Goal: Information Seeking & Learning: Check status

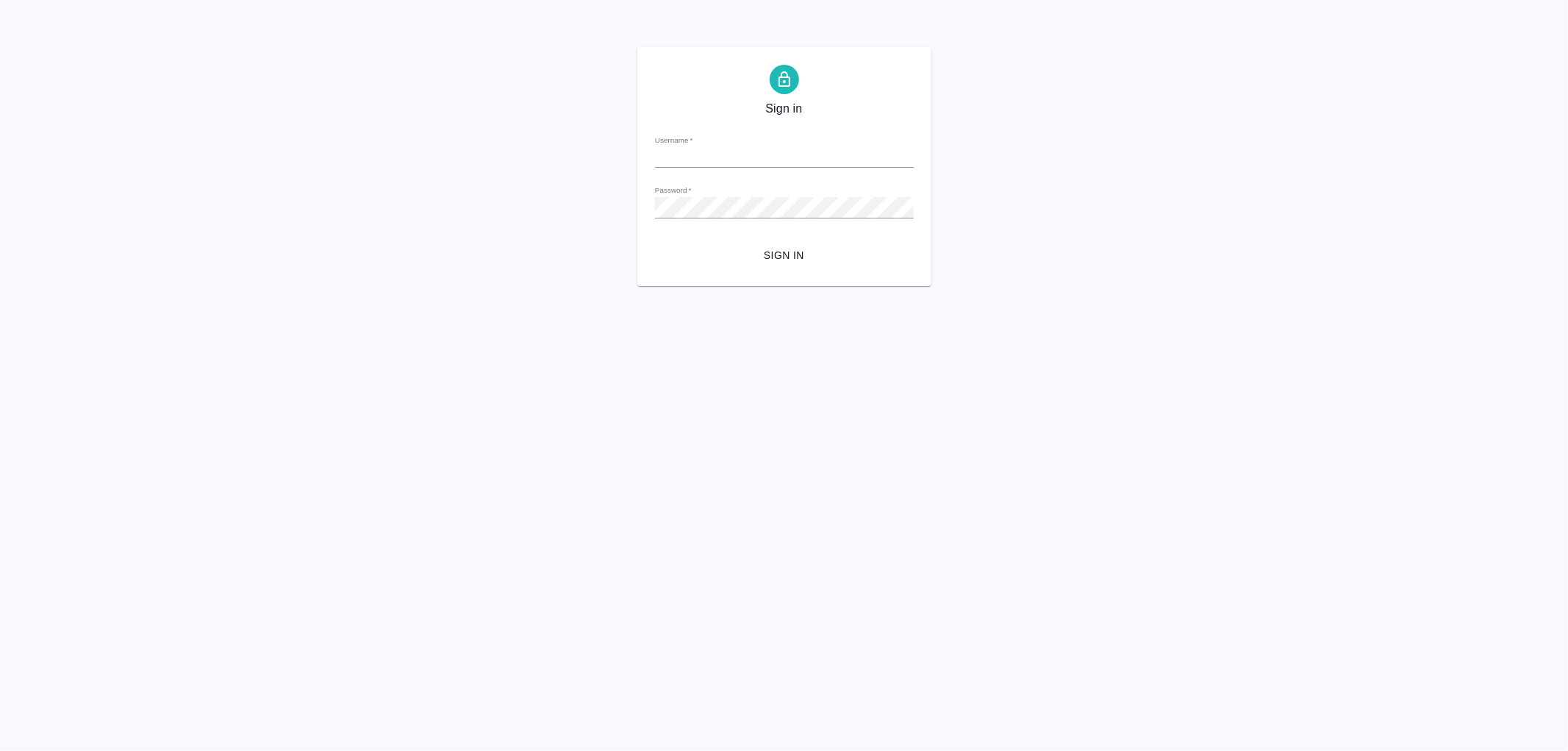
type input "[PERSON_NAME][EMAIL_ADDRESS][DOMAIN_NAME]"
click at [788, 254] on span "Sign in" at bounding box center [784, 255] width 236 height 19
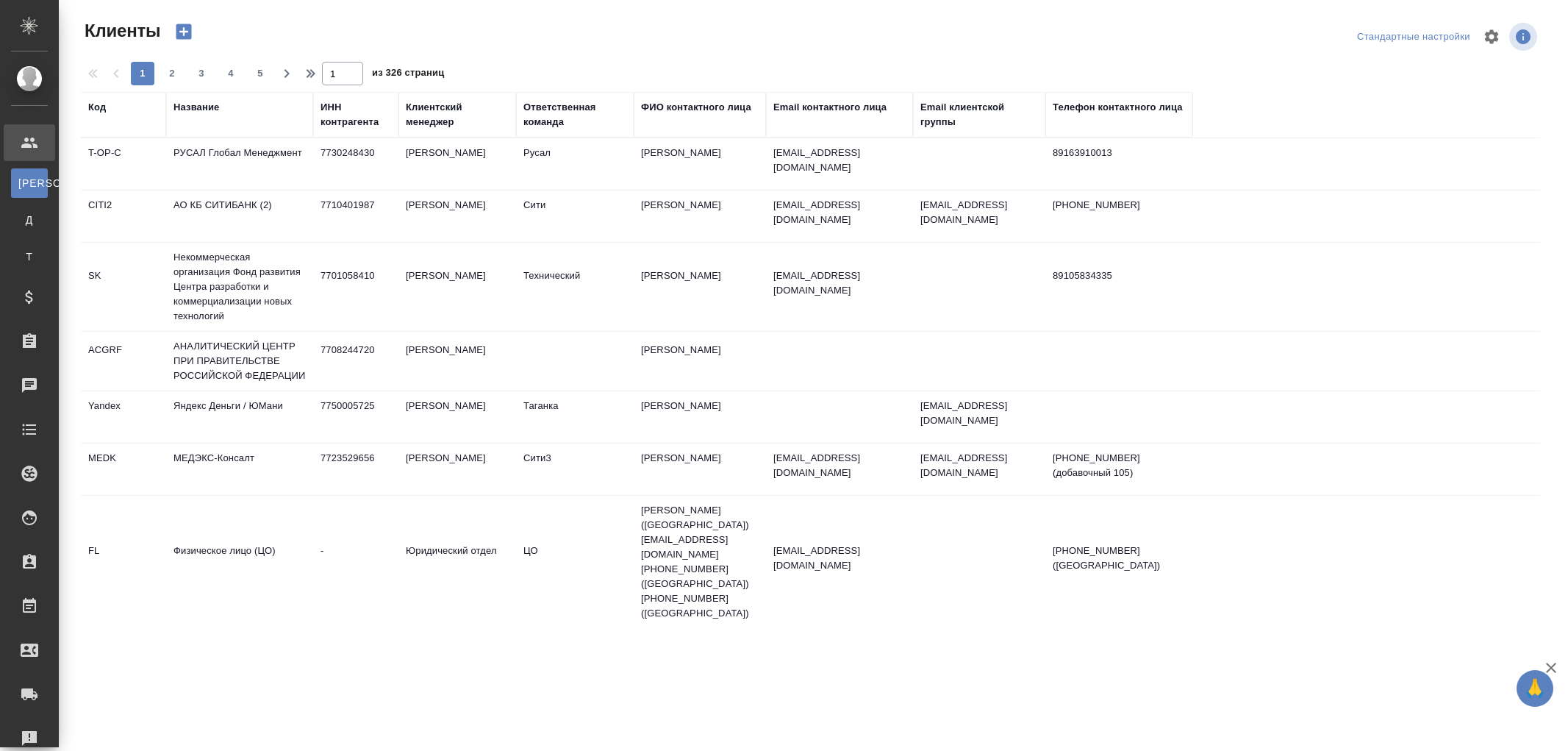
select select "RU"
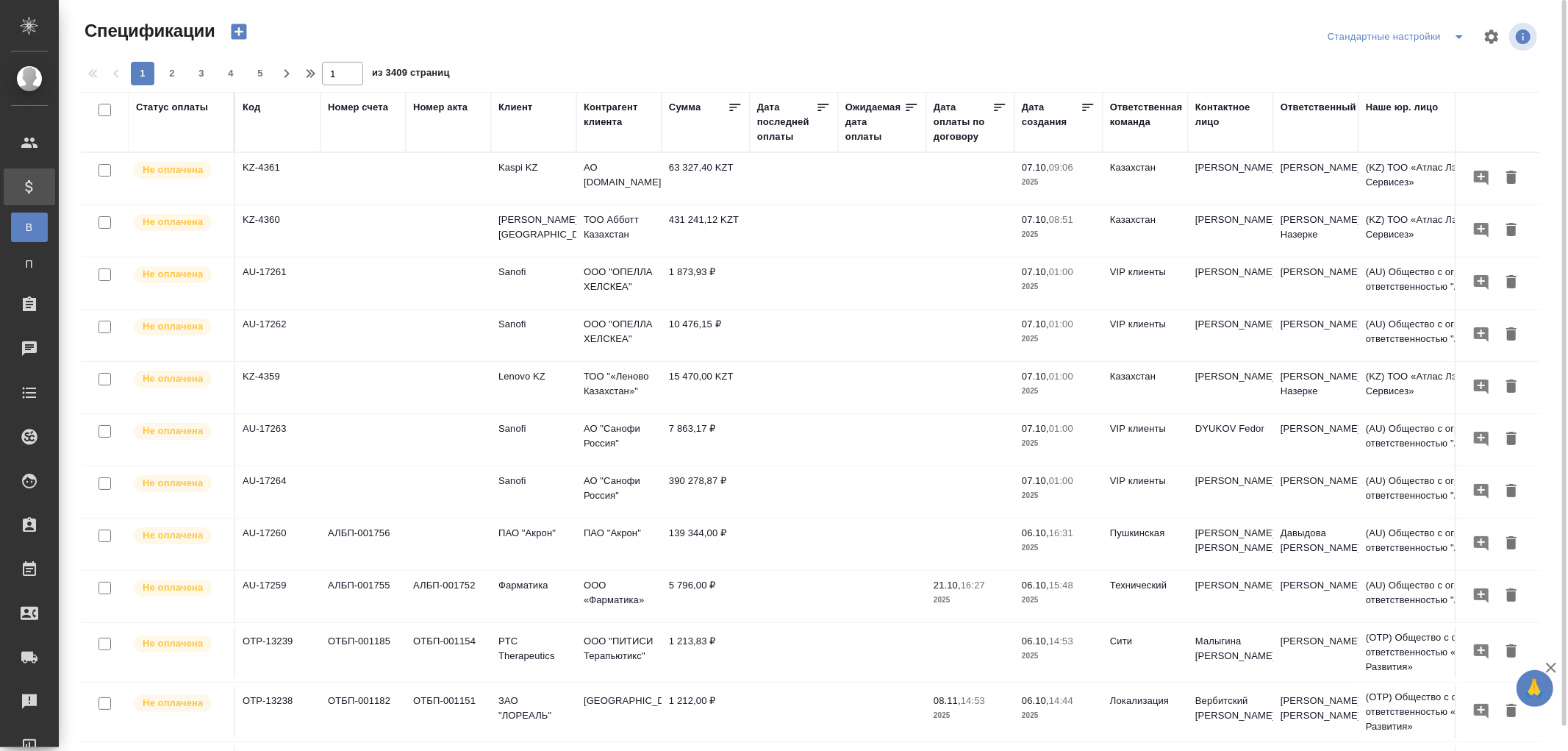
click at [775, 137] on div "Дата последней оплаты" at bounding box center [786, 121] width 59 height 44
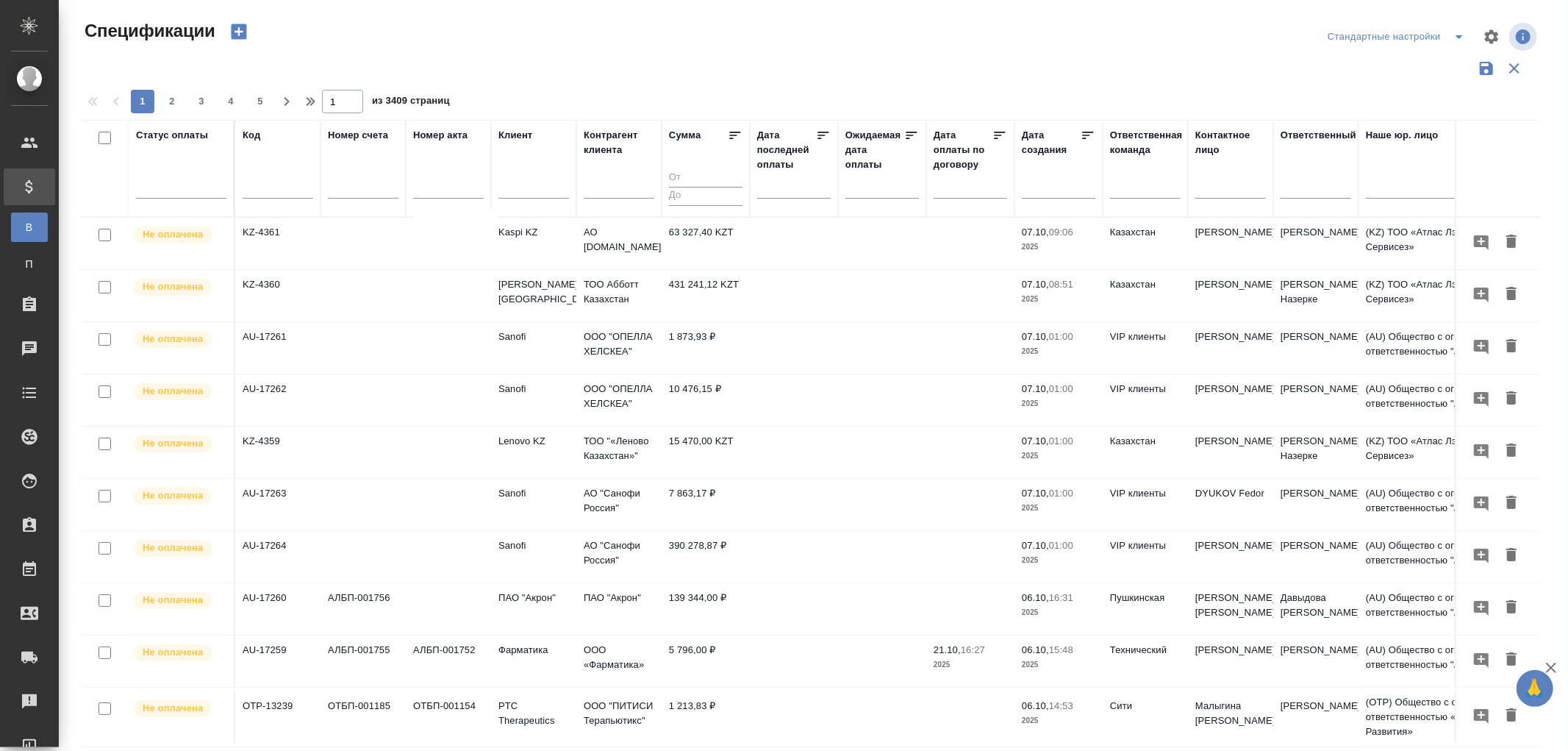
drag, startPoint x: 777, startPoint y: 196, endPoint x: 806, endPoint y: 209, distance: 31.8
click at [781, 196] on div at bounding box center [793, 186] width 74 height 25
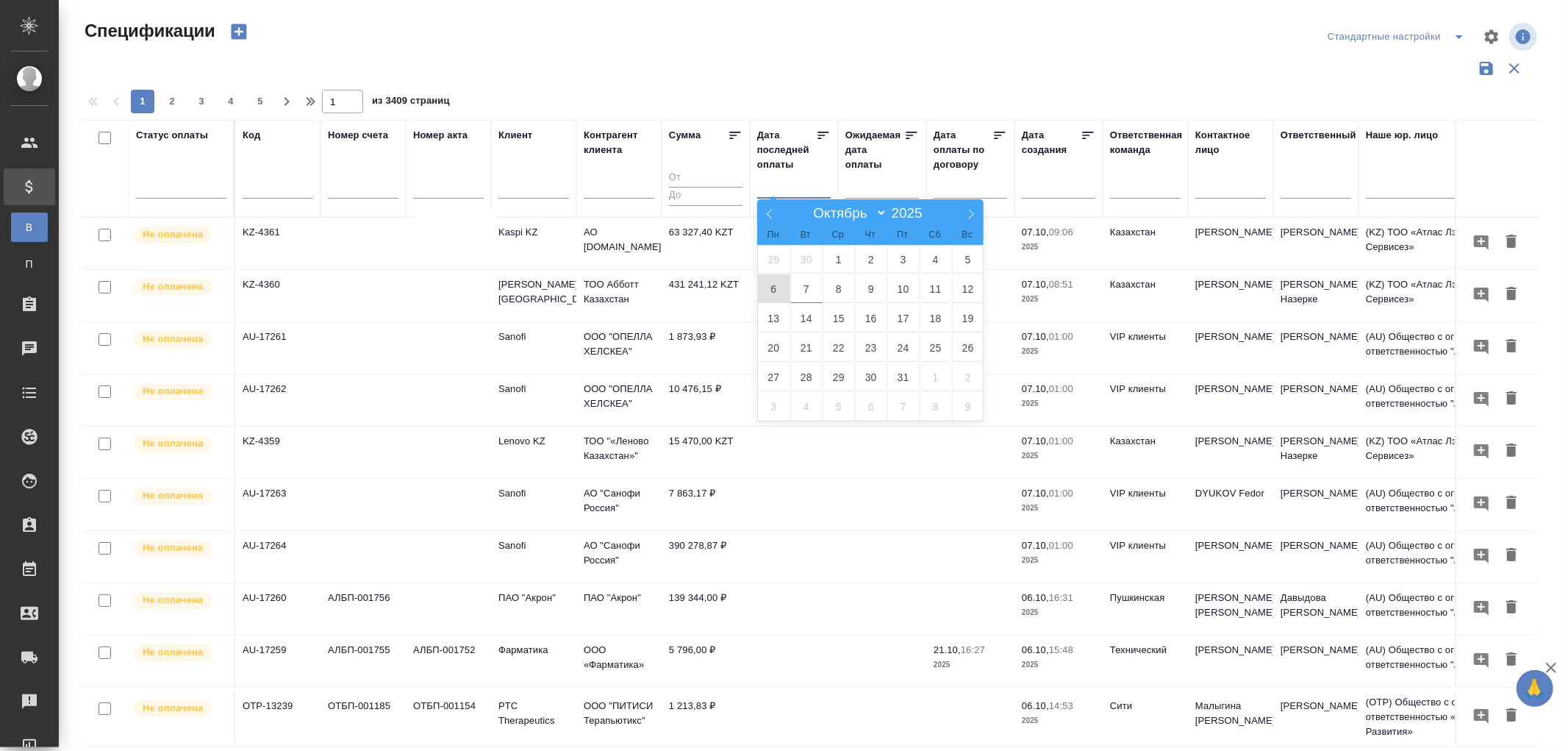
click at [774, 294] on span "6" at bounding box center [774, 288] width 33 height 29
type div "2025-10-05T21:00:00.000Z"
click at [804, 290] on span "7" at bounding box center [806, 288] width 33 height 29
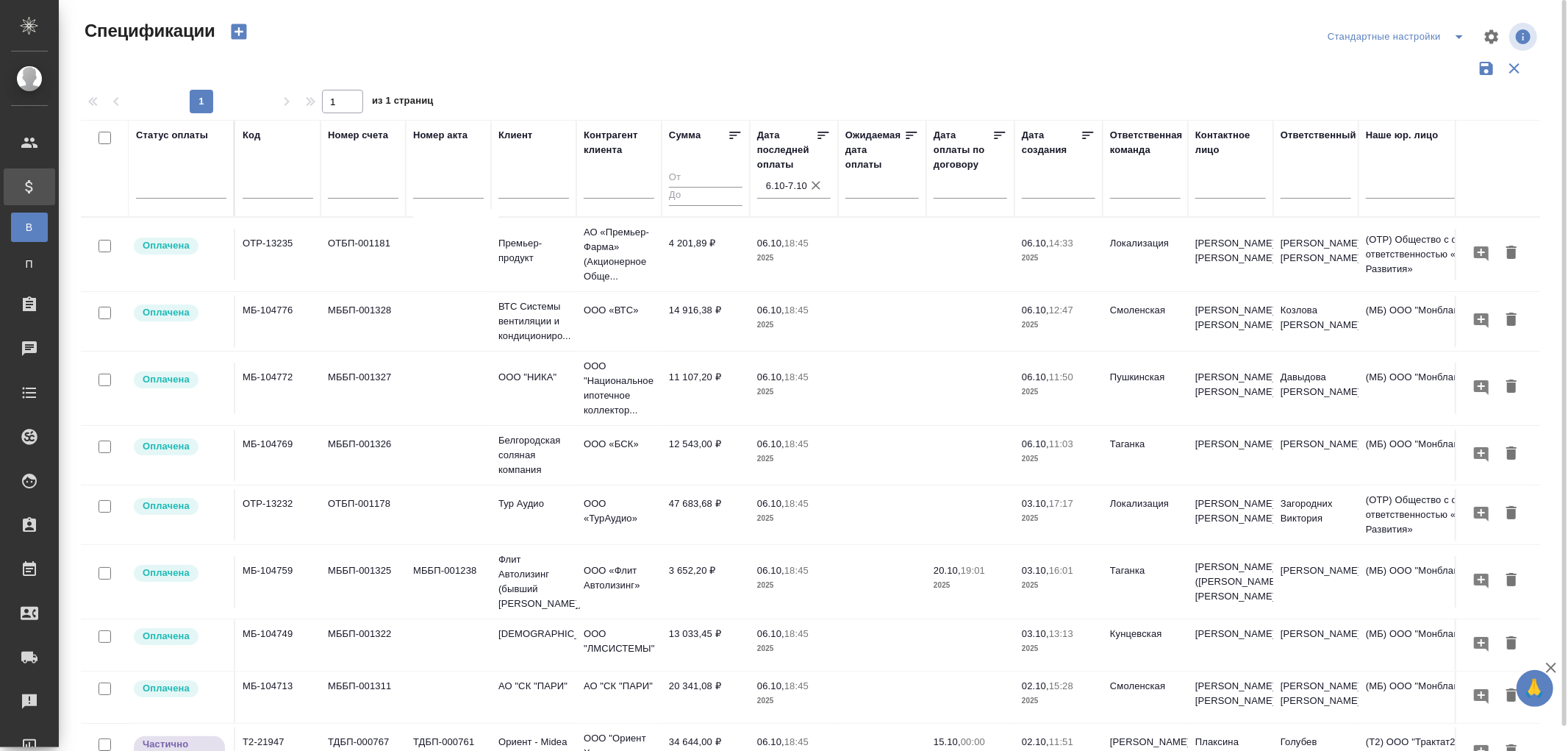
drag, startPoint x: 813, startPoint y: 177, endPoint x: 860, endPoint y: 196, distance: 50.7
click at [813, 178] on icon "button" at bounding box center [816, 185] width 15 height 15
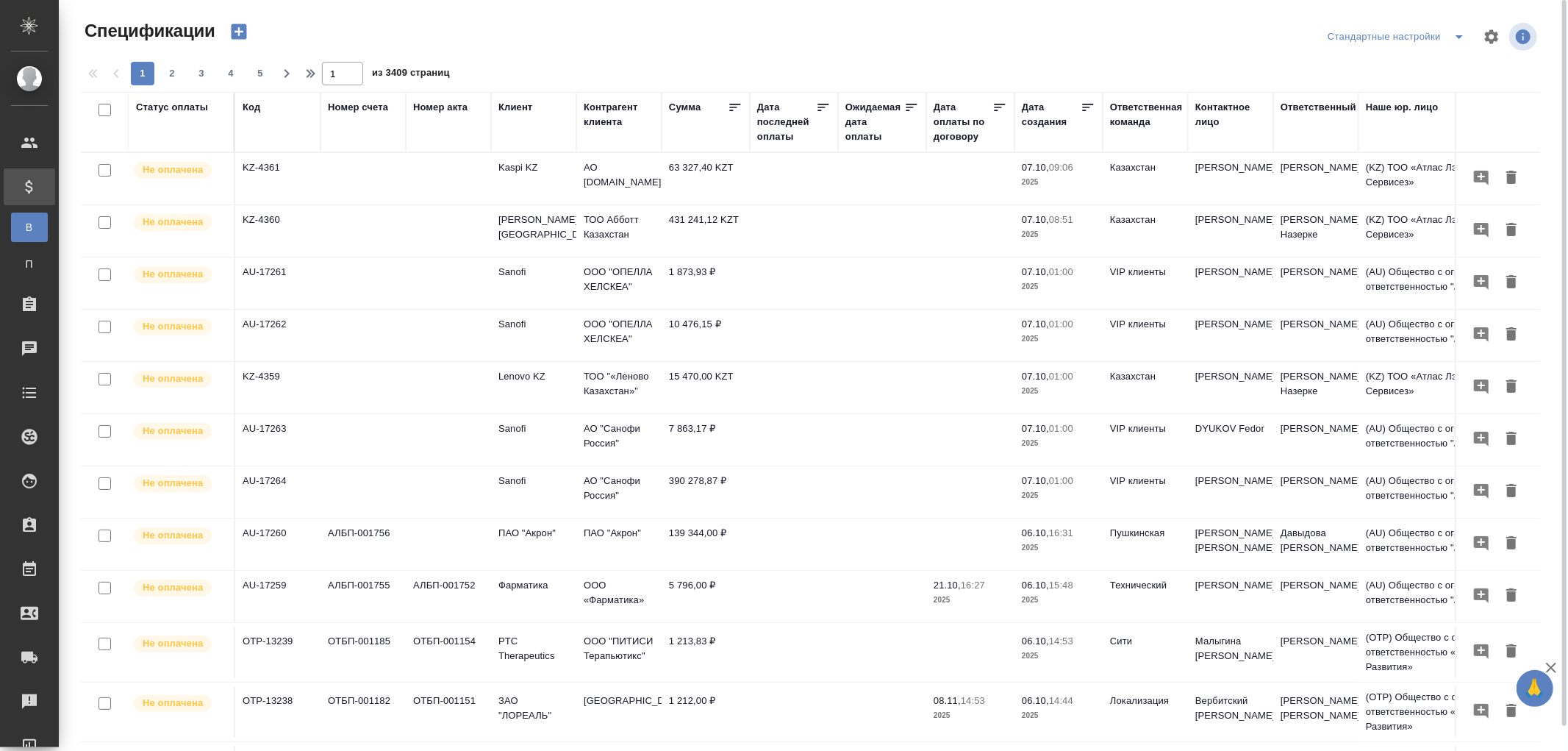
click at [246, 105] on div "Код" at bounding box center [251, 106] width 18 height 15
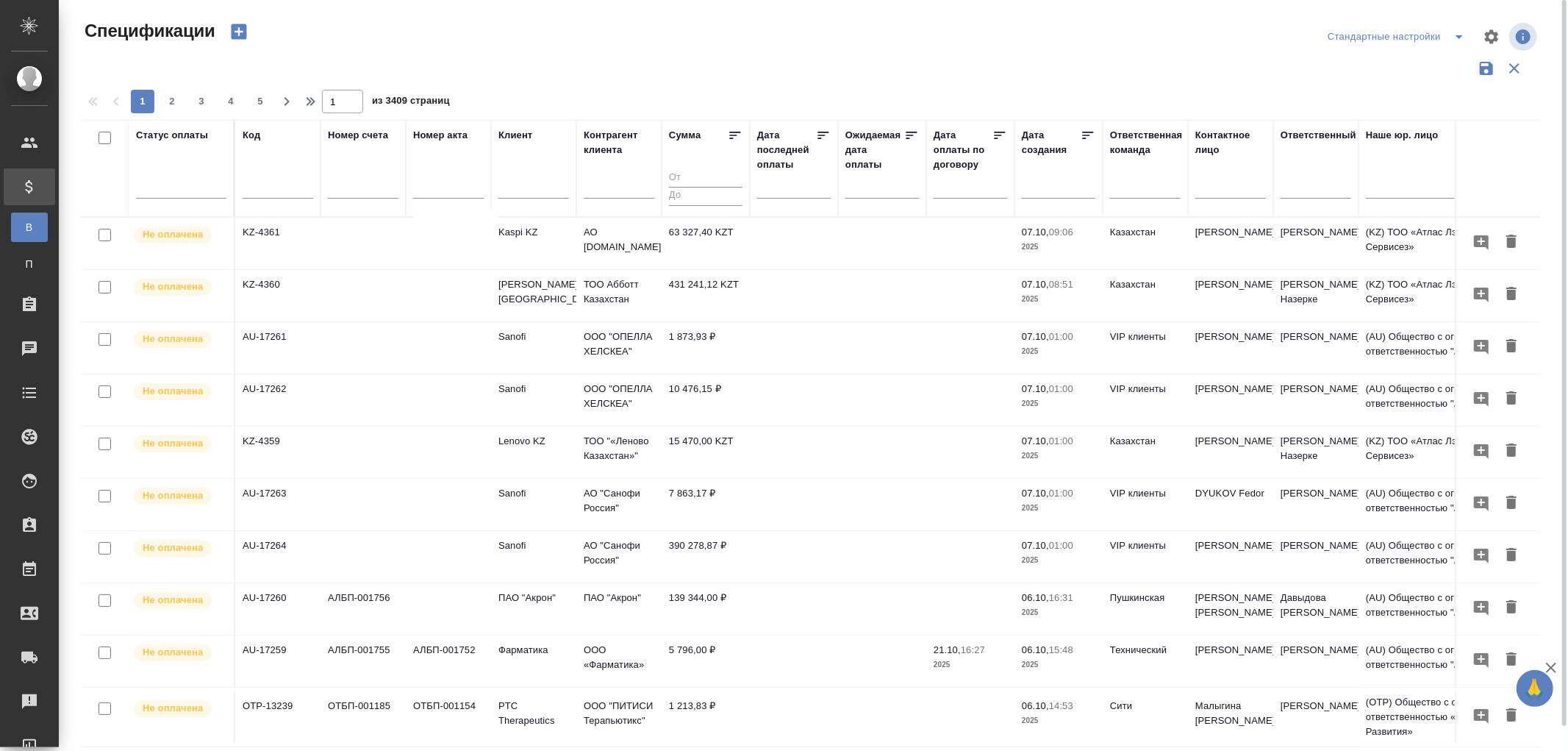
click at [251, 178] on div at bounding box center [278, 190] width 71 height 36
click at [253, 186] on input "text" at bounding box center [278, 188] width 71 height 19
paste input "МБ-104731"
type input "МБ-104731"
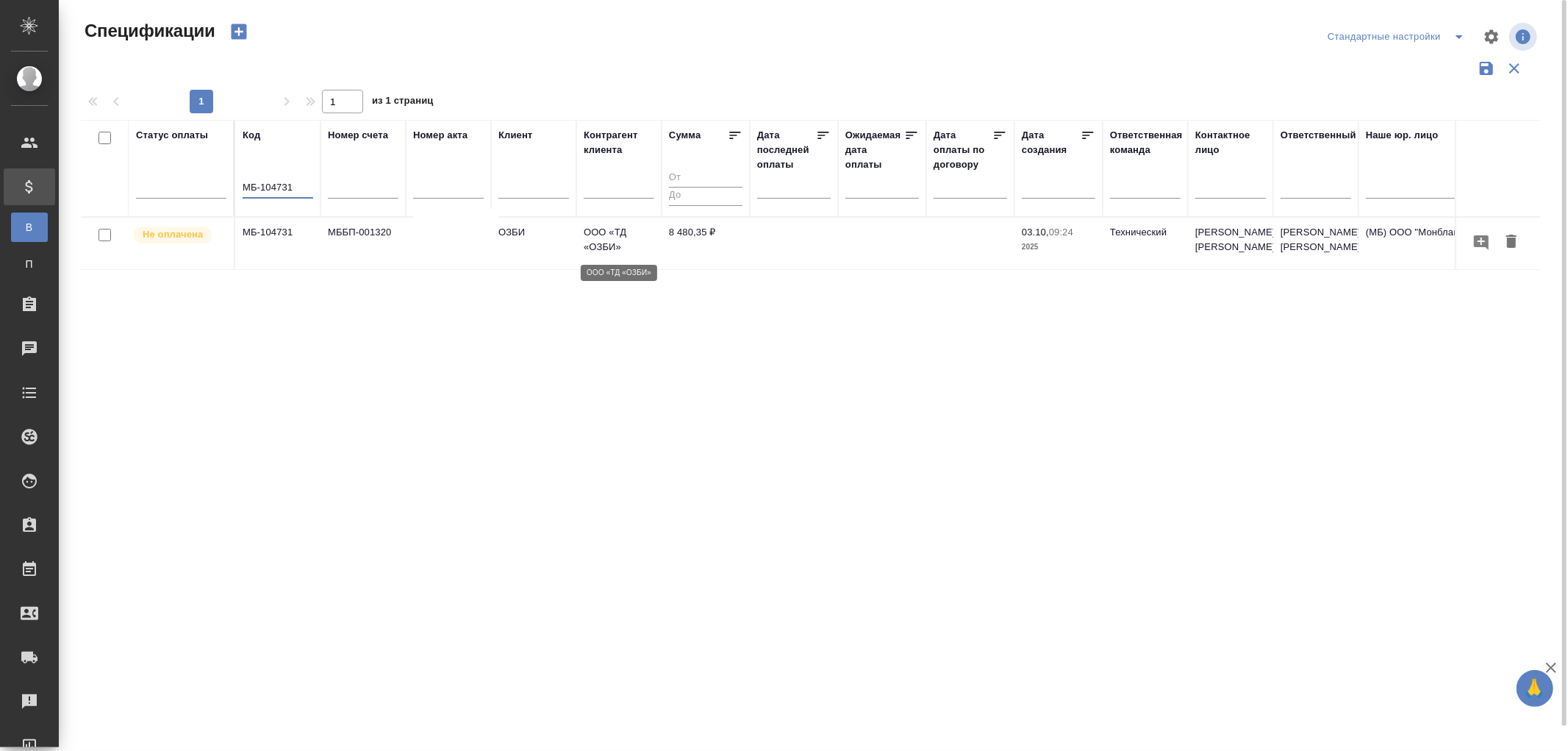
click at [608, 244] on p "ООО «ТД «ОЗБИ»" at bounding box center [619, 239] width 71 height 30
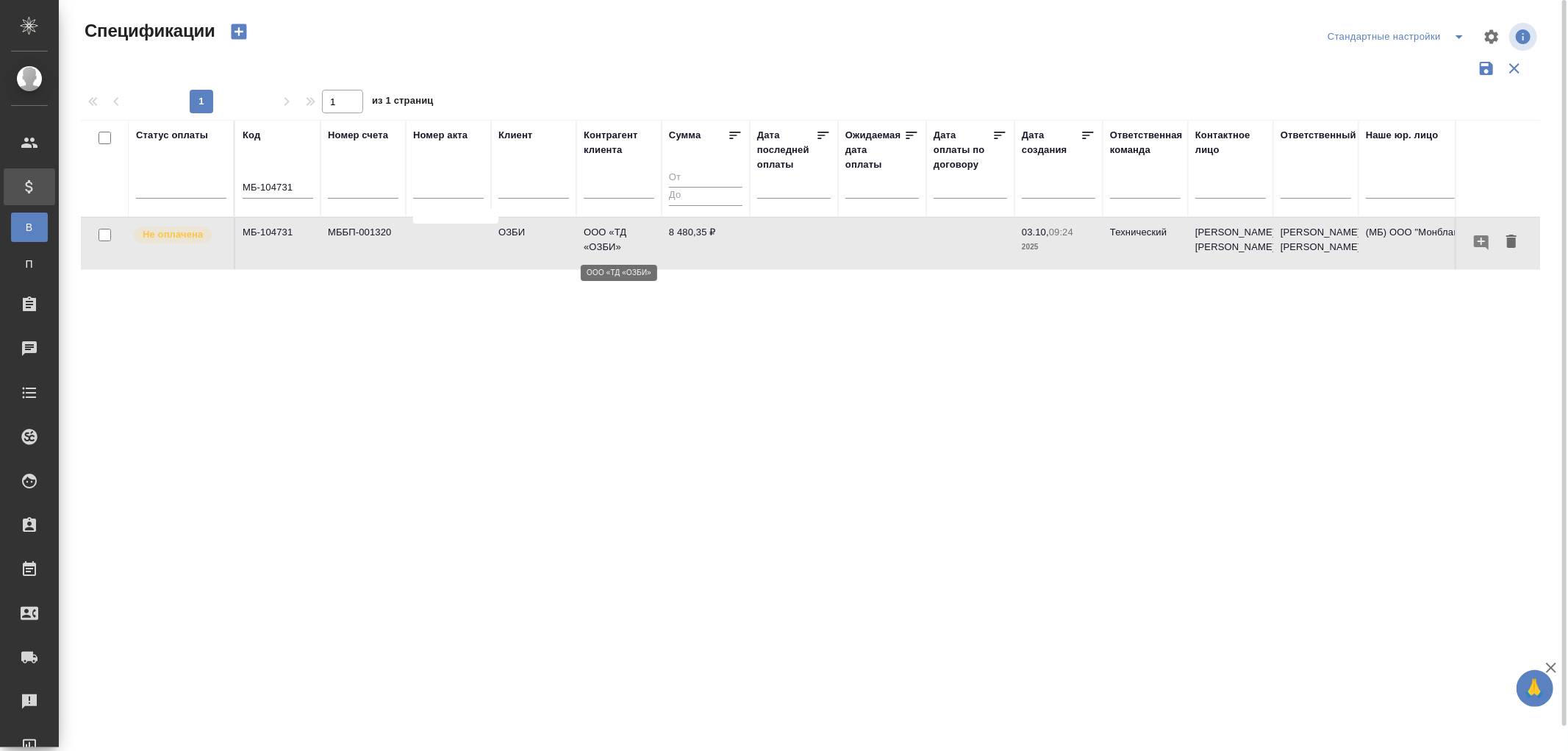
click at [608, 244] on p "ООО «ТД «ОЗБИ»" at bounding box center [619, 239] width 71 height 30
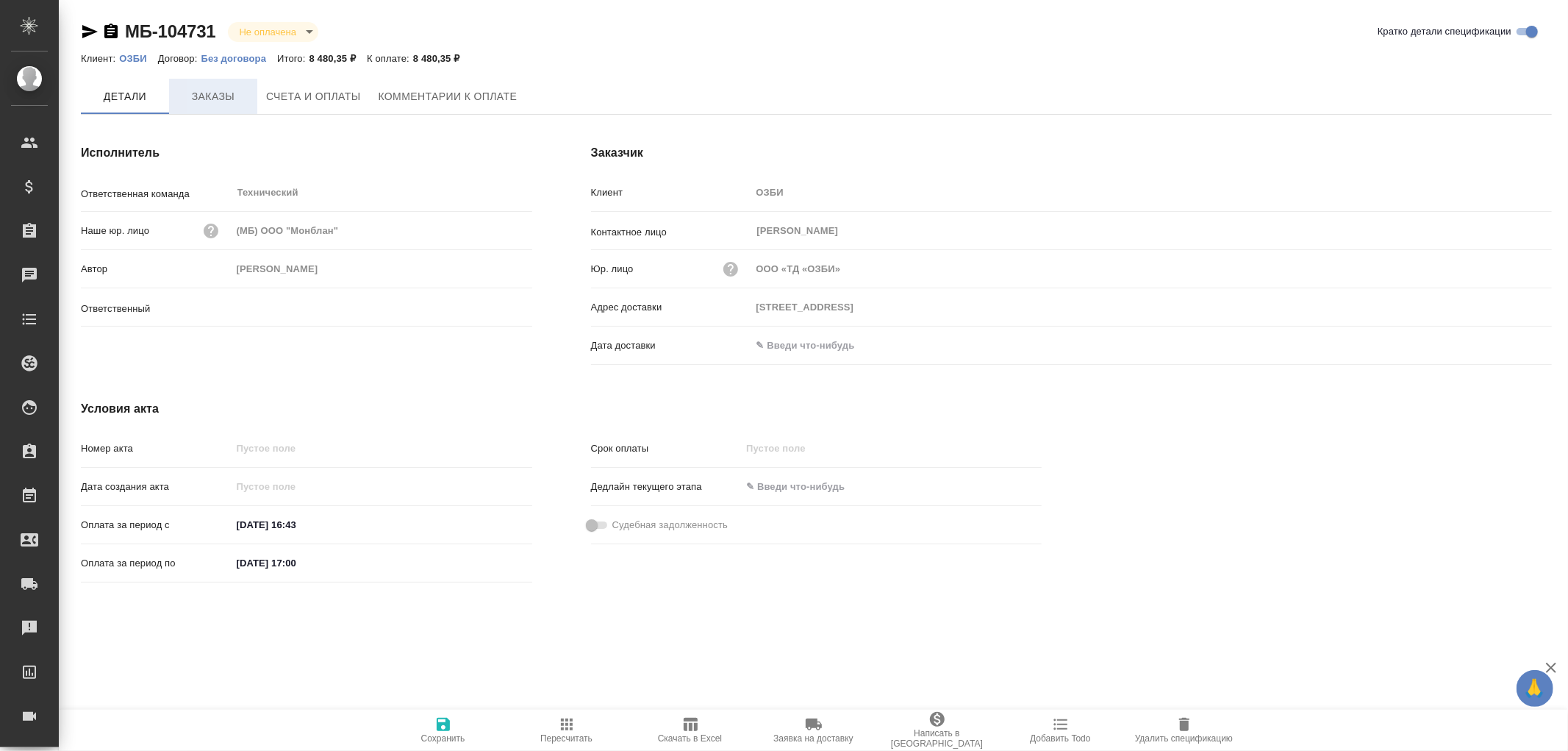
click at [209, 93] on span "Заказы" at bounding box center [214, 97] width 71 height 19
type input "Усманова Ольга"
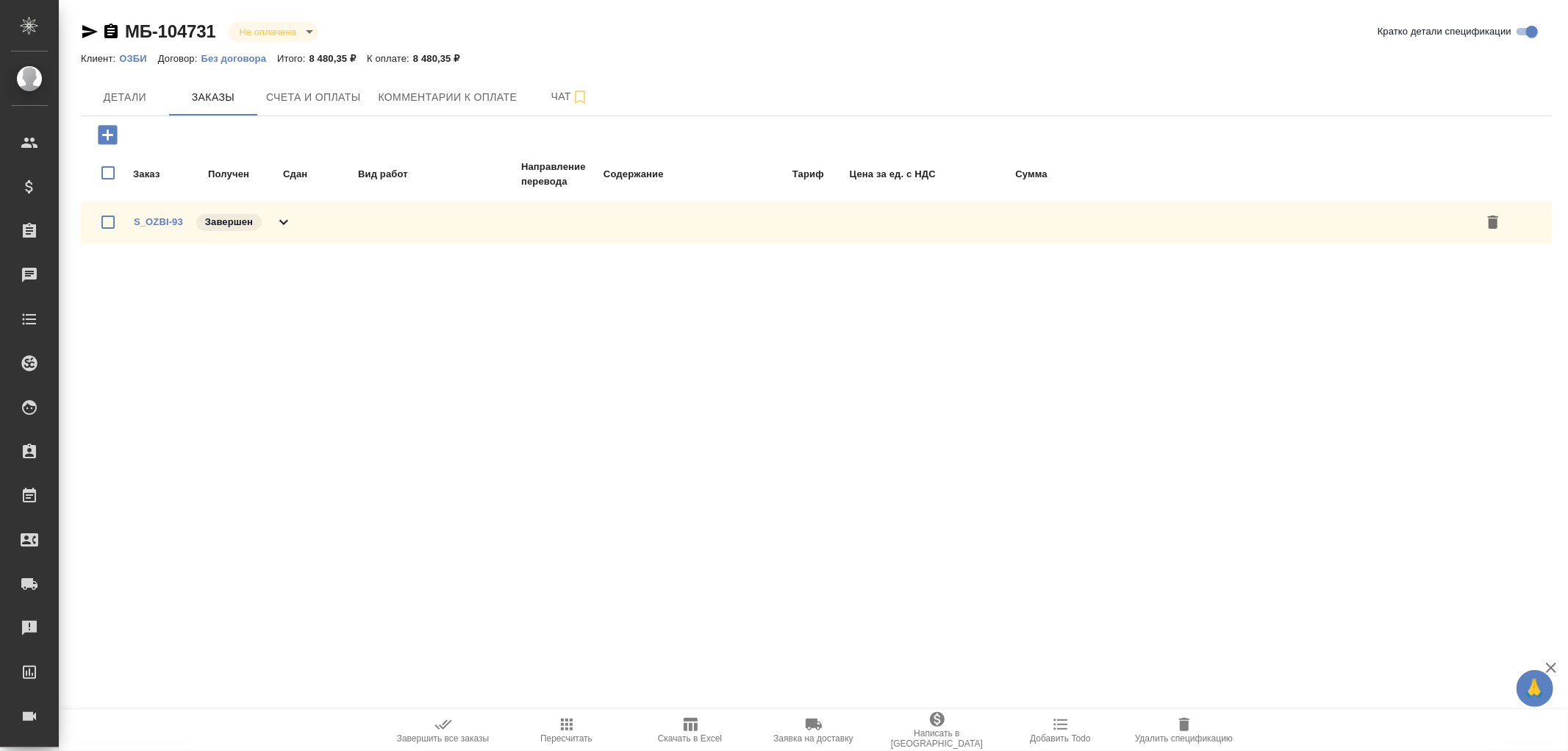
click at [285, 222] on icon at bounding box center [283, 222] width 9 height 5
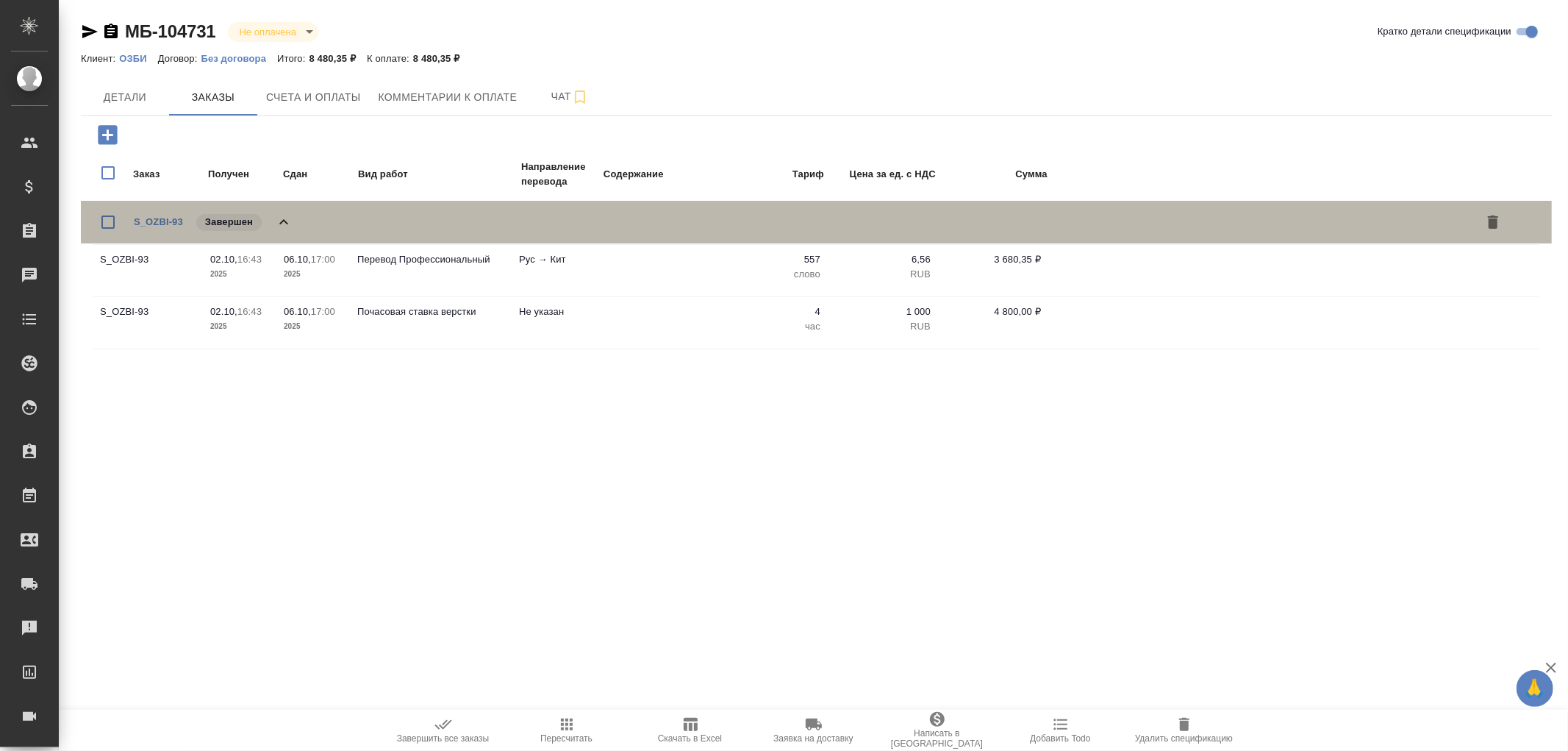
click at [285, 222] on icon at bounding box center [283, 221] width 9 height 5
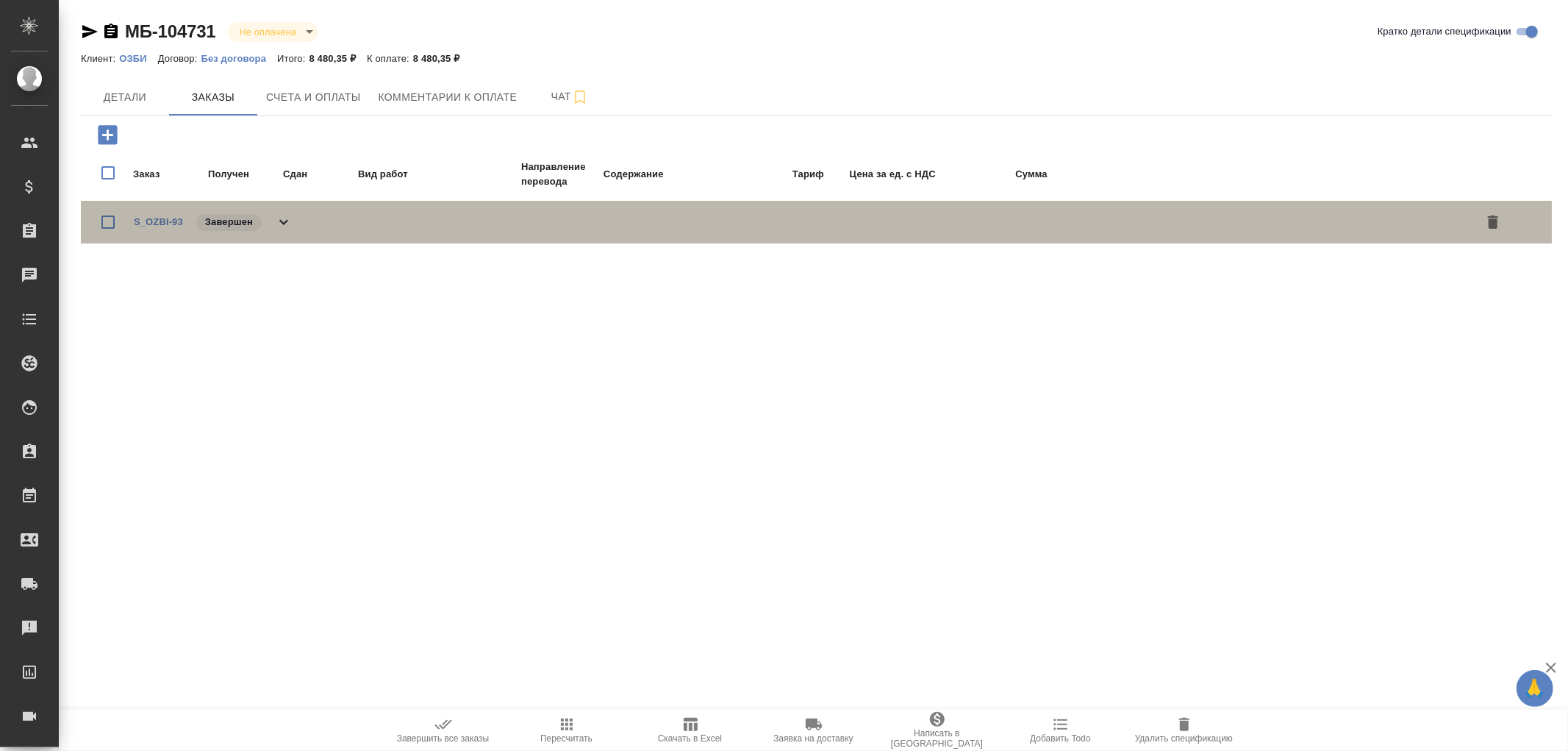
click at [285, 222] on icon at bounding box center [283, 222] width 9 height 5
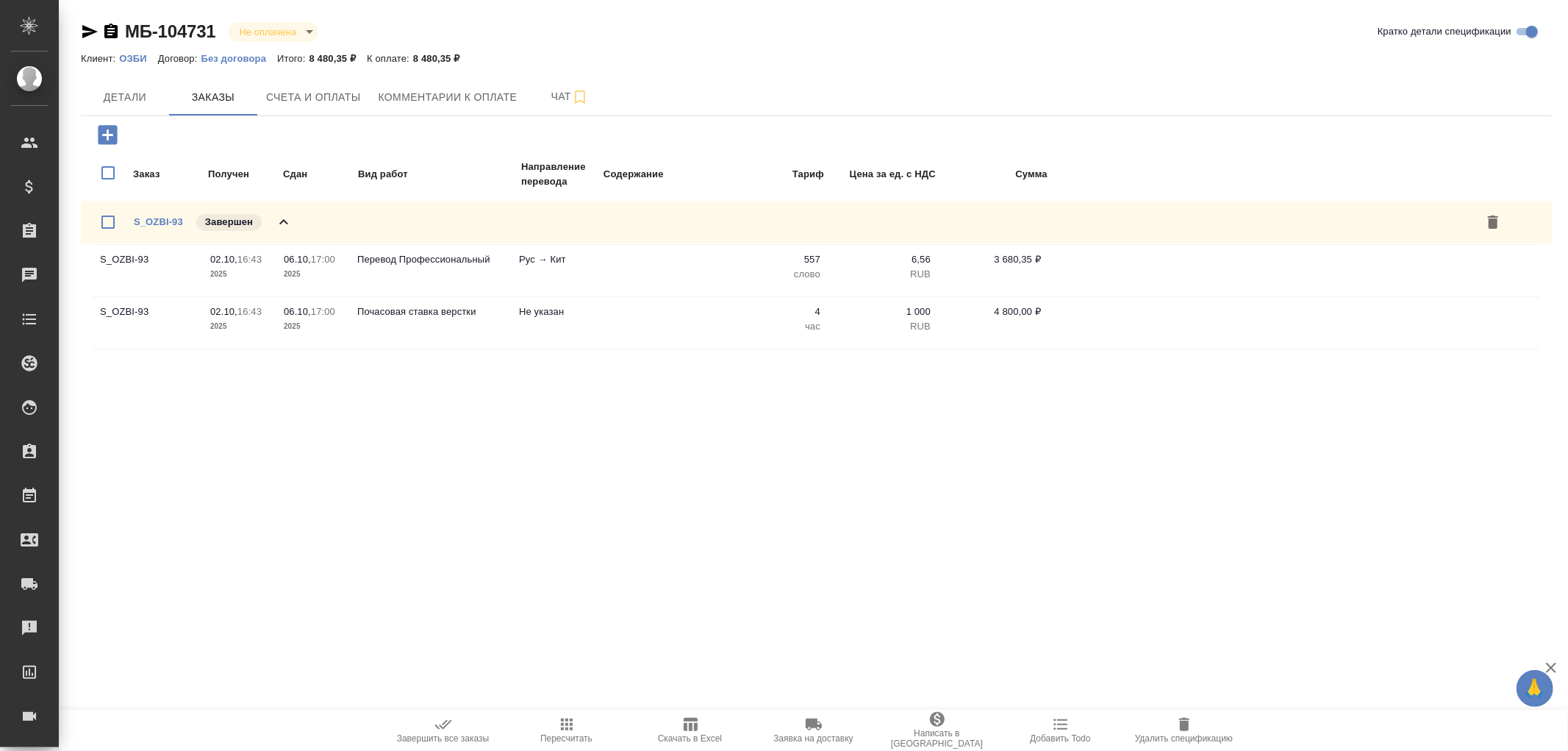
click at [285, 222] on icon at bounding box center [283, 221] width 9 height 5
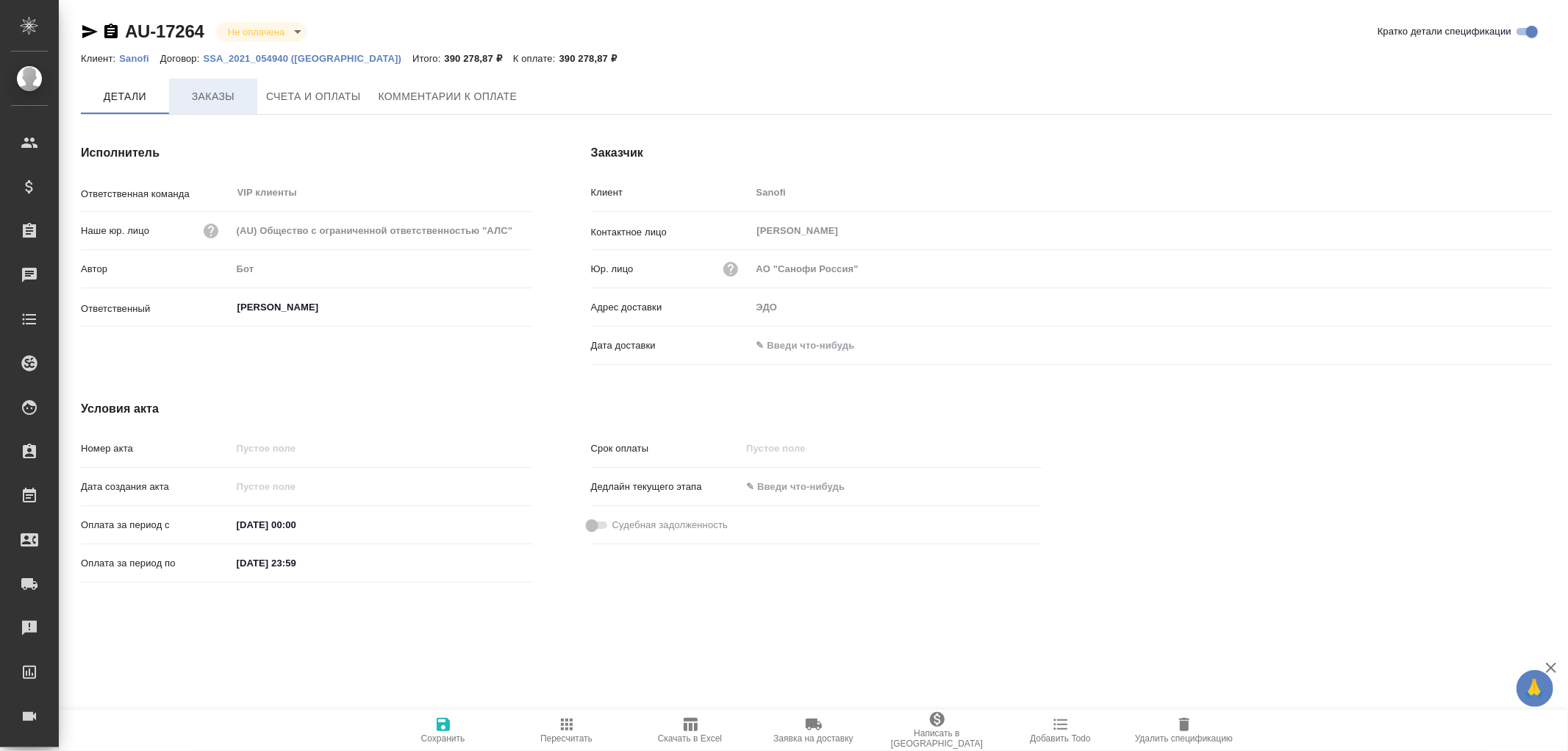
click at [225, 99] on span "Заказы" at bounding box center [214, 97] width 71 height 19
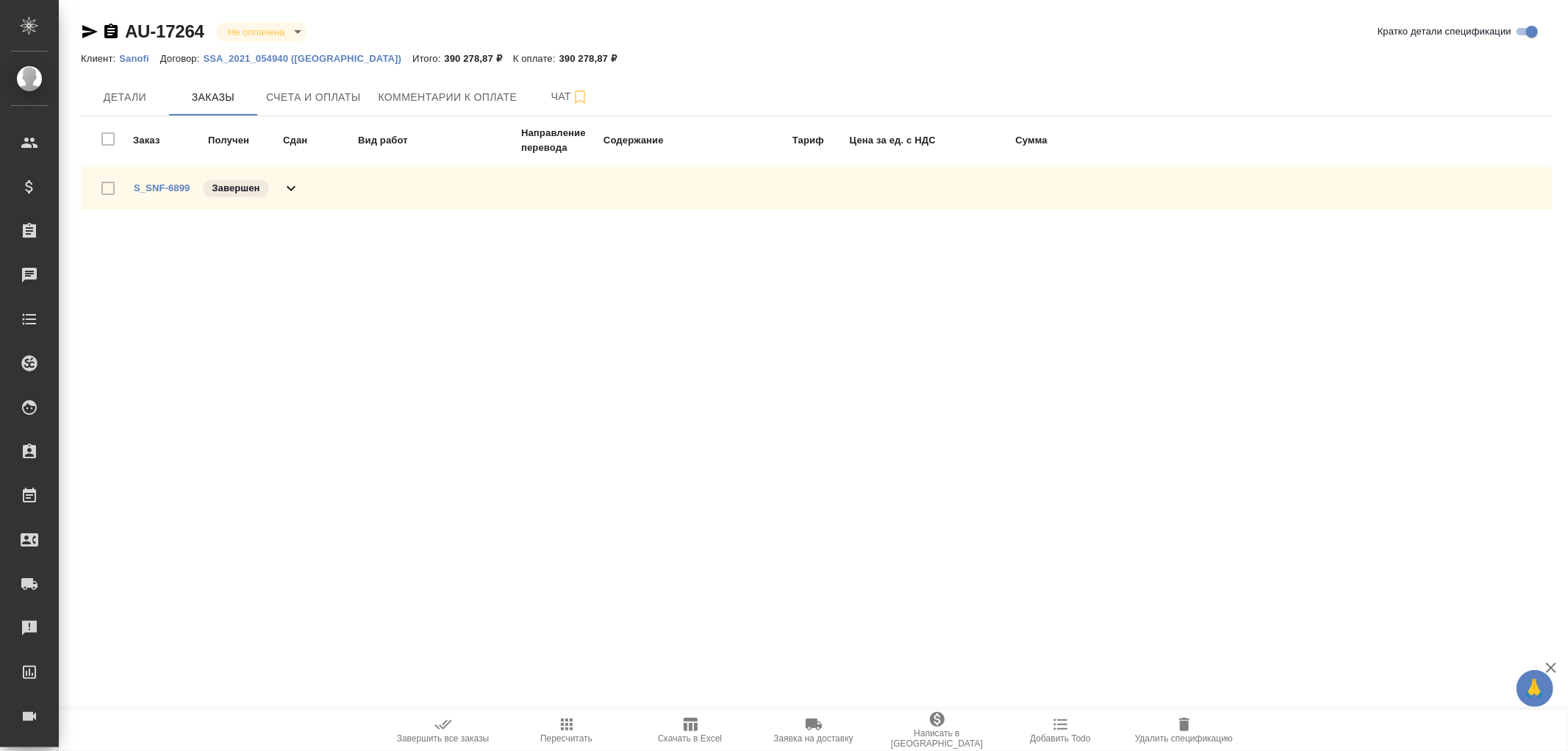
click at [290, 186] on icon at bounding box center [291, 188] width 18 height 18
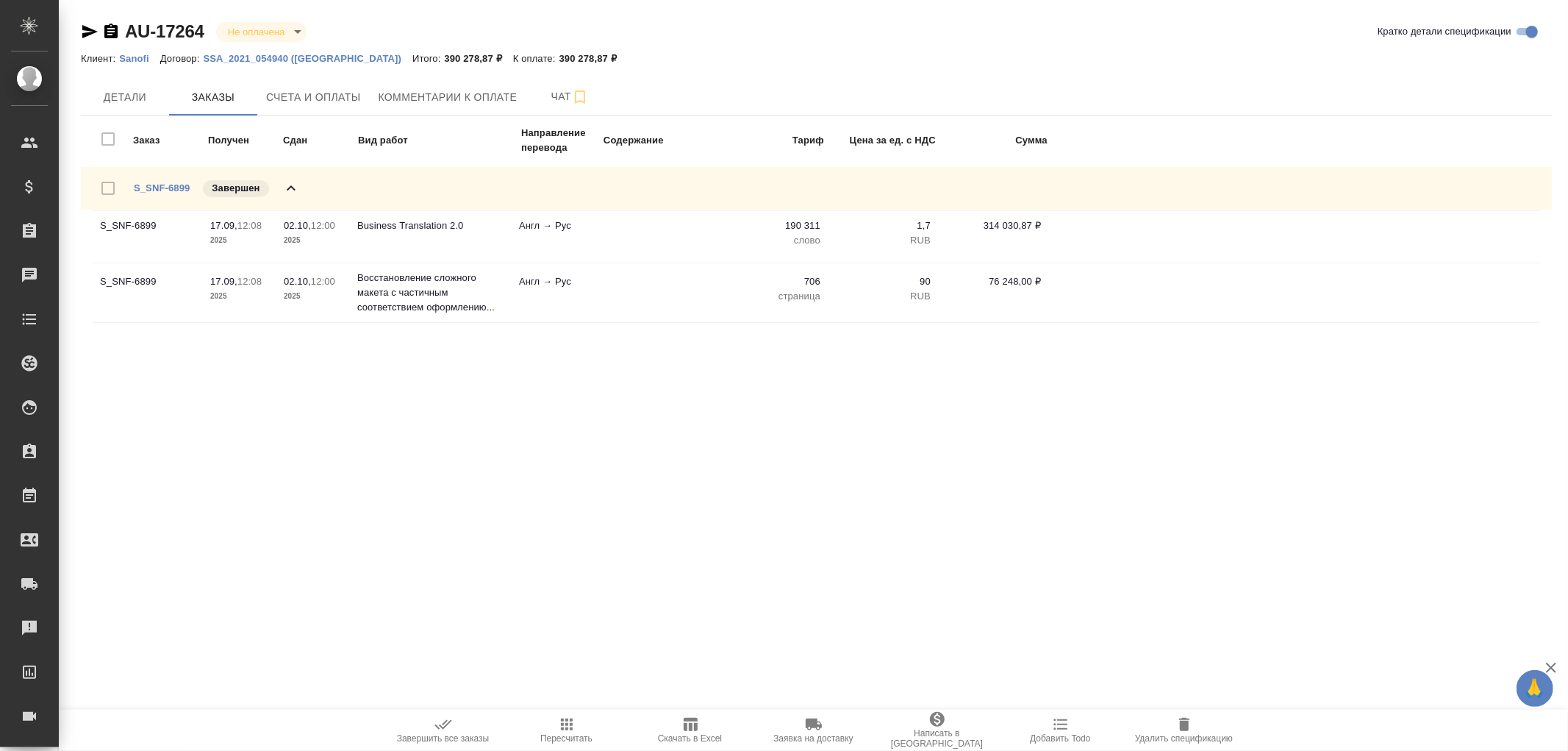
click at [290, 186] on icon at bounding box center [291, 187] width 9 height 5
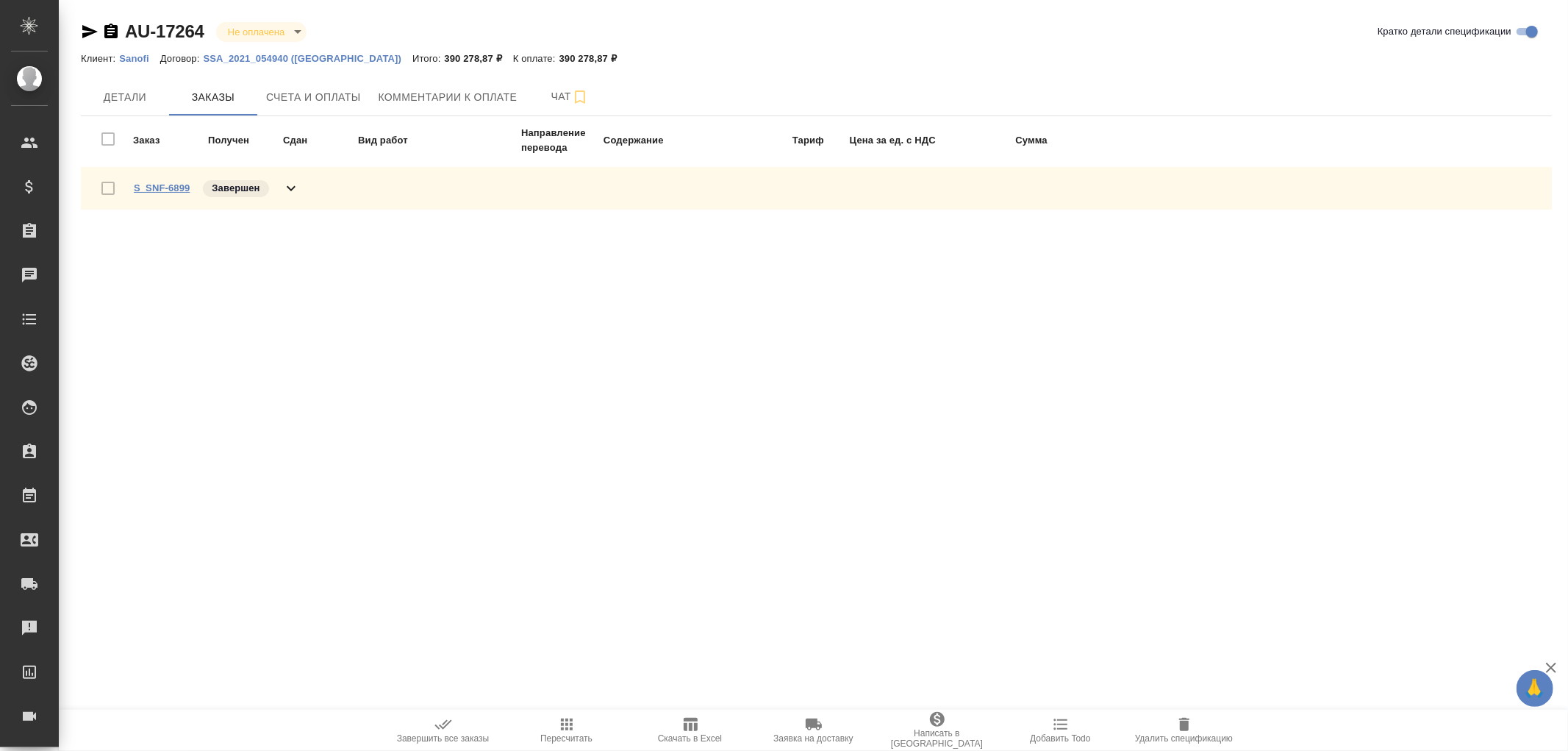
click at [170, 183] on link "S_SNF-6899" at bounding box center [162, 187] width 56 height 11
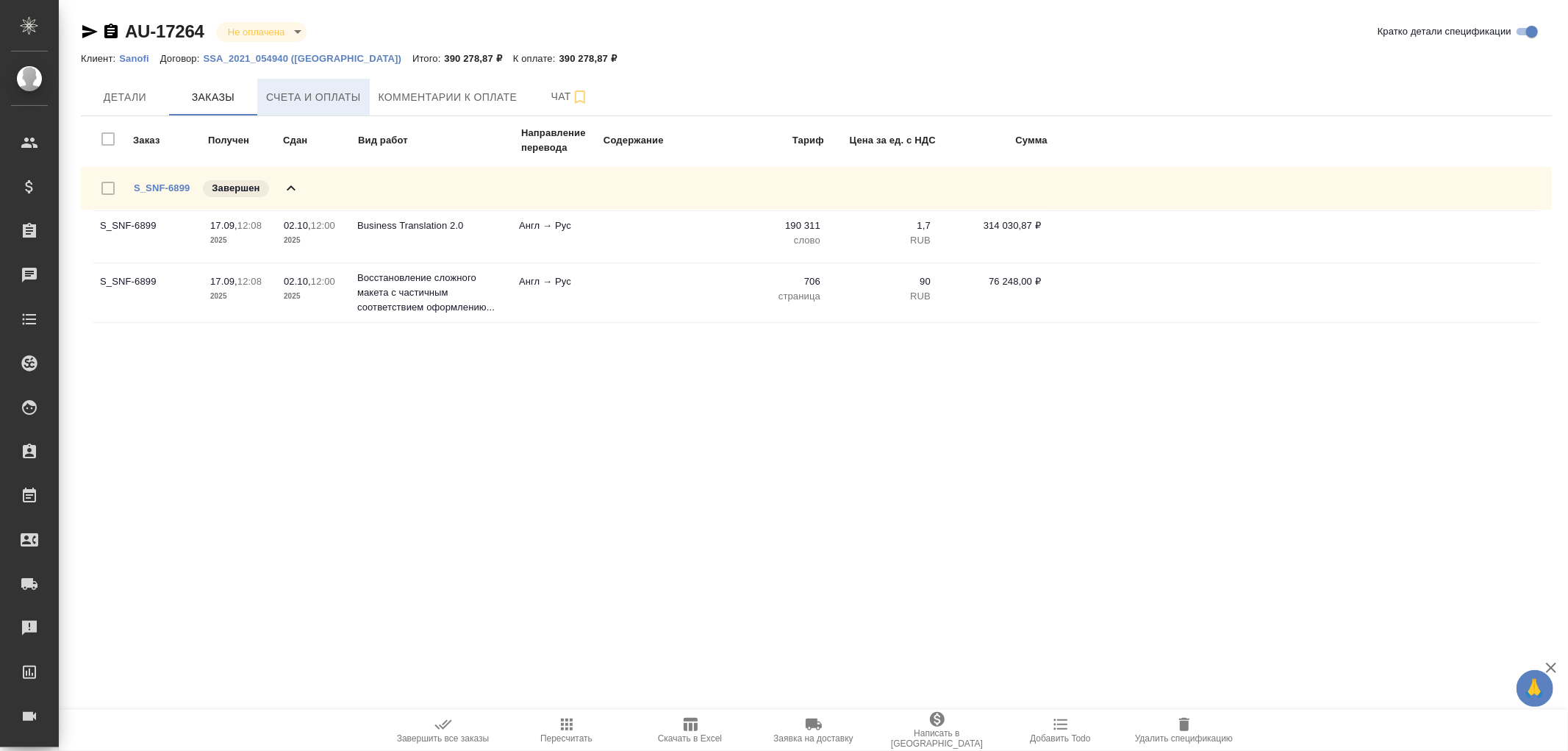
click at [328, 100] on span "Счета и оплаты" at bounding box center [313, 98] width 95 height 19
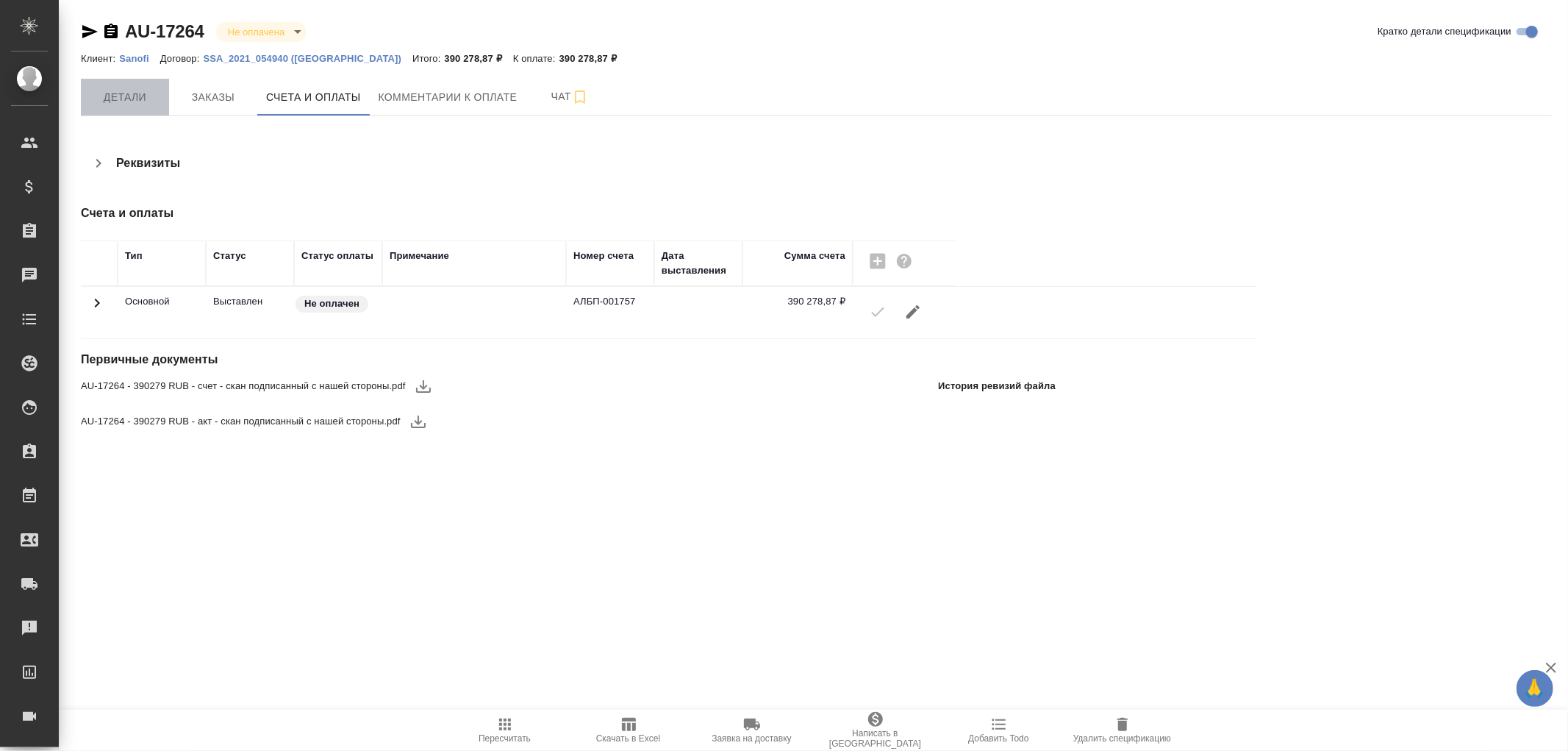
click at [102, 98] on span "Детали" at bounding box center [125, 98] width 71 height 19
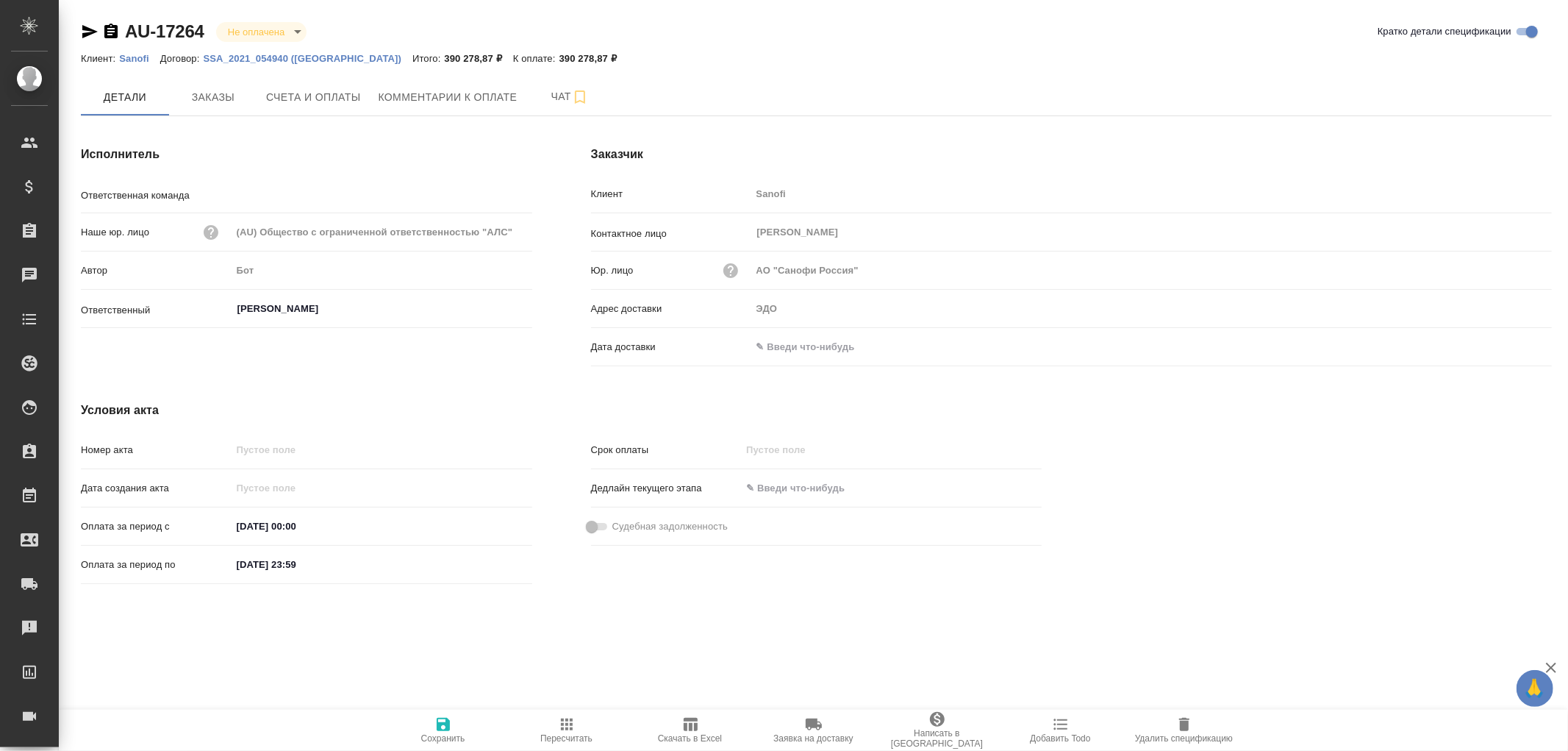
type input "VIP клиенты"
click at [825, 342] on input "text" at bounding box center [815, 347] width 129 height 22
drag, startPoint x: 1519, startPoint y: 341, endPoint x: 1430, endPoint y: 372, distance: 94.2
click at [1516, 341] on div at bounding box center [1526, 346] width 51 height 18
click at [1512, 348] on icon "button" at bounding box center [1509, 345] width 13 height 15
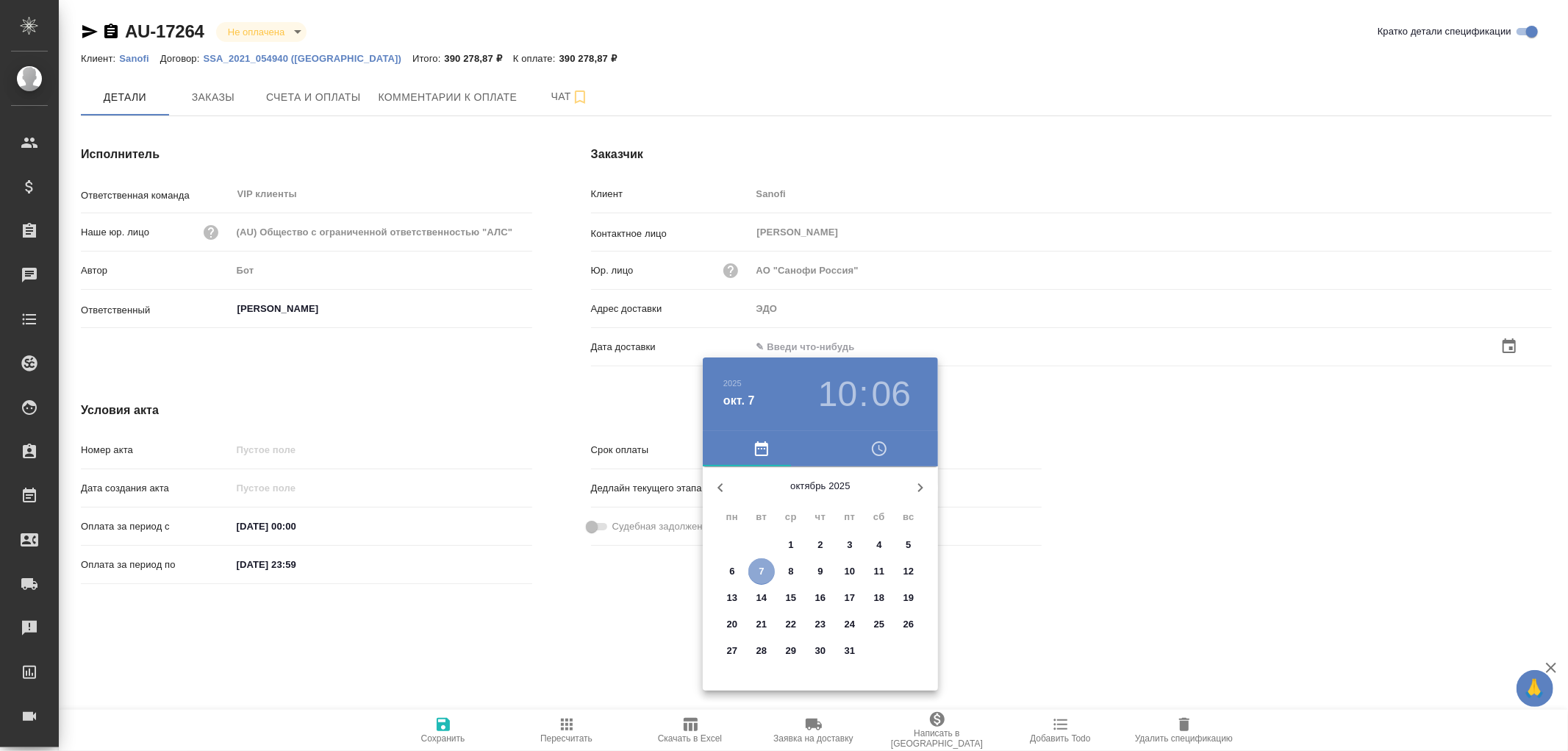
click at [765, 566] on span "7" at bounding box center [761, 571] width 27 height 15
type input "07.10.2025 10:06"
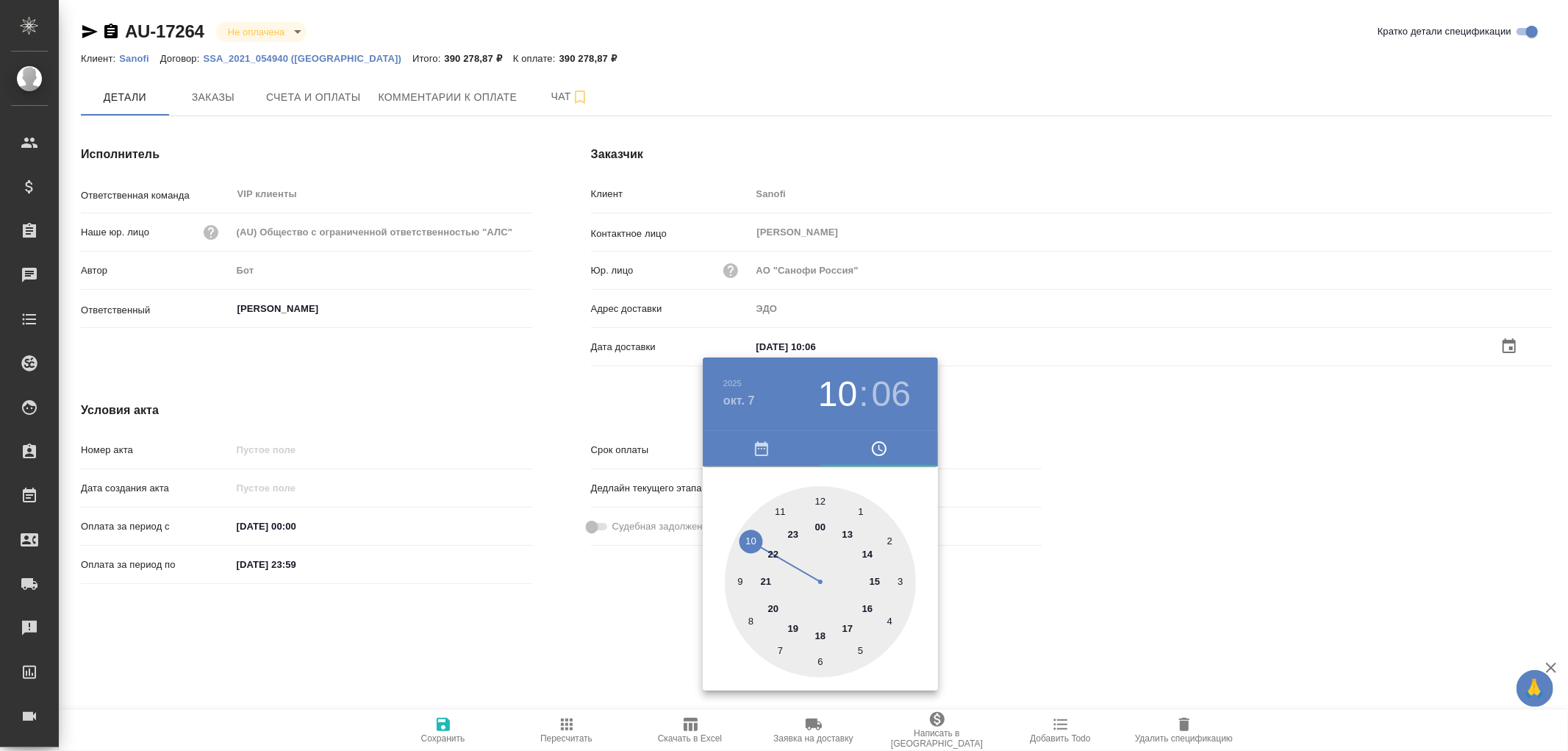
click at [443, 722] on div at bounding box center [784, 376] width 1568 height 751
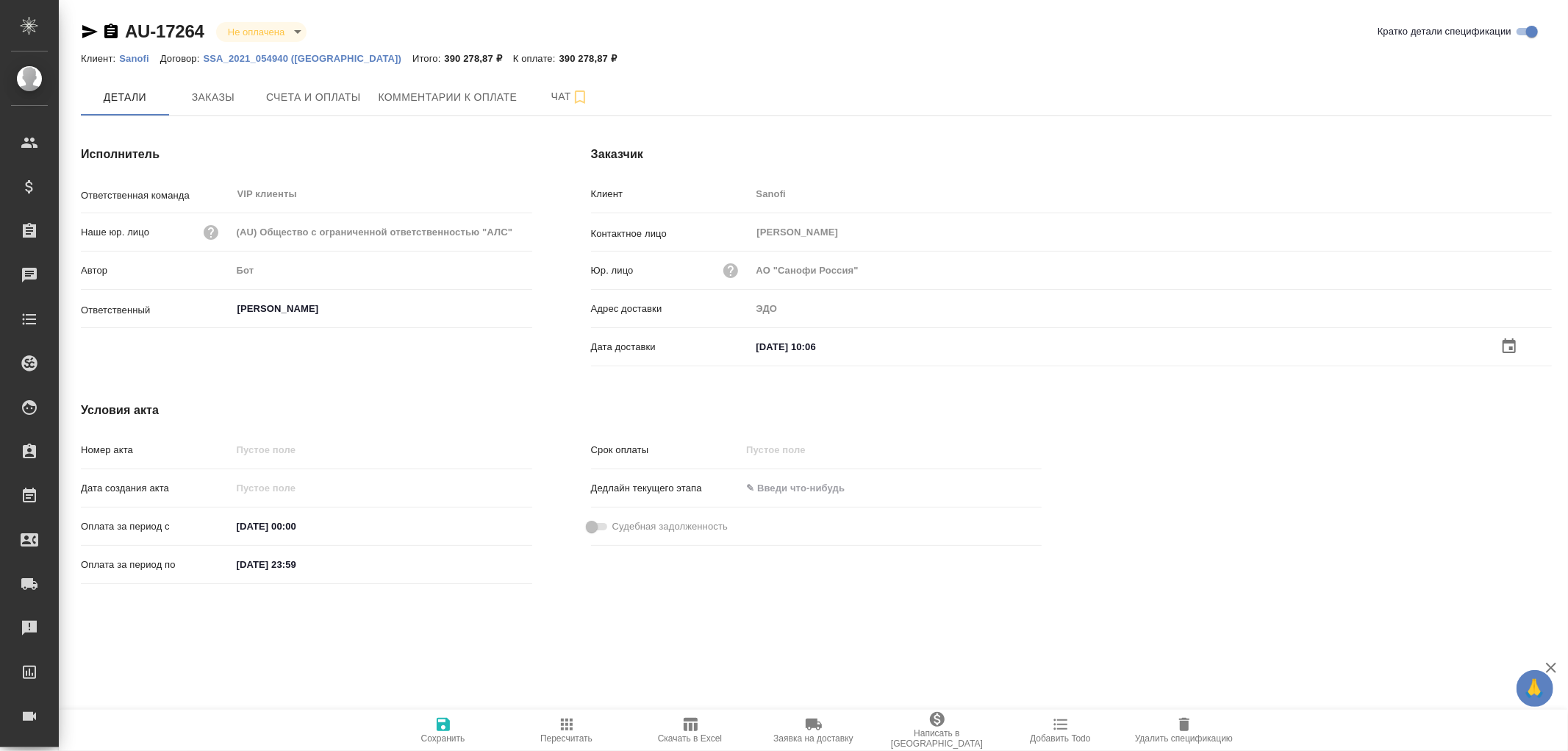
click at [445, 723] on icon "button" at bounding box center [443, 723] width 13 height 13
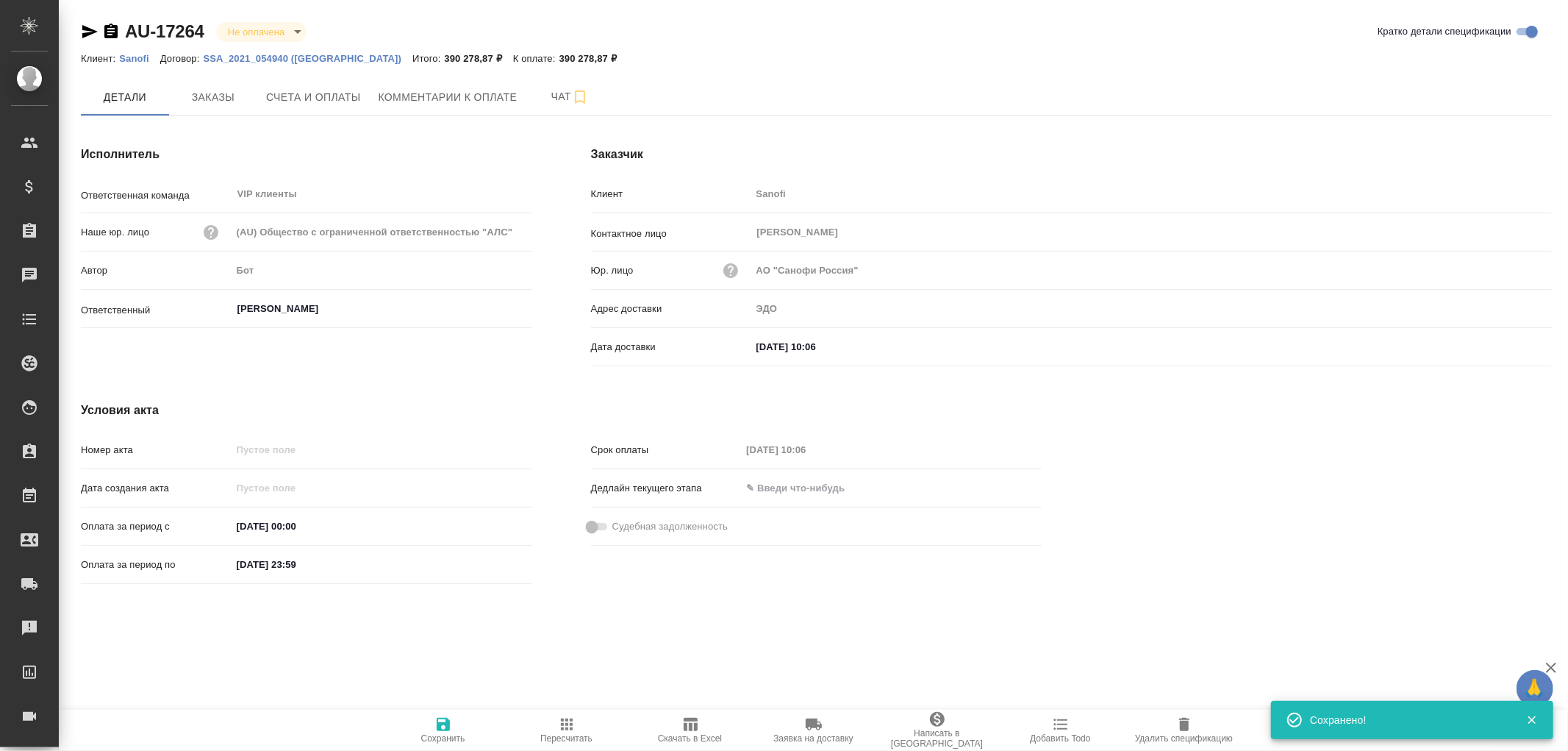
click at [445, 723] on icon "button" at bounding box center [443, 723] width 13 height 13
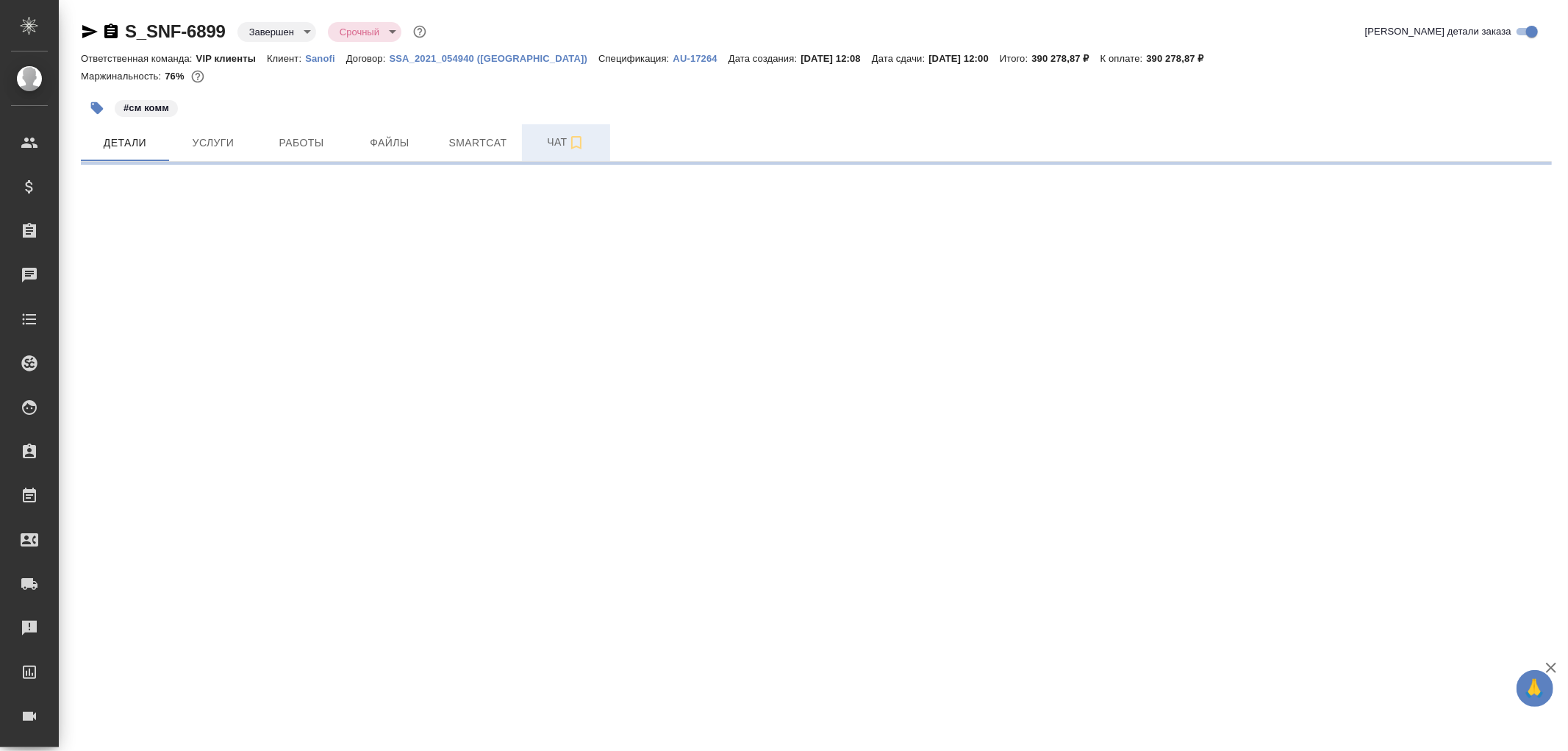
select select "RU"
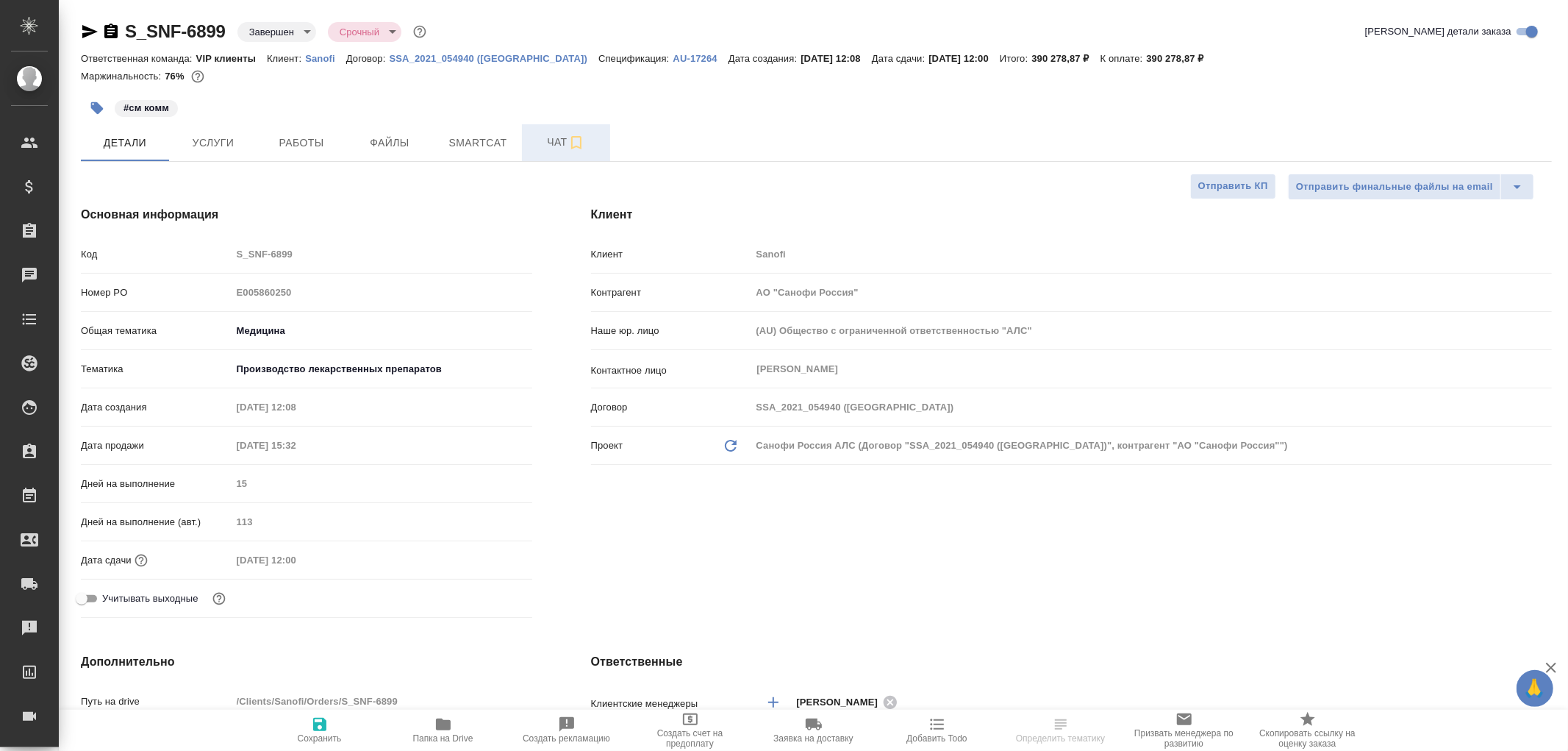
click at [560, 143] on span "Чат" at bounding box center [567, 142] width 71 height 19
type textarea "x"
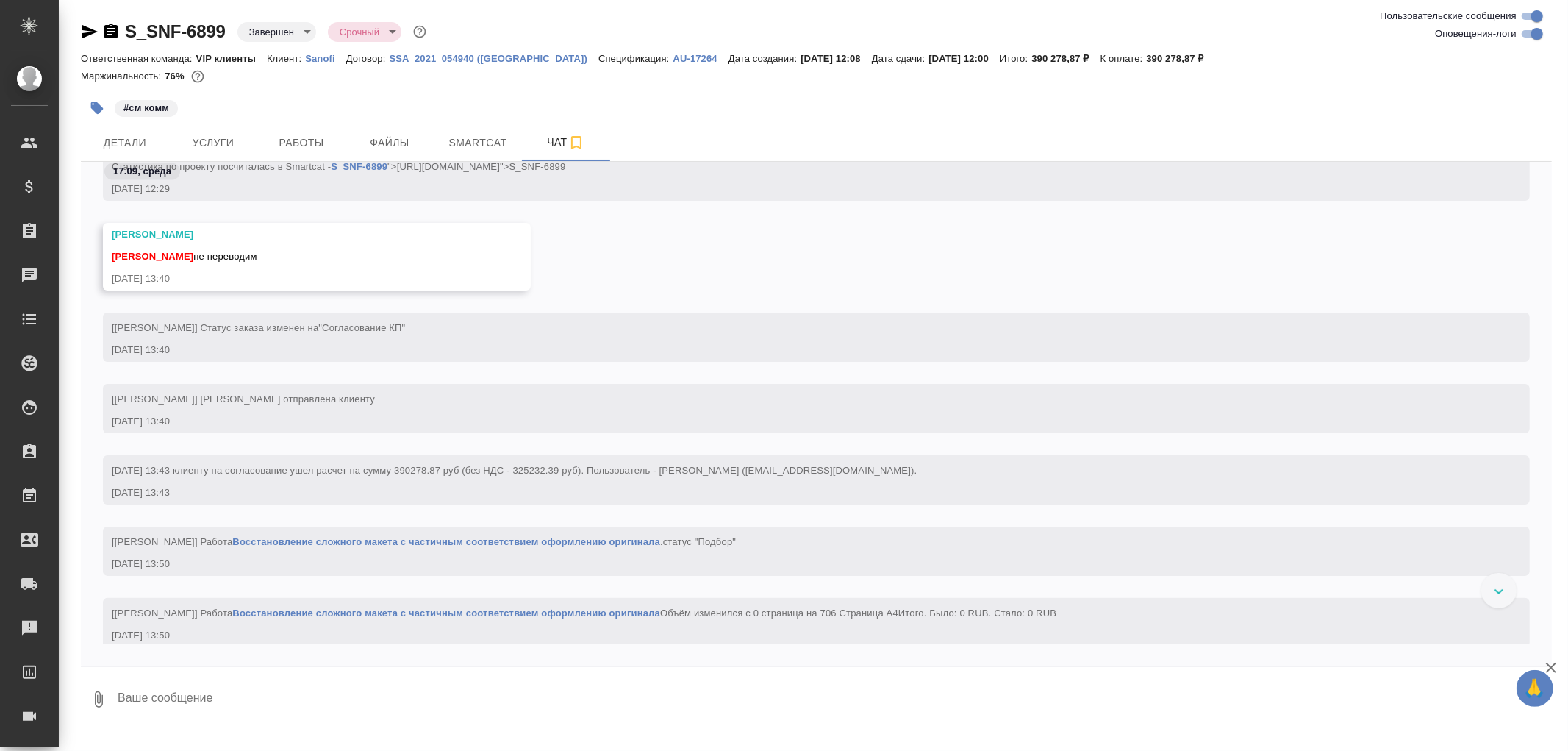
scroll to position [2206, 0]
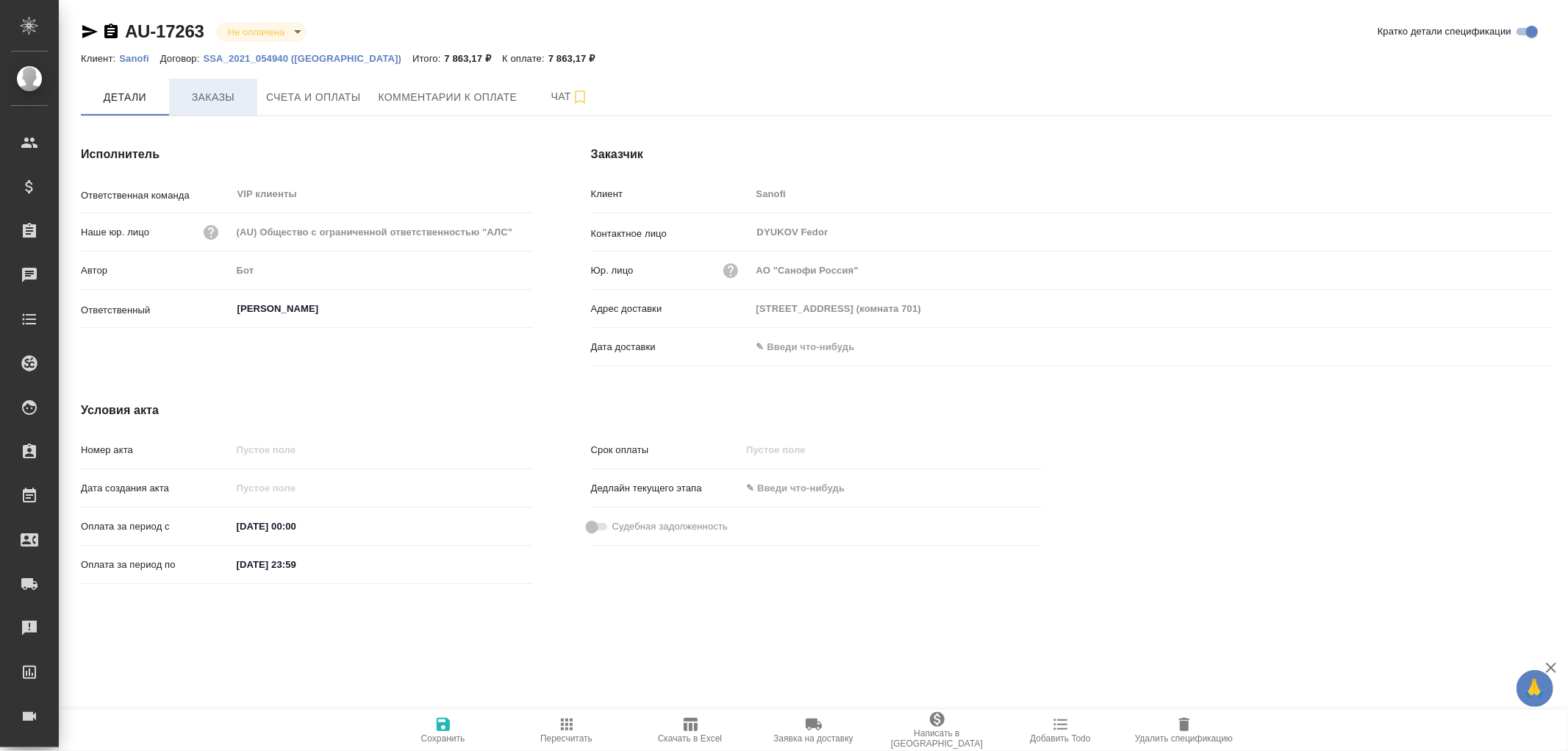
click at [212, 100] on span "Заказы" at bounding box center [214, 98] width 71 height 19
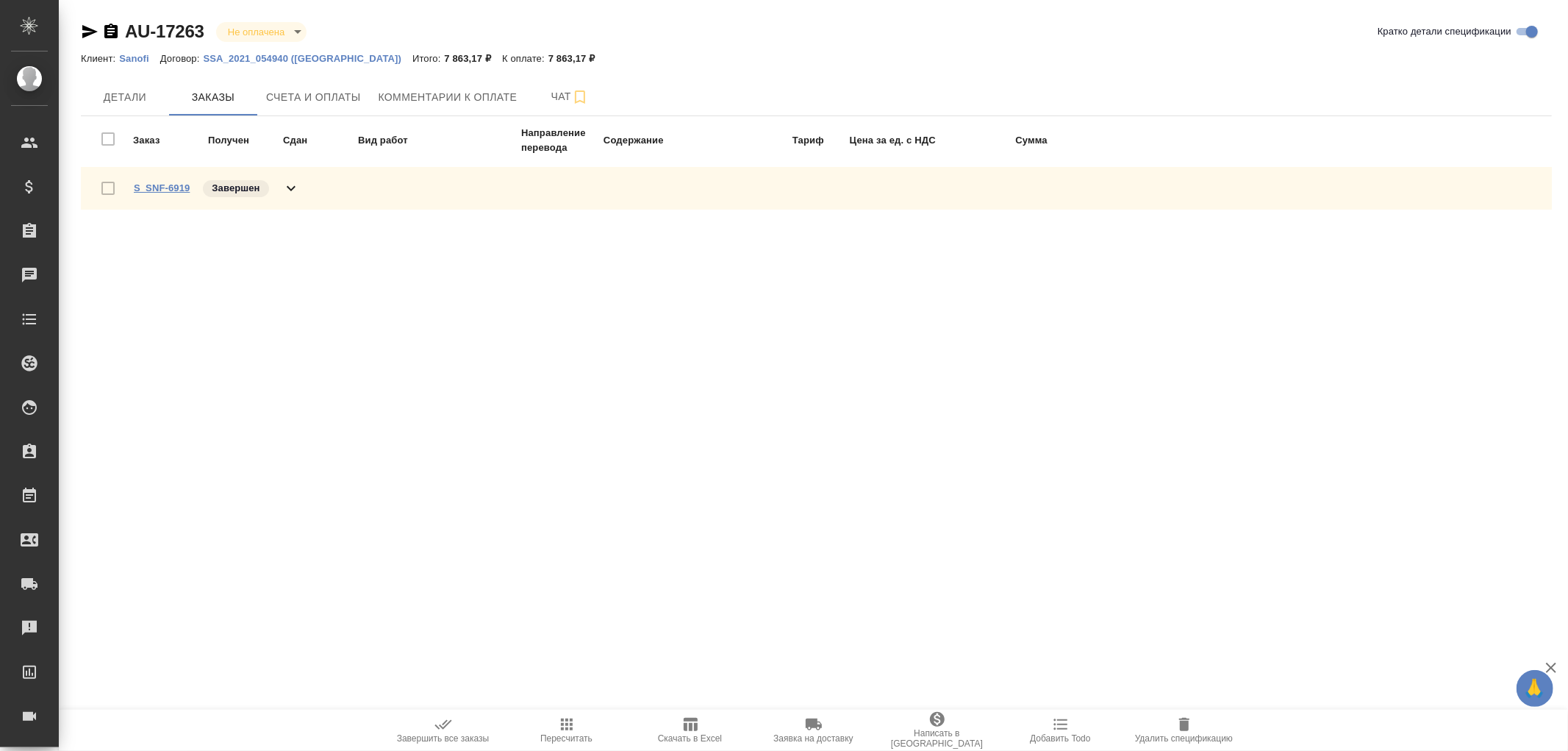
click at [166, 186] on link "S_SNF-6919" at bounding box center [162, 187] width 56 height 11
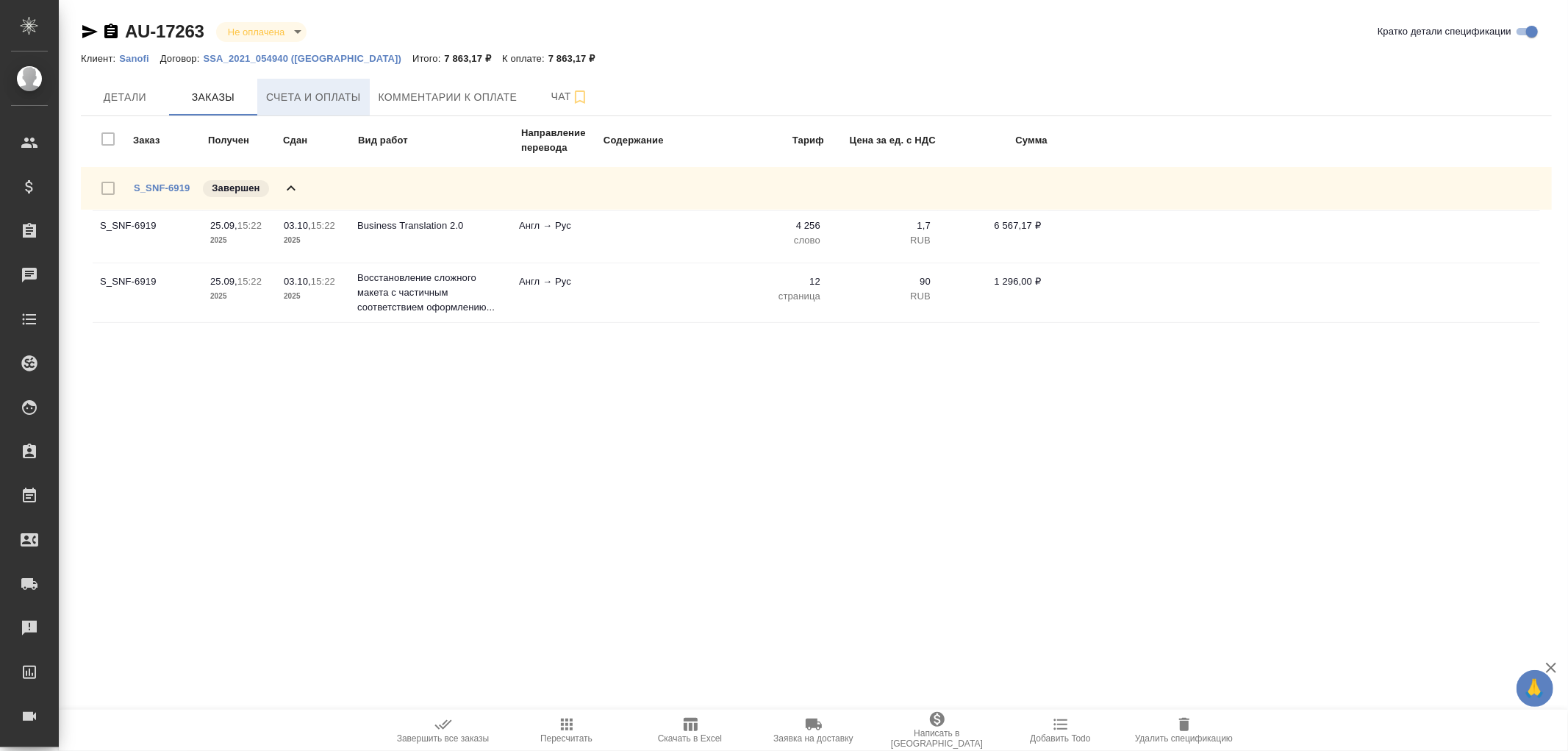
click at [310, 100] on span "Счета и оплаты" at bounding box center [313, 98] width 95 height 19
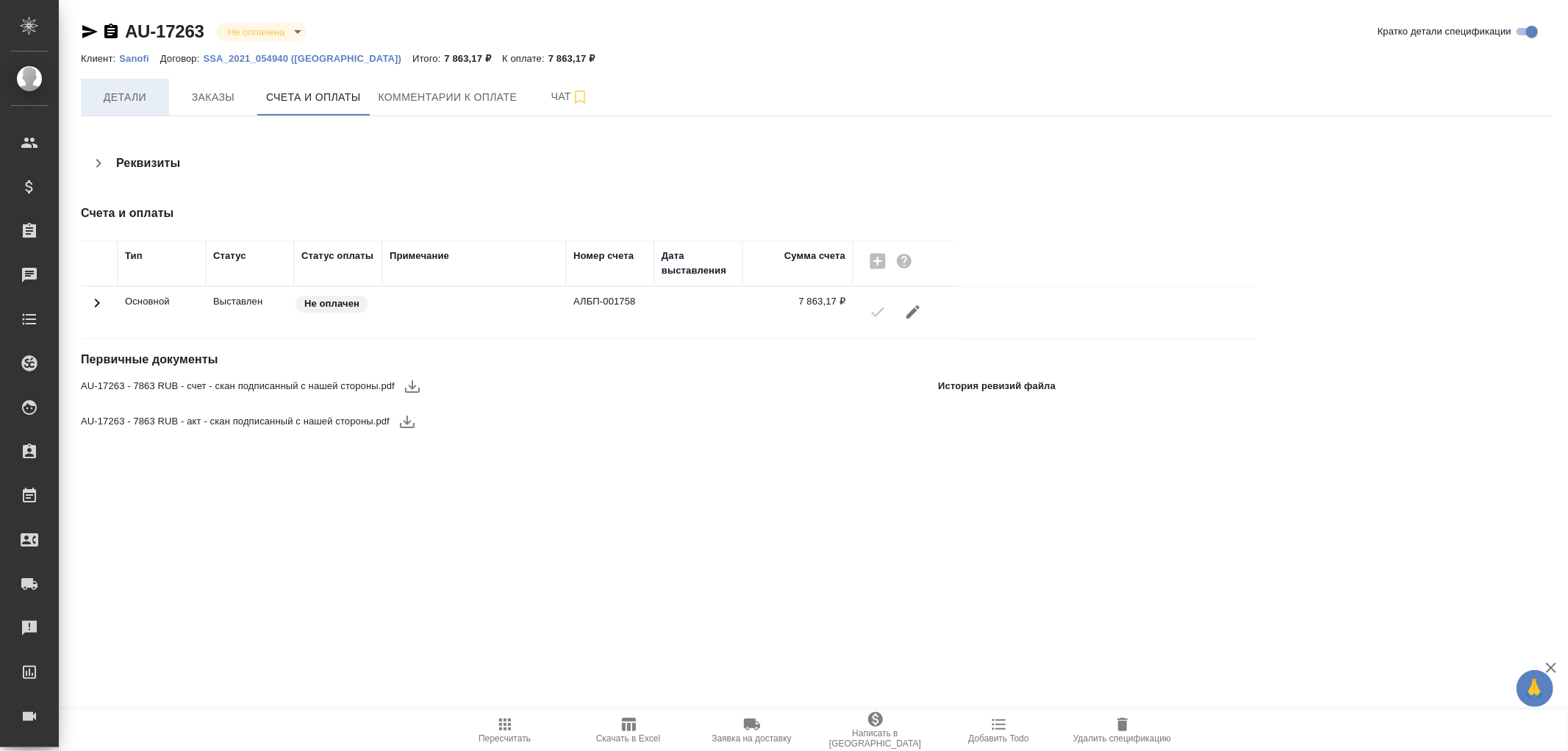
click at [120, 97] on span "Детали" at bounding box center [125, 98] width 71 height 19
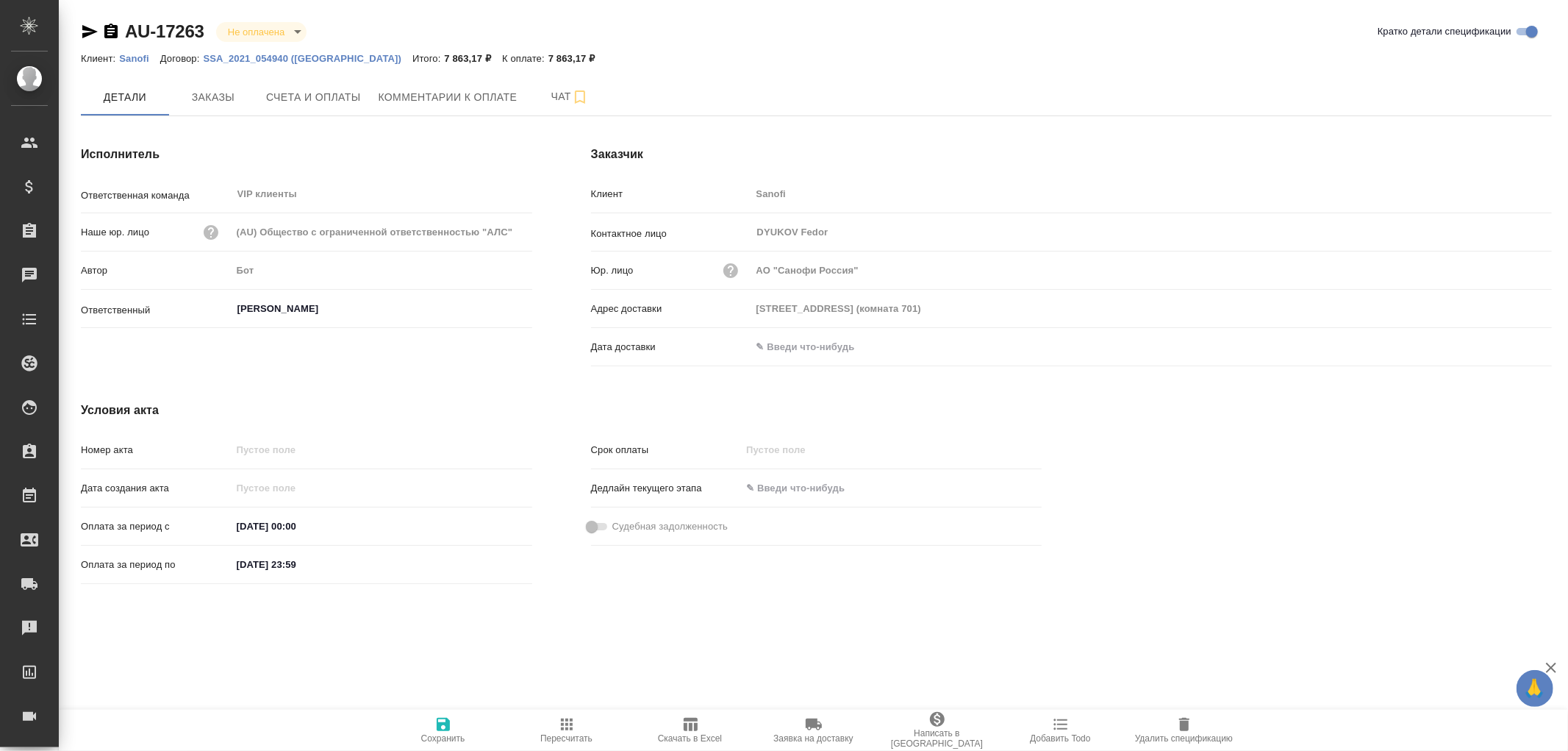
click at [766, 349] on input "text" at bounding box center [815, 347] width 129 height 22
click at [1512, 346] on icon "button" at bounding box center [1509, 345] width 13 height 15
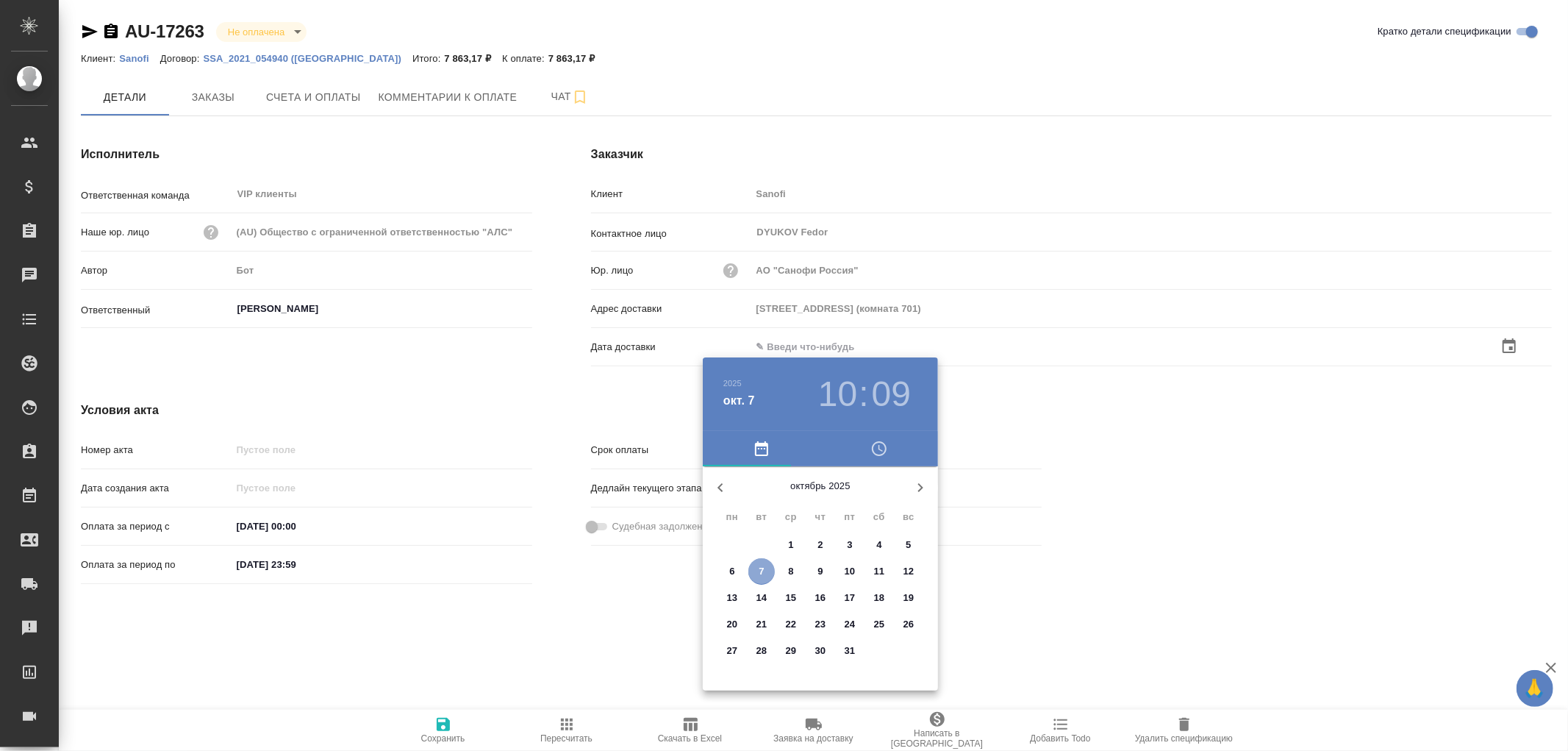
click at [760, 569] on p "7" at bounding box center [761, 571] width 5 height 15
type input "[DATE] 10:09"
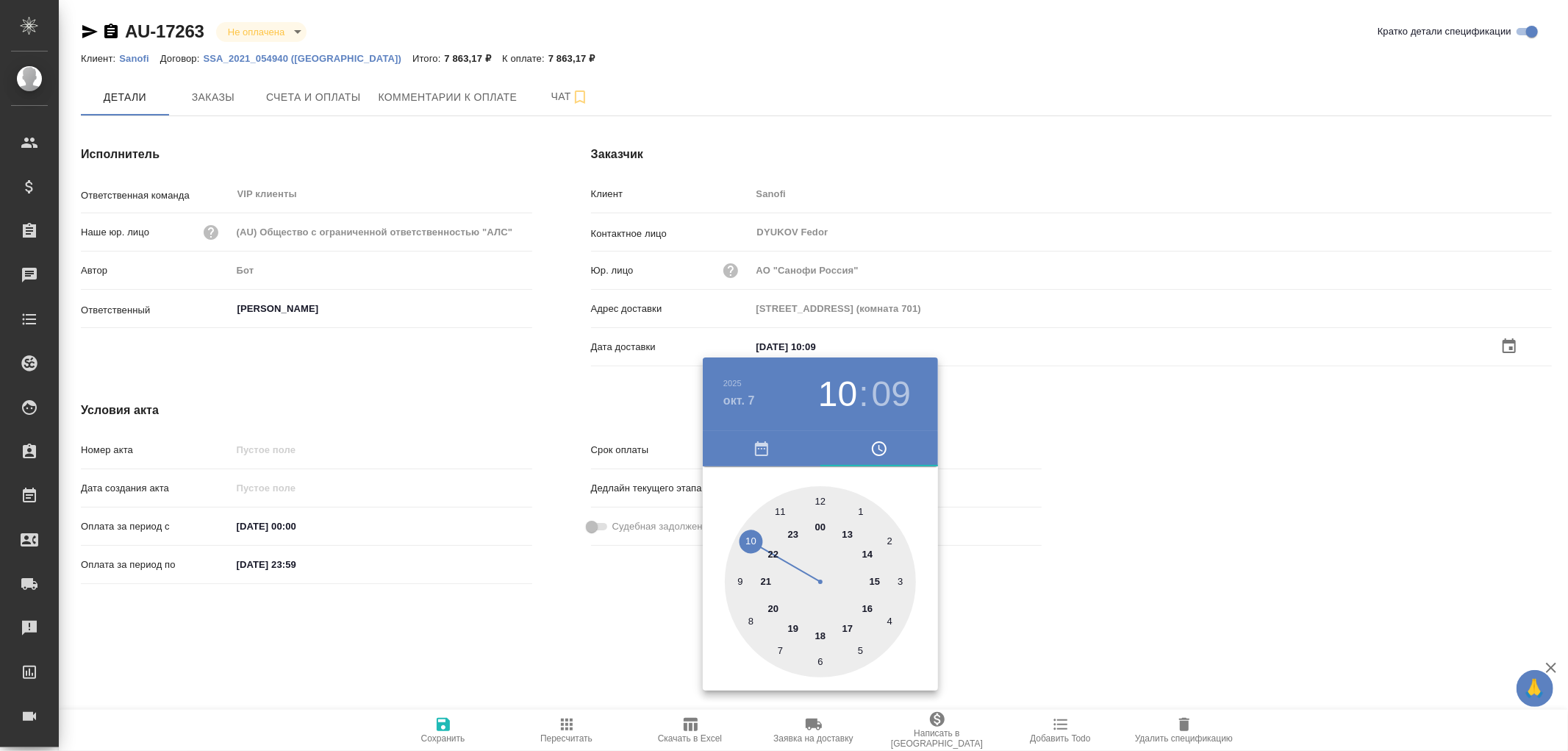
click at [442, 728] on div at bounding box center [784, 376] width 1568 height 751
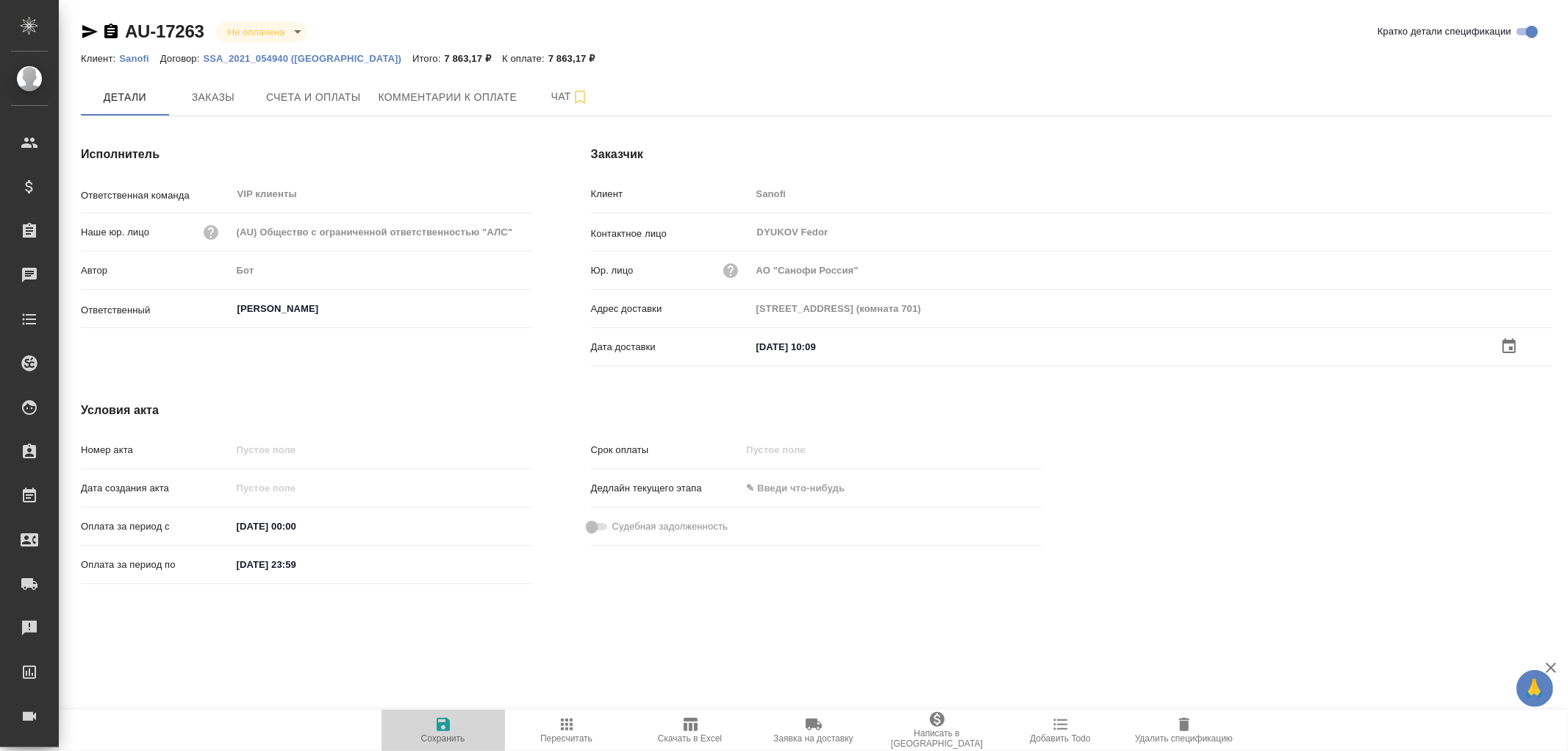
click at [445, 725] on icon "button" at bounding box center [443, 723] width 13 height 13
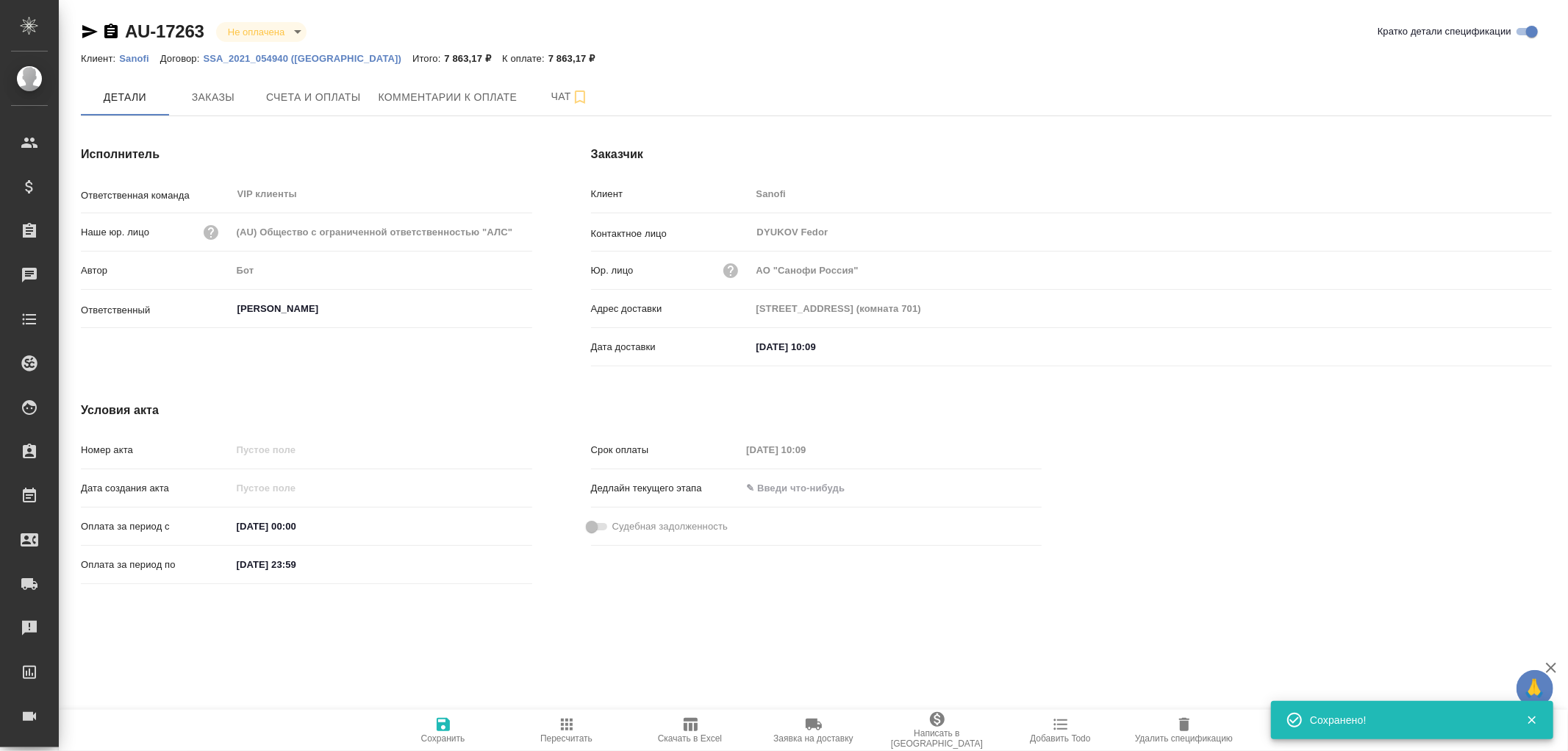
click at [445, 724] on icon "button" at bounding box center [443, 723] width 13 height 13
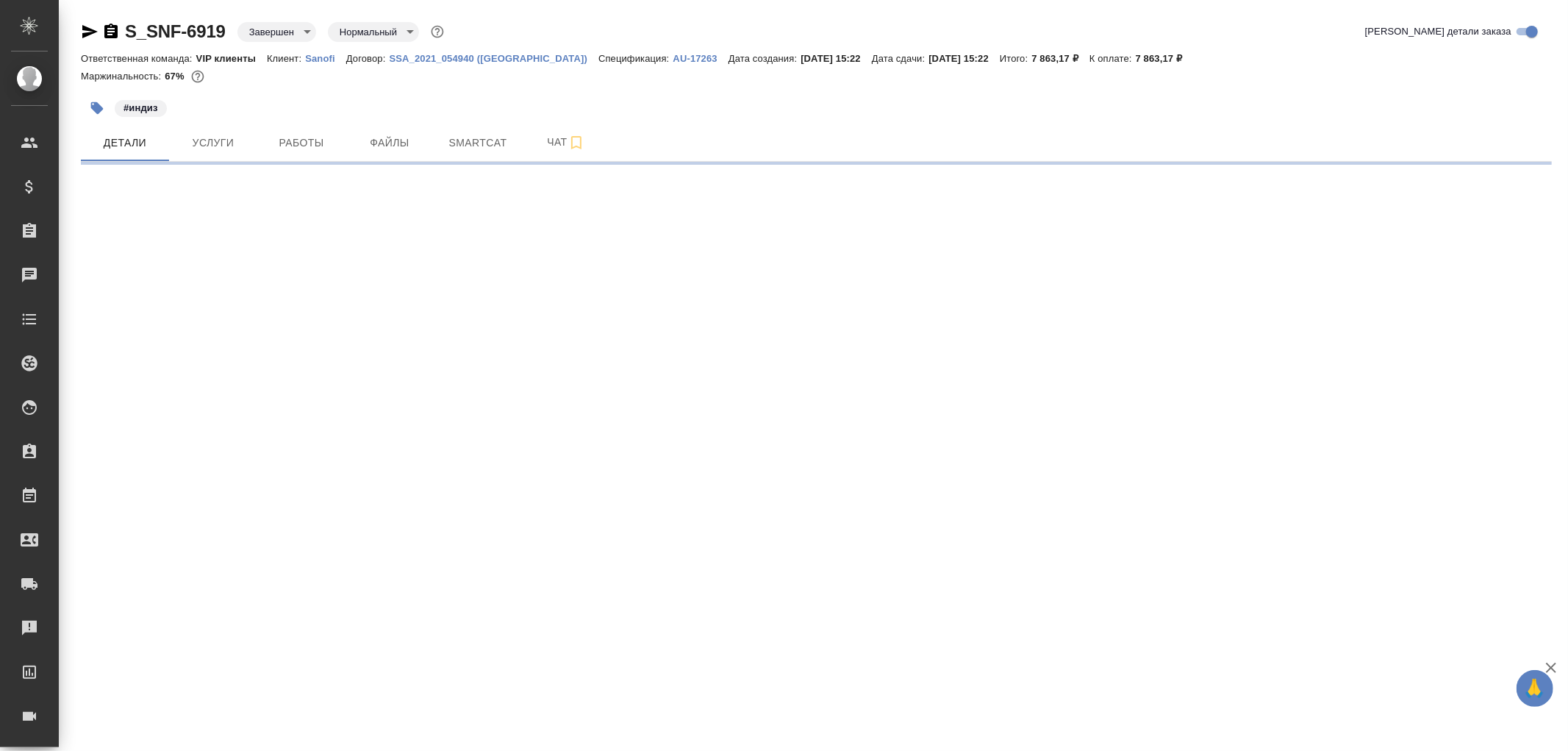
select select "RU"
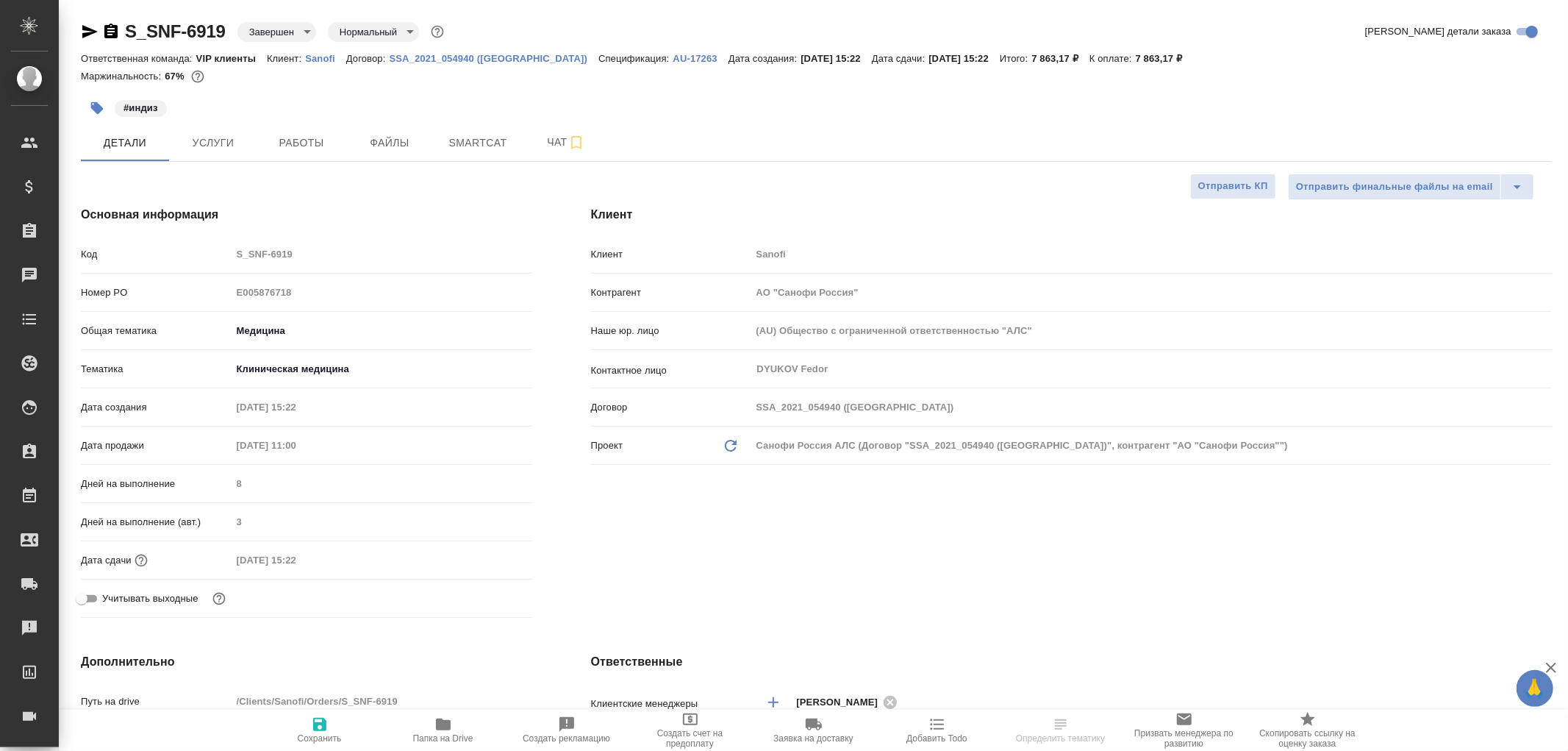
type textarea "x"
click at [556, 144] on span "Чат" at bounding box center [567, 142] width 71 height 19
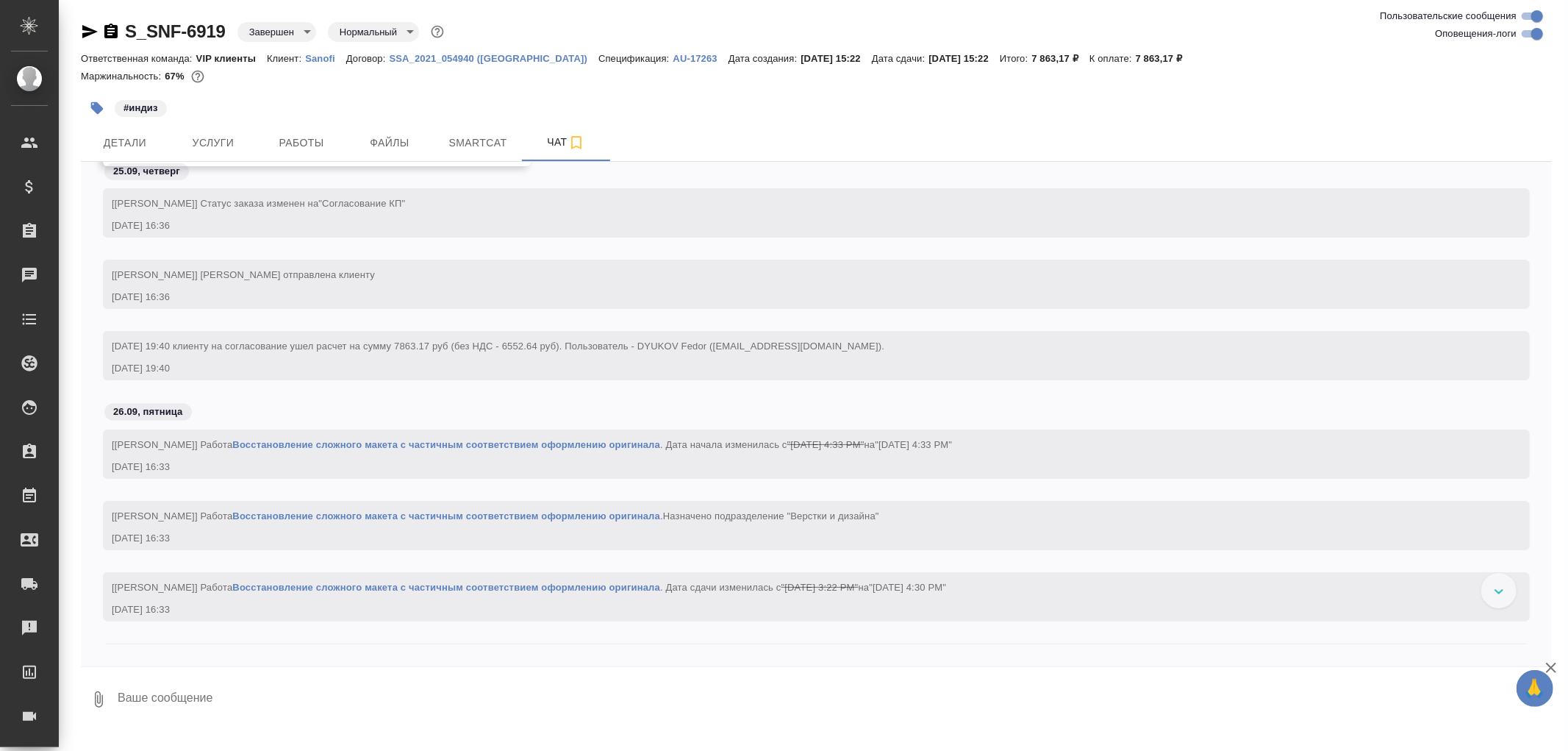
scroll to position [1689, 0]
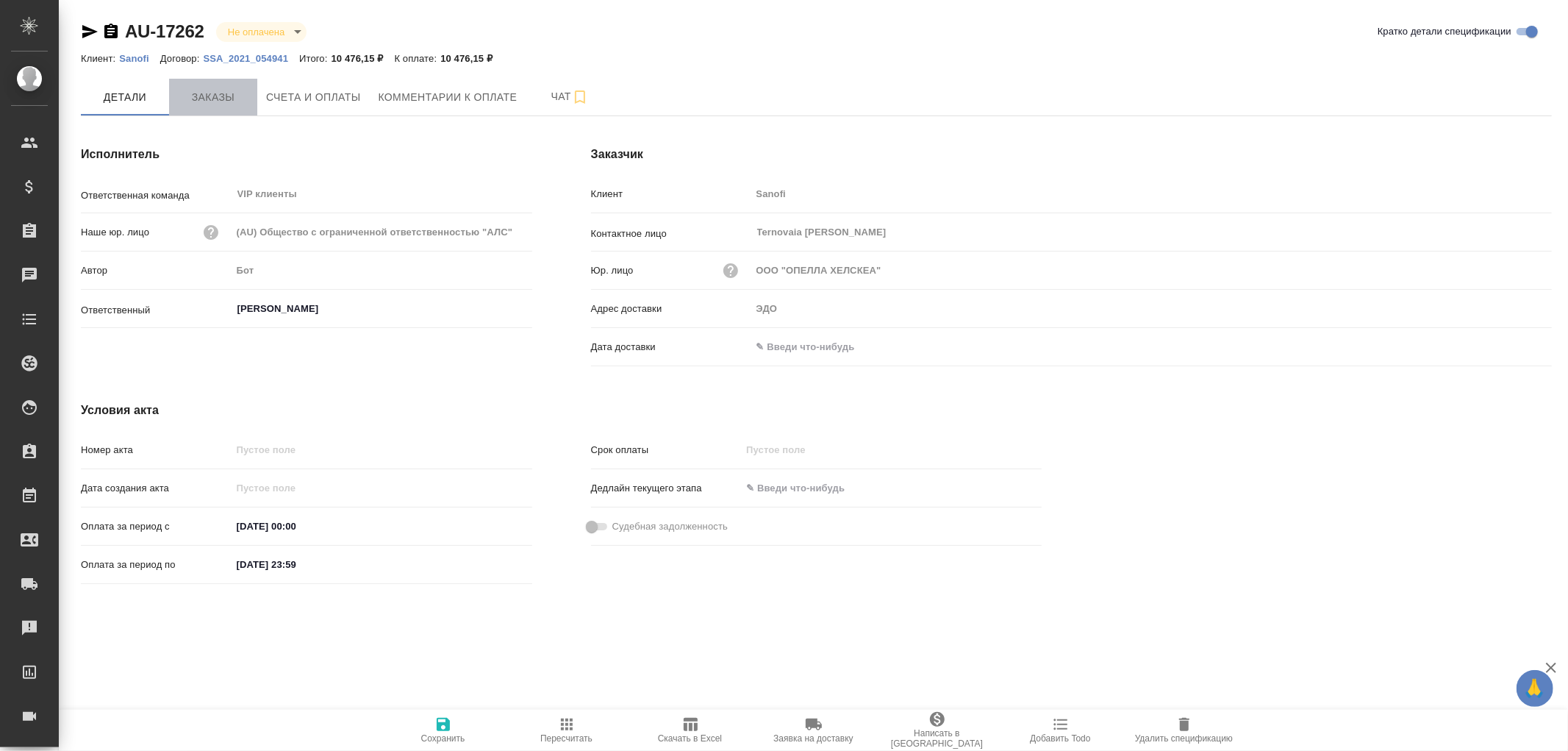
click at [214, 97] on span "Заказы" at bounding box center [214, 98] width 71 height 19
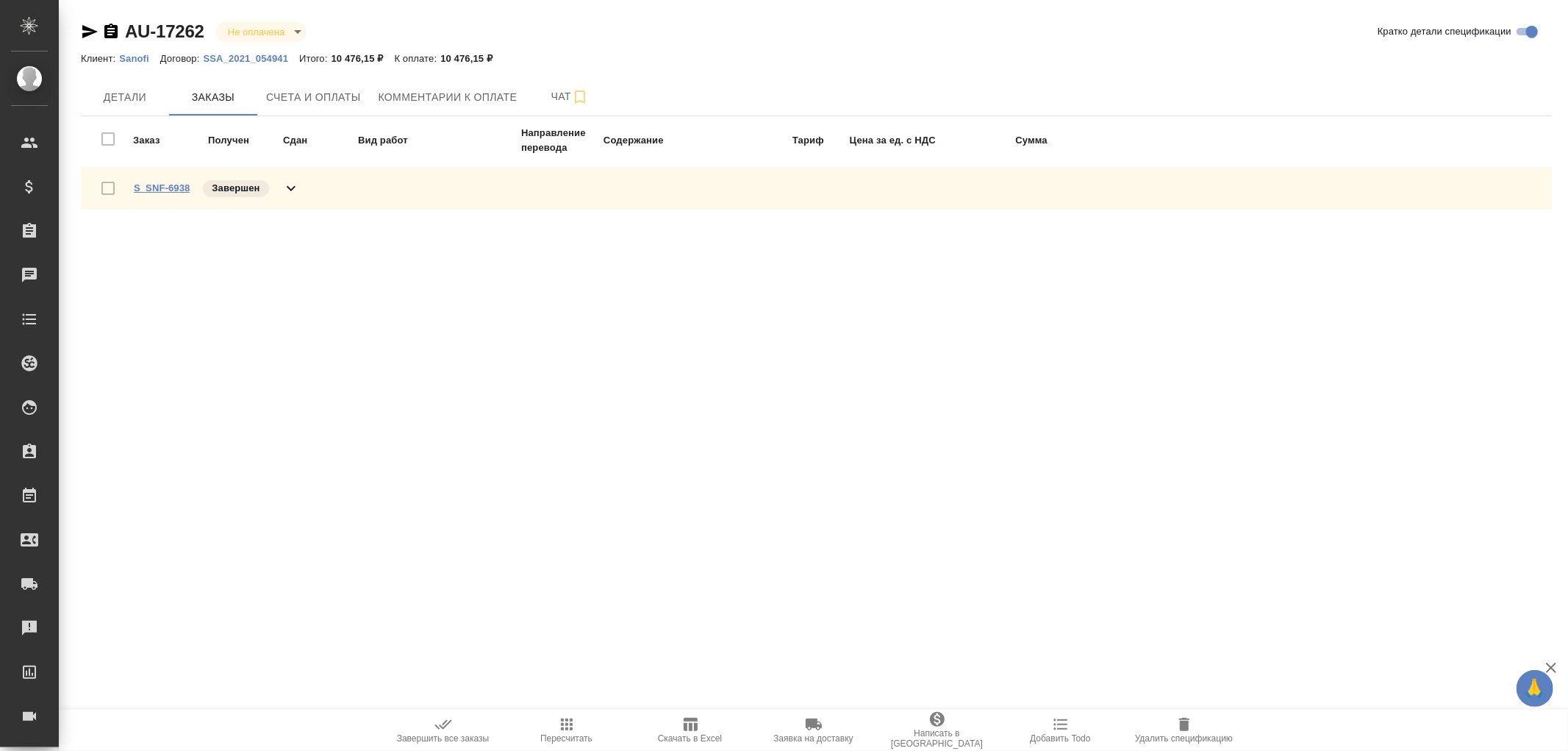
click at [168, 186] on link "S_SNF-6938" at bounding box center [162, 187] width 56 height 11
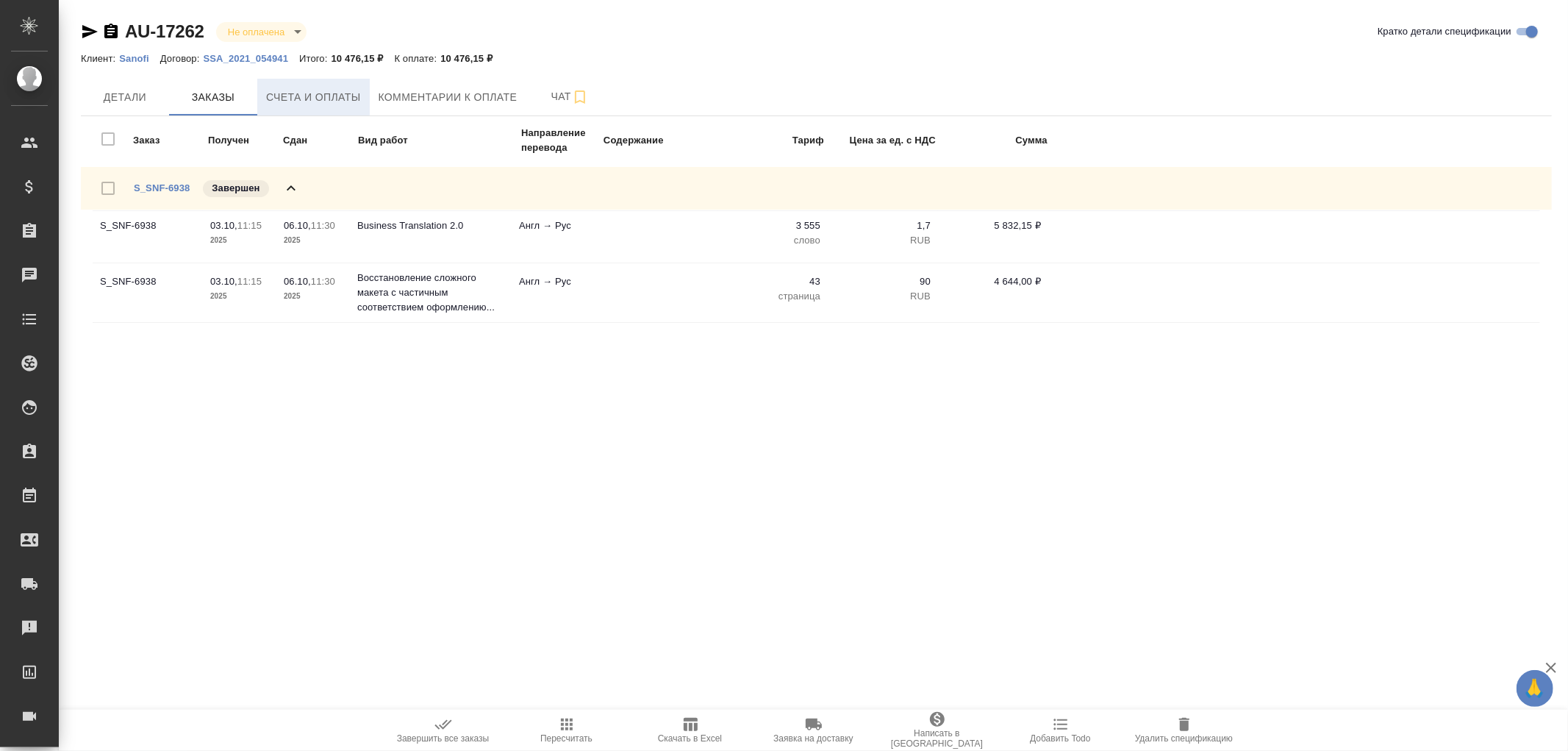
click at [319, 100] on span "Счета и оплаты" at bounding box center [313, 98] width 95 height 19
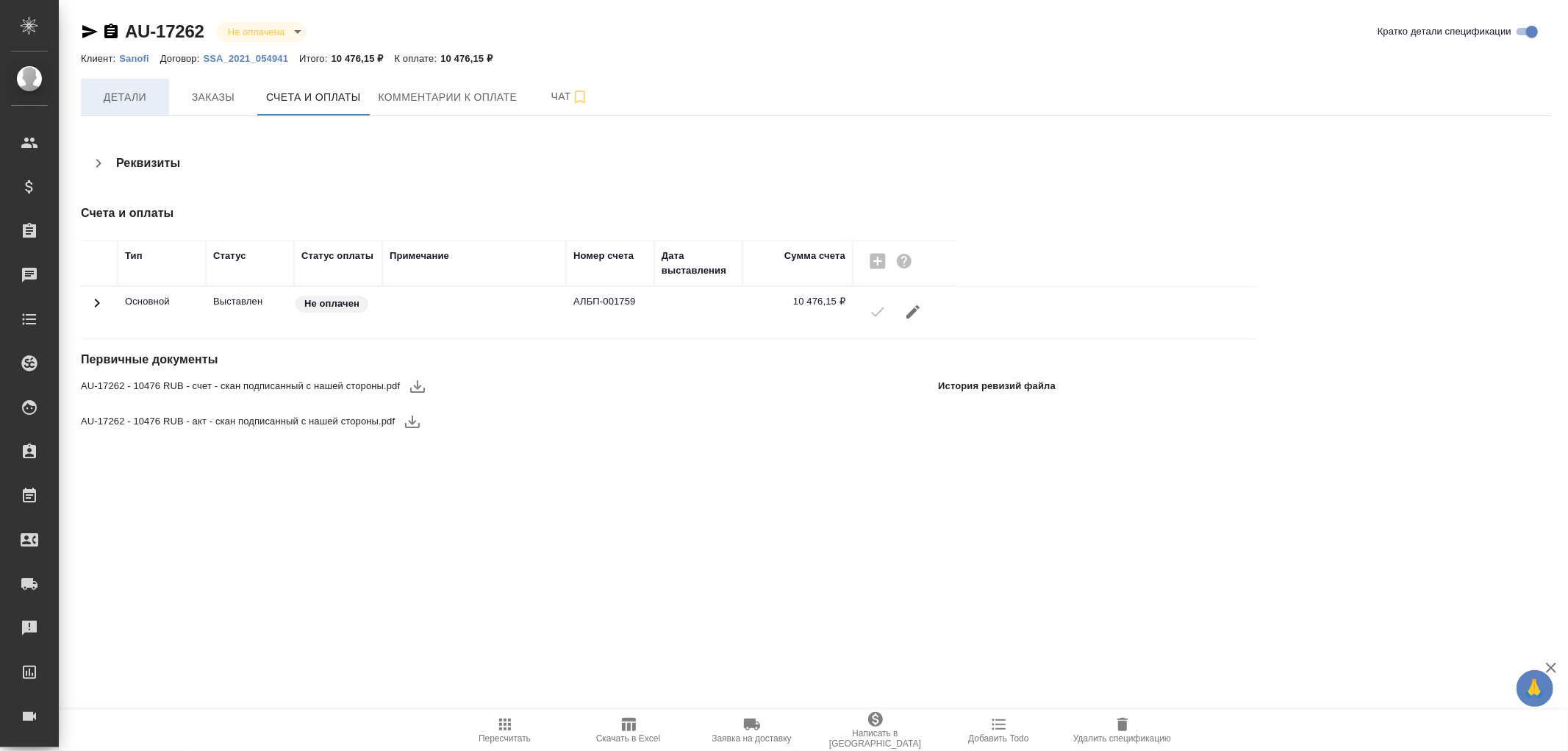
click at [137, 100] on span "Детали" at bounding box center [125, 98] width 71 height 19
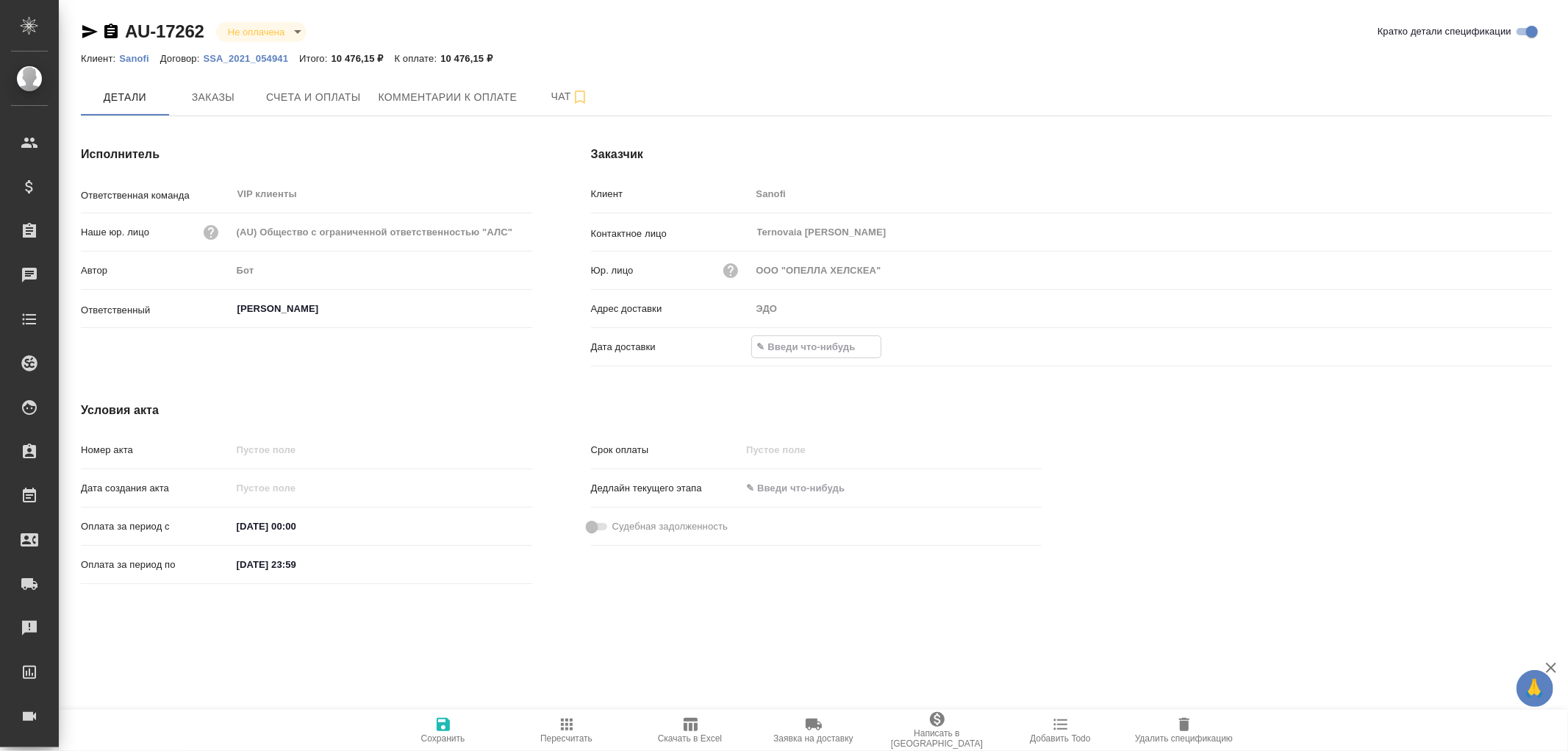
drag, startPoint x: 783, startPoint y: 346, endPoint x: 960, endPoint y: 326, distance: 178.1
click at [783, 344] on input "text" at bounding box center [816, 347] width 129 height 22
click at [1510, 346] on icon "button" at bounding box center [1509, 346] width 18 height 18
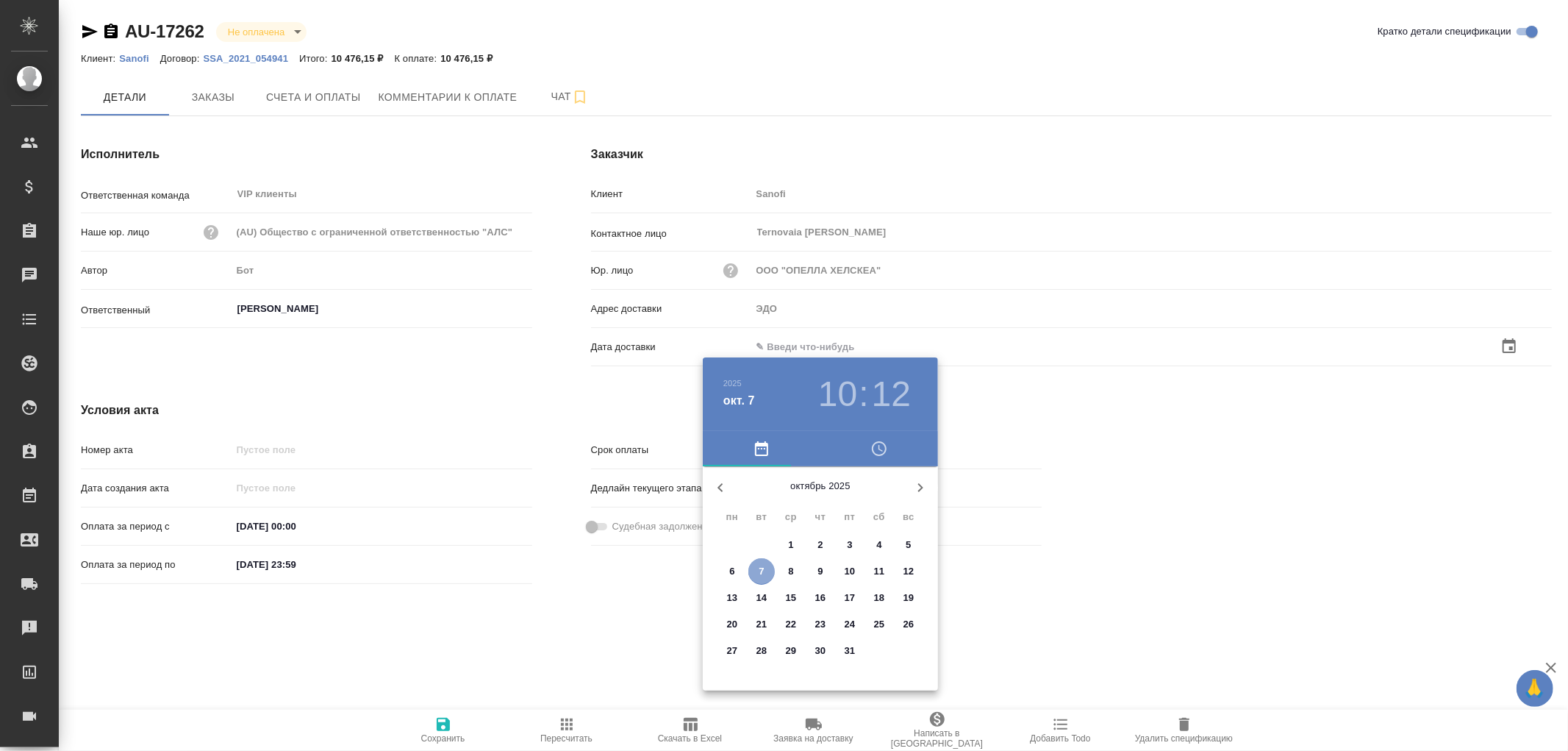
click at [769, 565] on span "7" at bounding box center [761, 571] width 27 height 15
type input "07.10.2025 10:12"
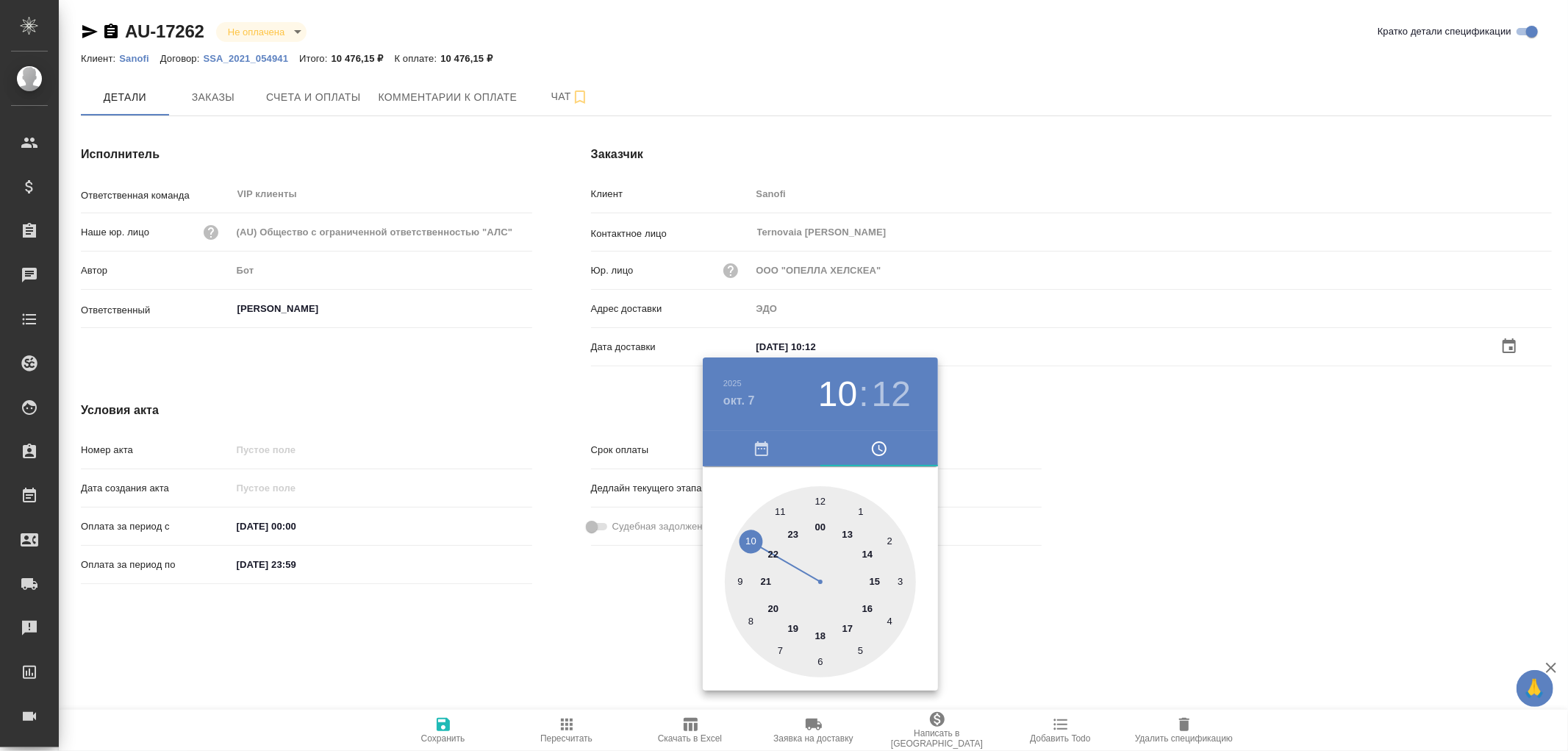
click at [443, 722] on div at bounding box center [784, 376] width 1568 height 751
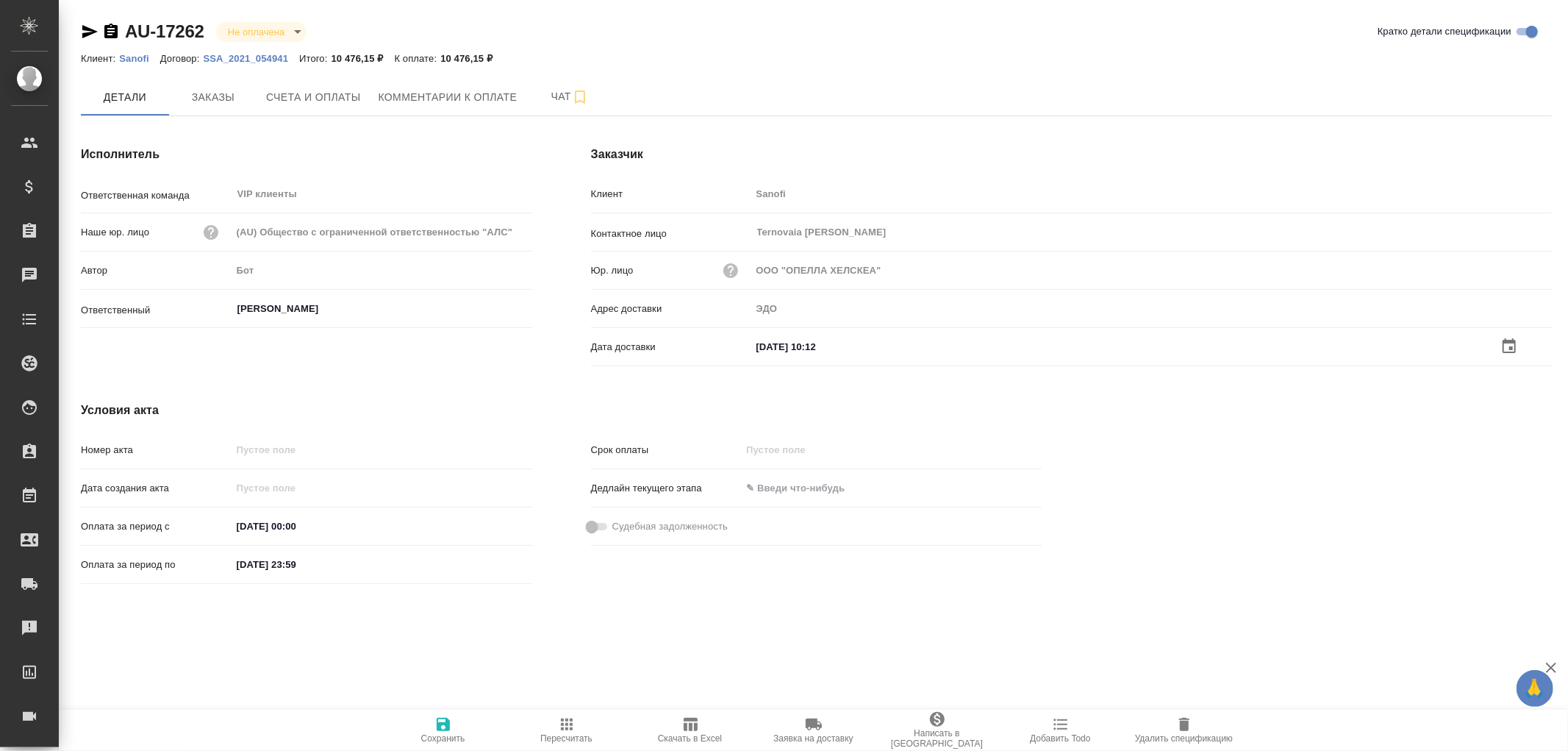
click at [443, 722] on icon "button" at bounding box center [443, 723] width 13 height 13
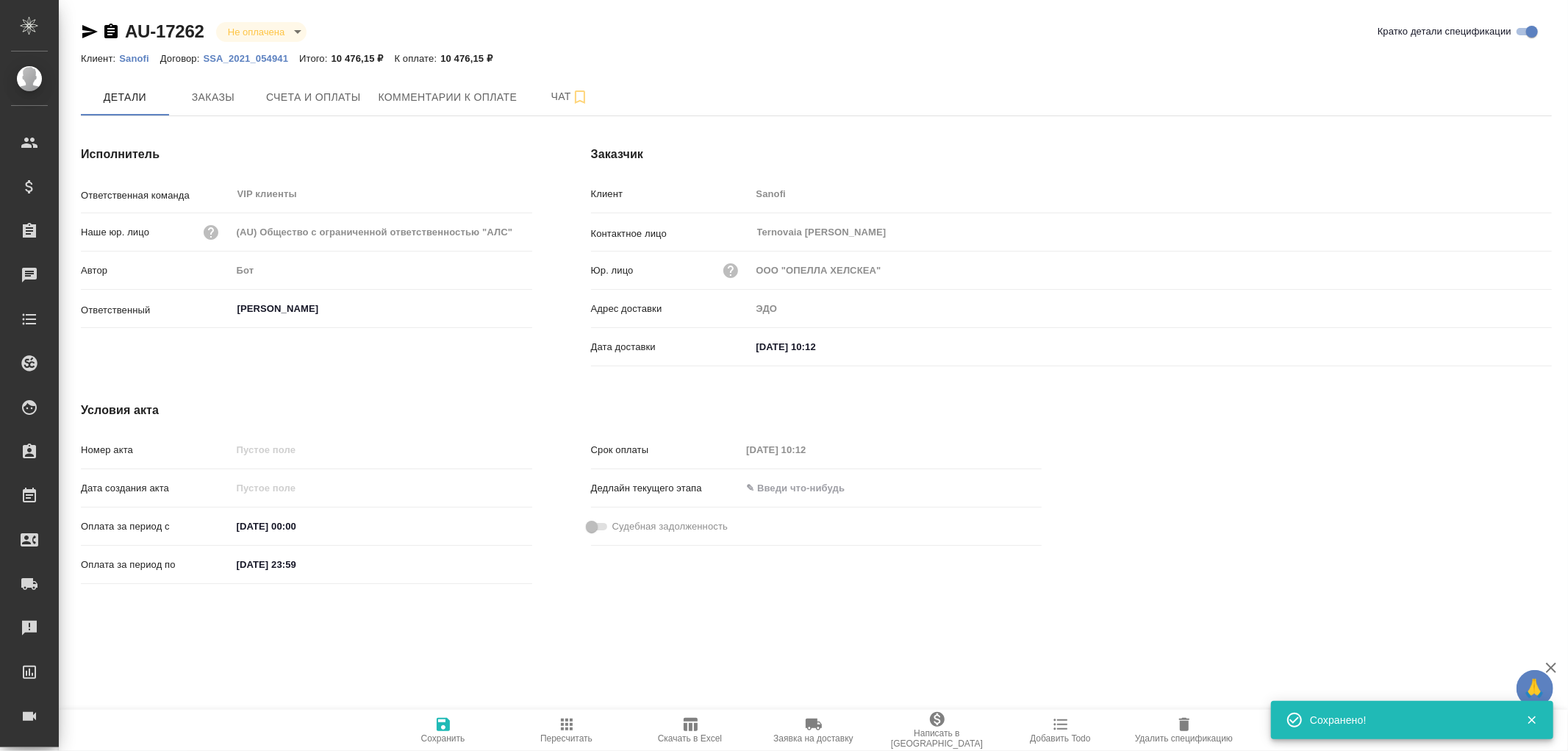
click at [443, 722] on icon "button" at bounding box center [443, 723] width 13 height 13
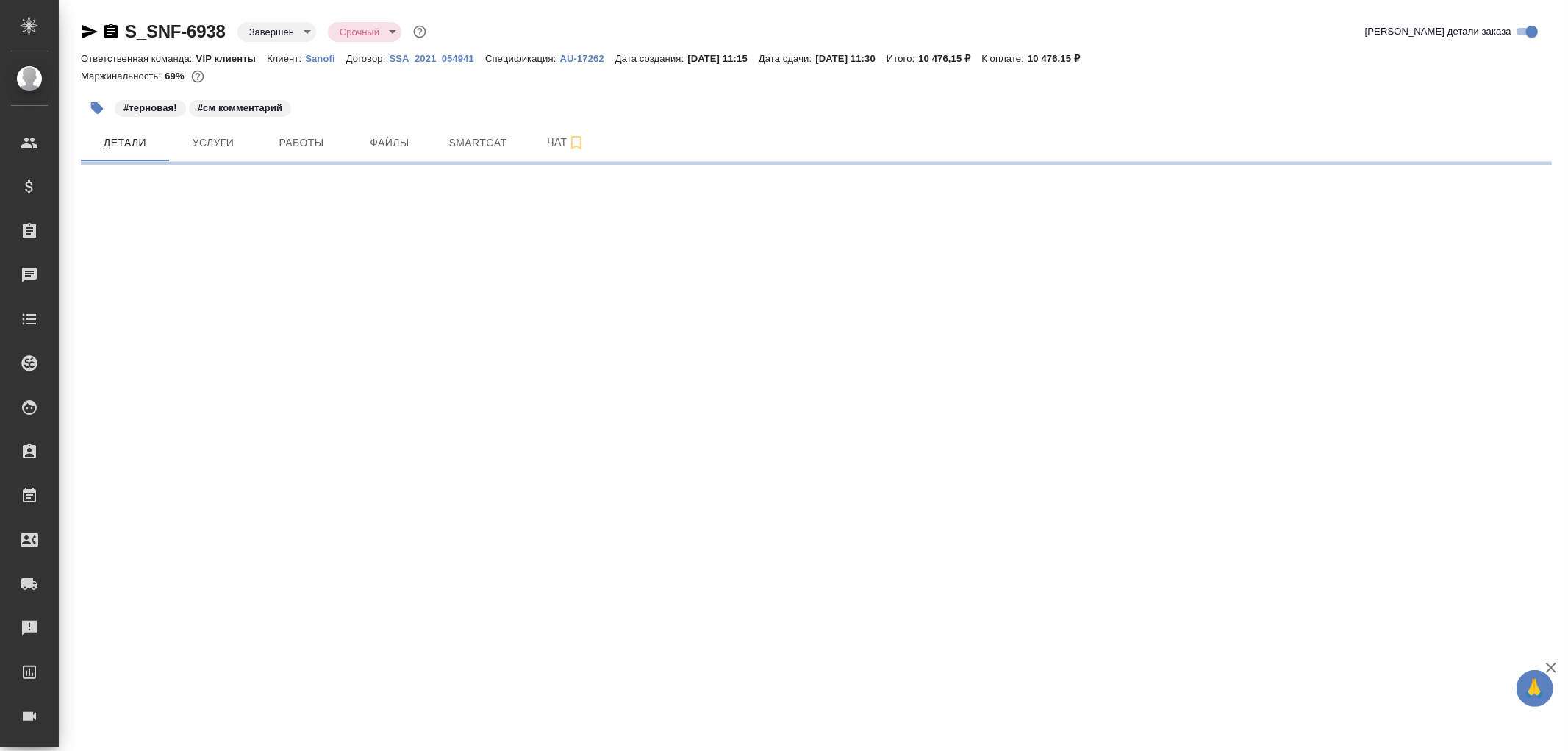
select select "RU"
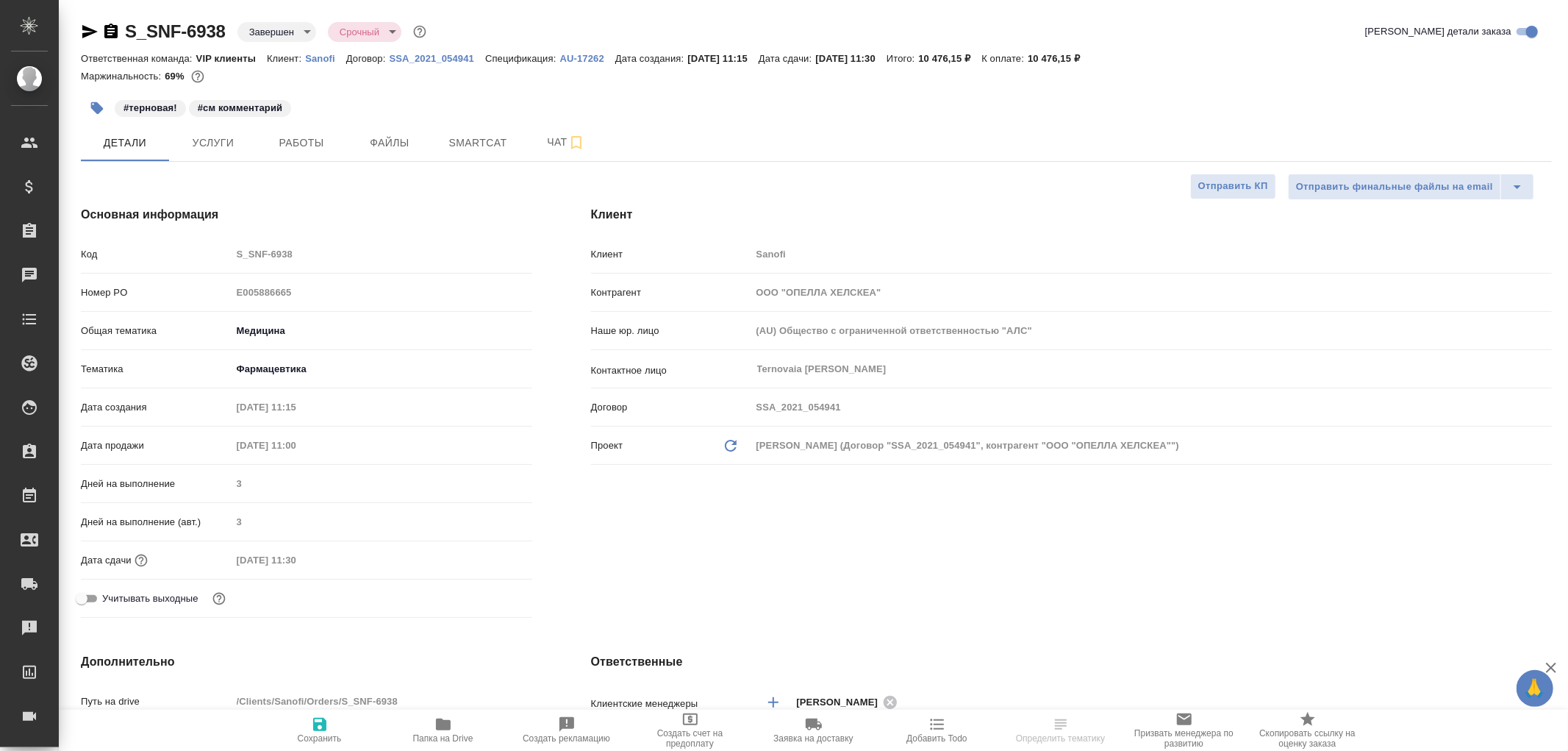
type textarea "x"
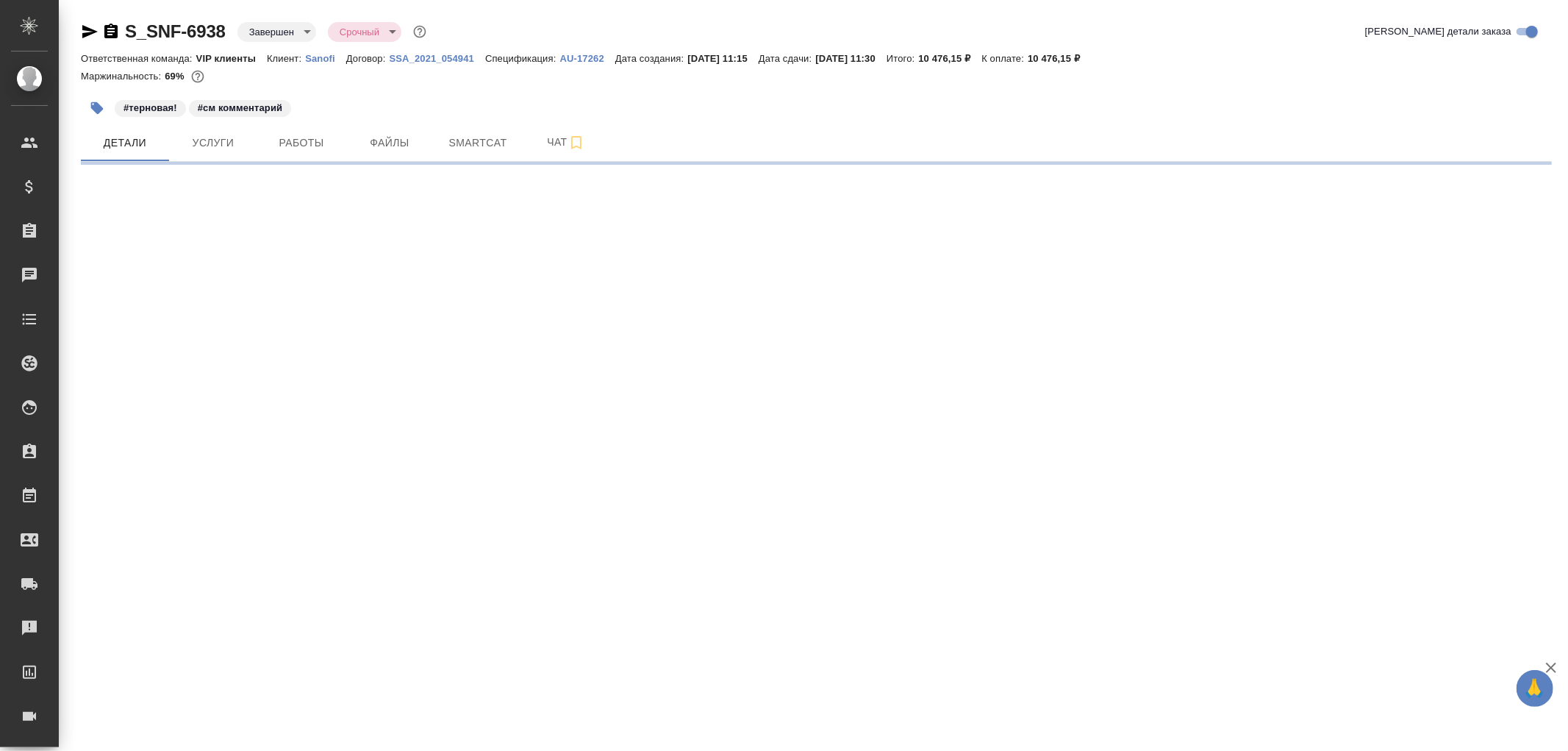
select select "RU"
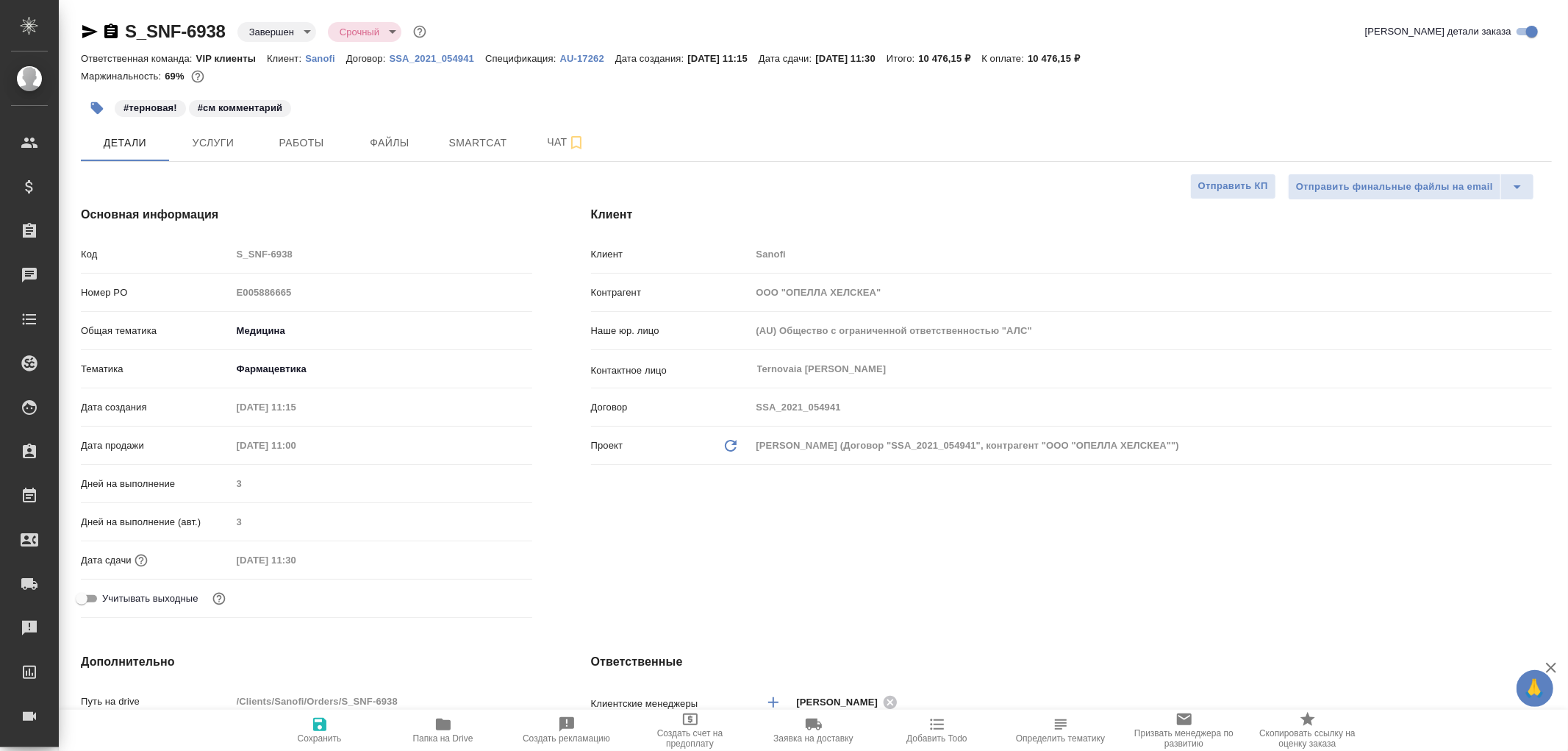
type textarea "x"
click at [557, 143] on span "Чат" at bounding box center [567, 142] width 71 height 19
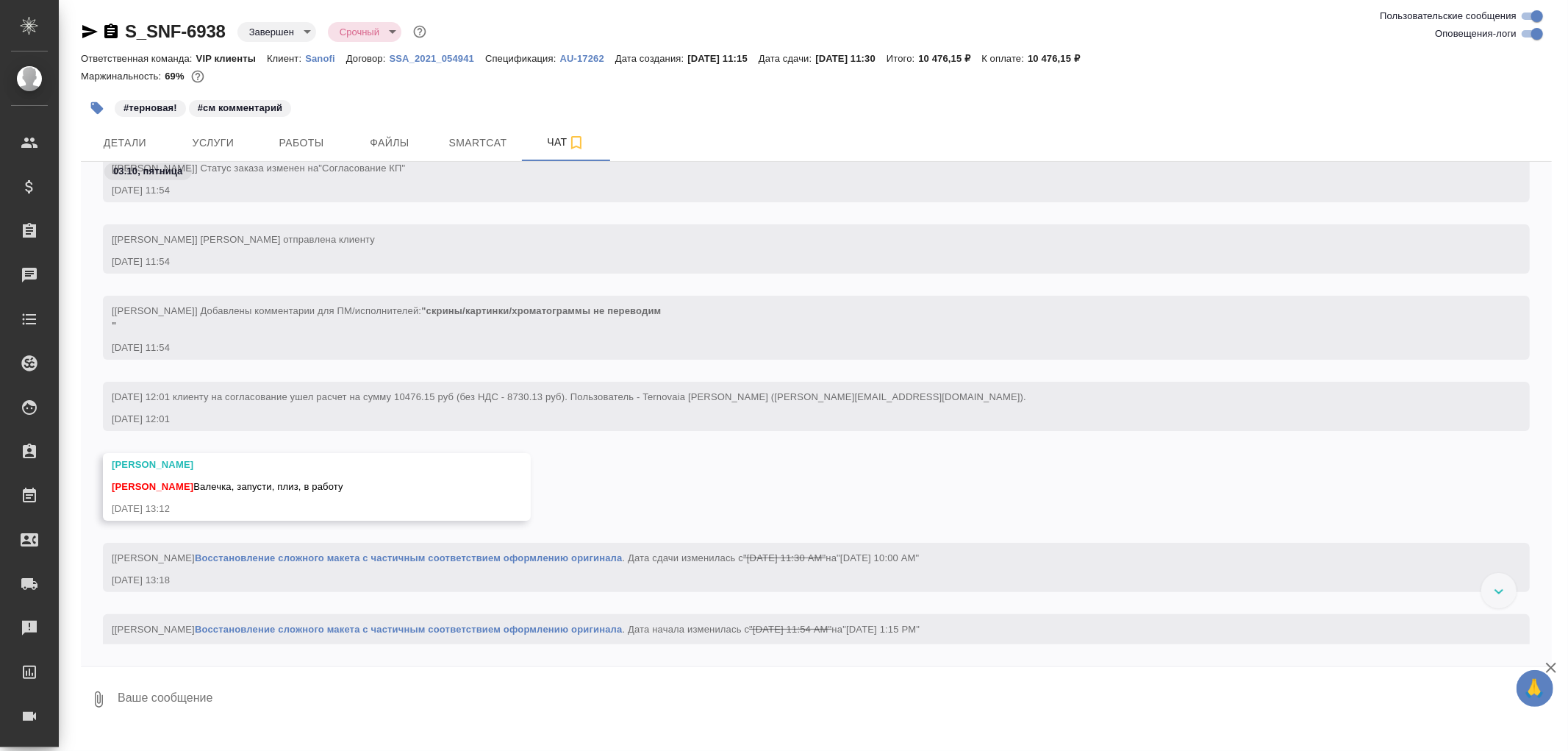
scroll to position [1388, 0]
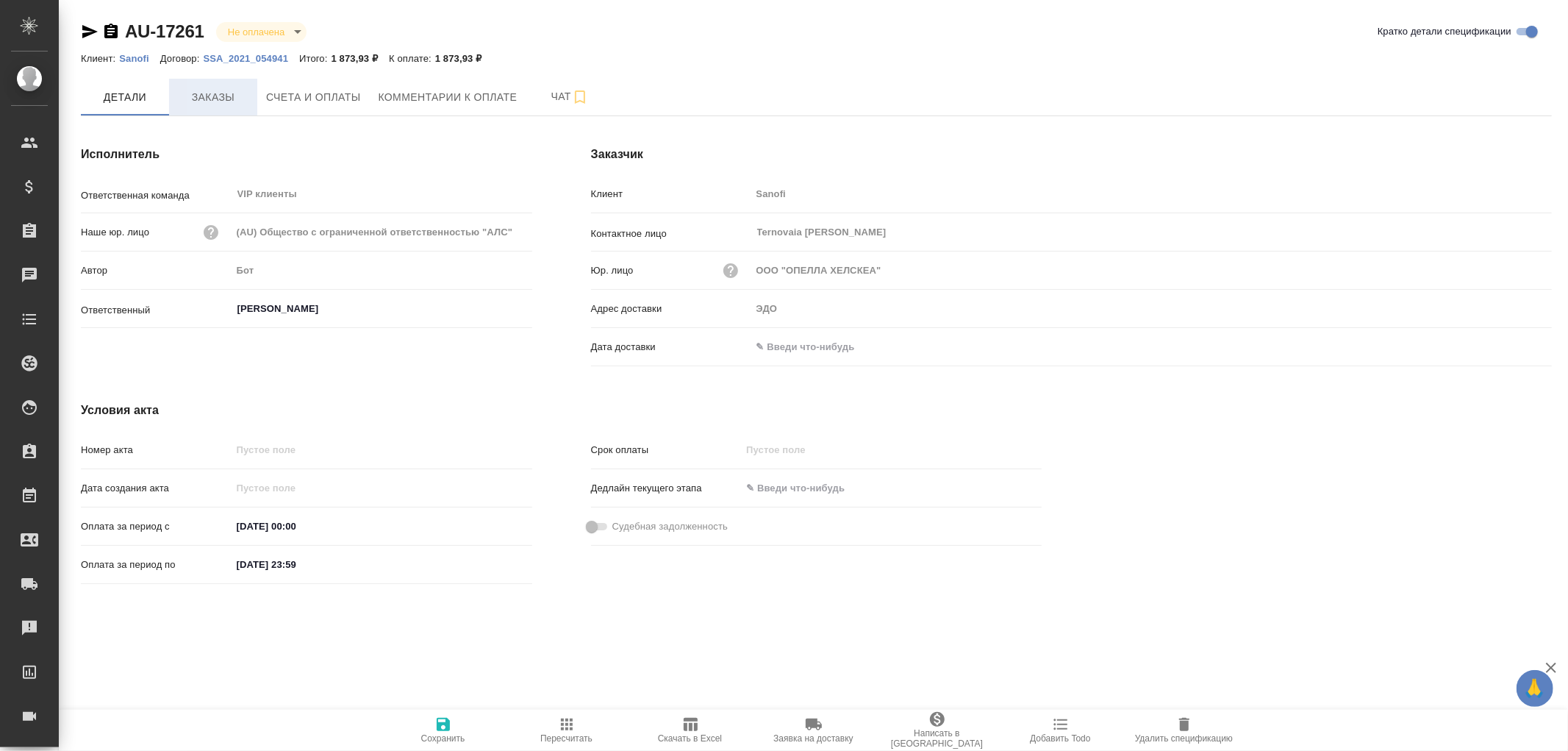
click at [224, 102] on span "Заказы" at bounding box center [214, 98] width 71 height 19
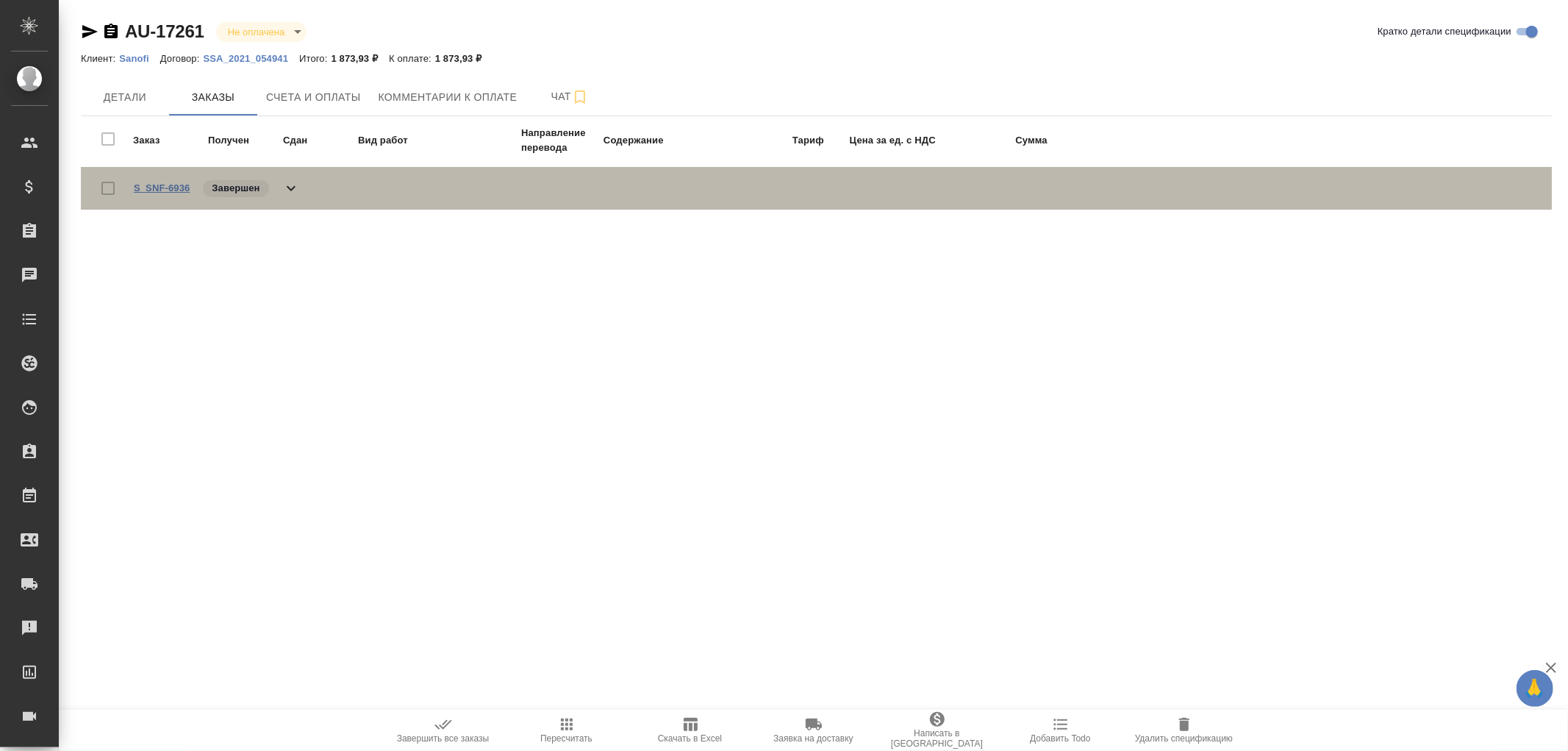
click at [176, 185] on link "S_SNF-6936" at bounding box center [162, 187] width 56 height 11
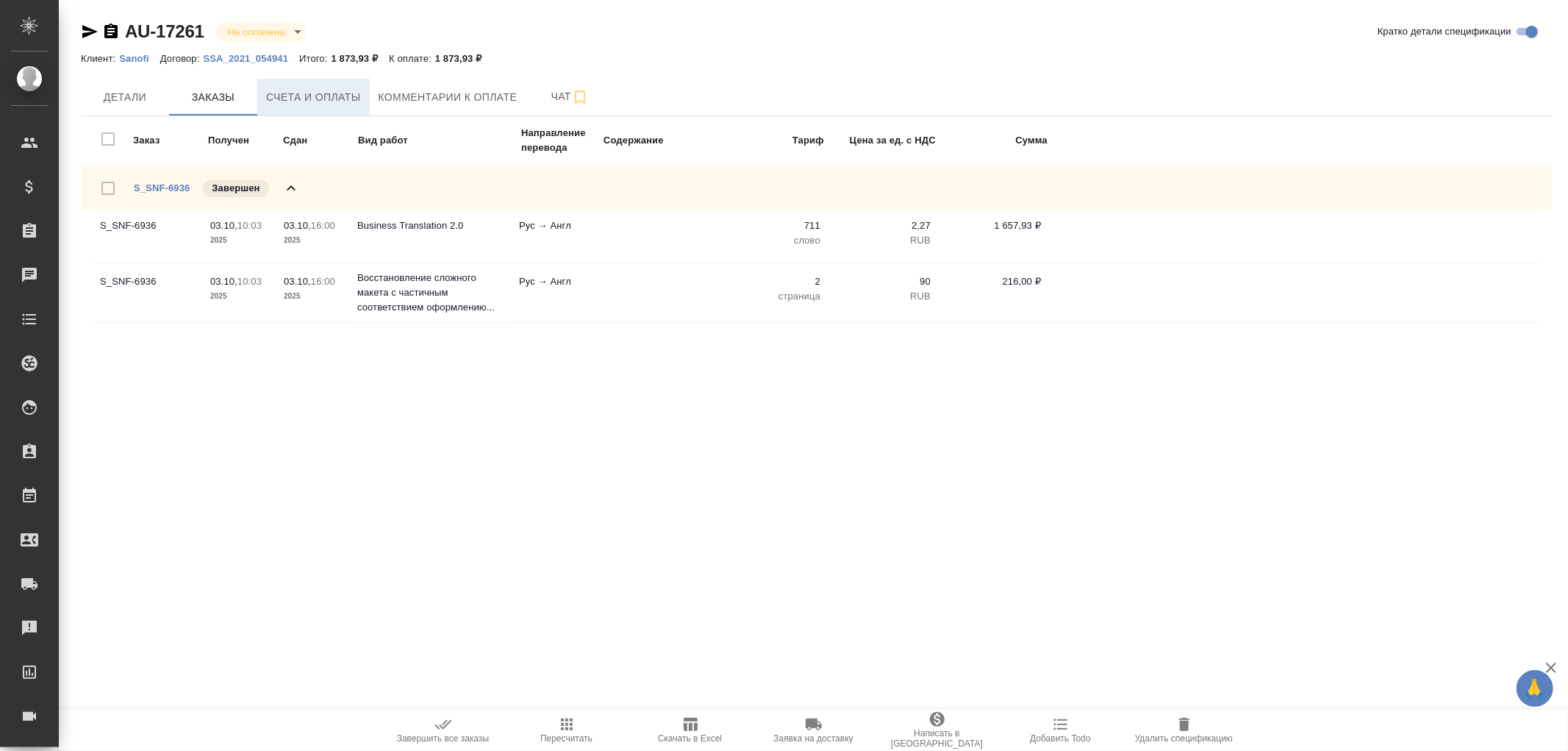
click at [307, 99] on span "Счета и оплаты" at bounding box center [313, 98] width 95 height 19
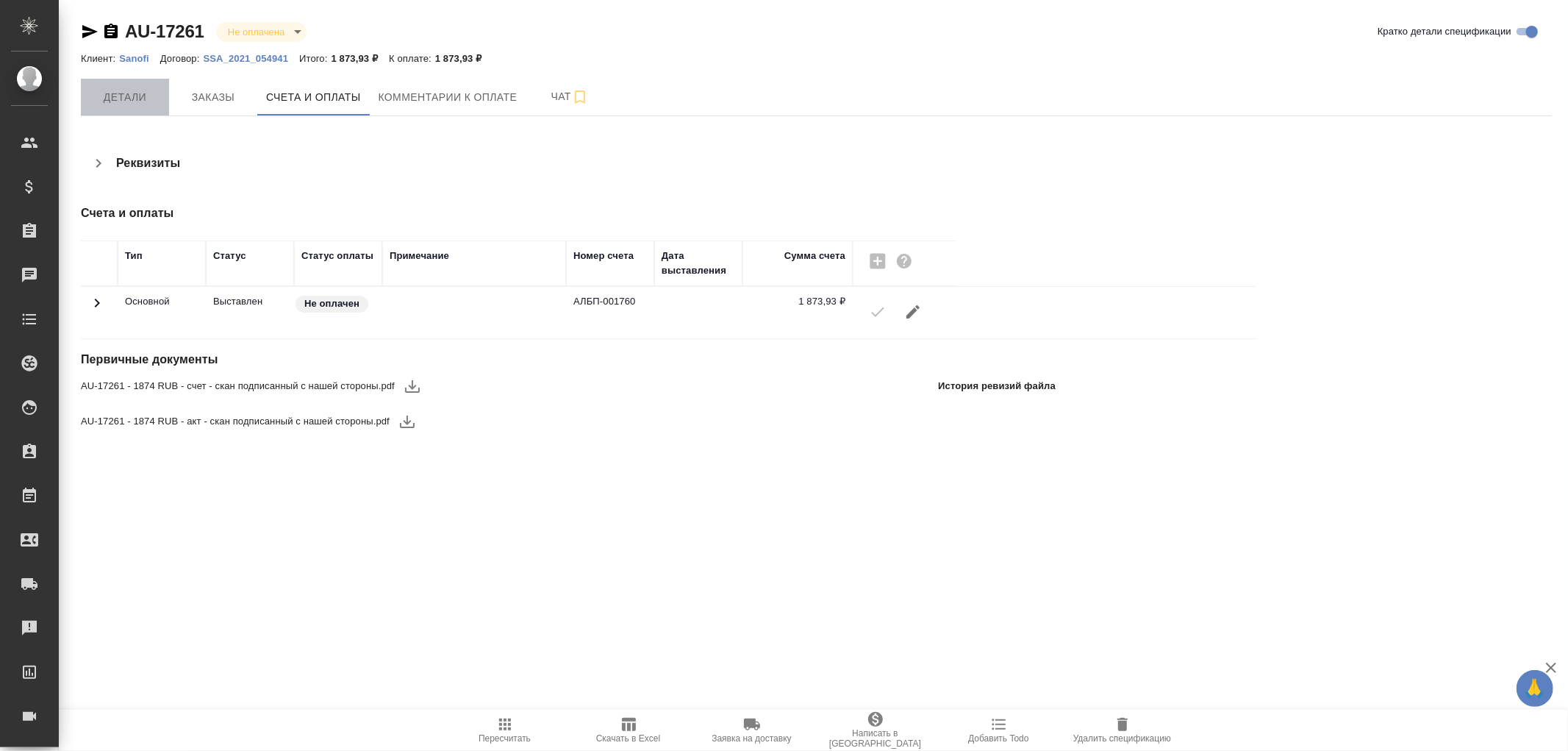
click at [114, 96] on span "Детали" at bounding box center [125, 98] width 71 height 19
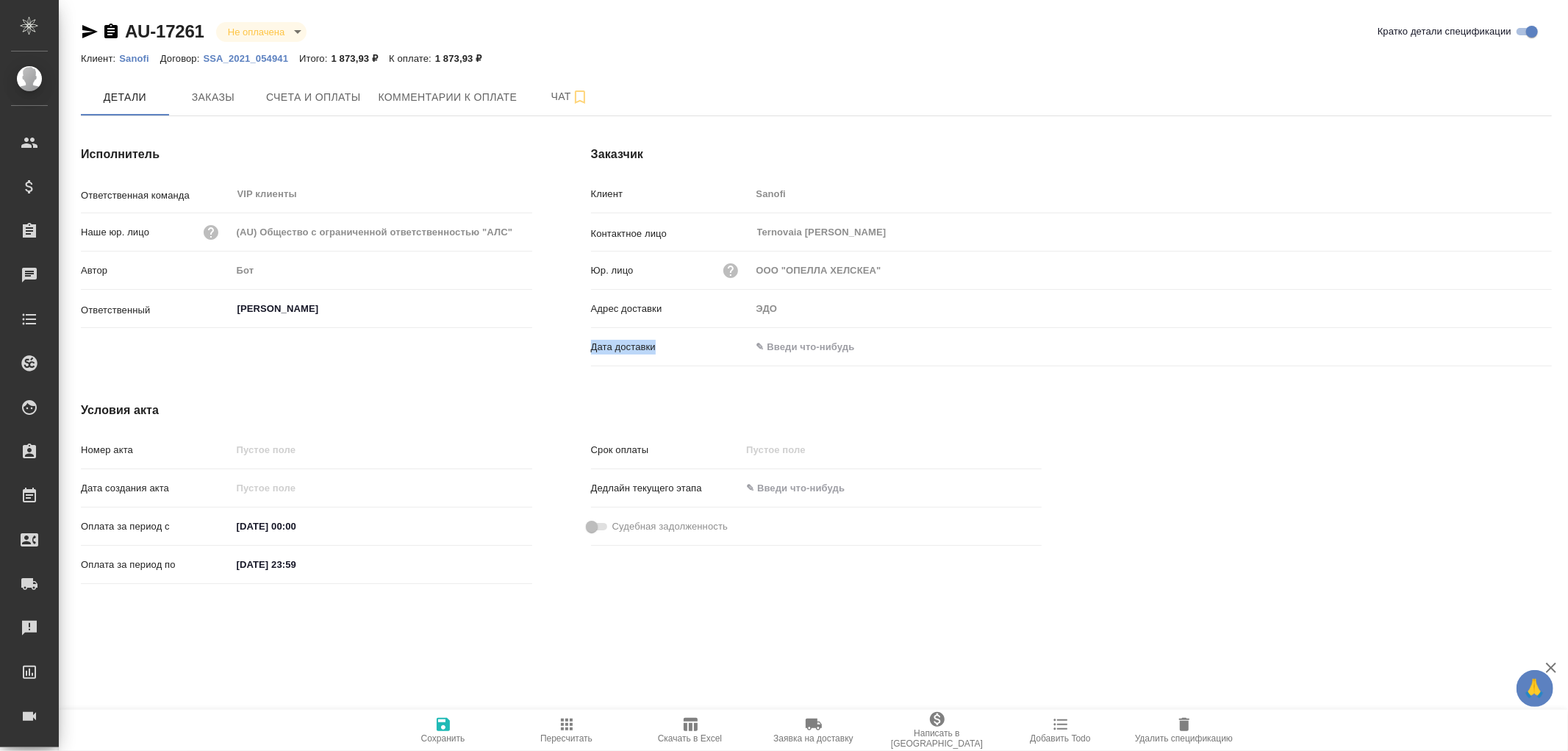
click at [834, 334] on div "Клиент Sanofi Контактное лицо Ternovaia Elena ​ Юр. лицо ООО "ОПЕЛЛА ХЕЛСКЕА" А…" at bounding box center [1071, 277] width 961 height 191
drag, startPoint x: 781, startPoint y: 346, endPoint x: 796, endPoint y: 338, distance: 17.0
click at [784, 343] on input "text" at bounding box center [815, 347] width 129 height 22
click at [1505, 343] on icon "button" at bounding box center [1509, 346] width 18 height 18
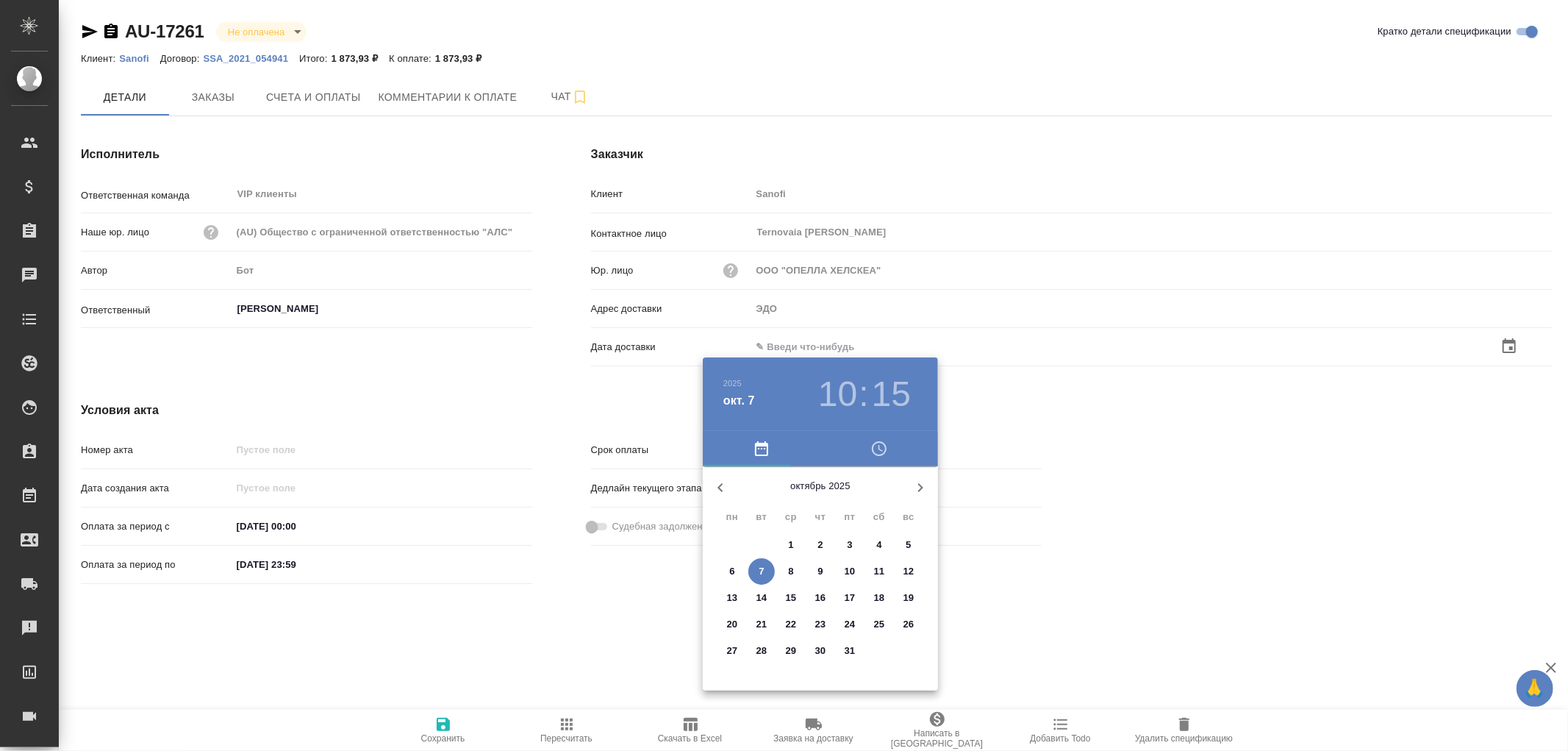
click at [770, 564] on span "7" at bounding box center [761, 571] width 27 height 15
type input "07.10.2025 10:15"
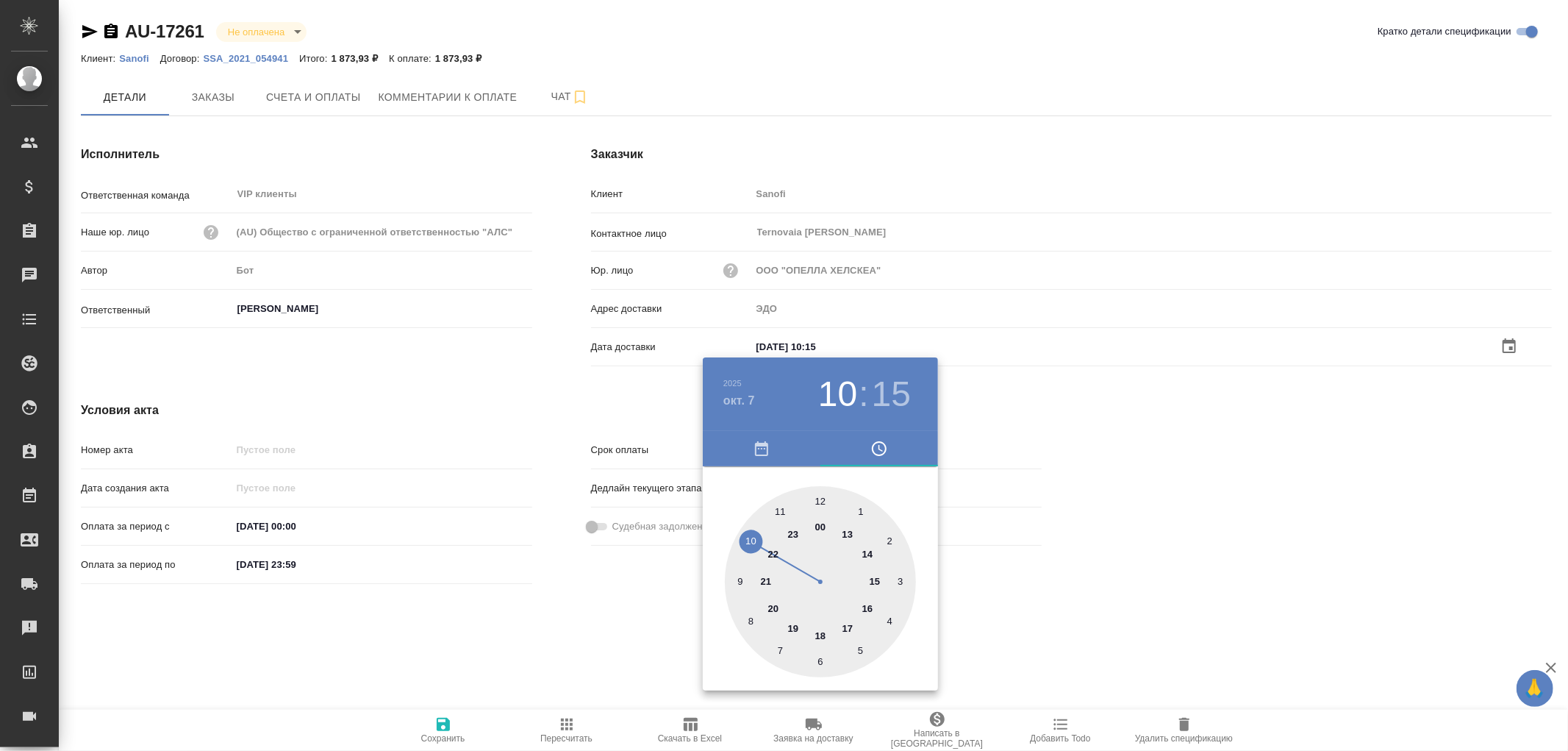
click at [444, 725] on div at bounding box center [784, 376] width 1568 height 751
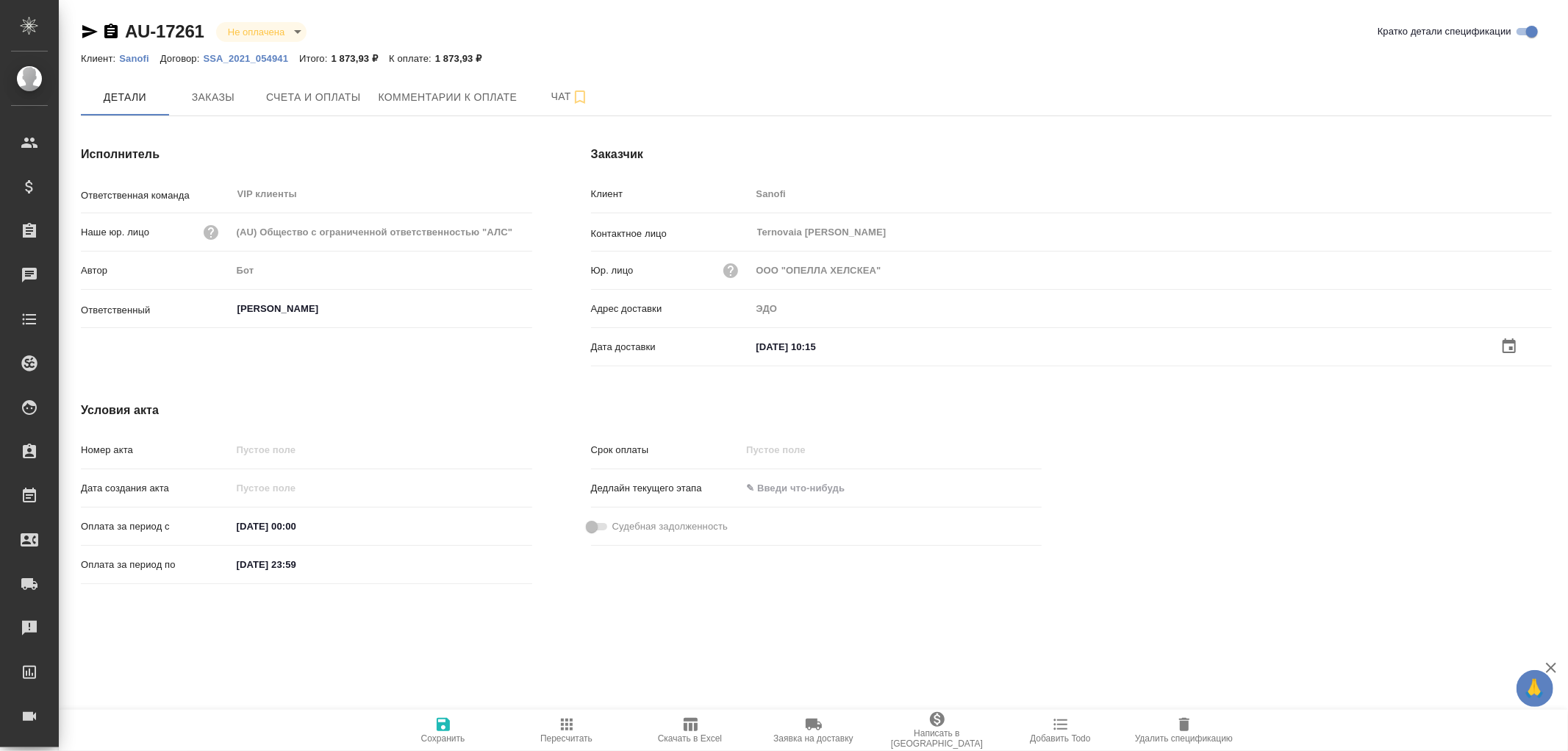
click at [444, 725] on icon "button" at bounding box center [443, 723] width 13 height 13
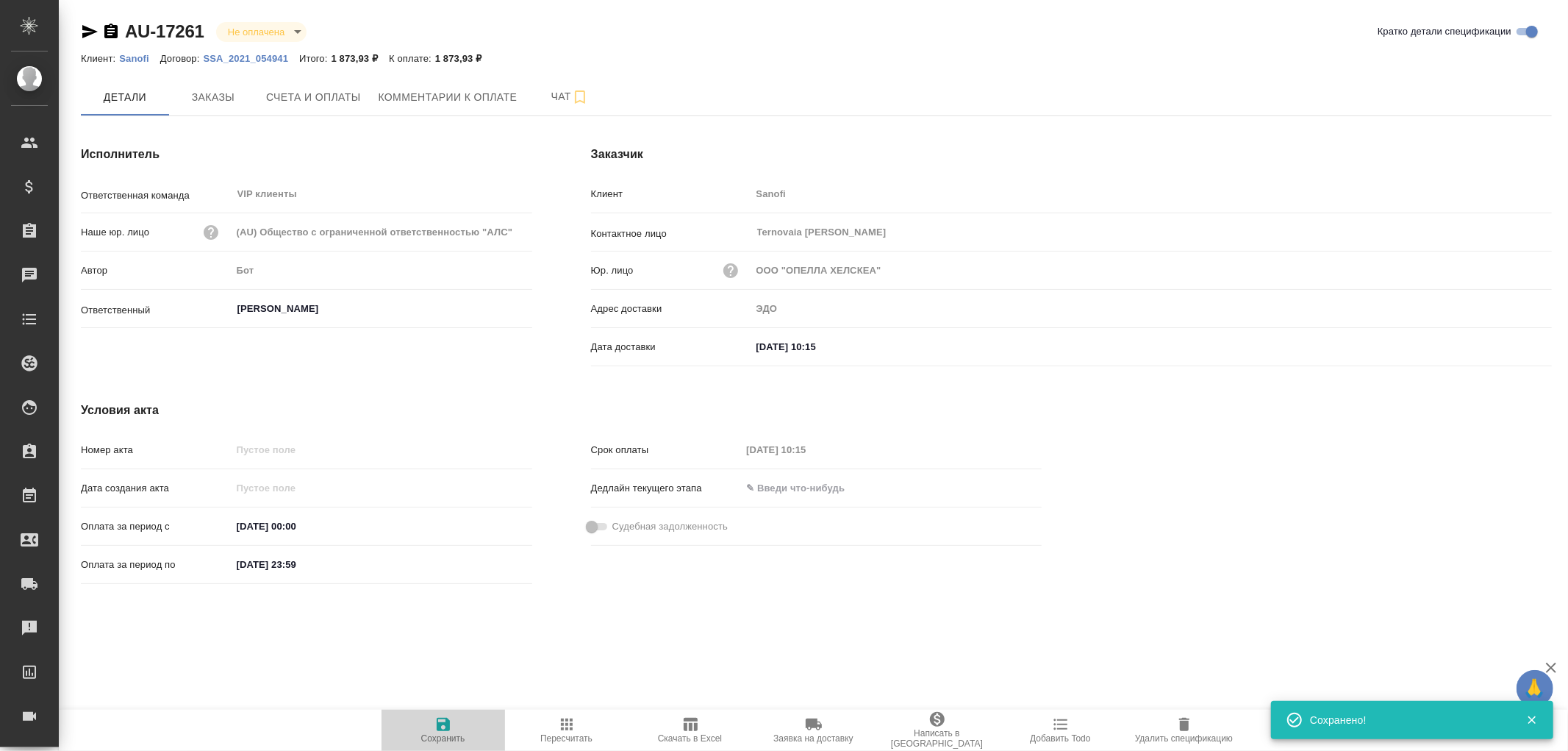
click at [444, 725] on icon "button" at bounding box center [443, 723] width 13 height 13
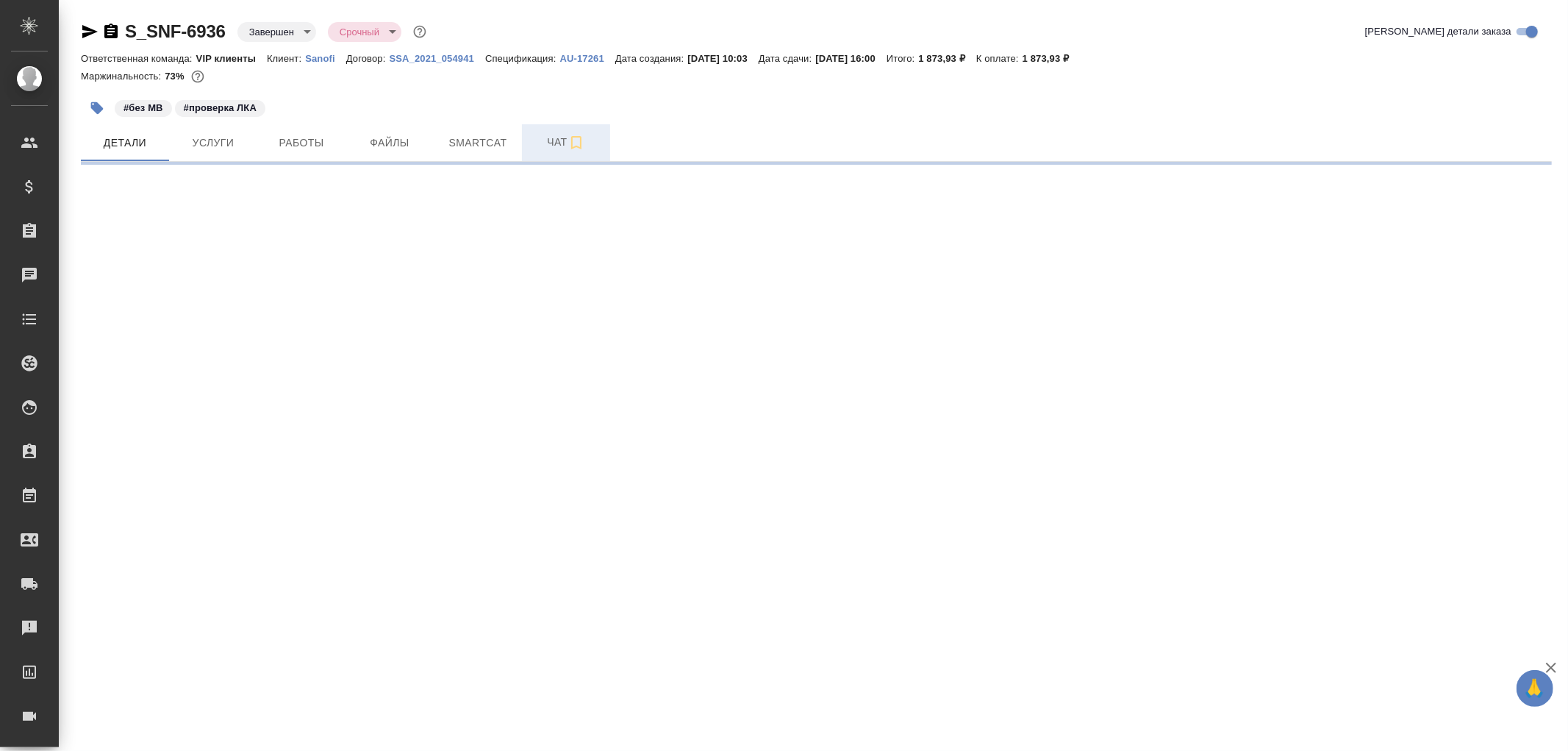
select select "RU"
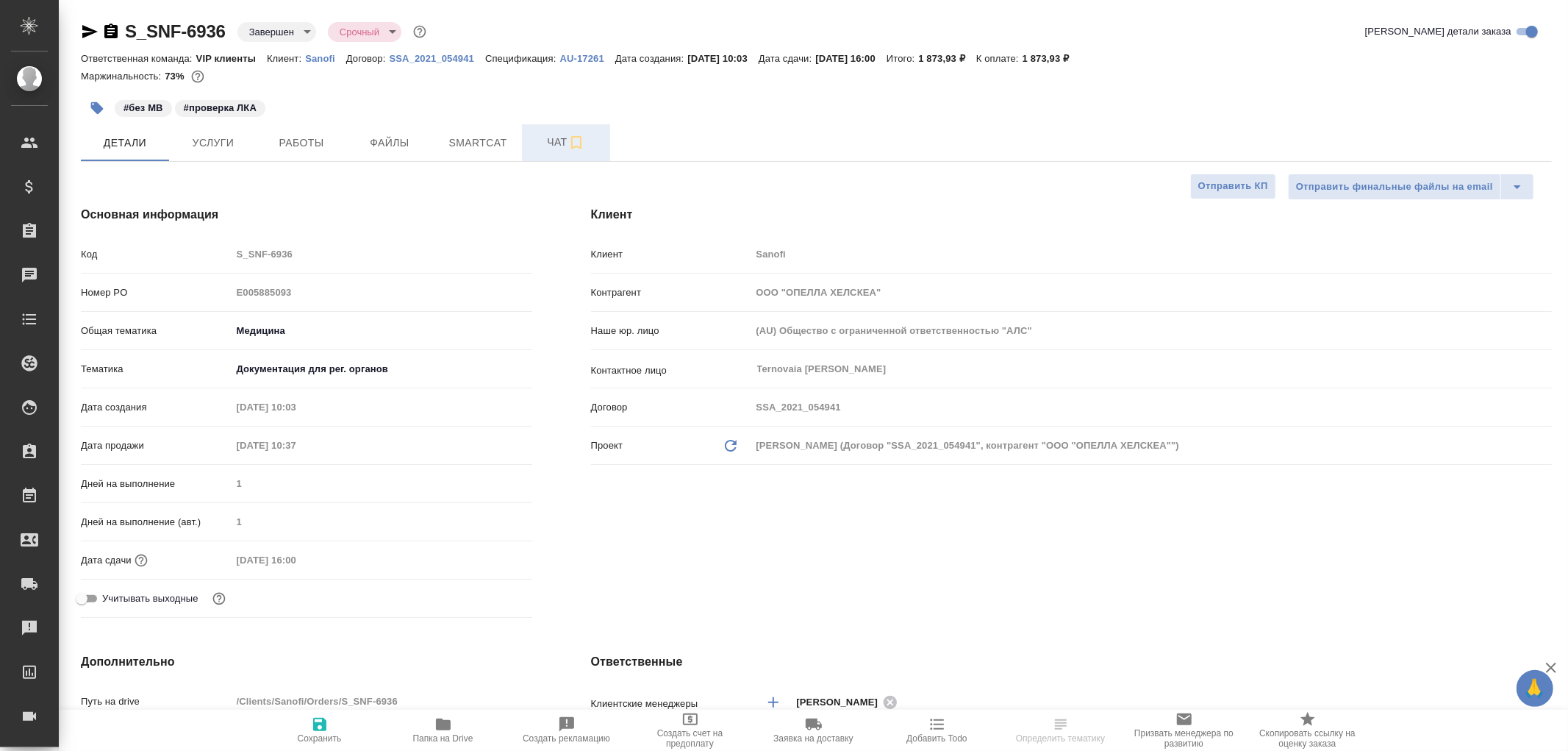
type textarea "x"
click at [554, 137] on span "Чат" at bounding box center [567, 142] width 71 height 19
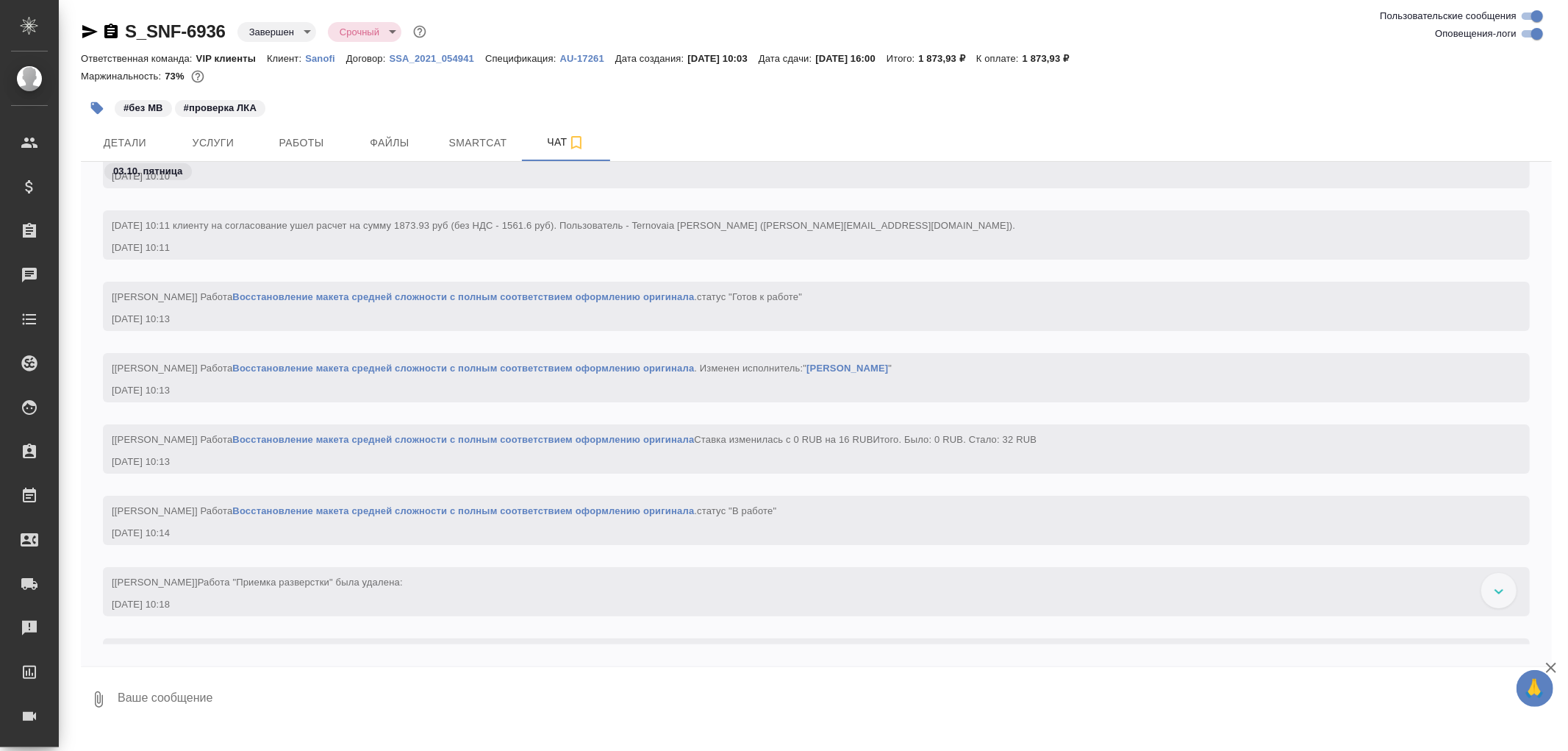
scroll to position [1388, 0]
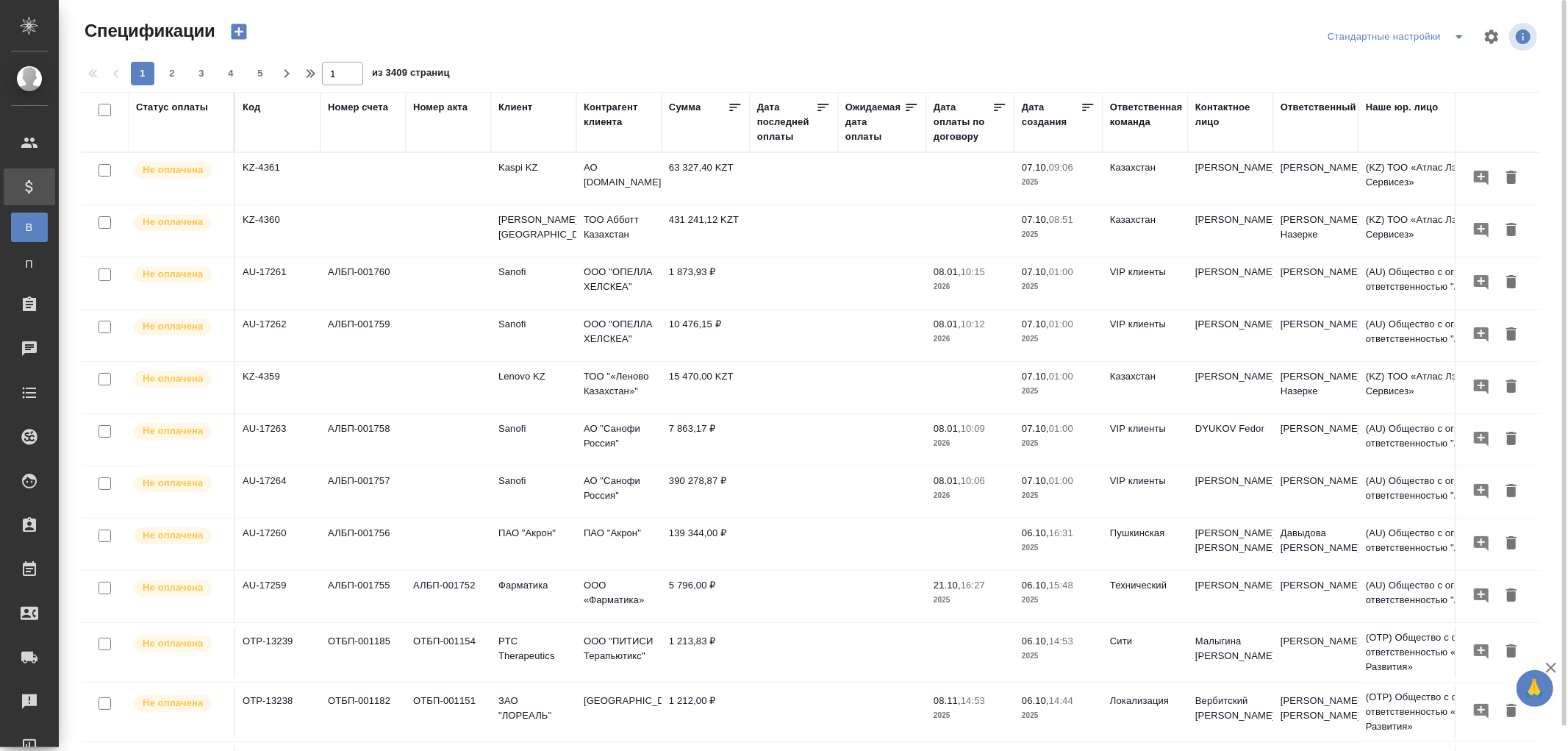
scroll to position [25, 0]
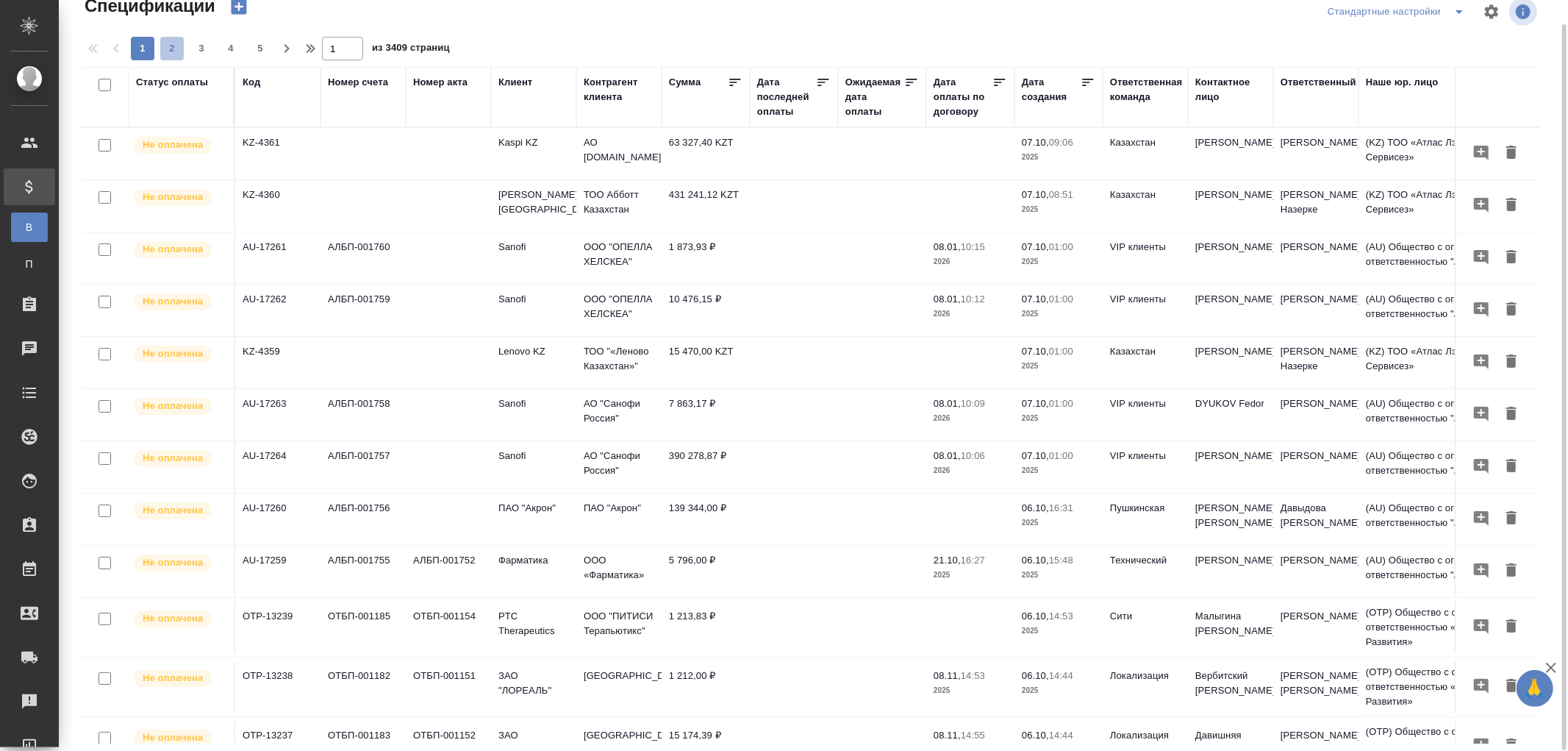
click at [172, 48] on span "2" at bounding box center [172, 48] width 24 height 15
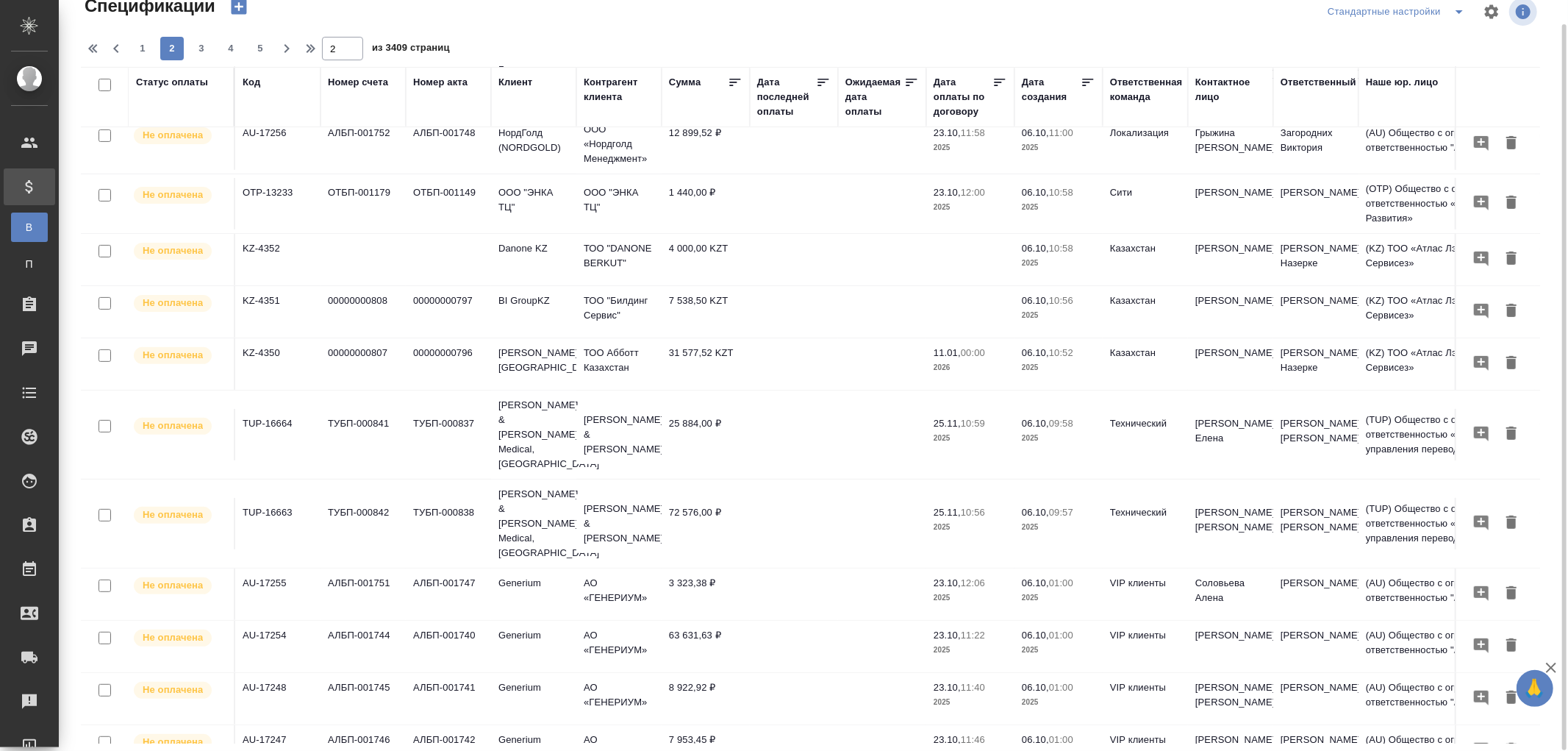
scroll to position [0, 0]
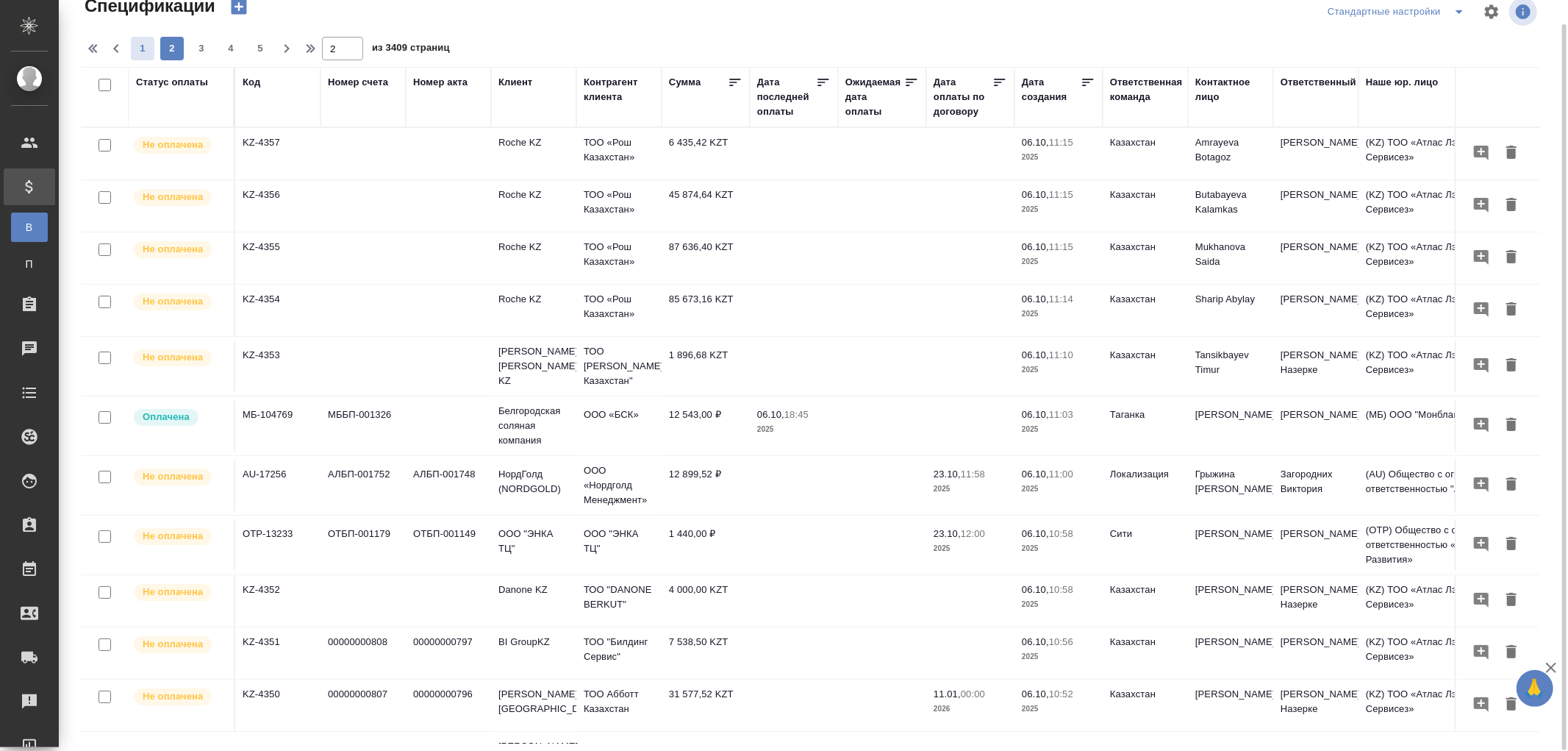
click at [140, 47] on span "1" at bounding box center [143, 48] width 24 height 15
type input "1"
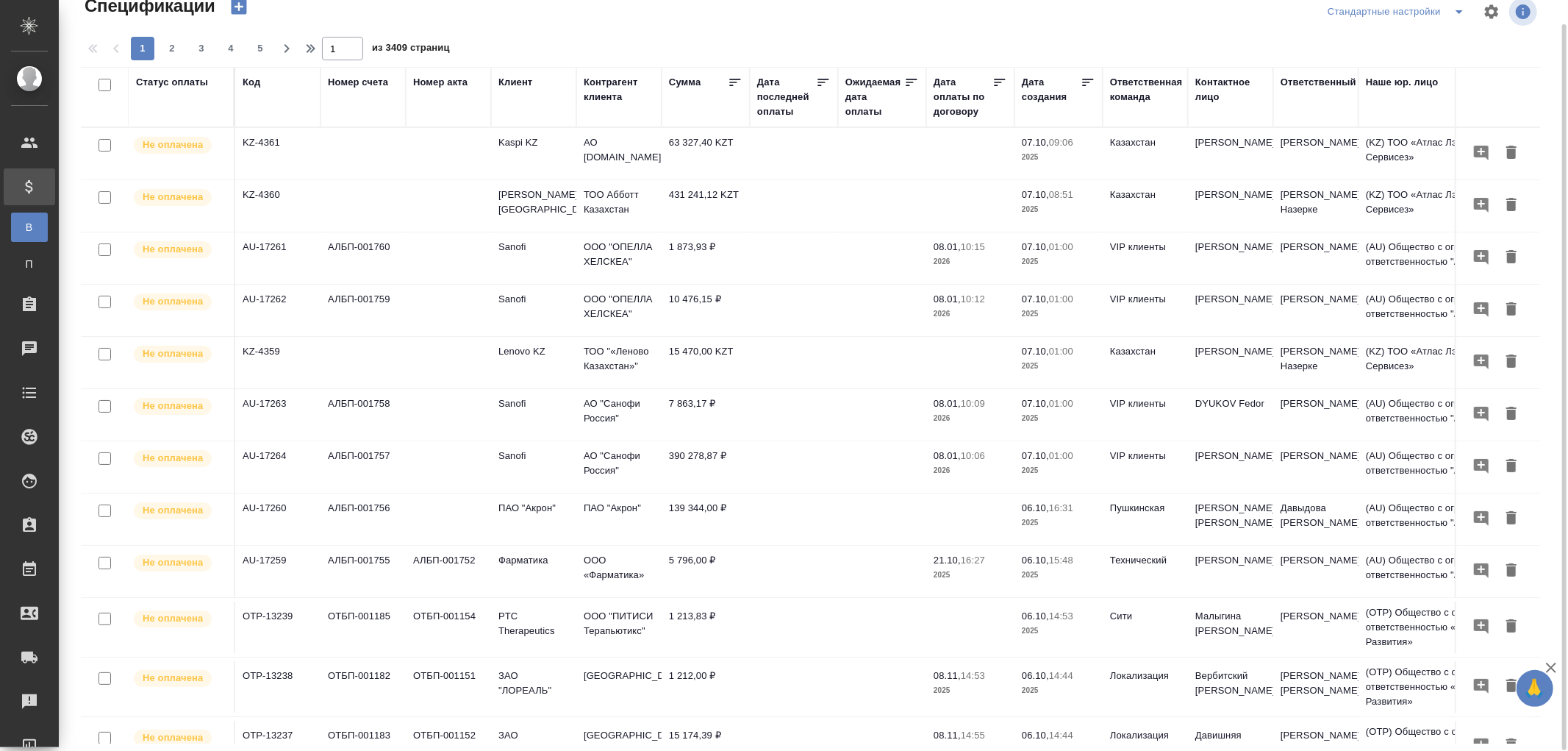
click at [777, 112] on div "Дата последней оплаты" at bounding box center [786, 97] width 59 height 44
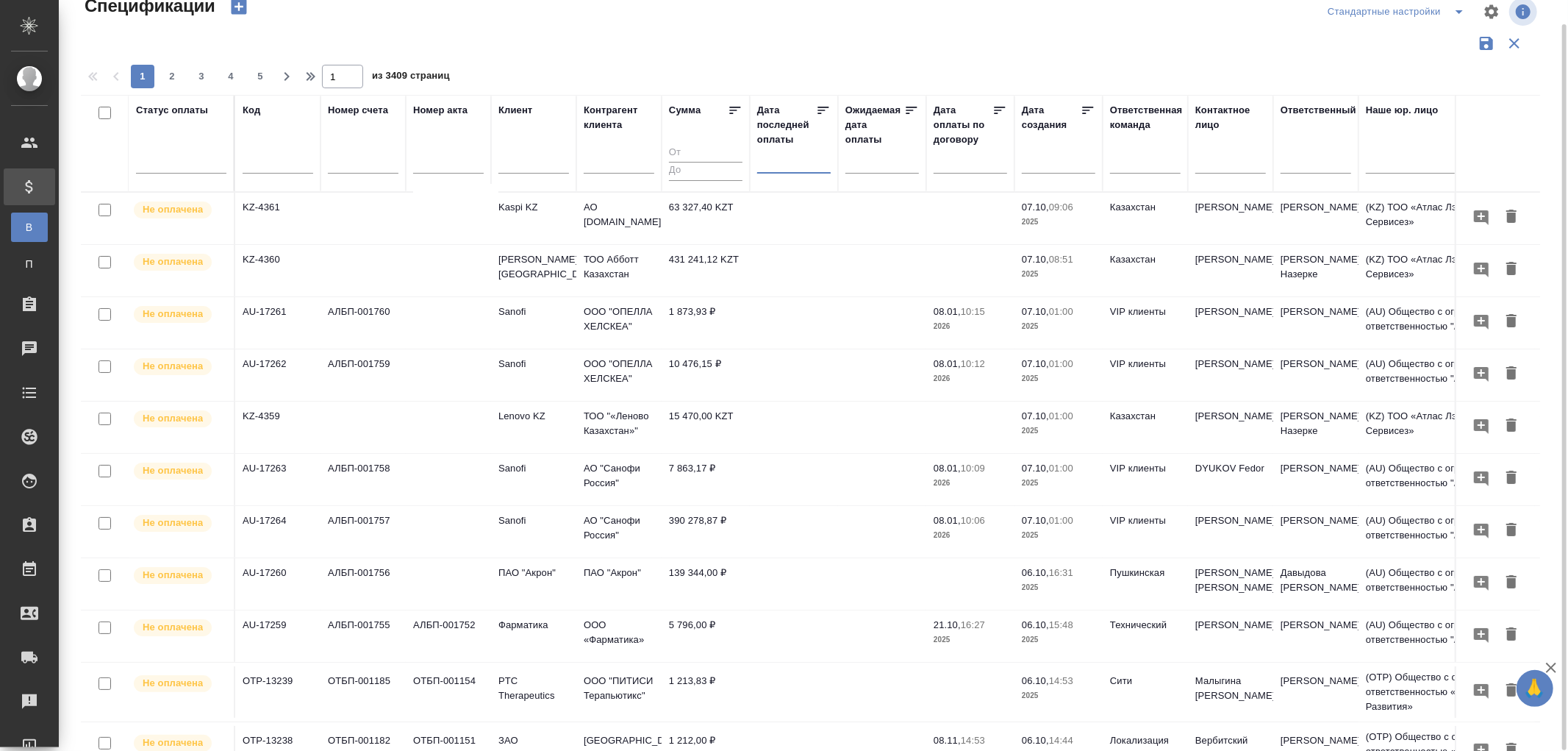
click at [778, 167] on input "text" at bounding box center [798, 161] width 65 height 21
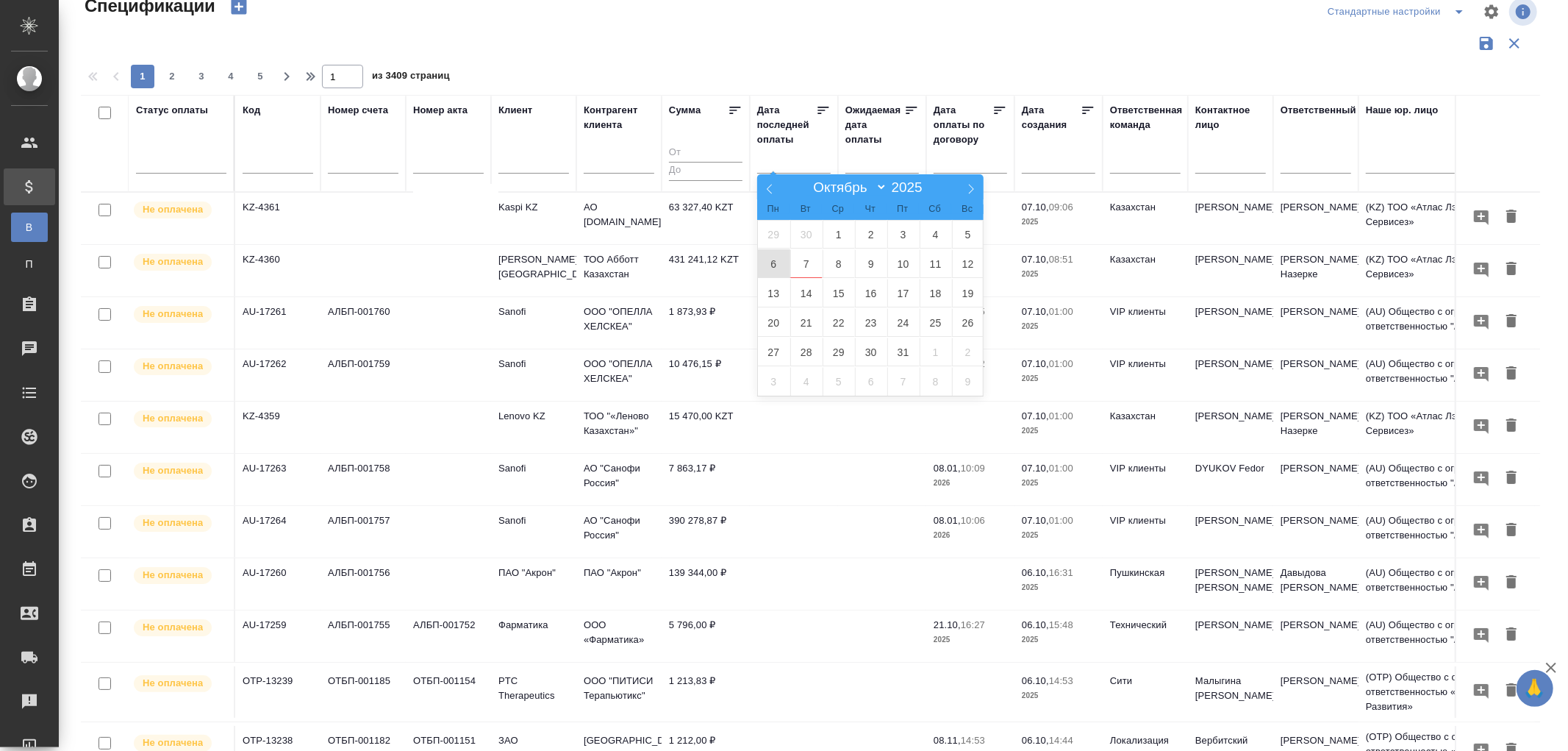
click at [777, 263] on span "6" at bounding box center [774, 263] width 33 height 29
type div "[DATE]T21:00:00.000Z"
click at [805, 261] on span "7" at bounding box center [806, 263] width 33 height 29
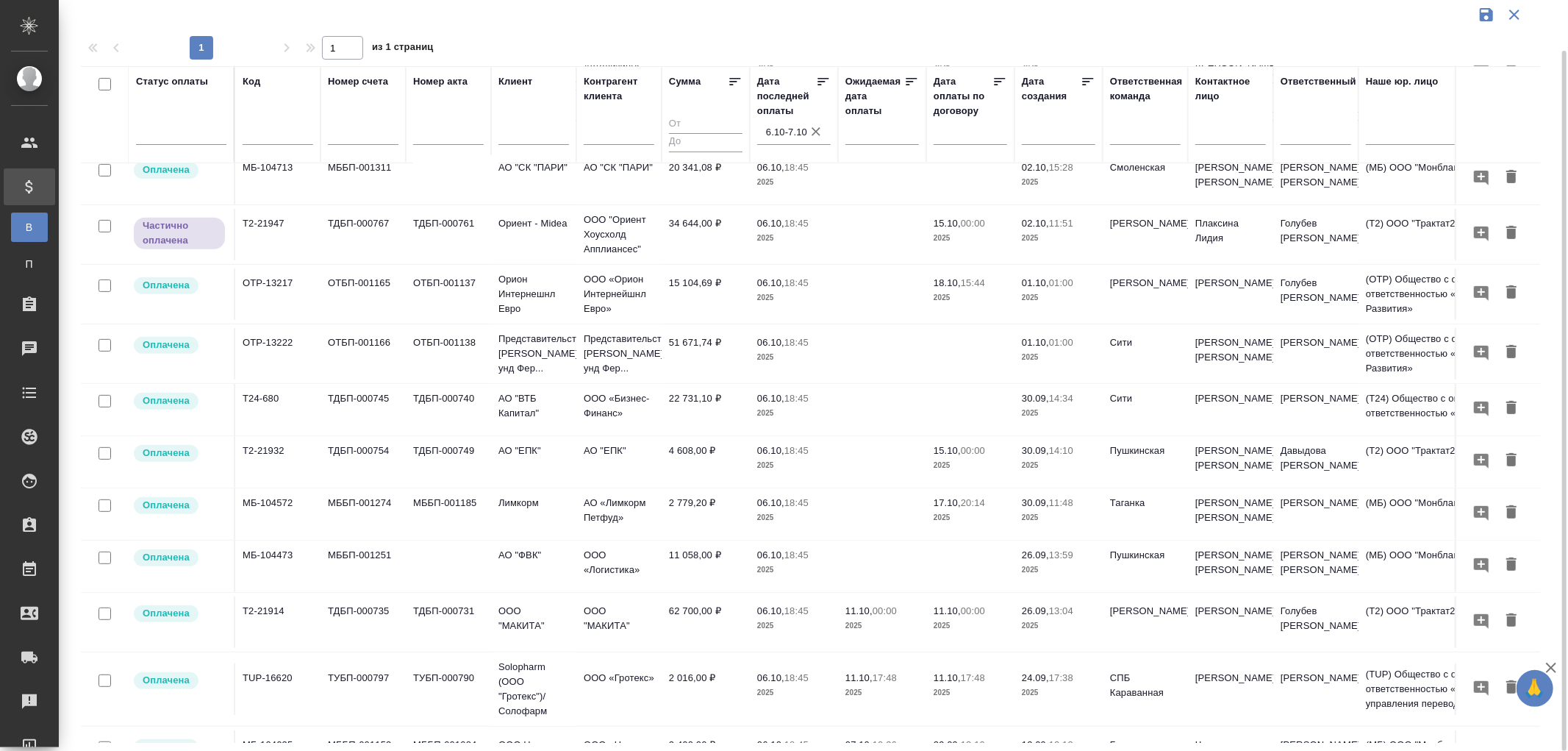
scroll to position [425, 0]
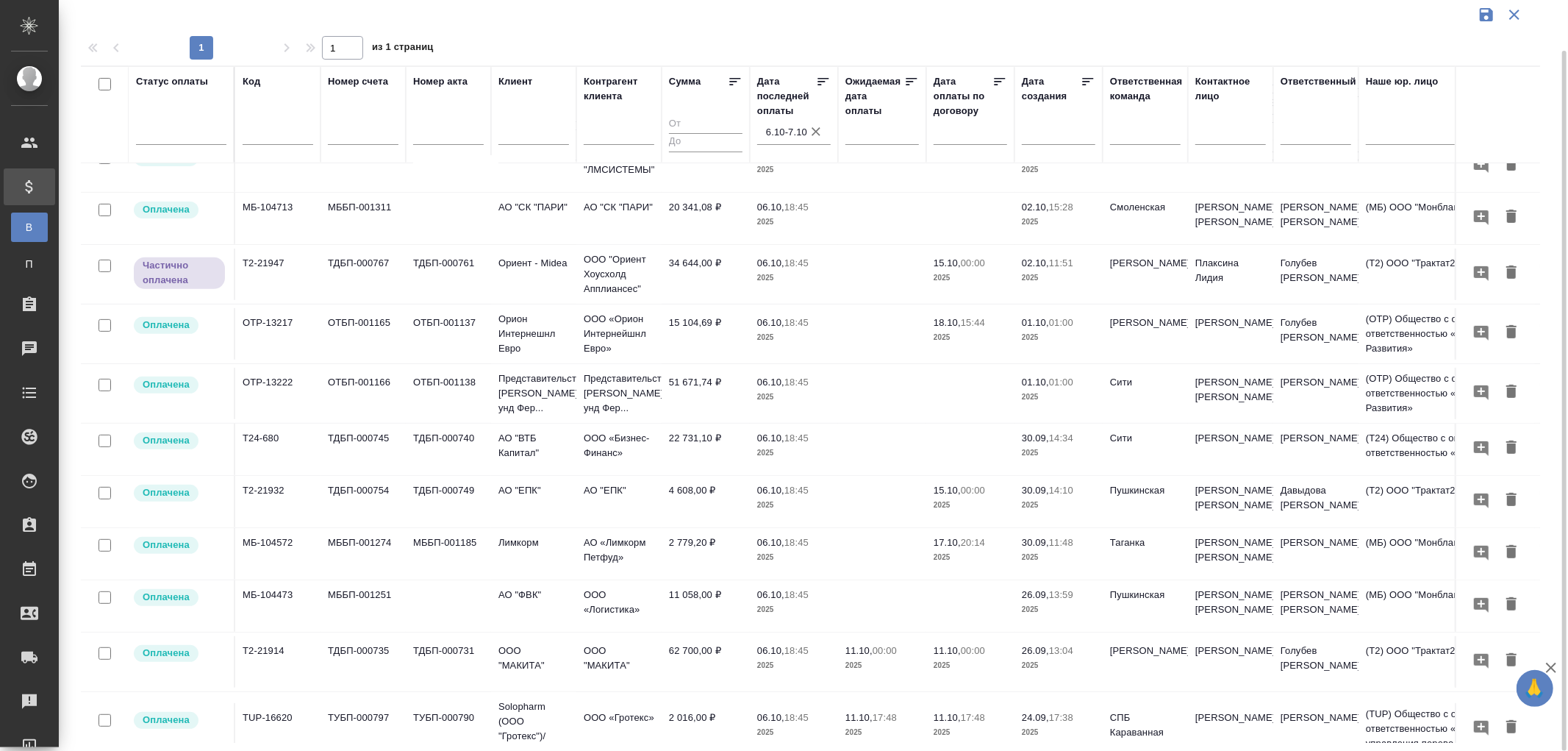
click at [700, 263] on td "34 644,00 ₽" at bounding box center [706, 274] width 89 height 51
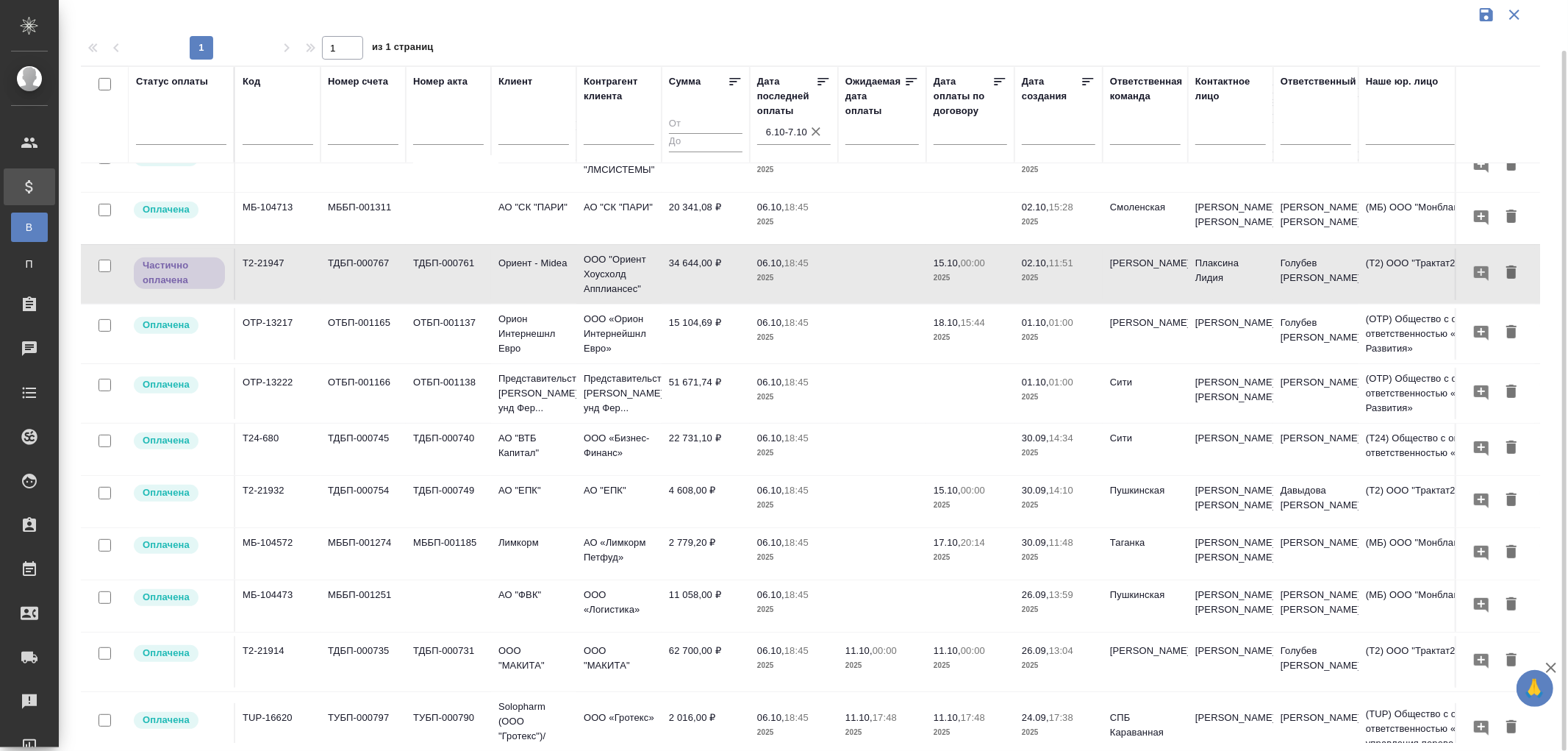
scroll to position [997, 0]
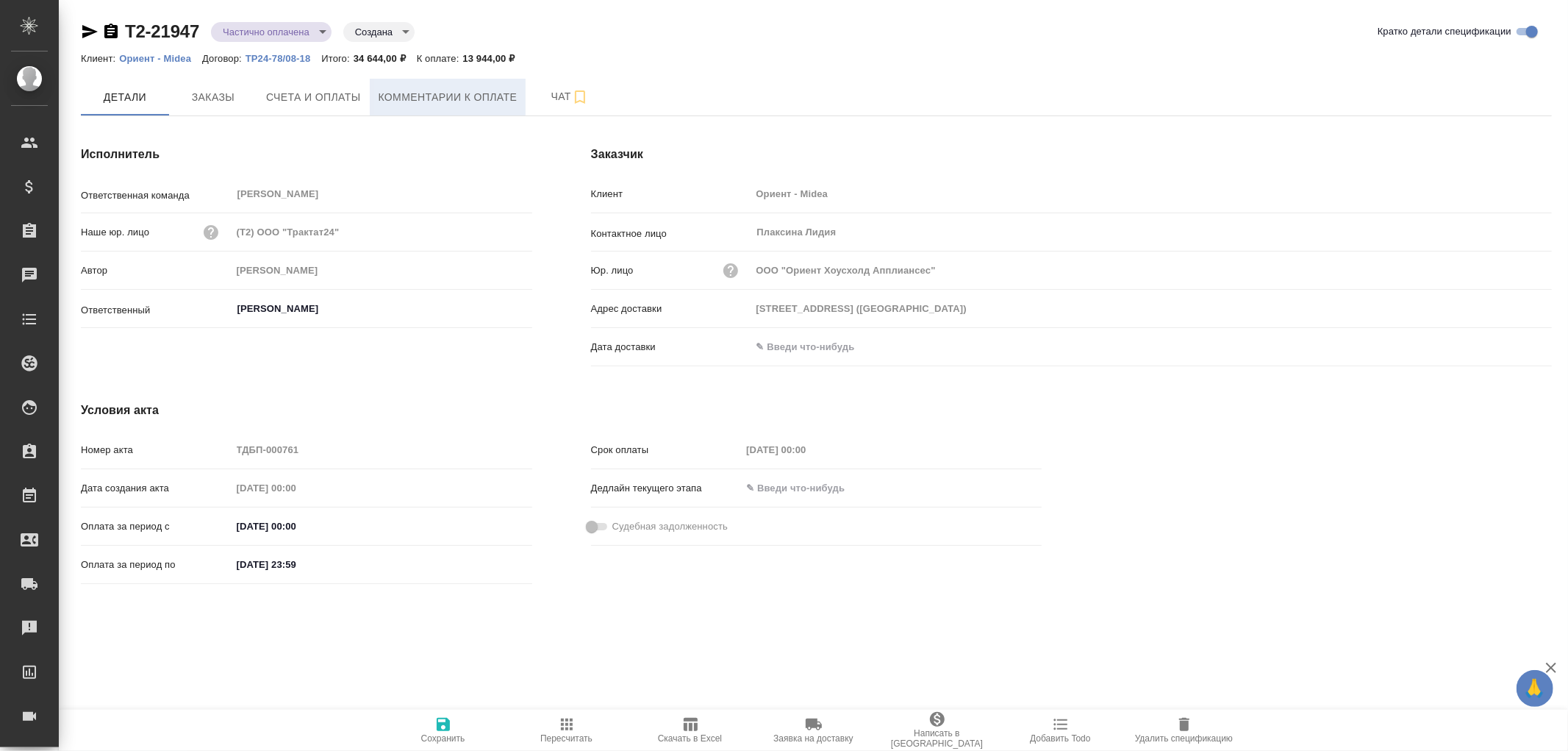
click at [424, 97] on span "Комментарии к оплате" at bounding box center [447, 98] width 139 height 19
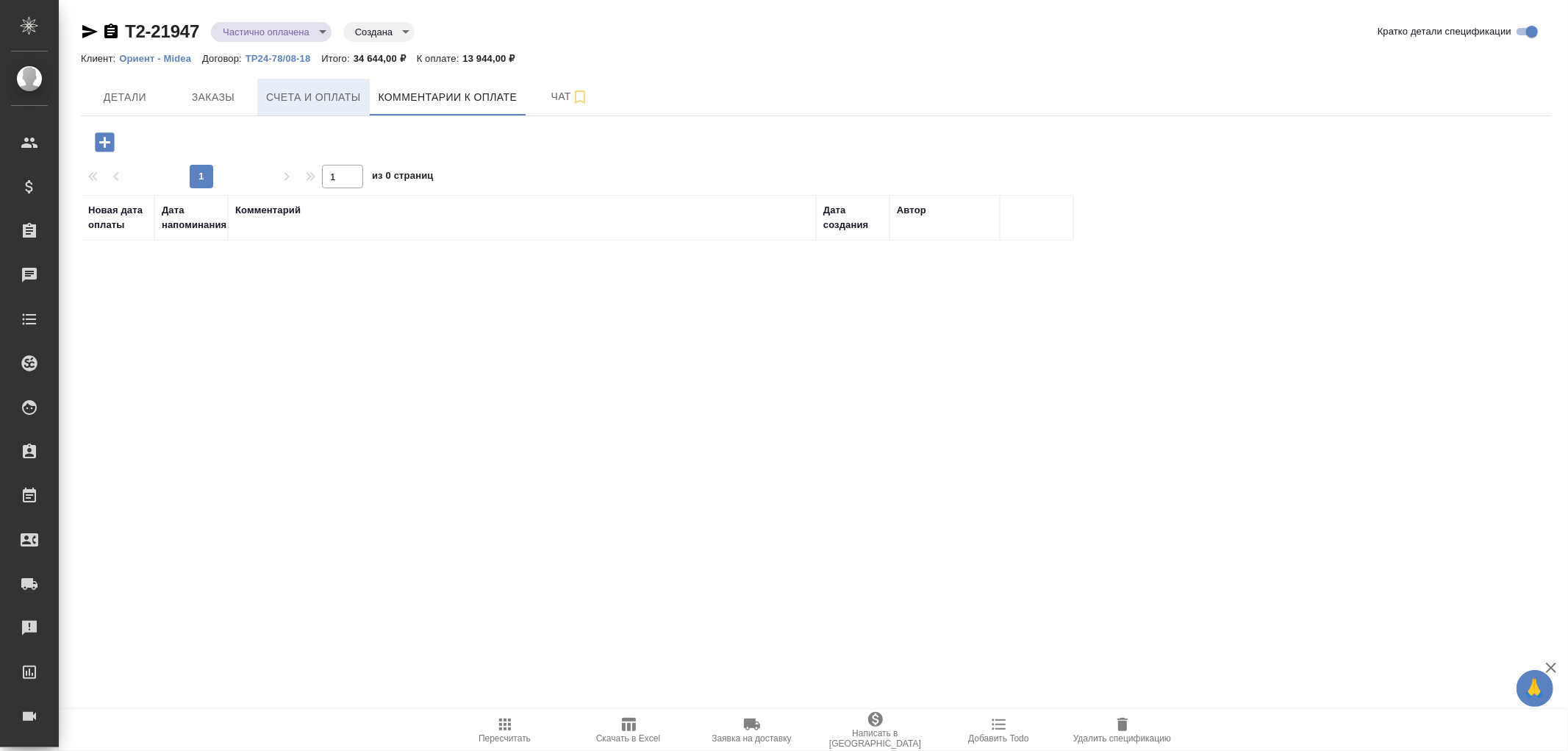
click at [314, 97] on span "Счета и оплаты" at bounding box center [313, 98] width 95 height 19
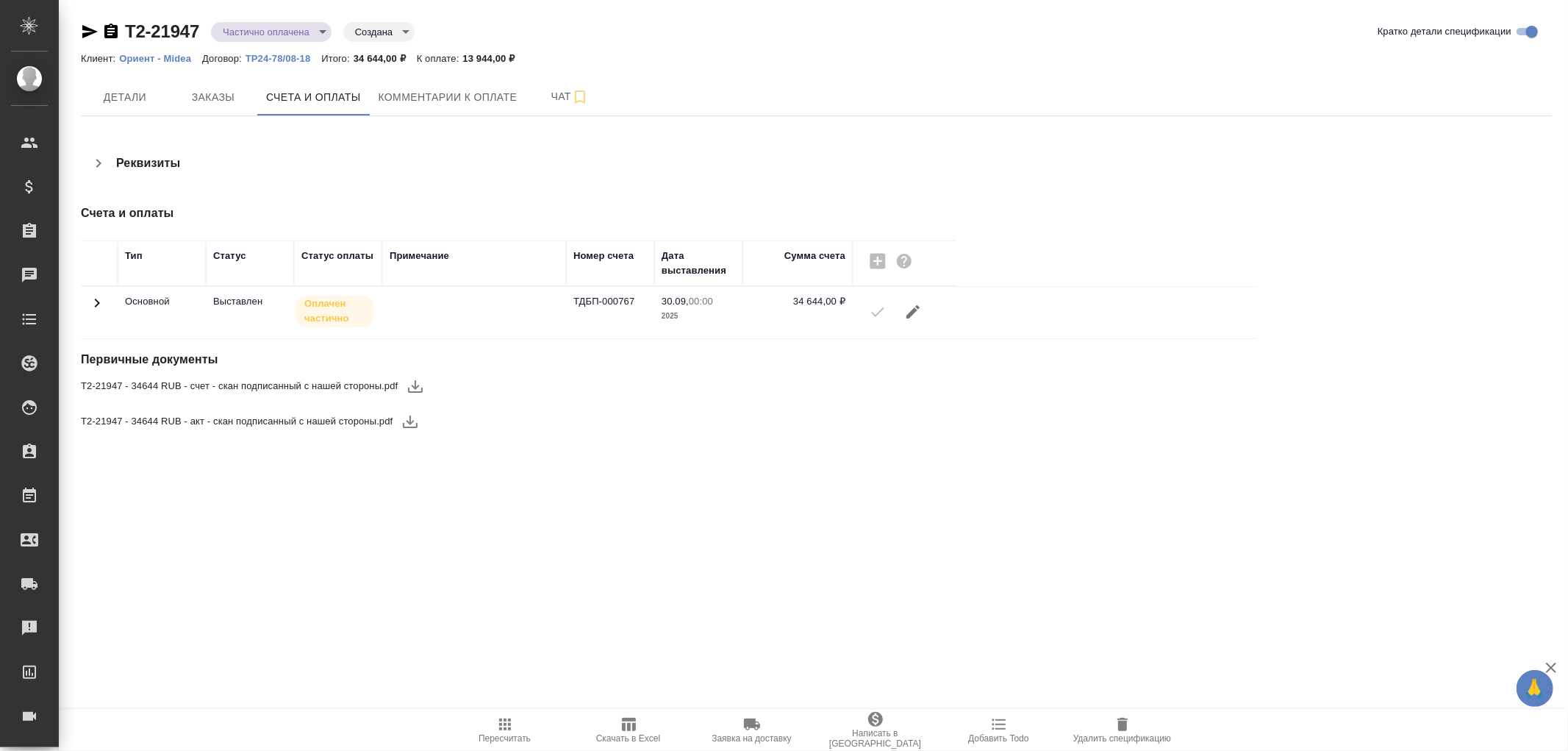
click at [97, 296] on icon at bounding box center [98, 303] width 18 height 18
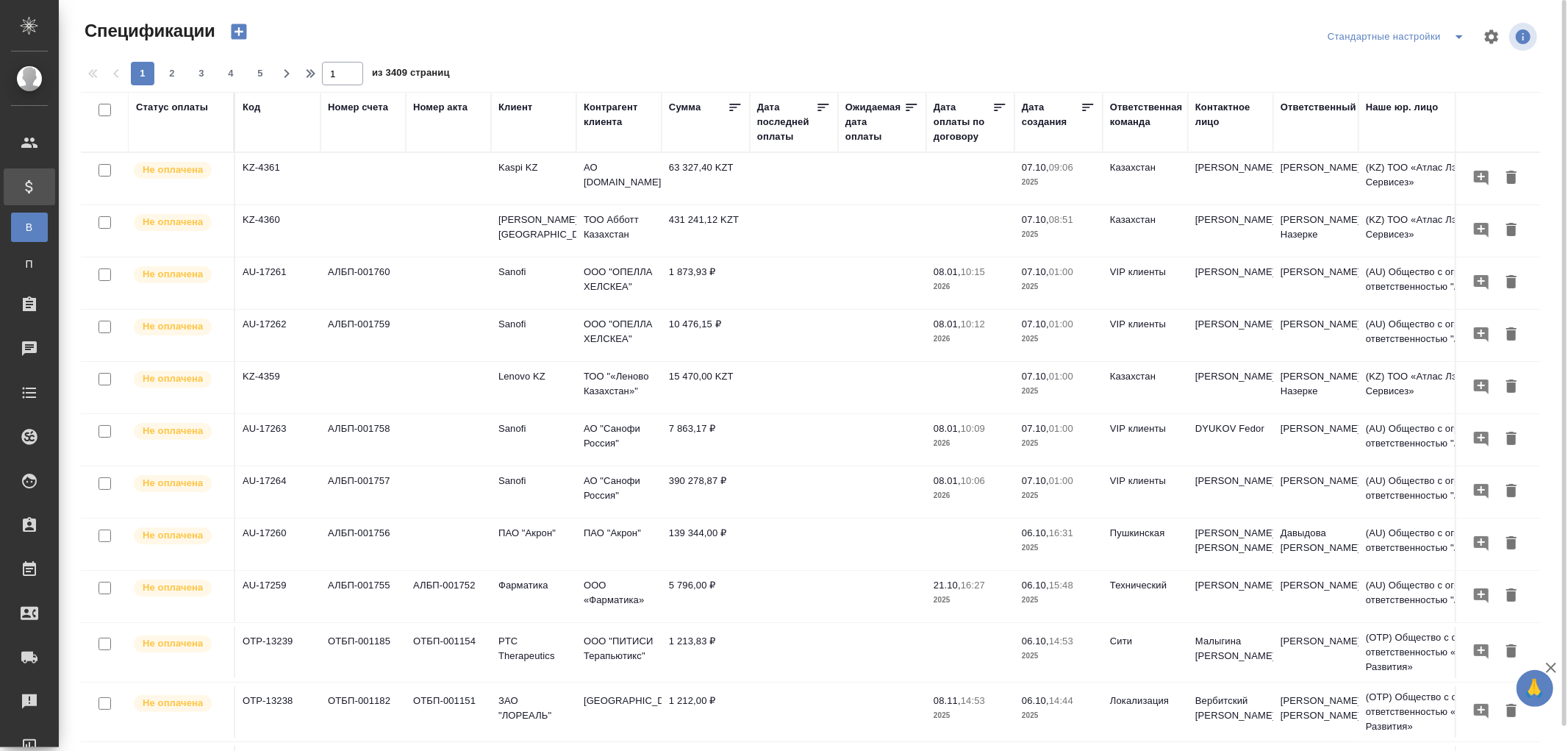
click at [777, 133] on div "Дата последней оплаты" at bounding box center [786, 121] width 59 height 44
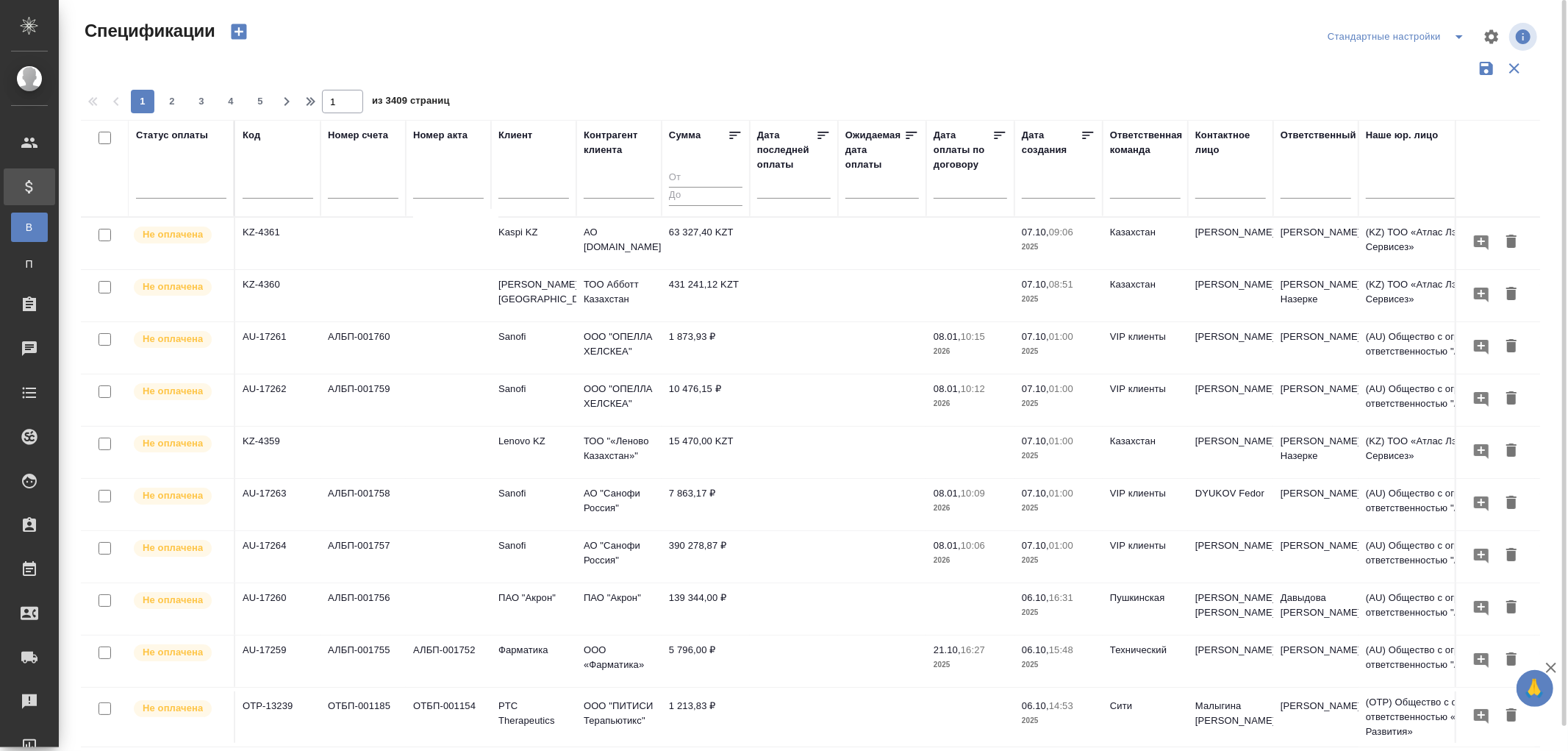
click at [770, 189] on input "text" at bounding box center [798, 185] width 65 height 21
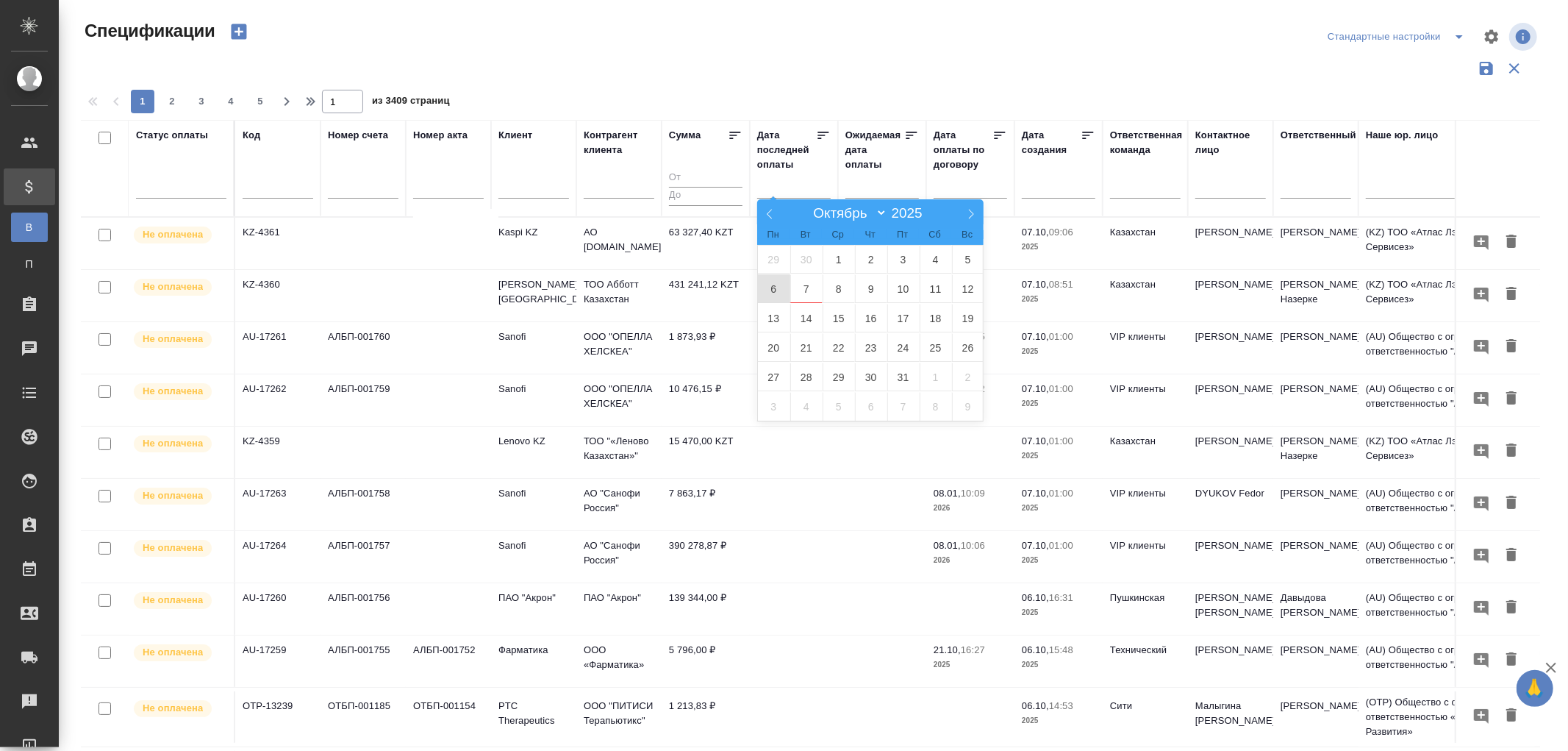
click at [769, 287] on span "6" at bounding box center [774, 288] width 33 height 29
type div "2025-10-05T21:00:00.000Z"
click at [797, 291] on span "7" at bounding box center [806, 288] width 33 height 29
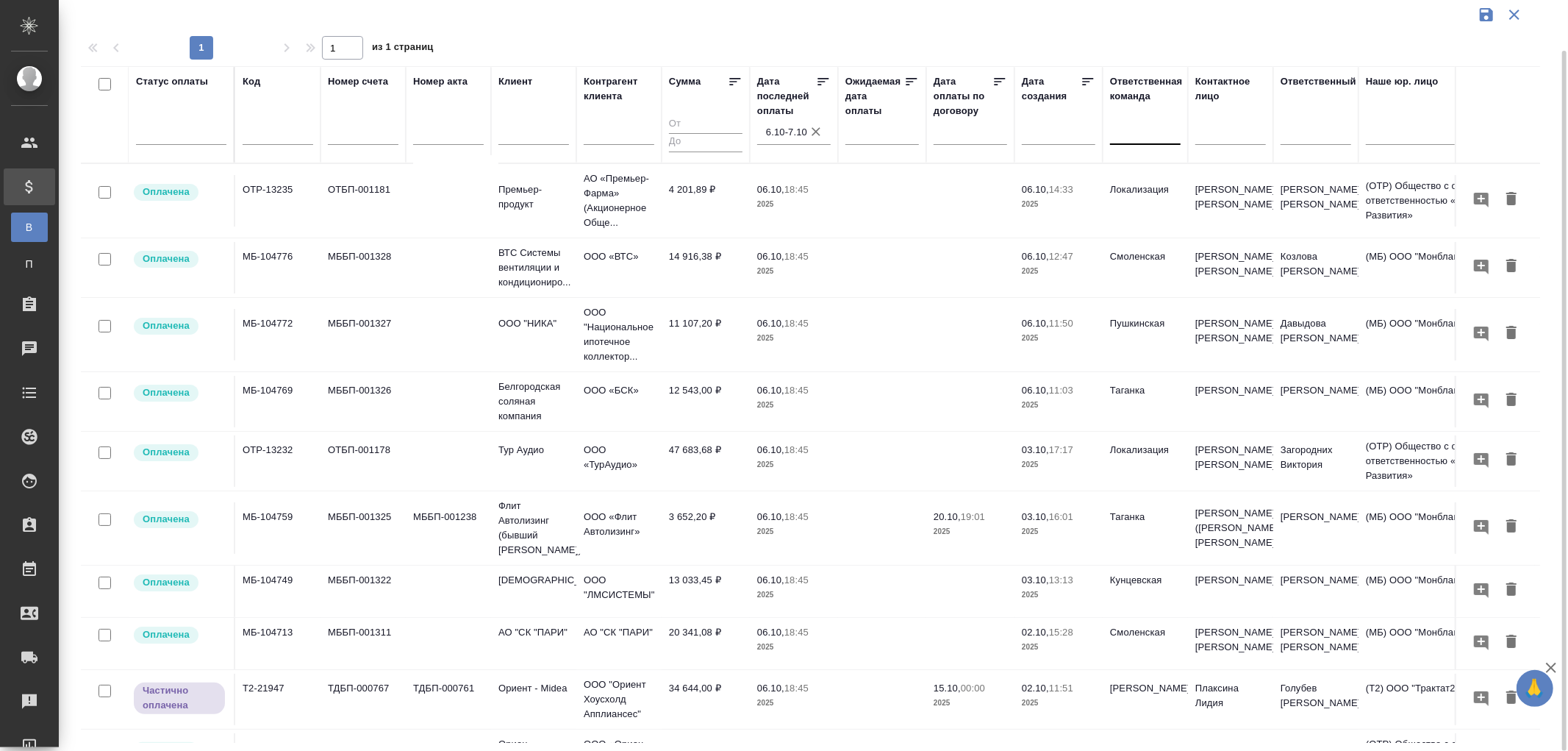
click at [1125, 126] on div at bounding box center [1145, 130] width 71 height 22
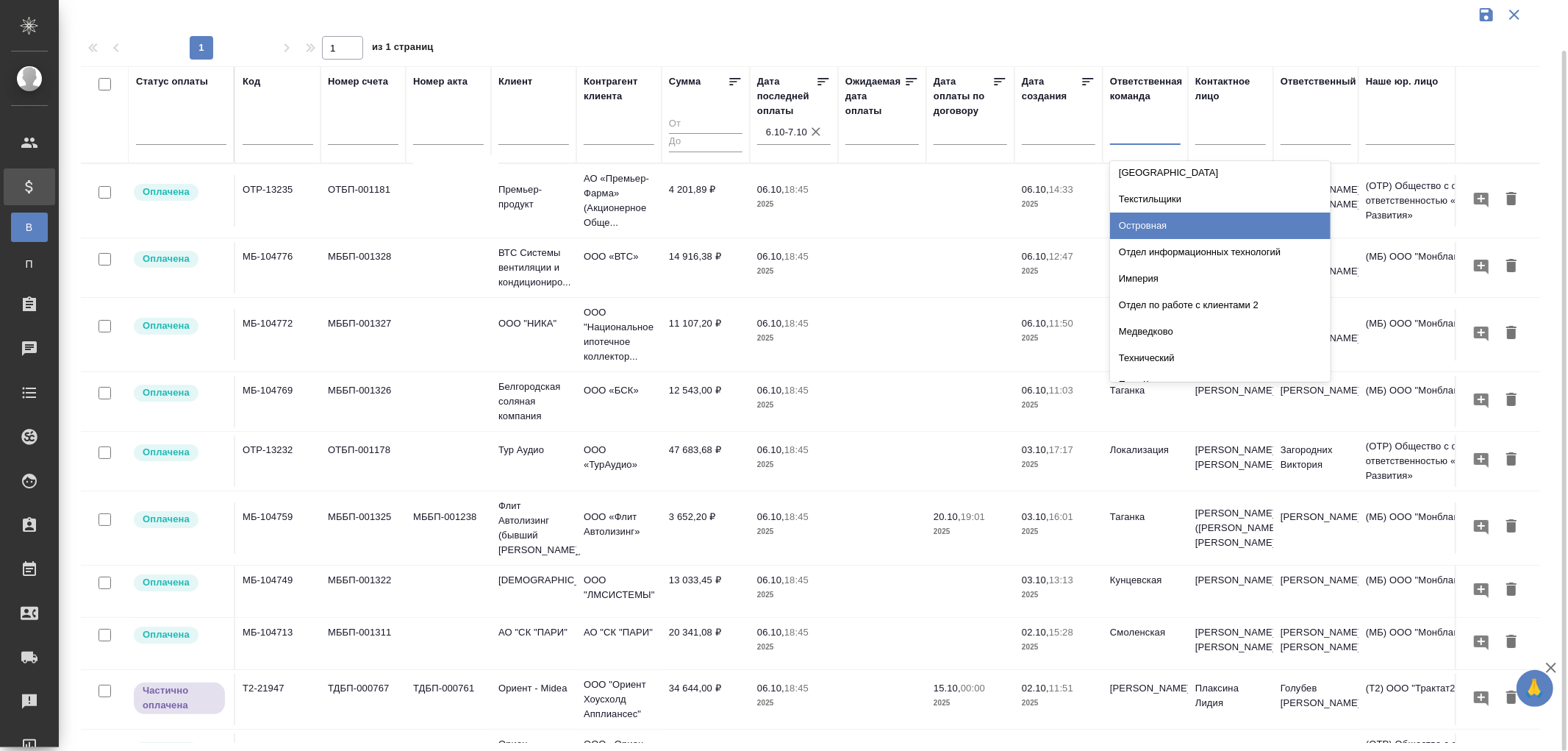
scroll to position [244, 0]
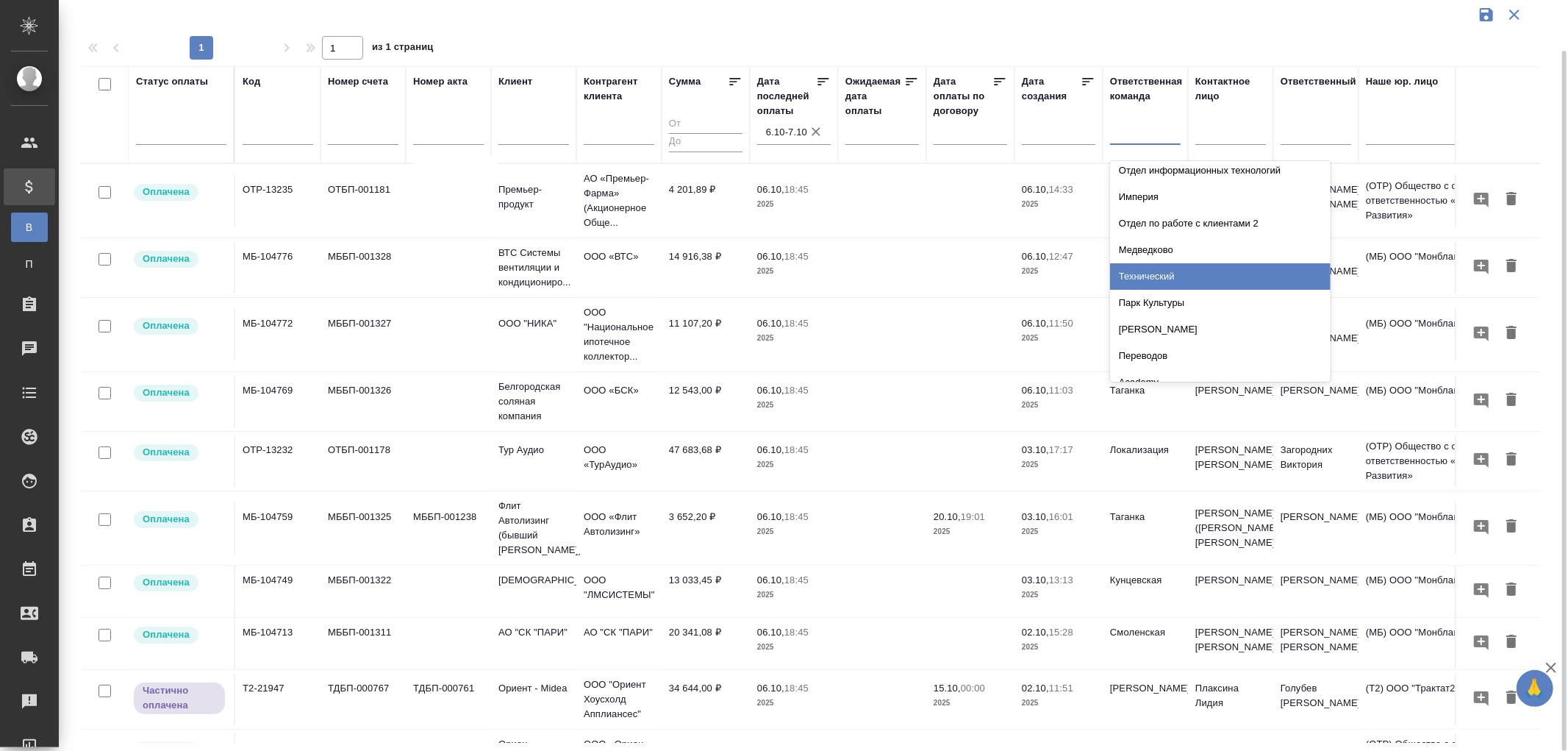
click at [1138, 275] on div "Технический" at bounding box center [1220, 276] width 221 height 27
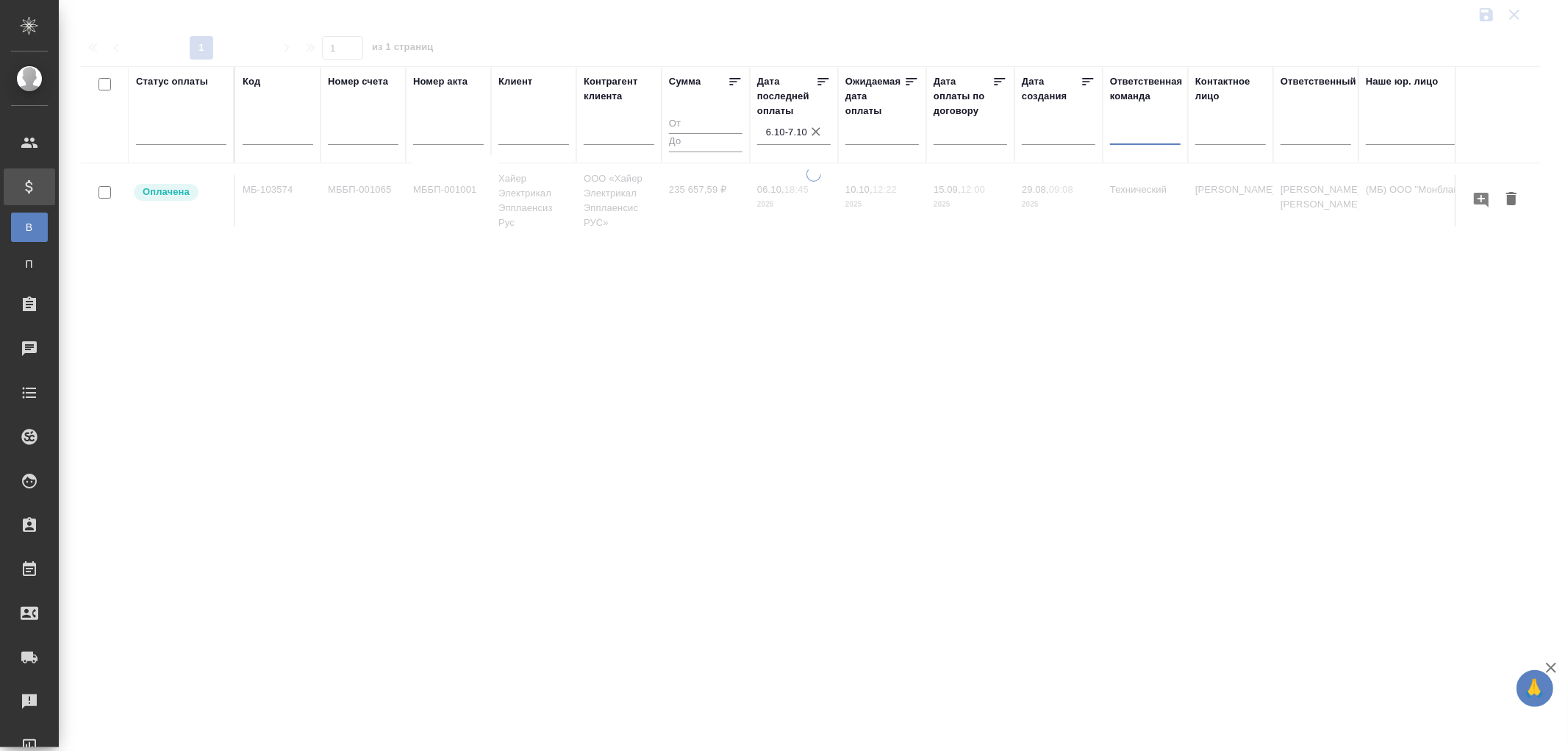
click at [816, 129] on icon "button" at bounding box center [816, 131] width 15 height 15
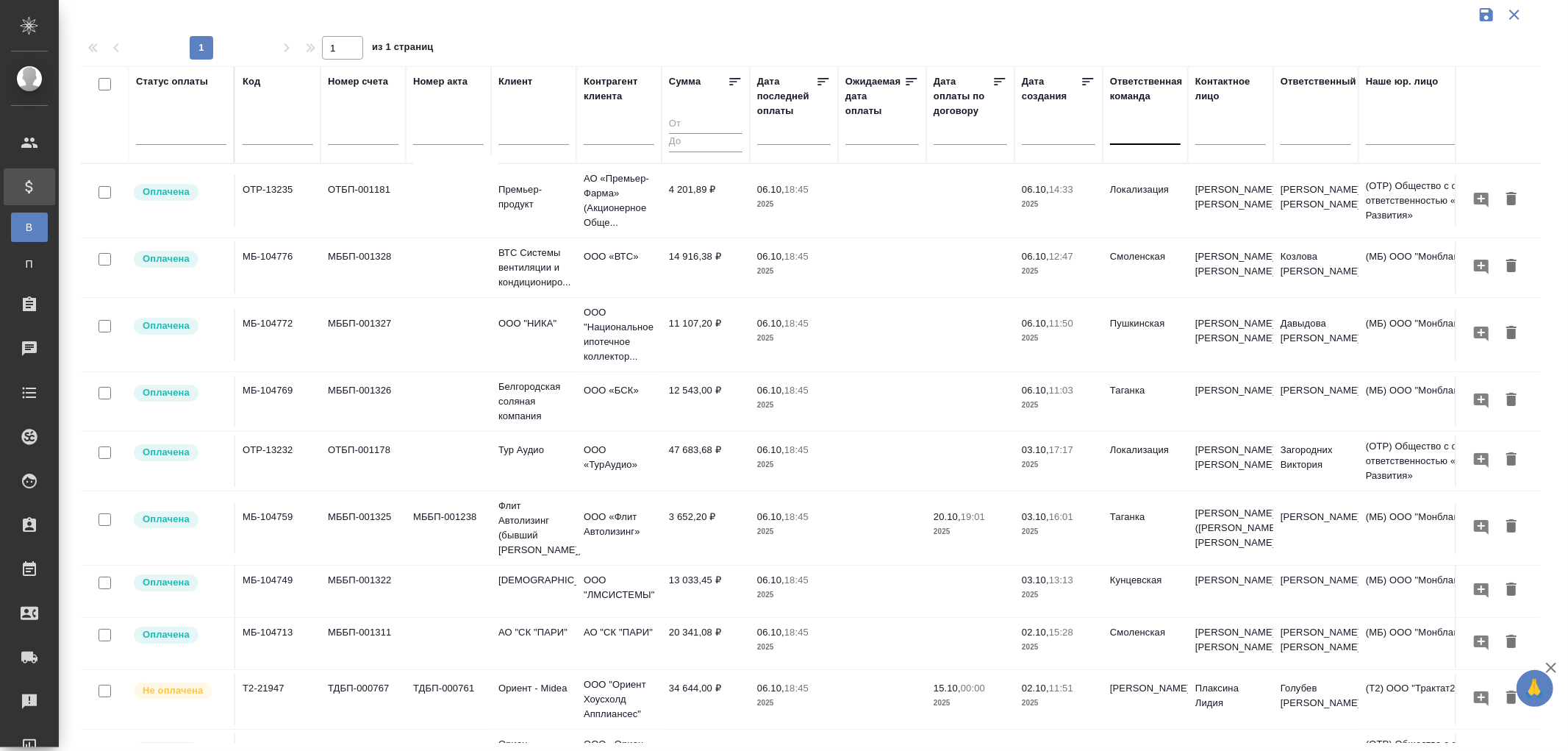
click at [259, 132] on input "text" at bounding box center [278, 135] width 71 height 19
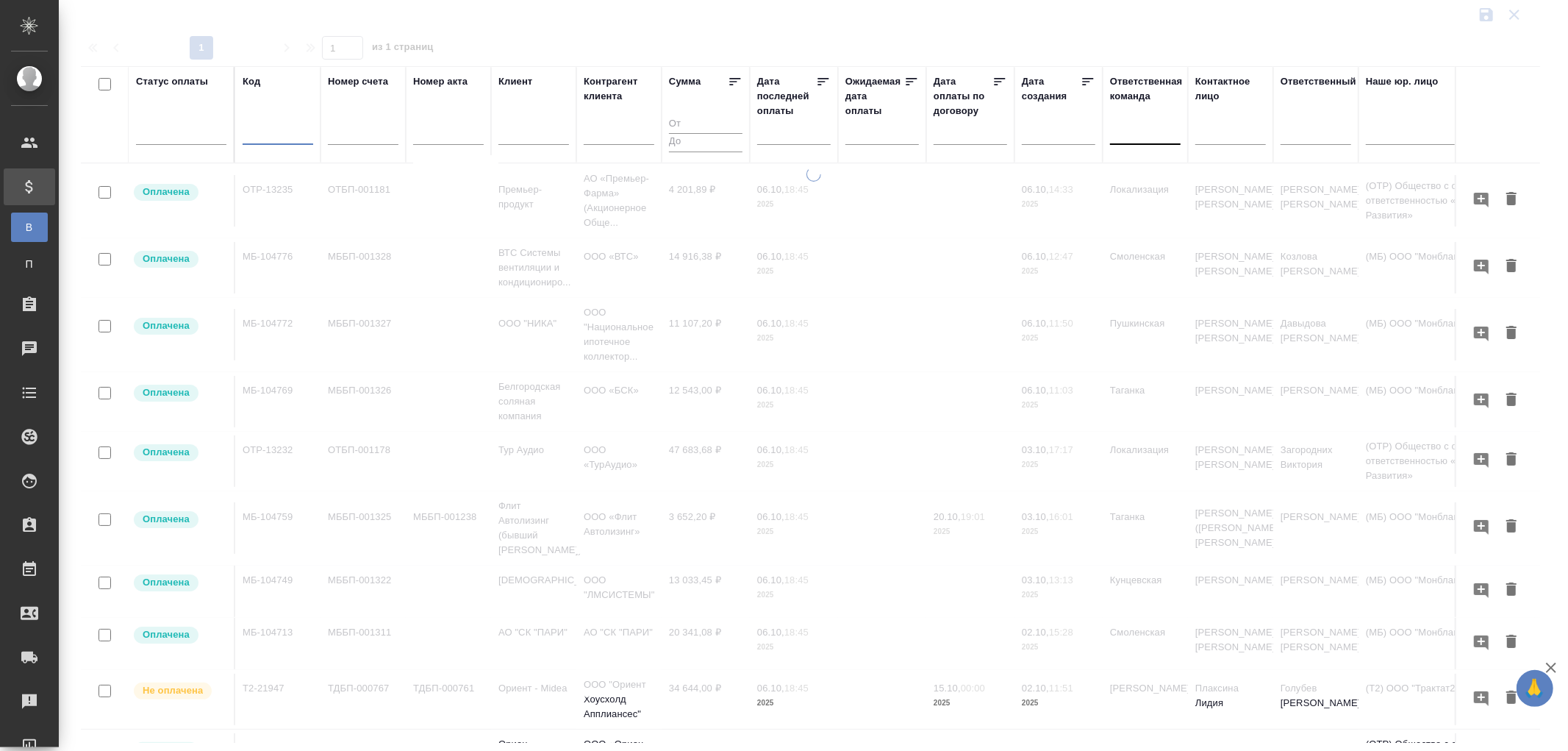
paste input "МБ-104720"
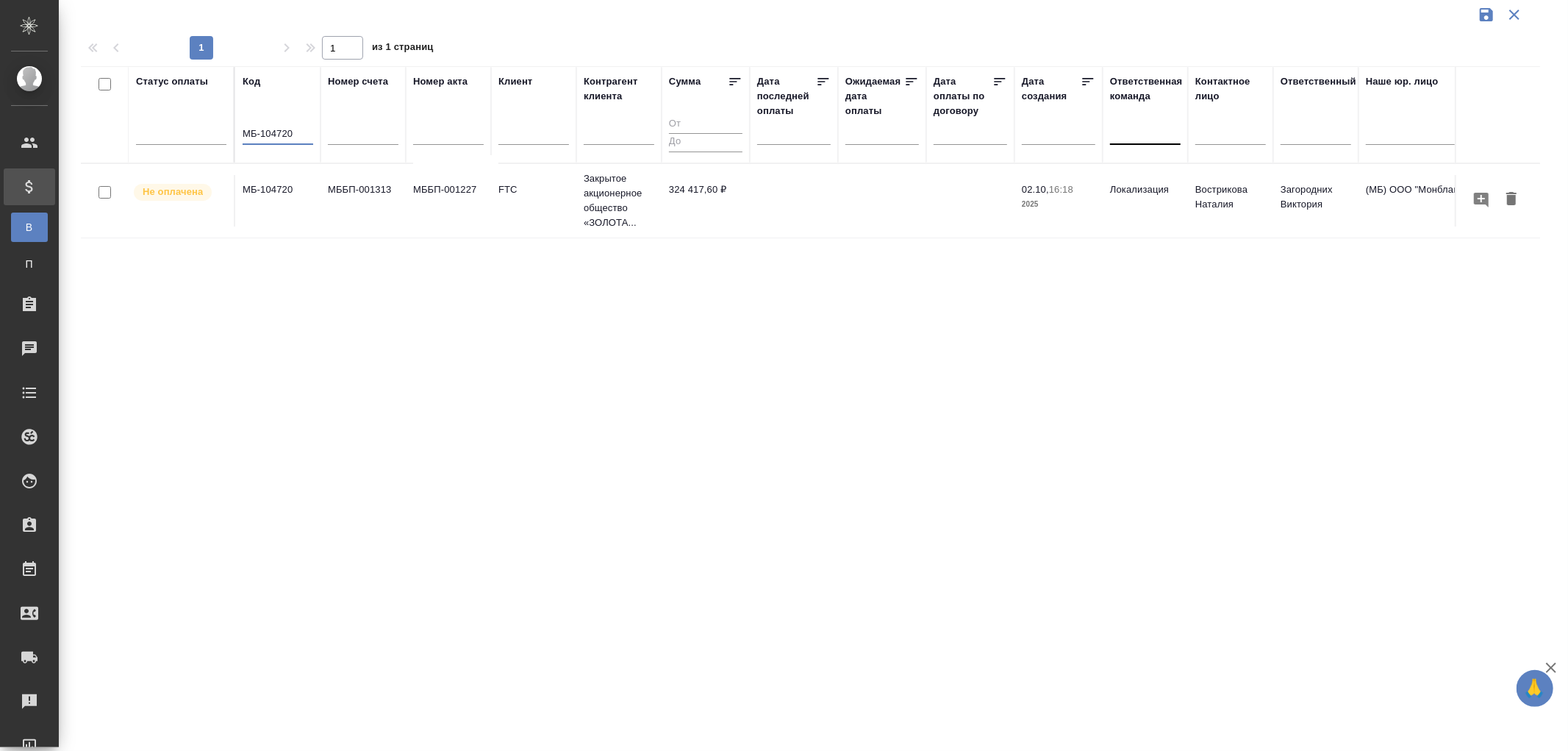
type input "МБ-104720"
click at [699, 191] on td "324 417,60 ₽" at bounding box center [706, 201] width 89 height 51
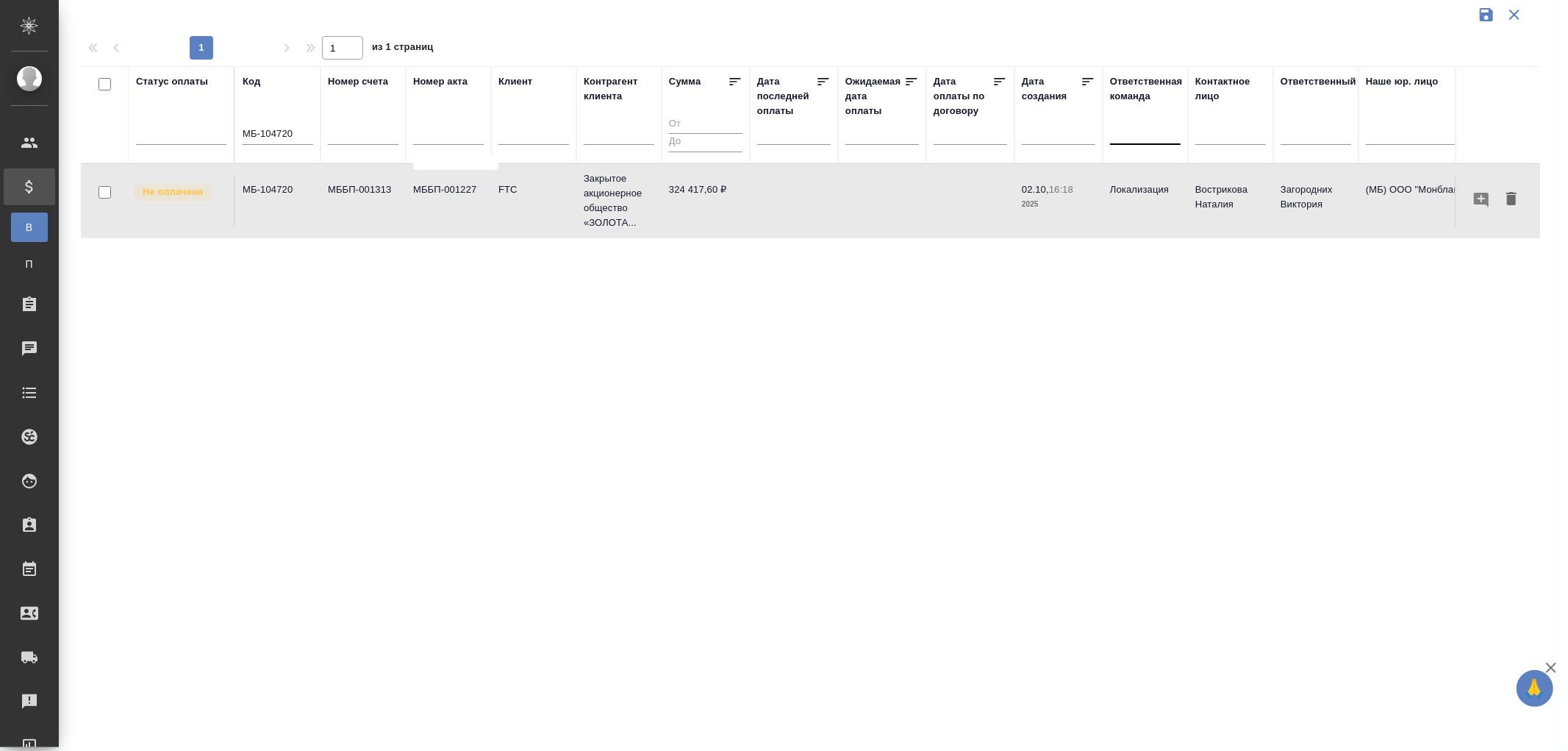
click at [699, 191] on td "324 417,60 ₽" at bounding box center [706, 201] width 89 height 51
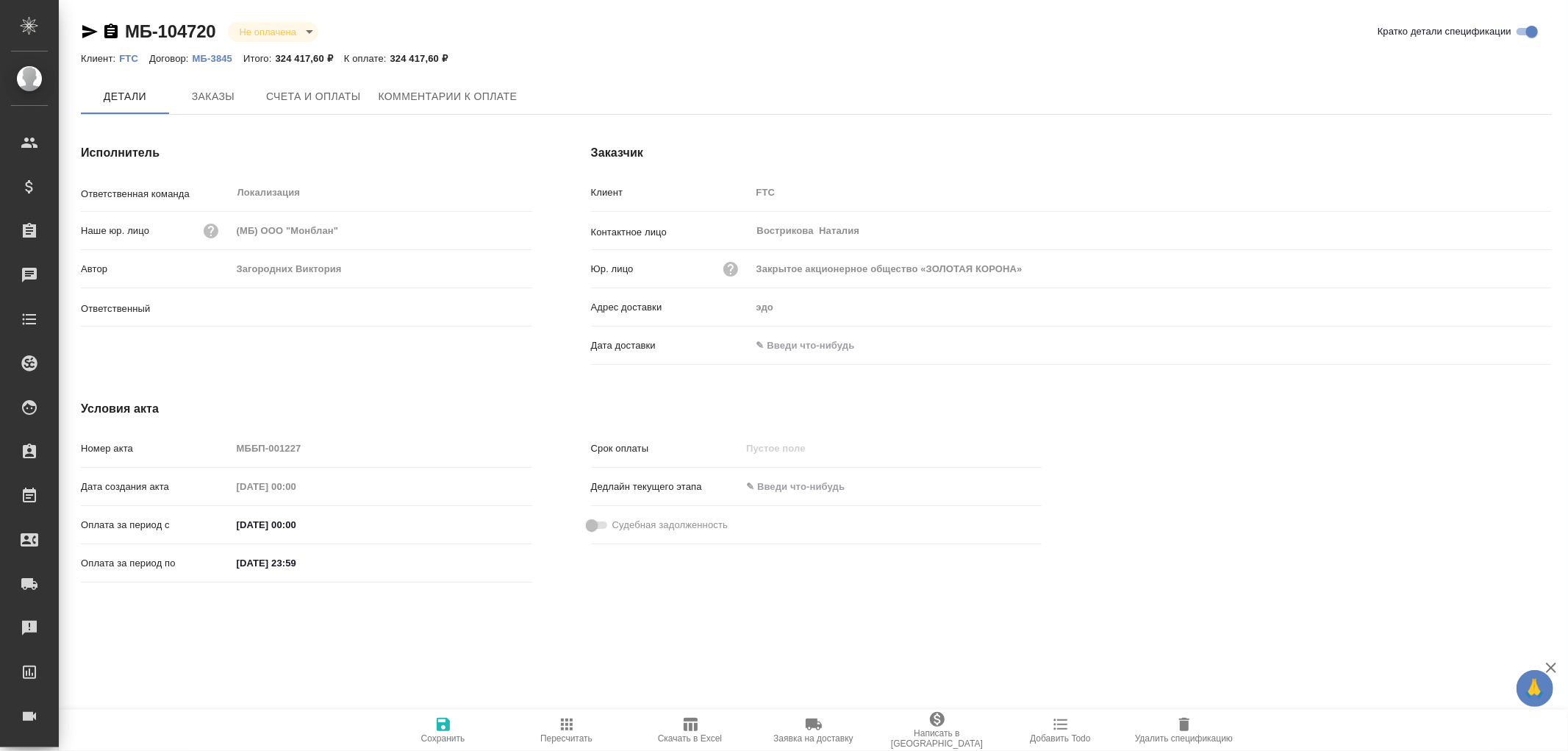
type input "Загородних Виктория"
click at [114, 34] on icon "button" at bounding box center [110, 31] width 13 height 15
click at [319, 96] on span "Счета и оплаты" at bounding box center [313, 98] width 95 height 19
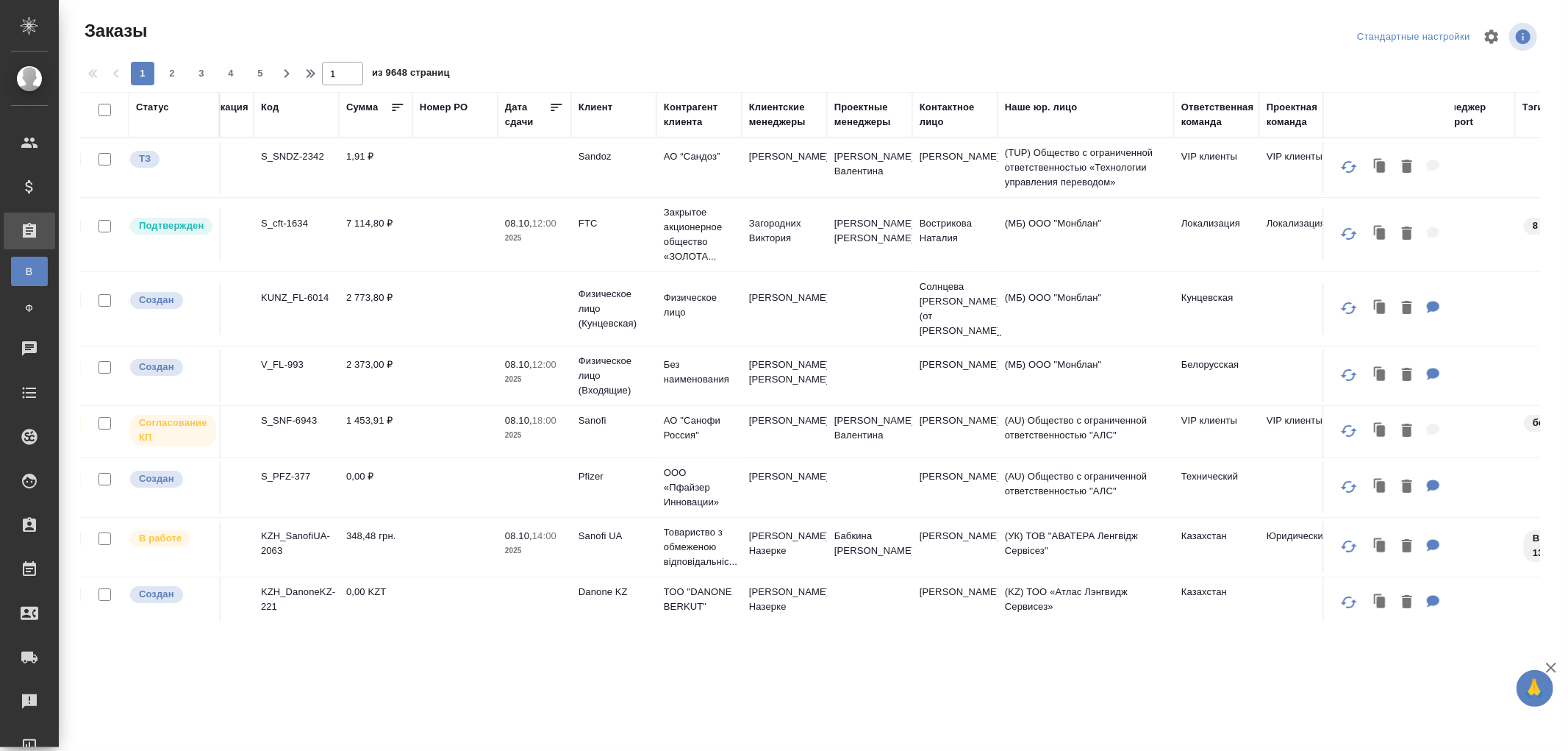
scroll to position [0, 313]
click at [1195, 120] on div "Ответственная команда" at bounding box center [1214, 114] width 73 height 30
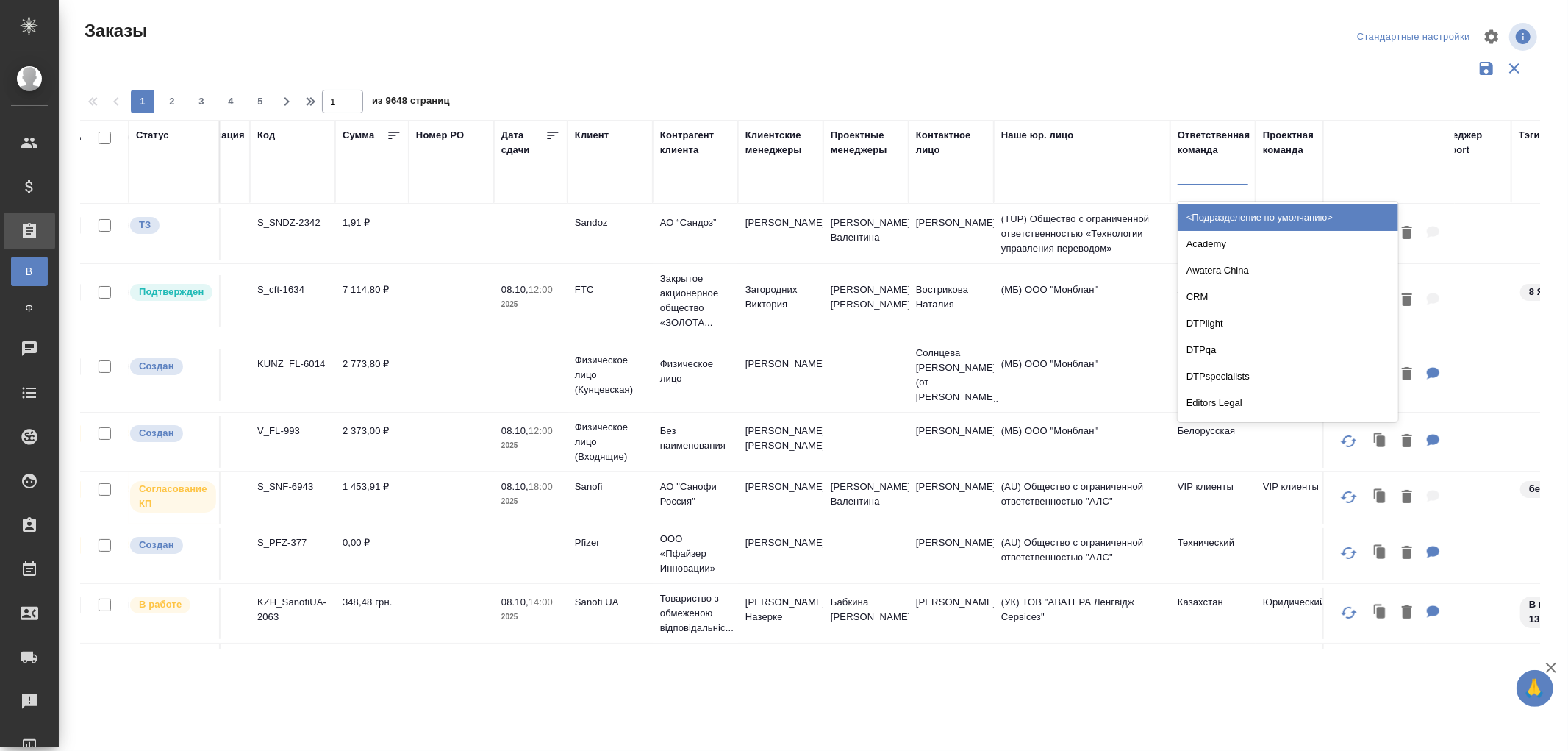
click at [1191, 178] on div at bounding box center [1213, 171] width 71 height 22
type input "vip"
click at [1194, 222] on div "VIP клиенты" at bounding box center [1288, 217] width 221 height 27
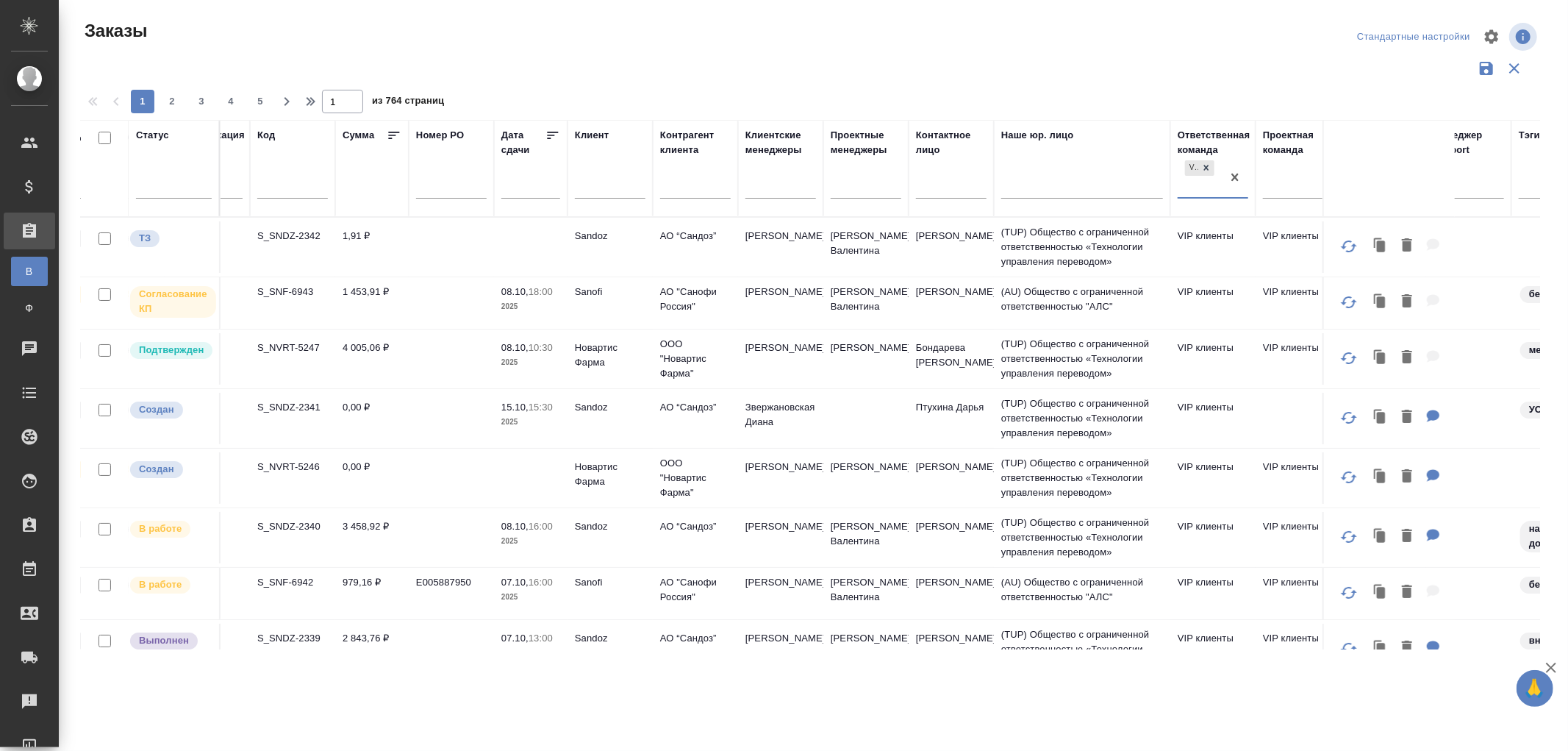
scroll to position [0, 0]
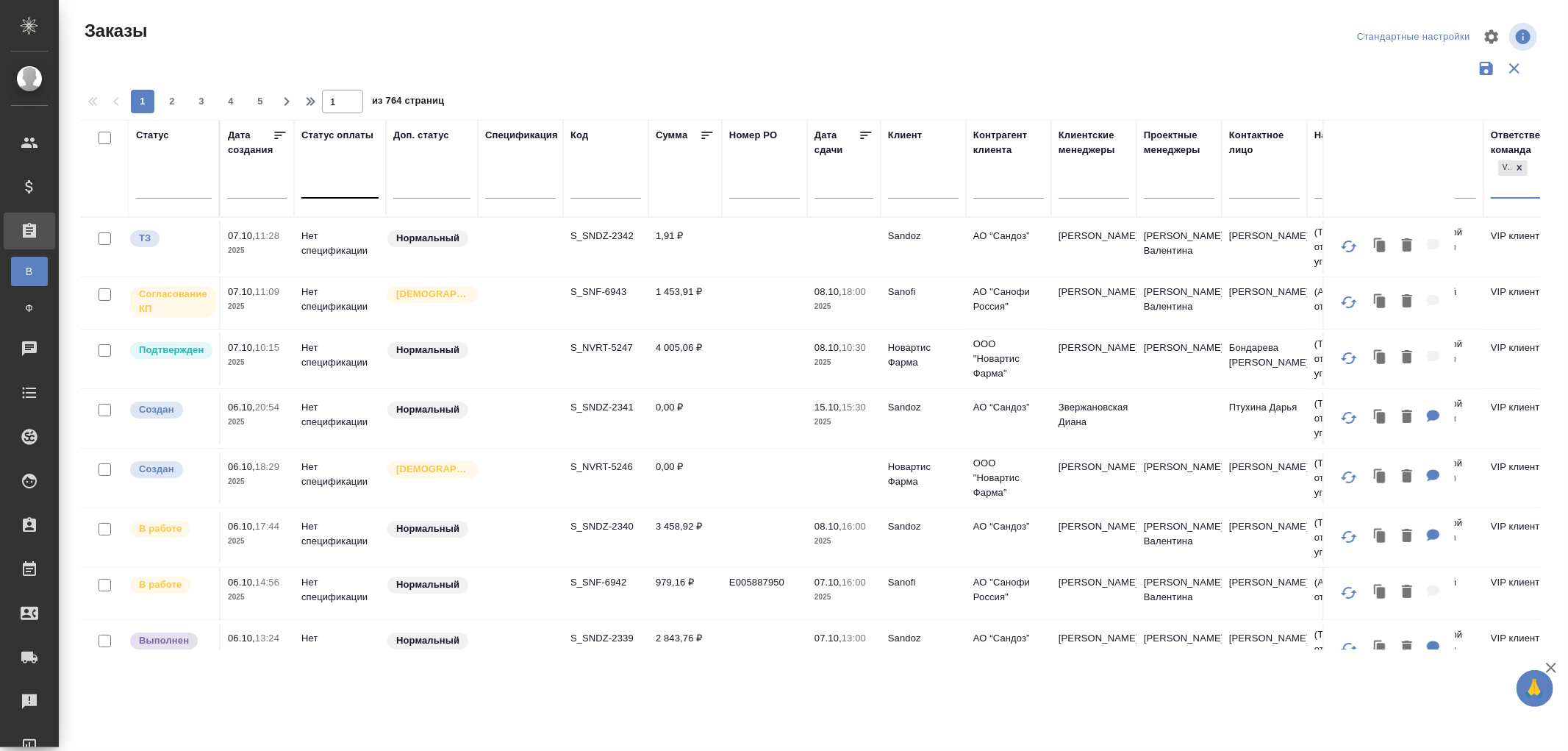
click at [318, 188] on div at bounding box center [340, 183] width 77 height 22
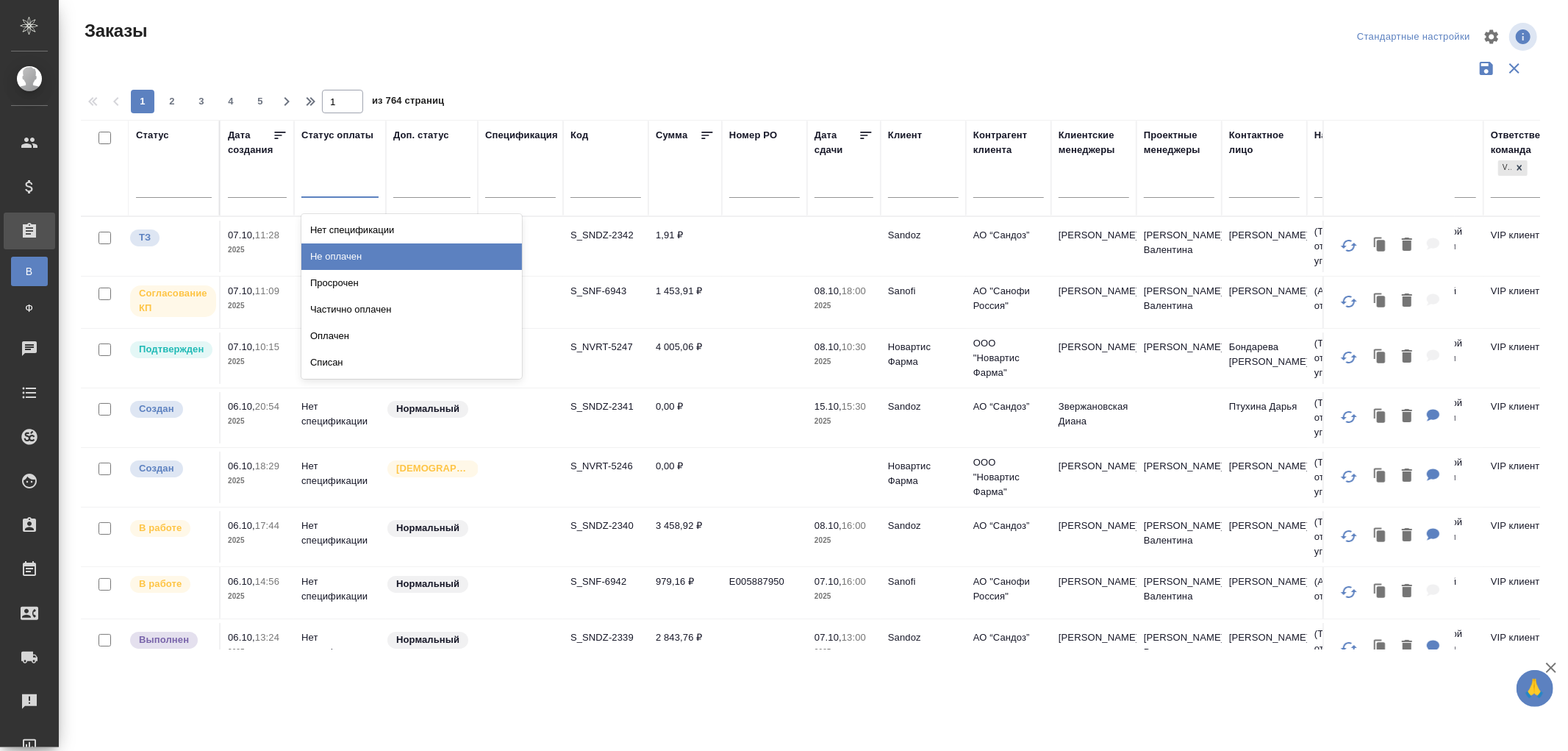
click at [346, 252] on div "Не оплачен" at bounding box center [412, 256] width 221 height 27
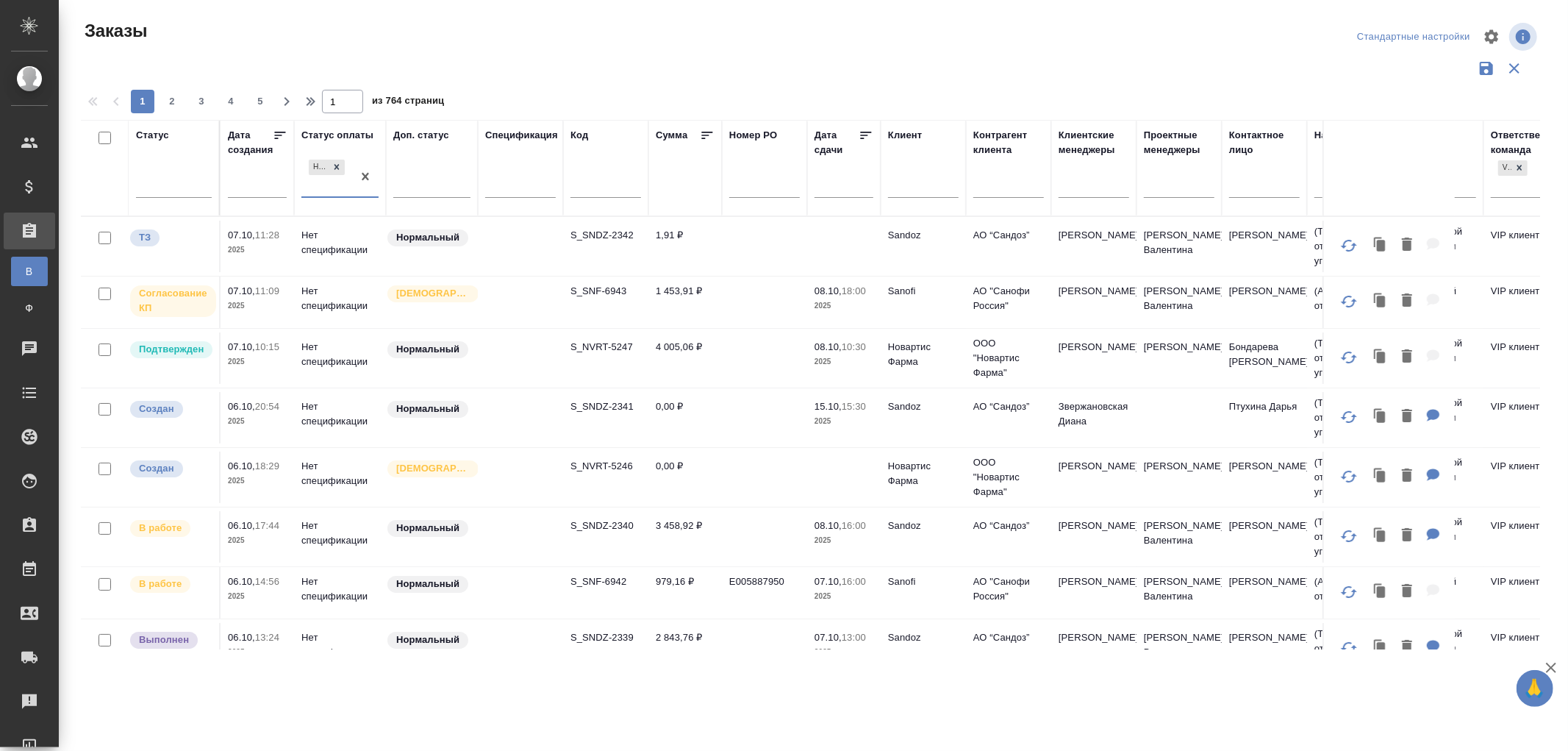
click at [335, 193] on div "Не оплачен" at bounding box center [326, 176] width 50 height 39
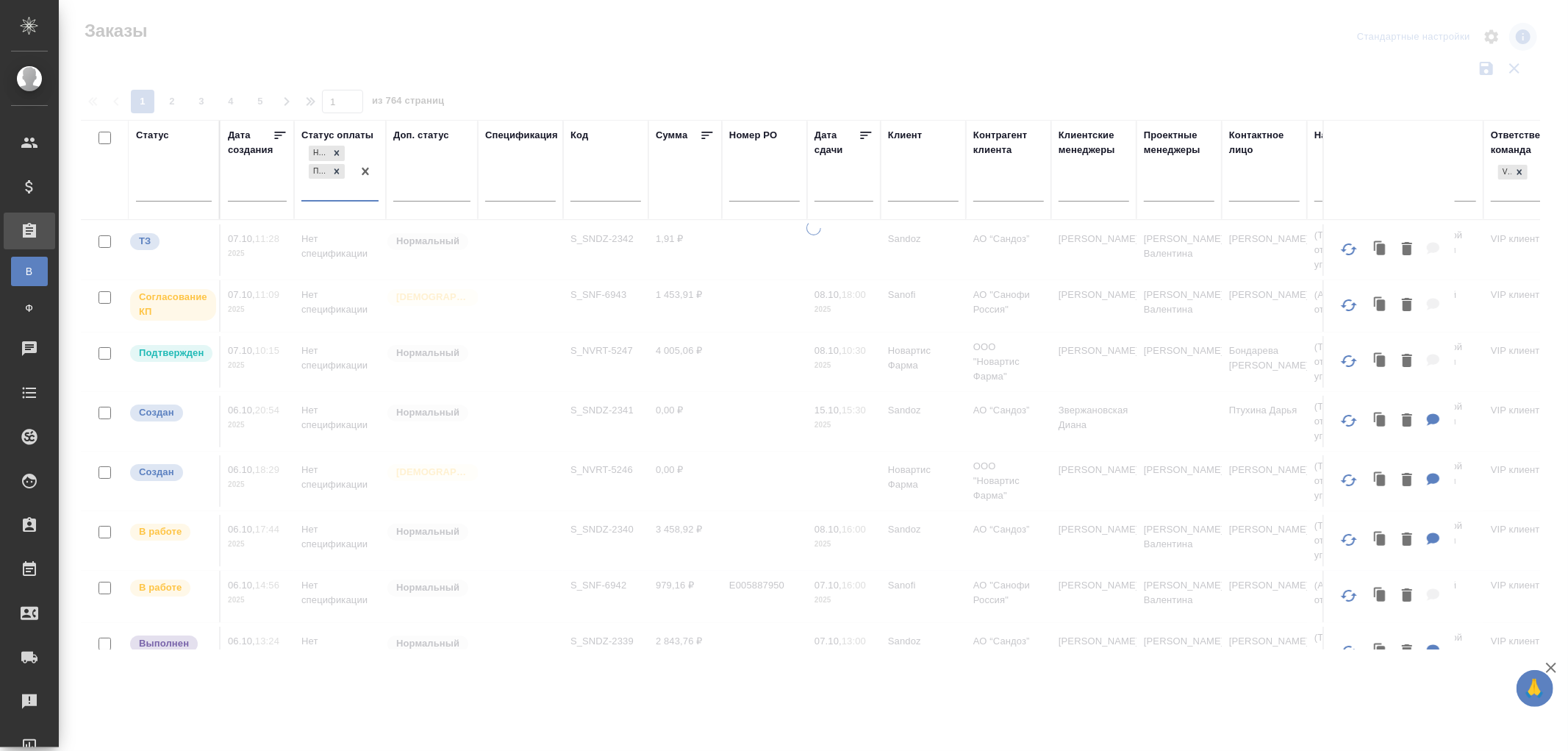
click at [335, 192] on div "Не оплачен Просрочен" at bounding box center [326, 171] width 50 height 57
click at [352, 265] on div "Частично оплачен" at bounding box center [412, 260] width 221 height 27
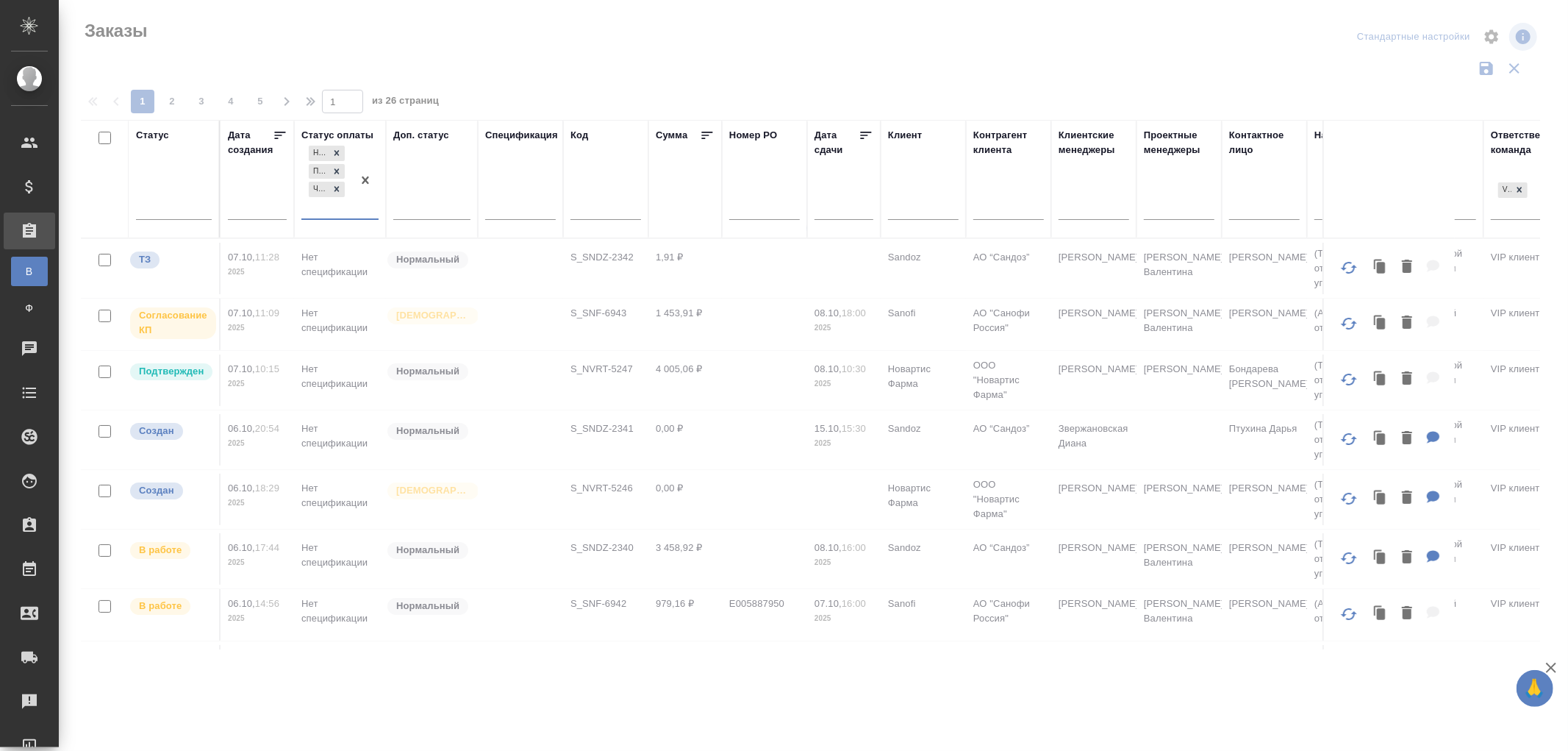
click at [329, 217] on div "Не оплачен Просрочен Частично оплачен" at bounding box center [326, 180] width 50 height 76
click at [341, 210] on div "Не оплачен Просрочен Частично оплачен" at bounding box center [326, 180] width 50 height 76
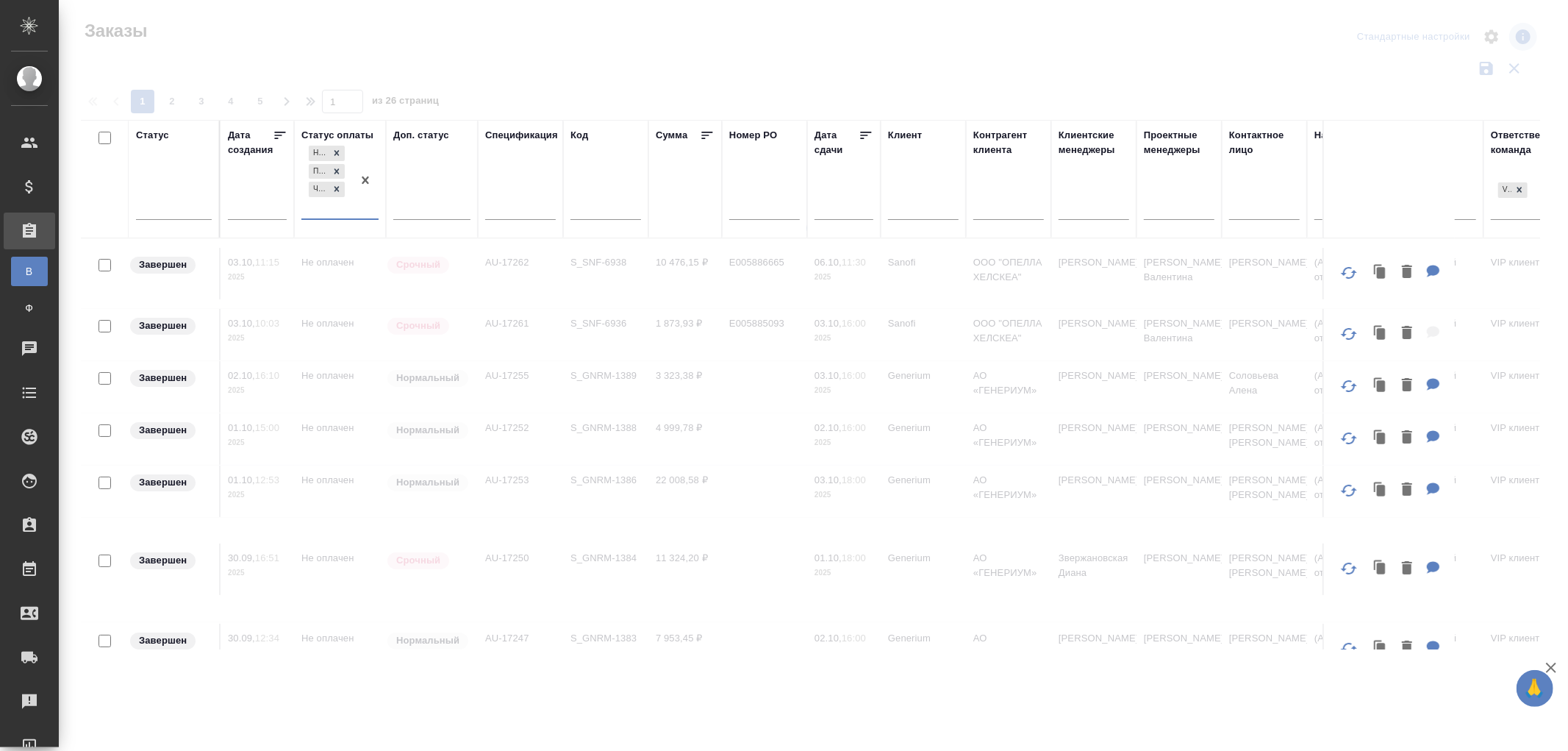
click at [329, 203] on div "Не оплачен Просрочен Частично оплачен" at bounding box center [326, 180] width 50 height 76
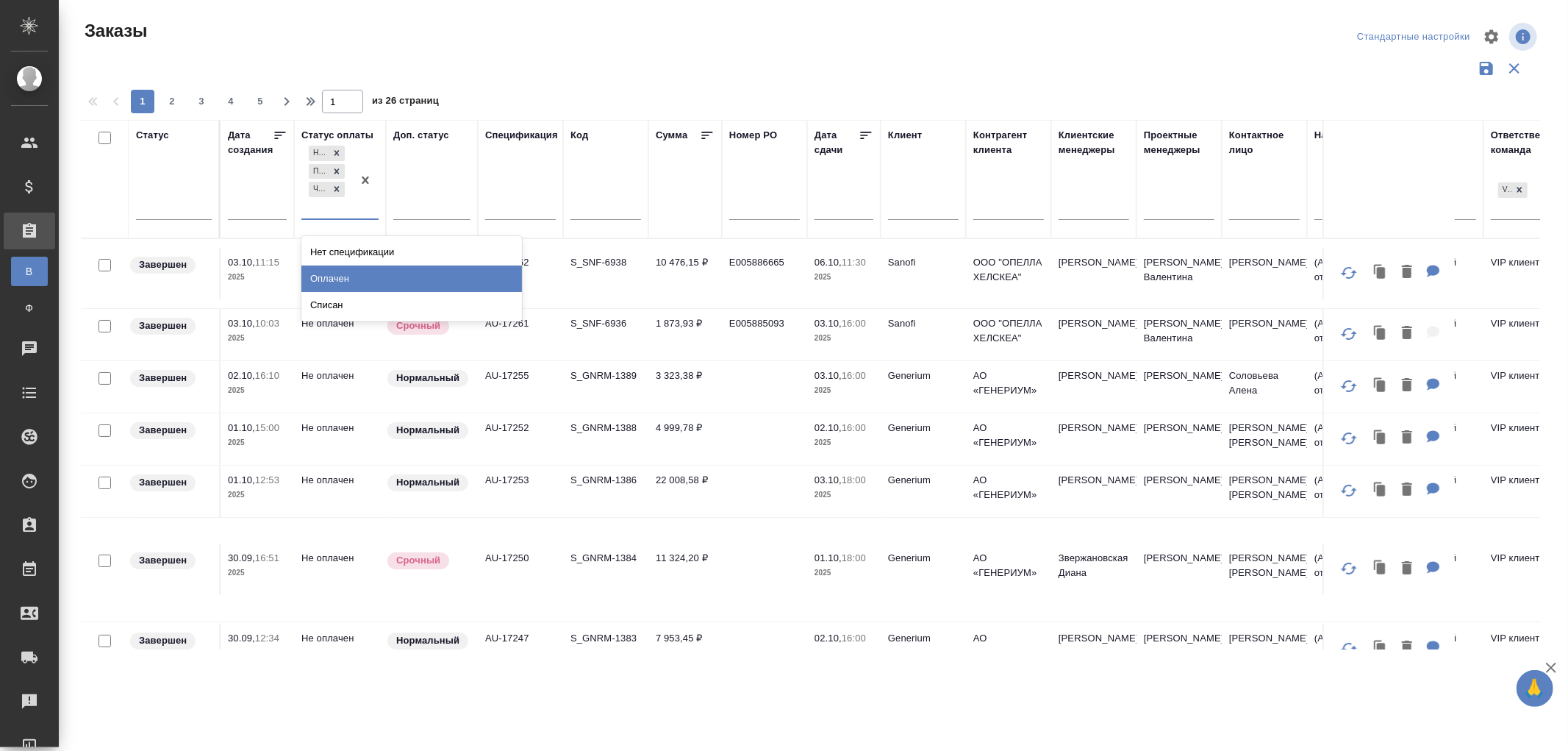
click at [344, 276] on div "Оплачен" at bounding box center [412, 278] width 221 height 27
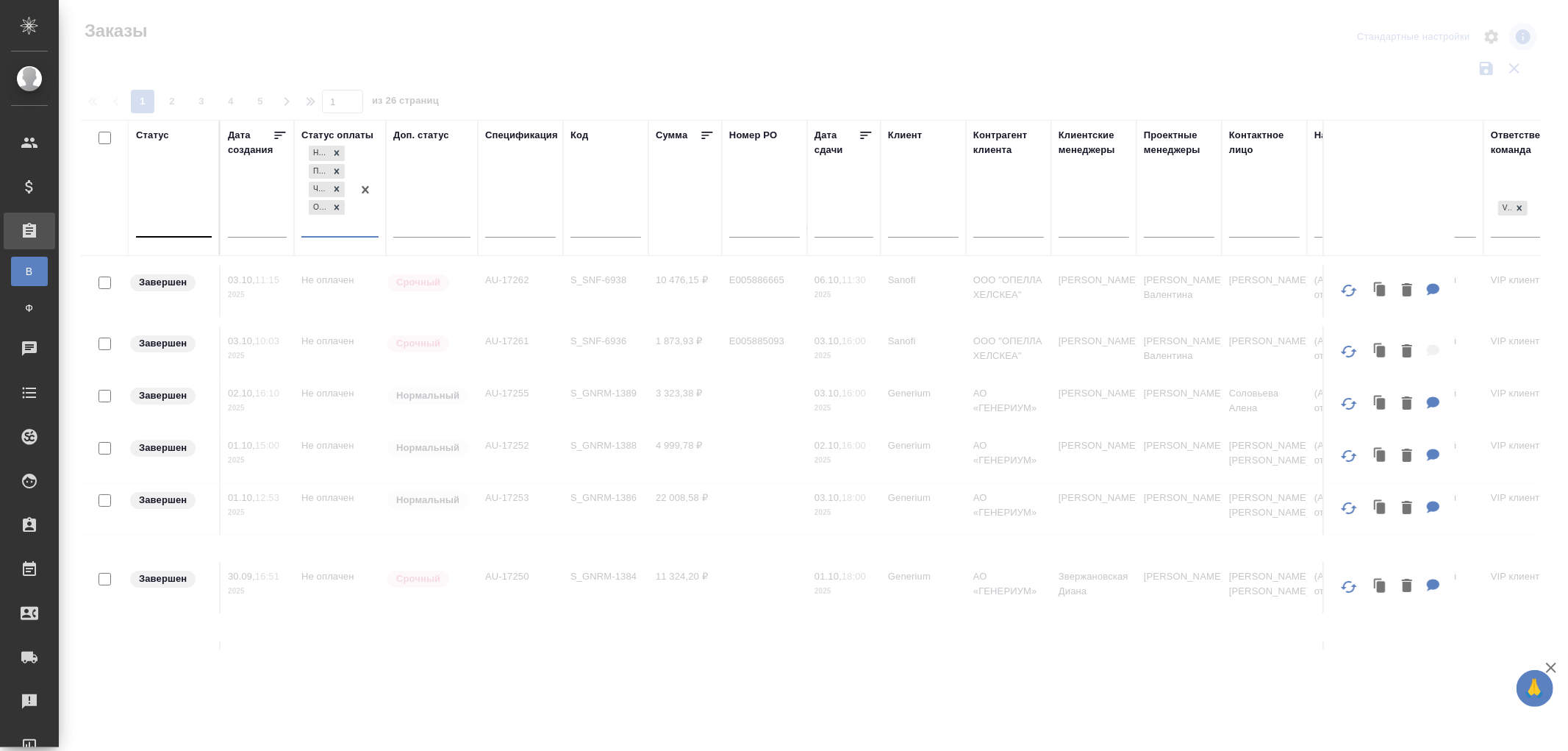
click at [167, 213] on div at bounding box center [173, 224] width 76 height 22
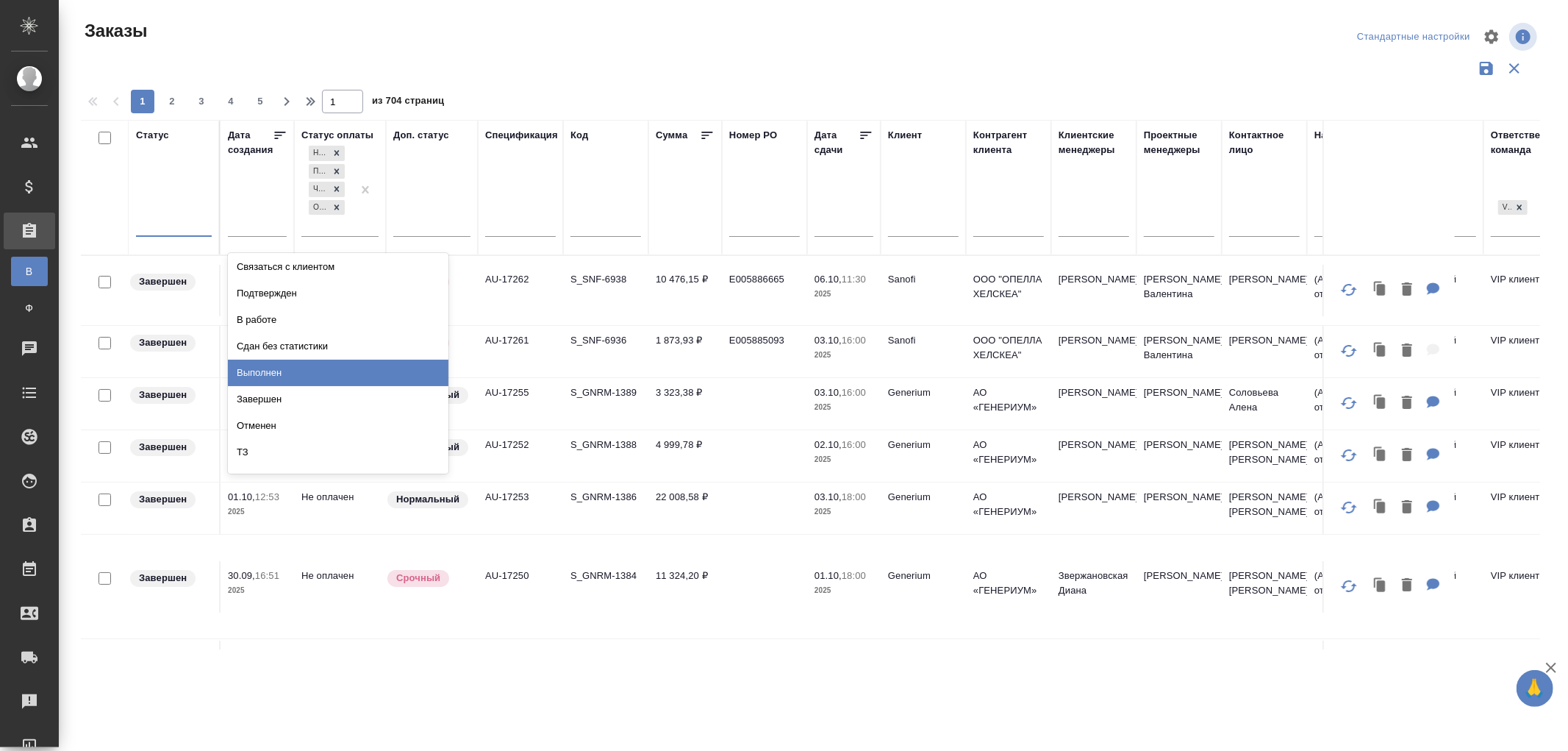
scroll to position [102, 0]
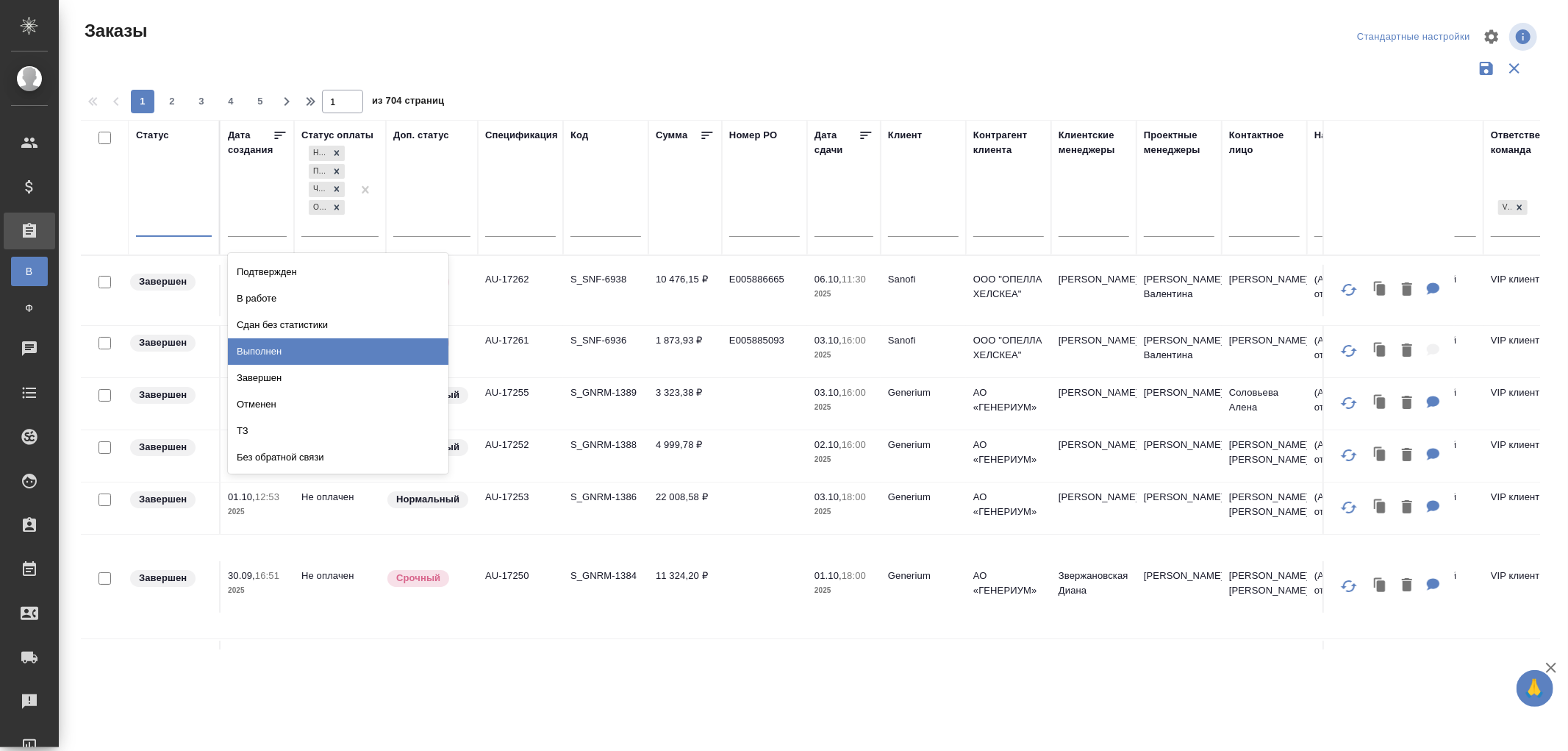
click at [273, 352] on div "Выполнен" at bounding box center [338, 351] width 221 height 27
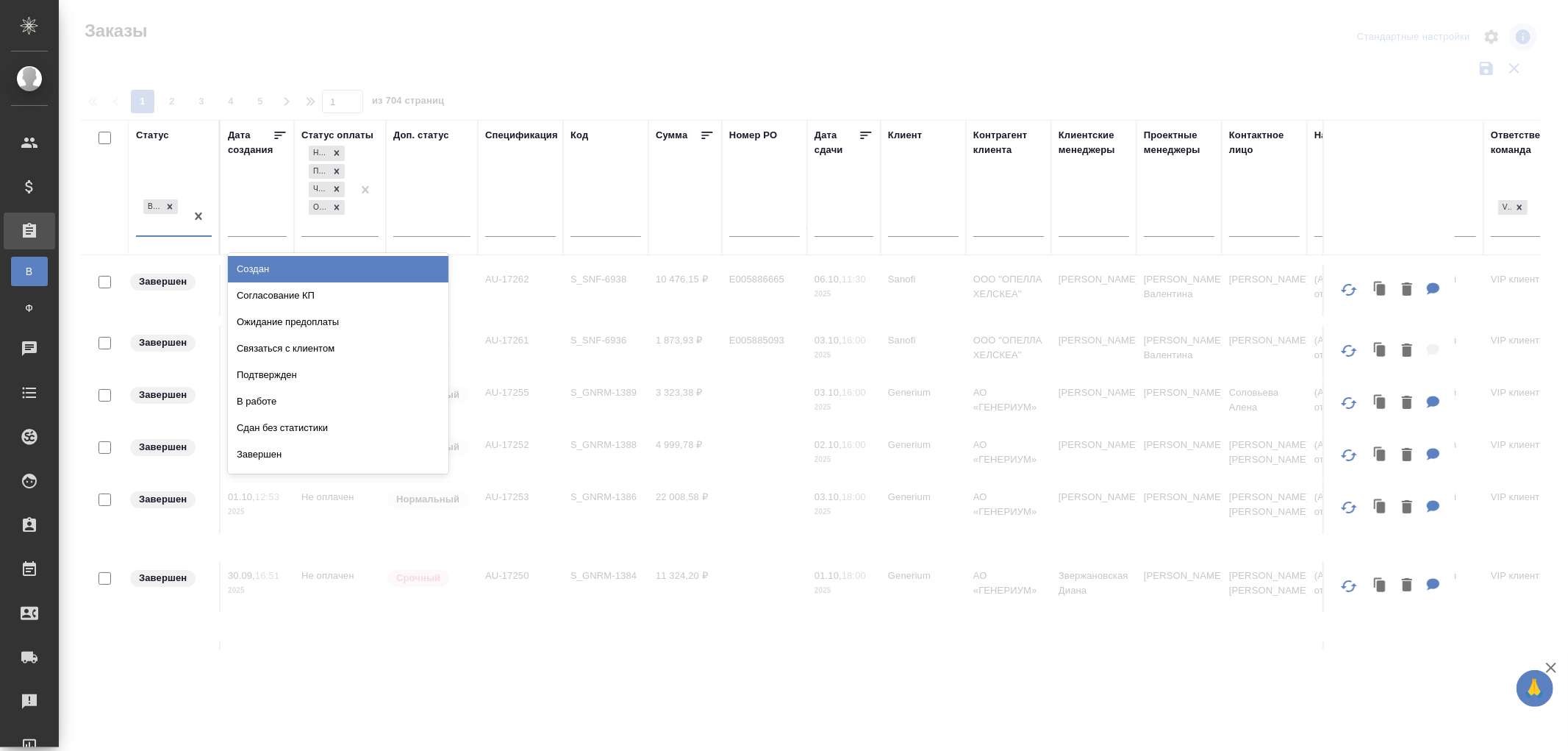
click at [177, 233] on div "Выполнен" at bounding box center [161, 216] width 49 height 39
click at [282, 425] on div "Сдан без статистики" at bounding box center [338, 428] width 221 height 27
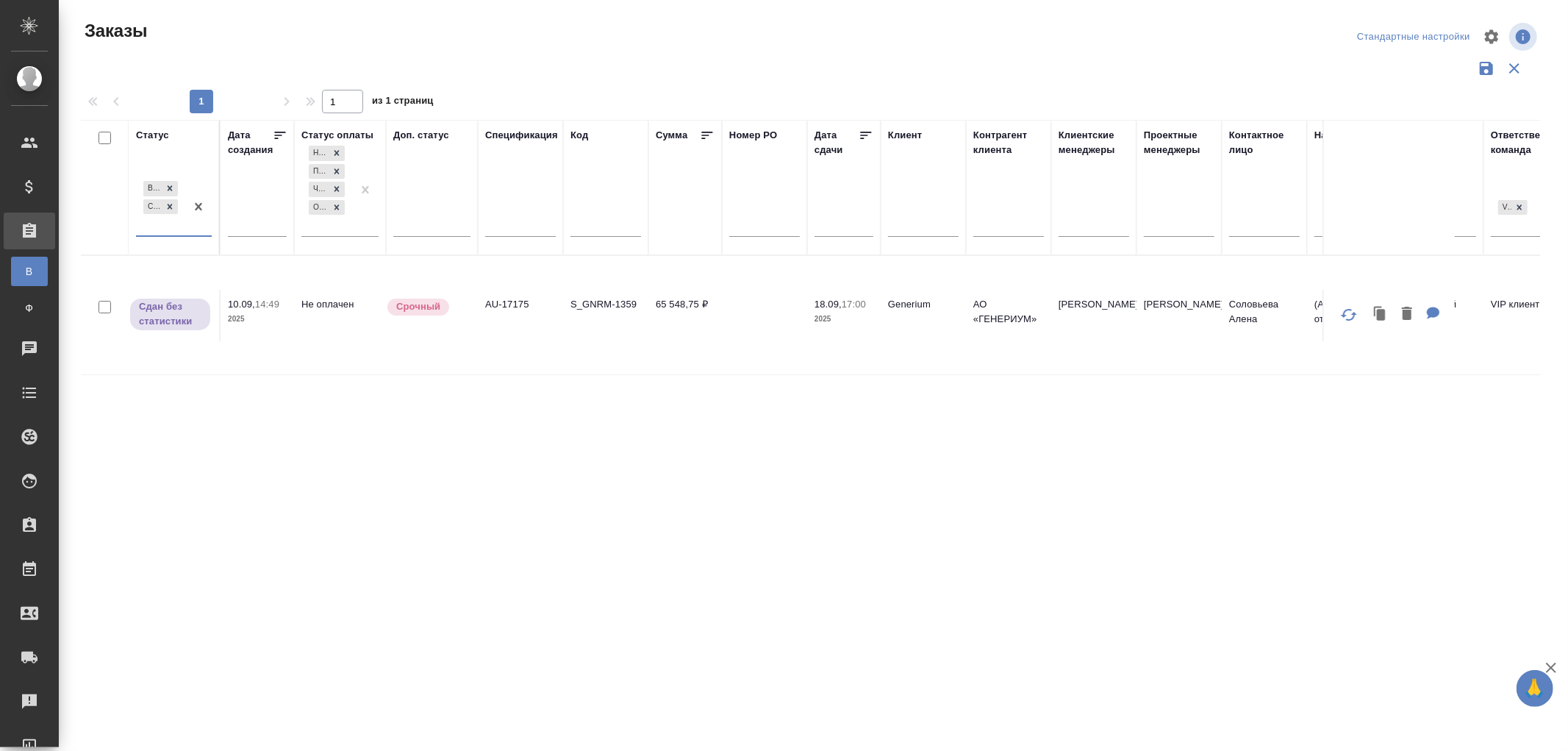
click at [175, 230] on div "Выполнен Сдан без статистики" at bounding box center [161, 207] width 49 height 57
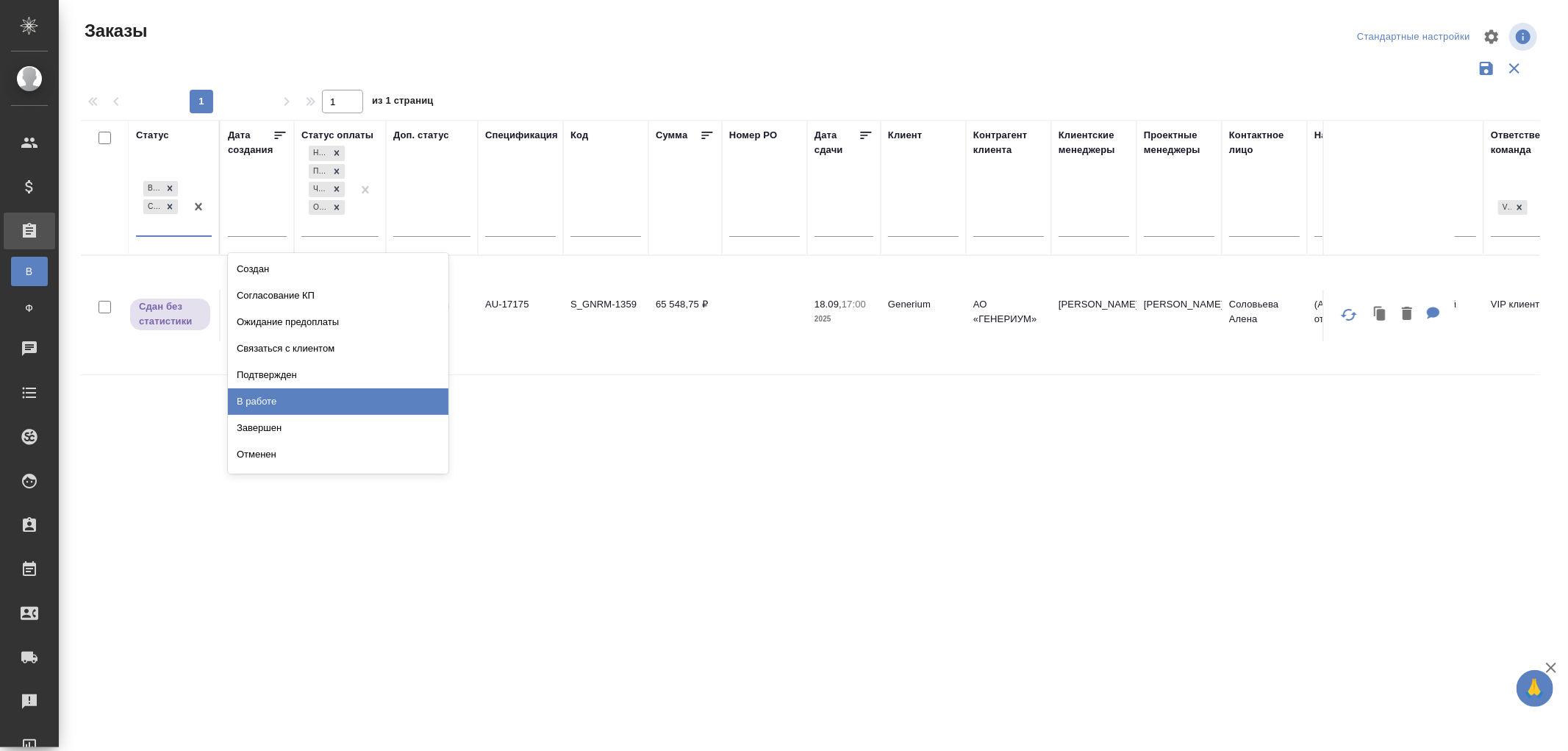
click at [274, 398] on div "В работе" at bounding box center [338, 401] width 221 height 27
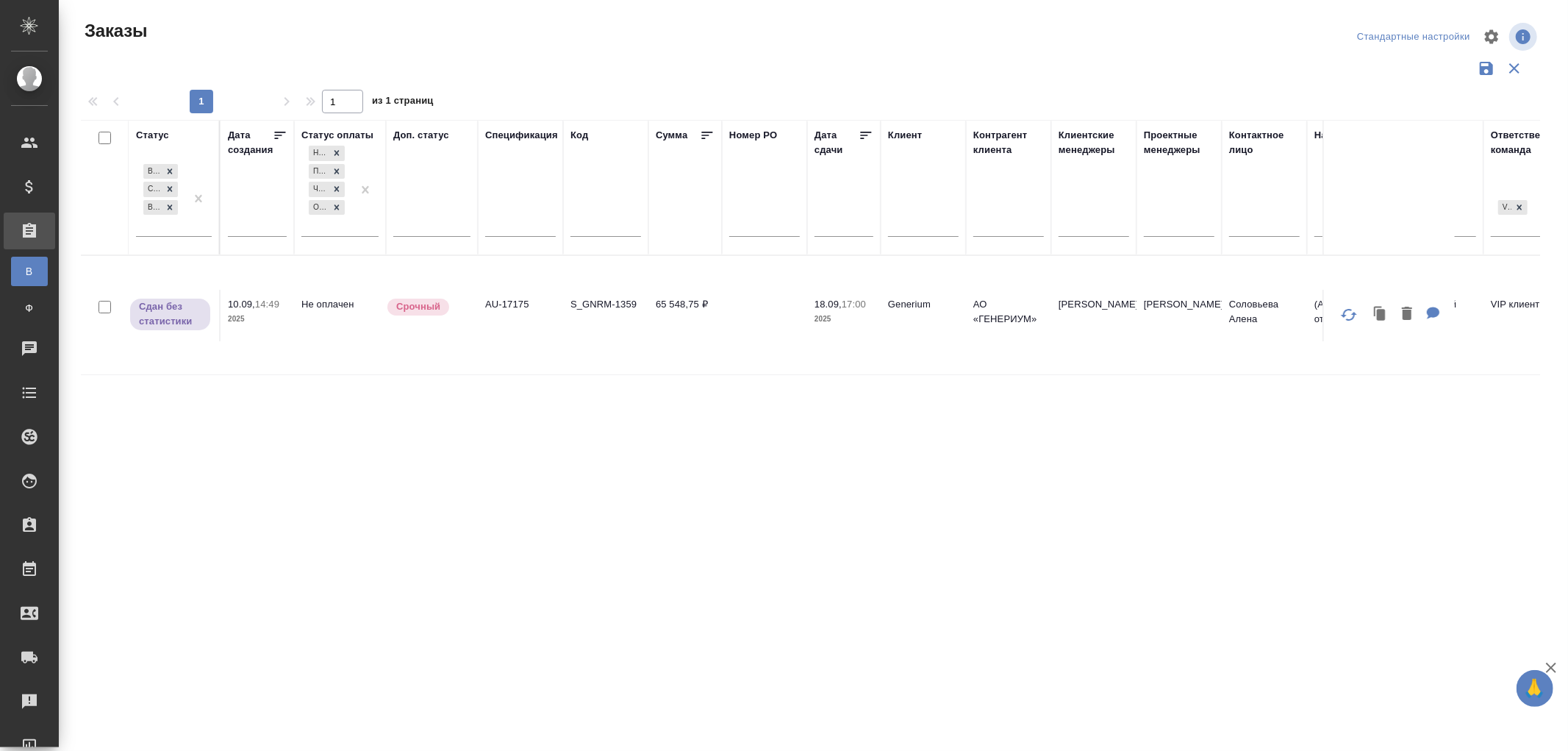
click at [870, 309] on span "18.09, 17:00" at bounding box center [845, 304] width 59 height 15
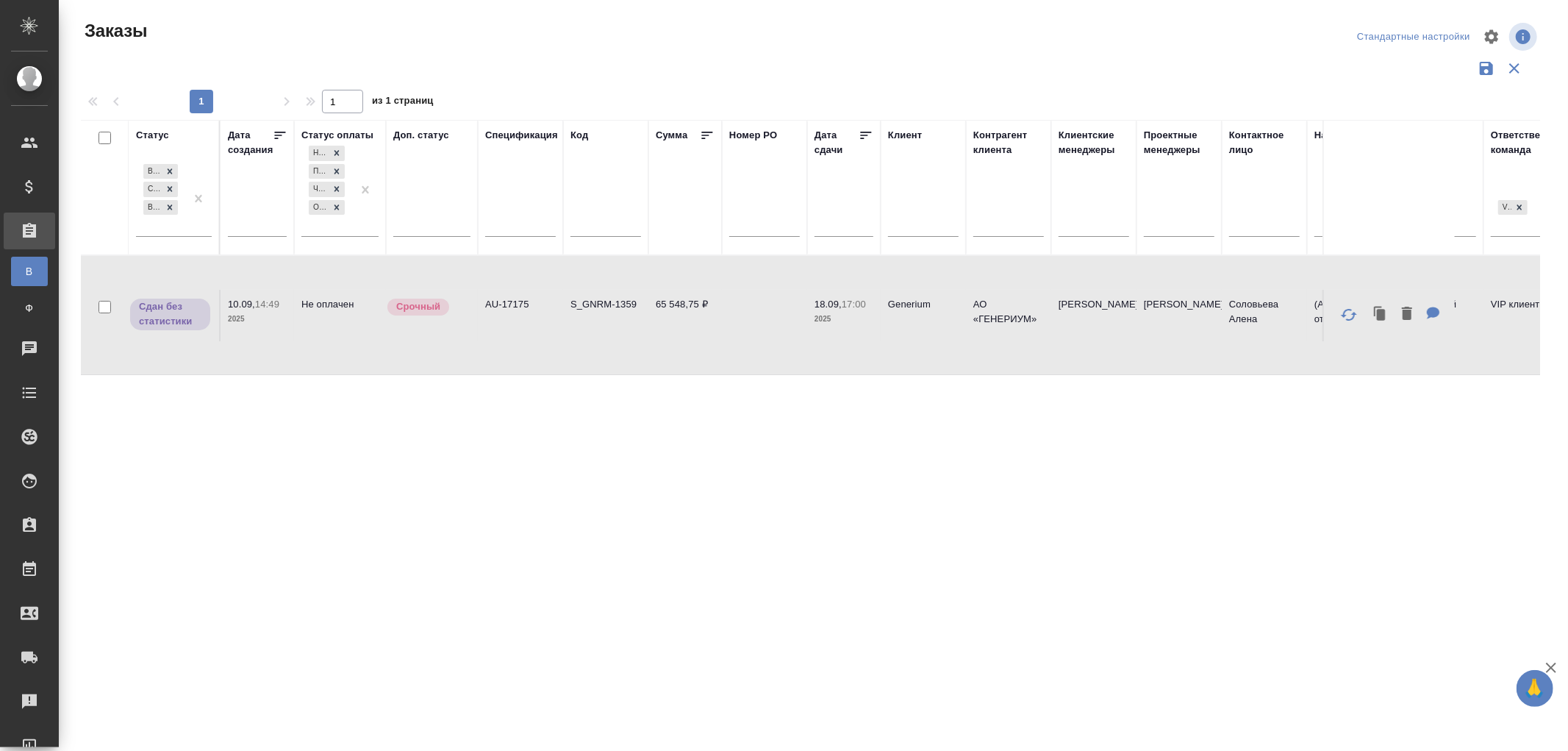
click at [870, 309] on span "18.09, 17:00" at bounding box center [845, 304] width 59 height 15
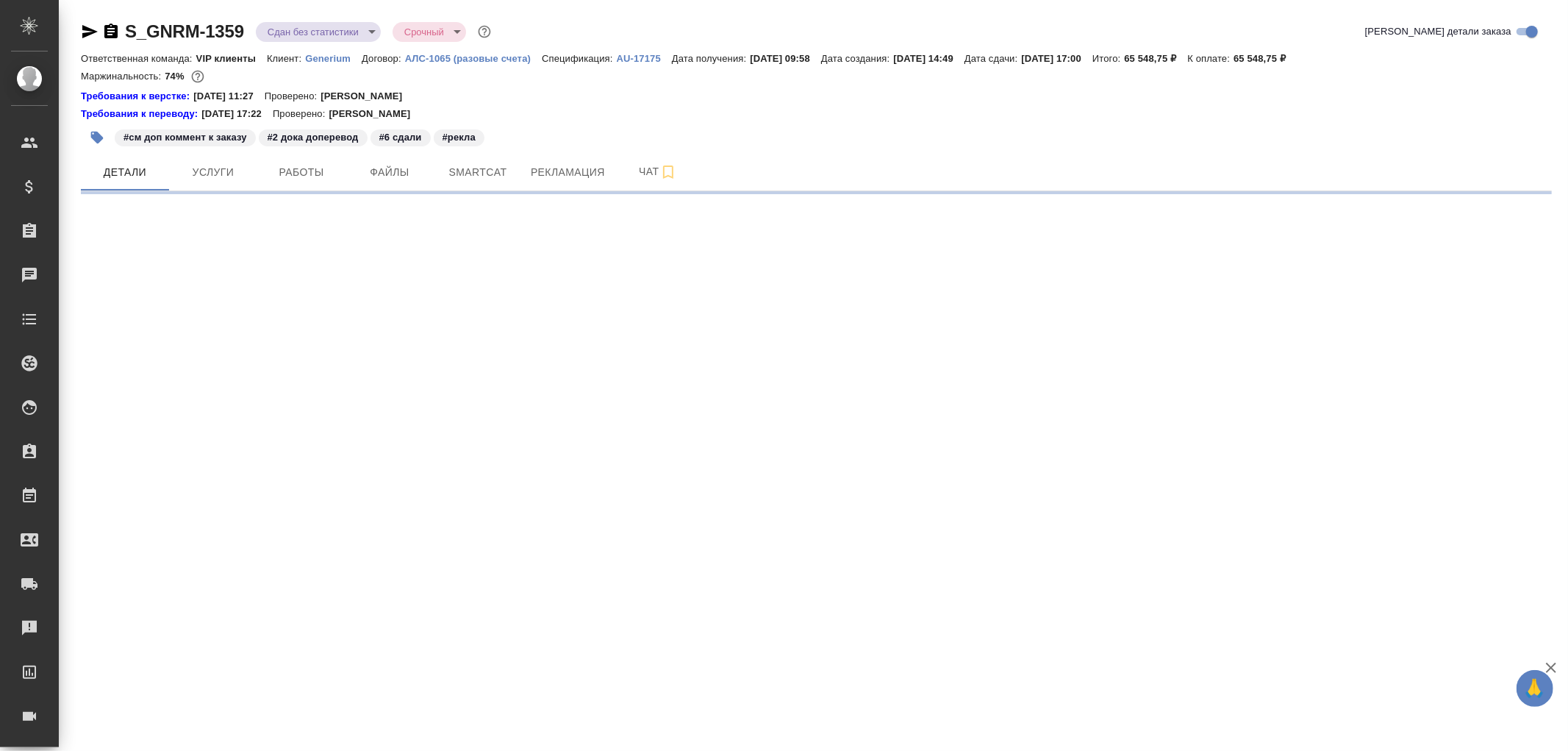
select select "RU"
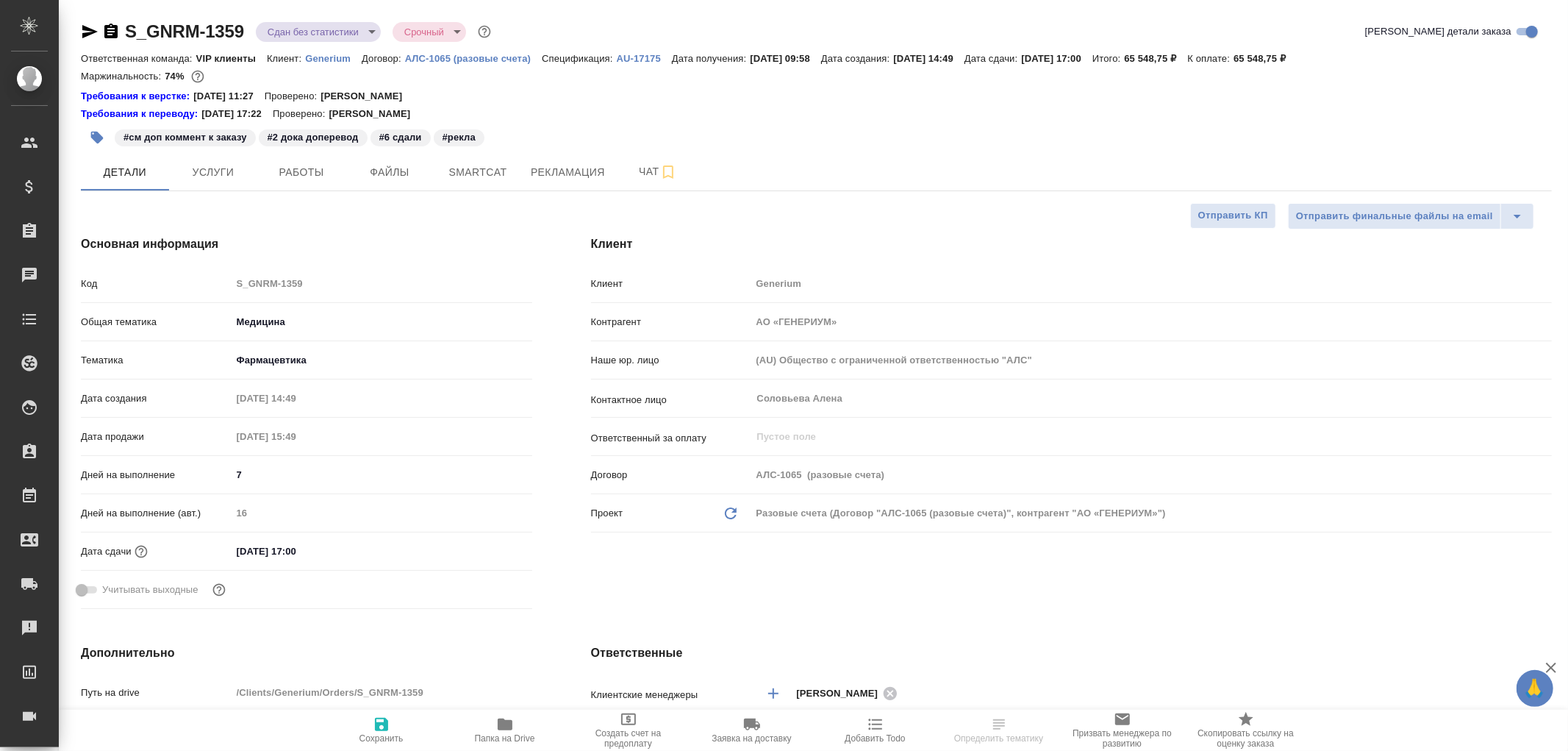
type textarea "x"
click at [568, 170] on span "Рекламация" at bounding box center [568, 172] width 74 height 19
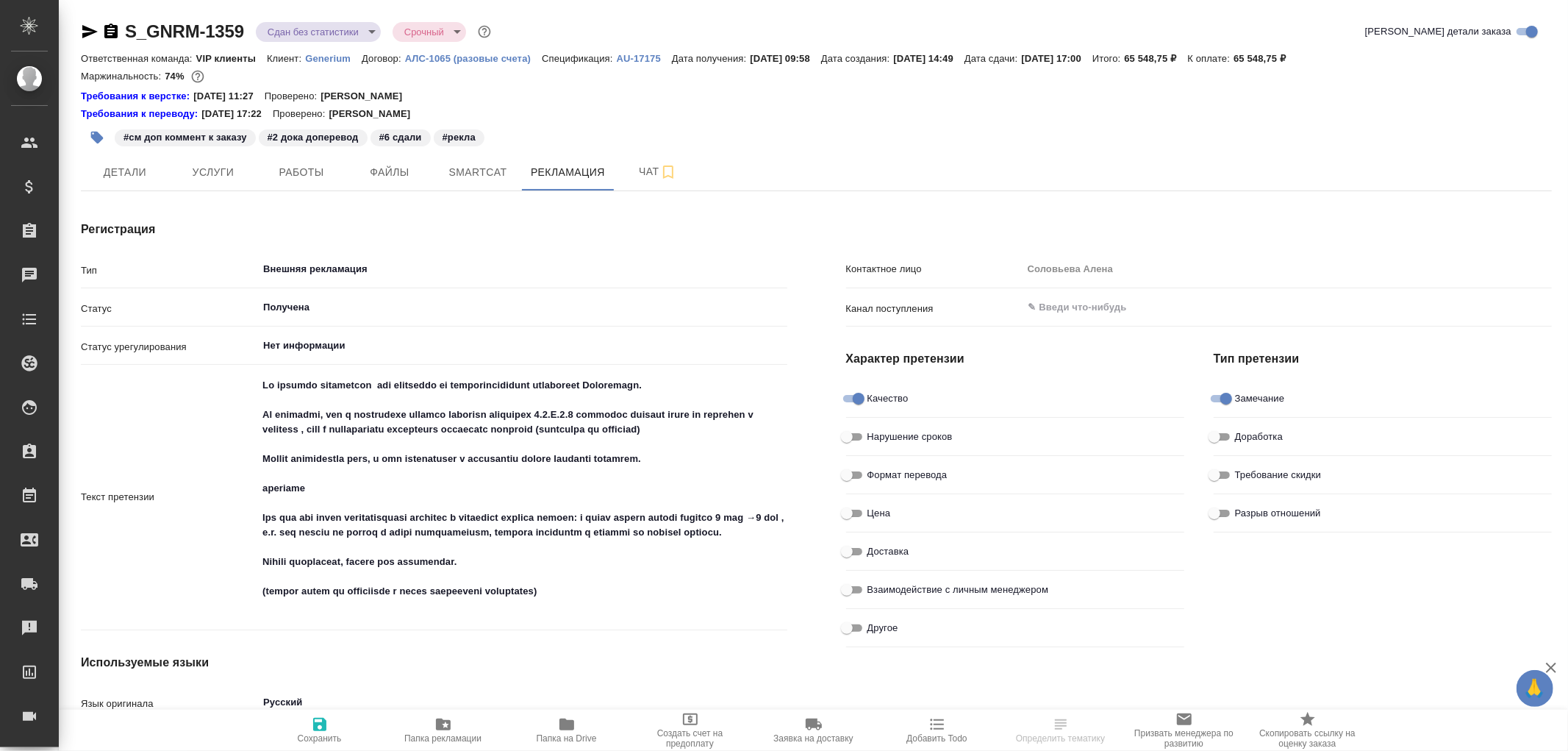
type textarea "x"
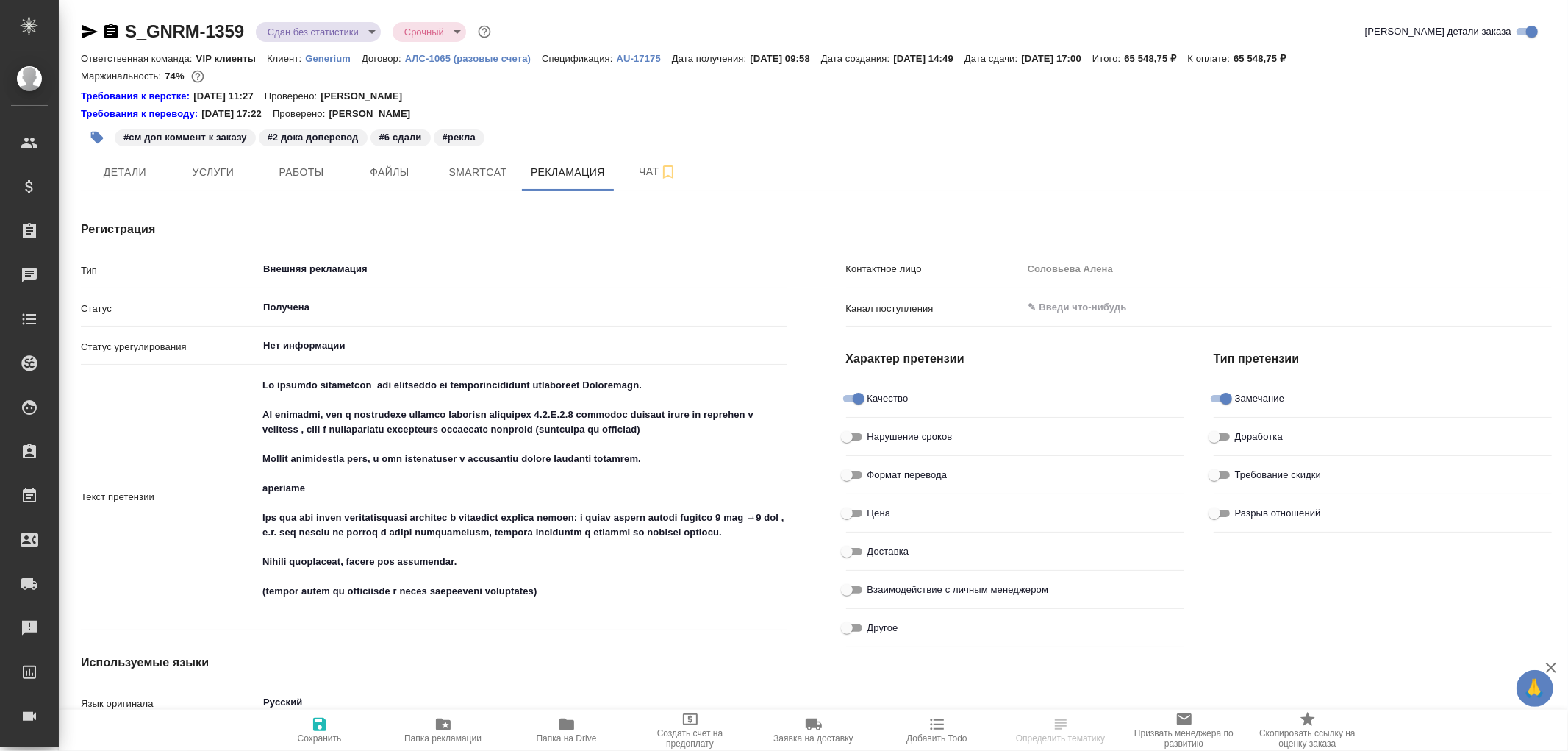
type textarea "x"
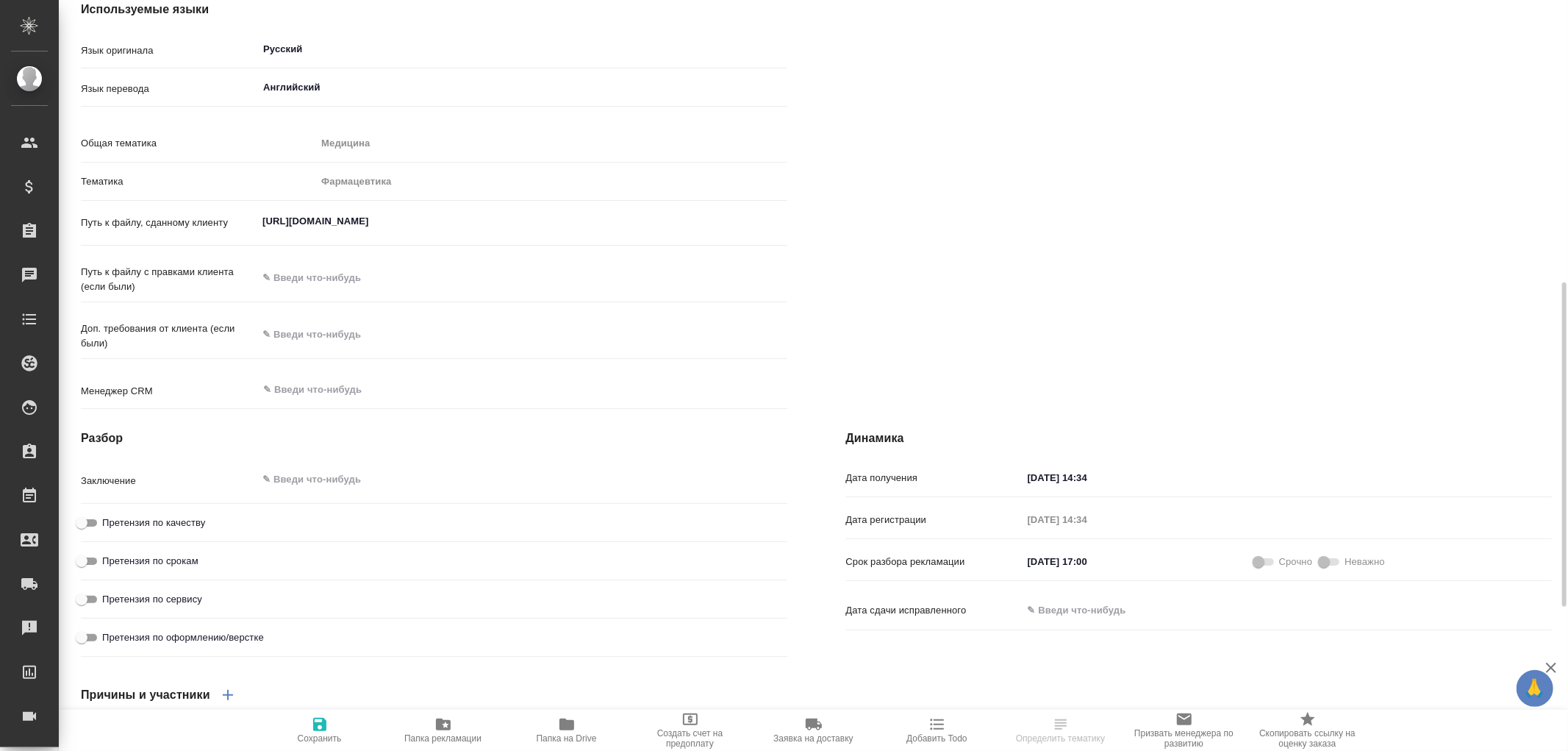
scroll to position [817, 0]
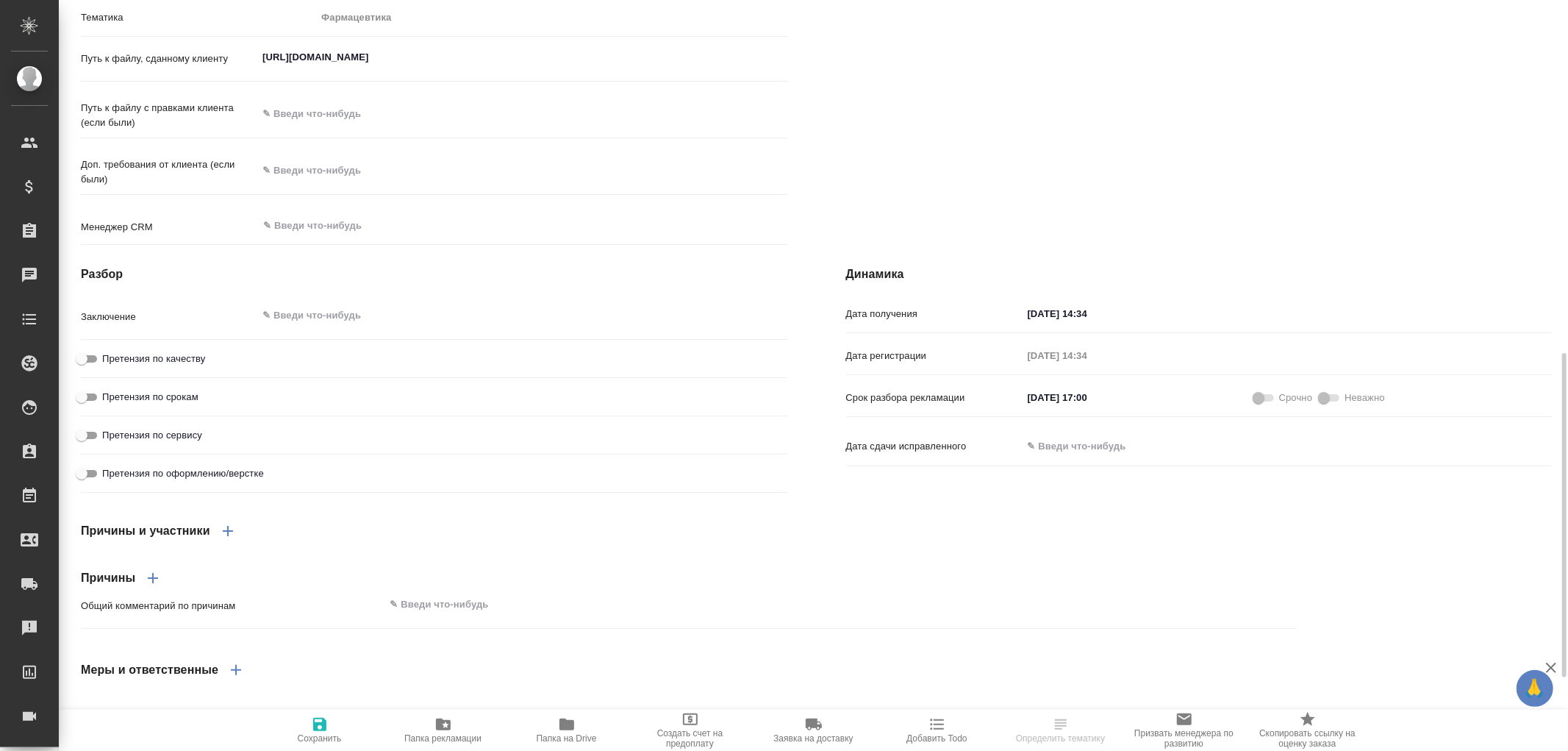
type textarea "x"
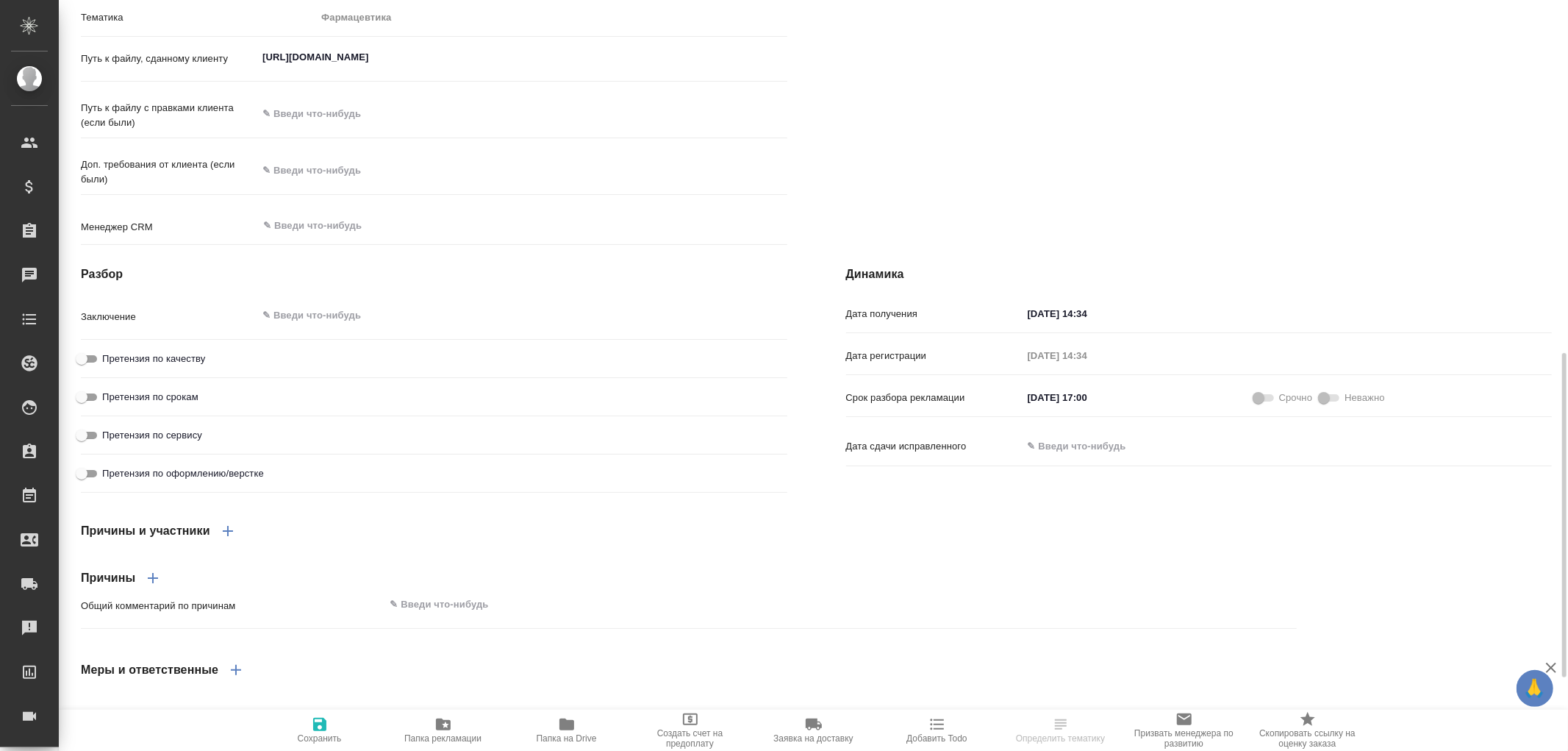
type textarea "x"
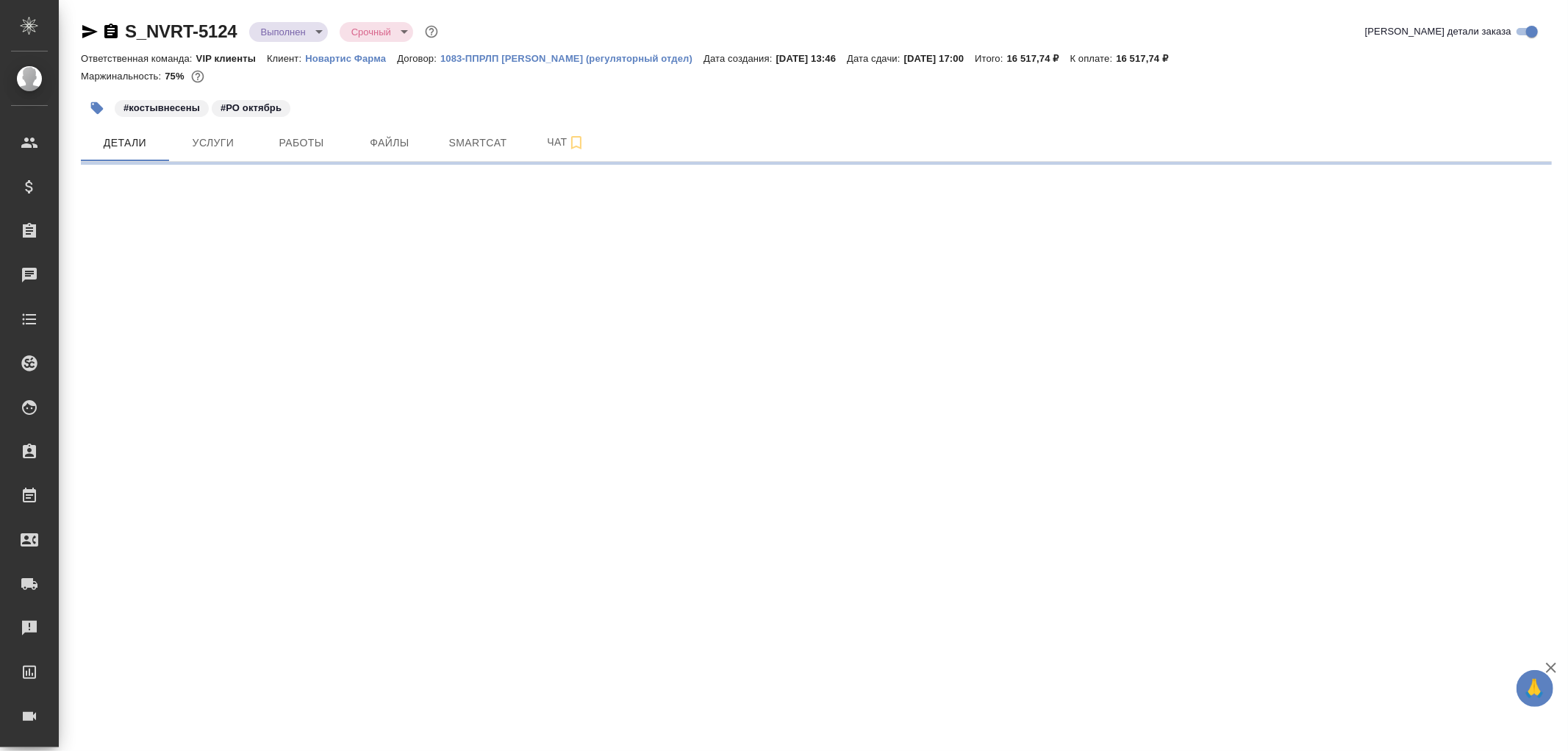
select select "RU"
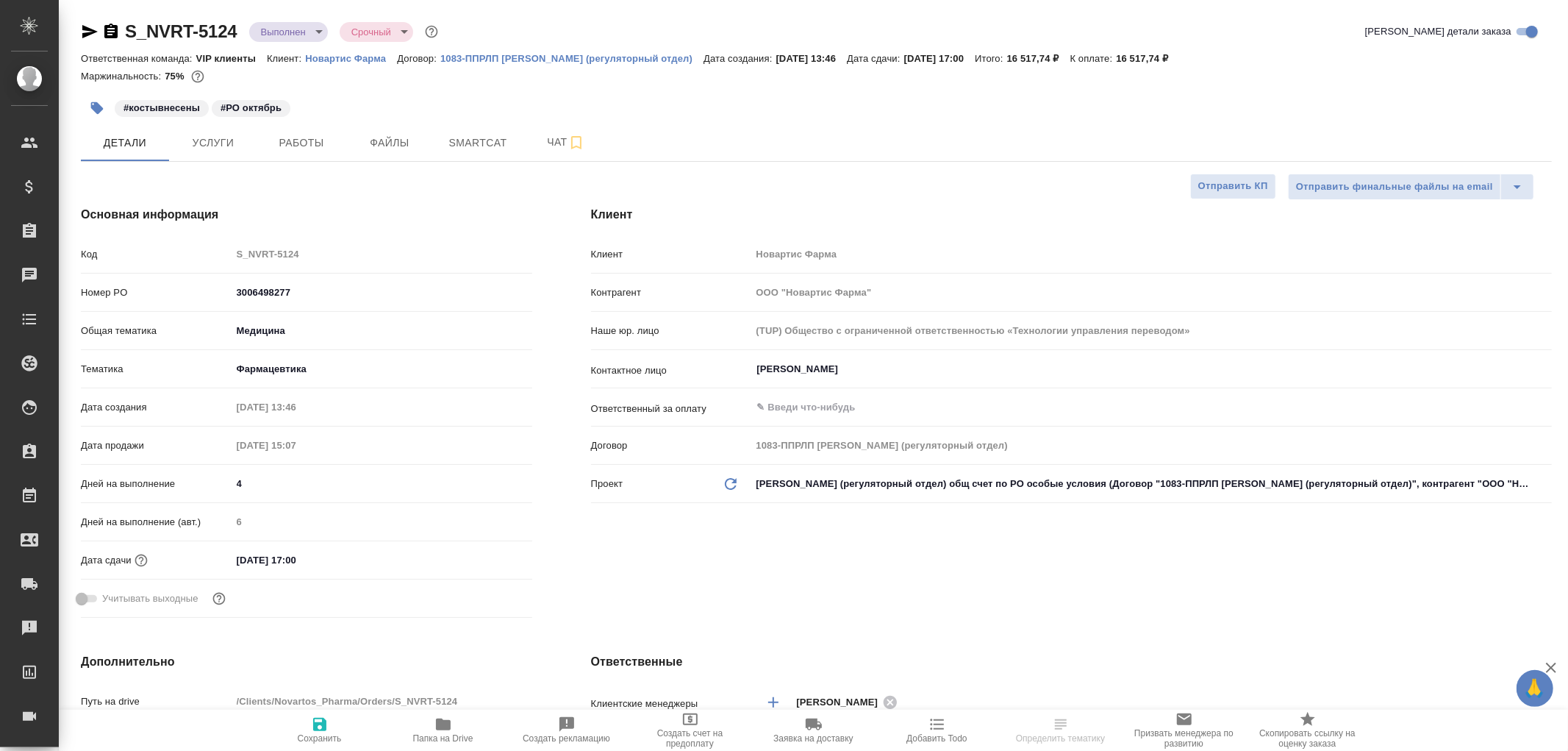
type textarea "x"
click at [561, 143] on span "Чат" at bounding box center [567, 142] width 71 height 19
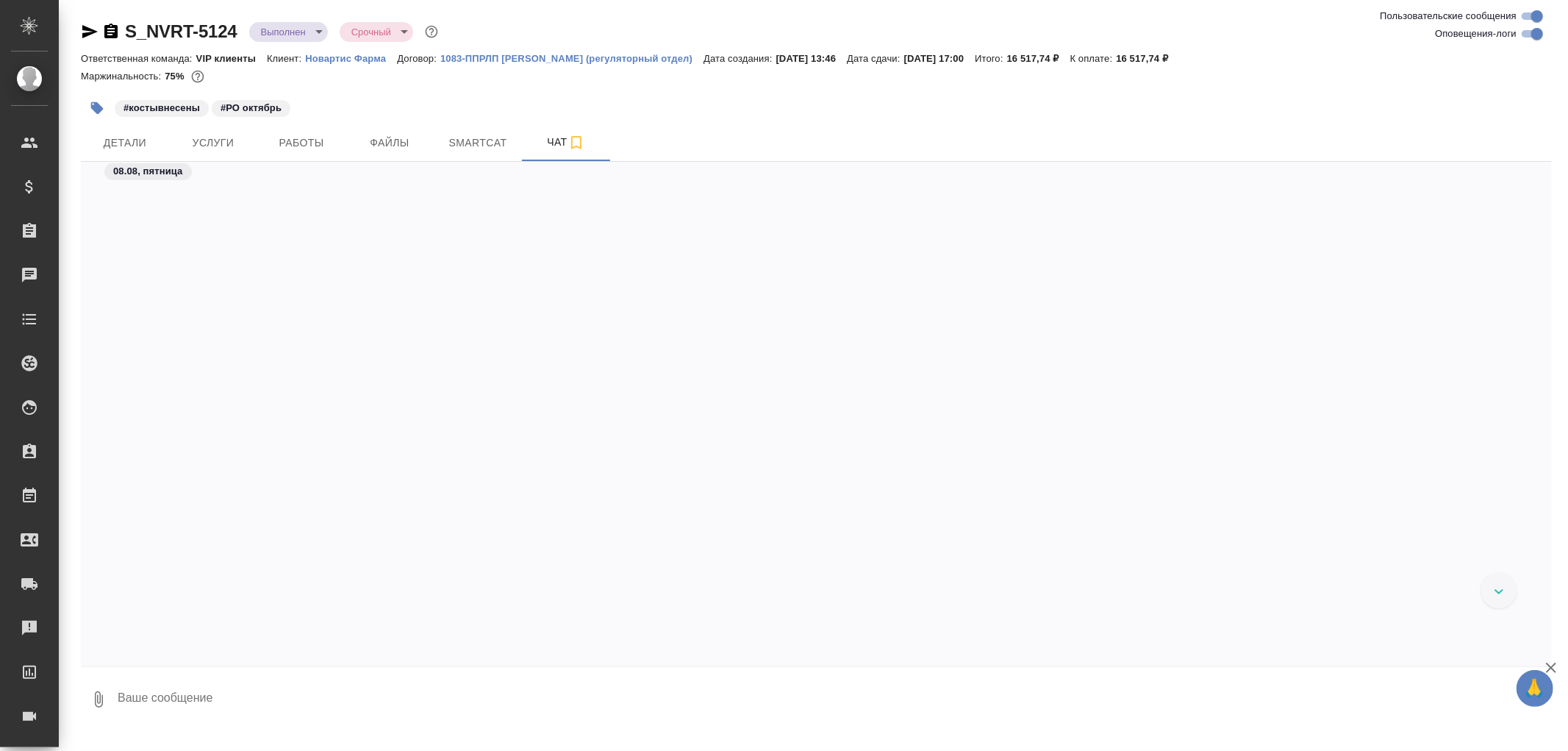
scroll to position [46792, 0]
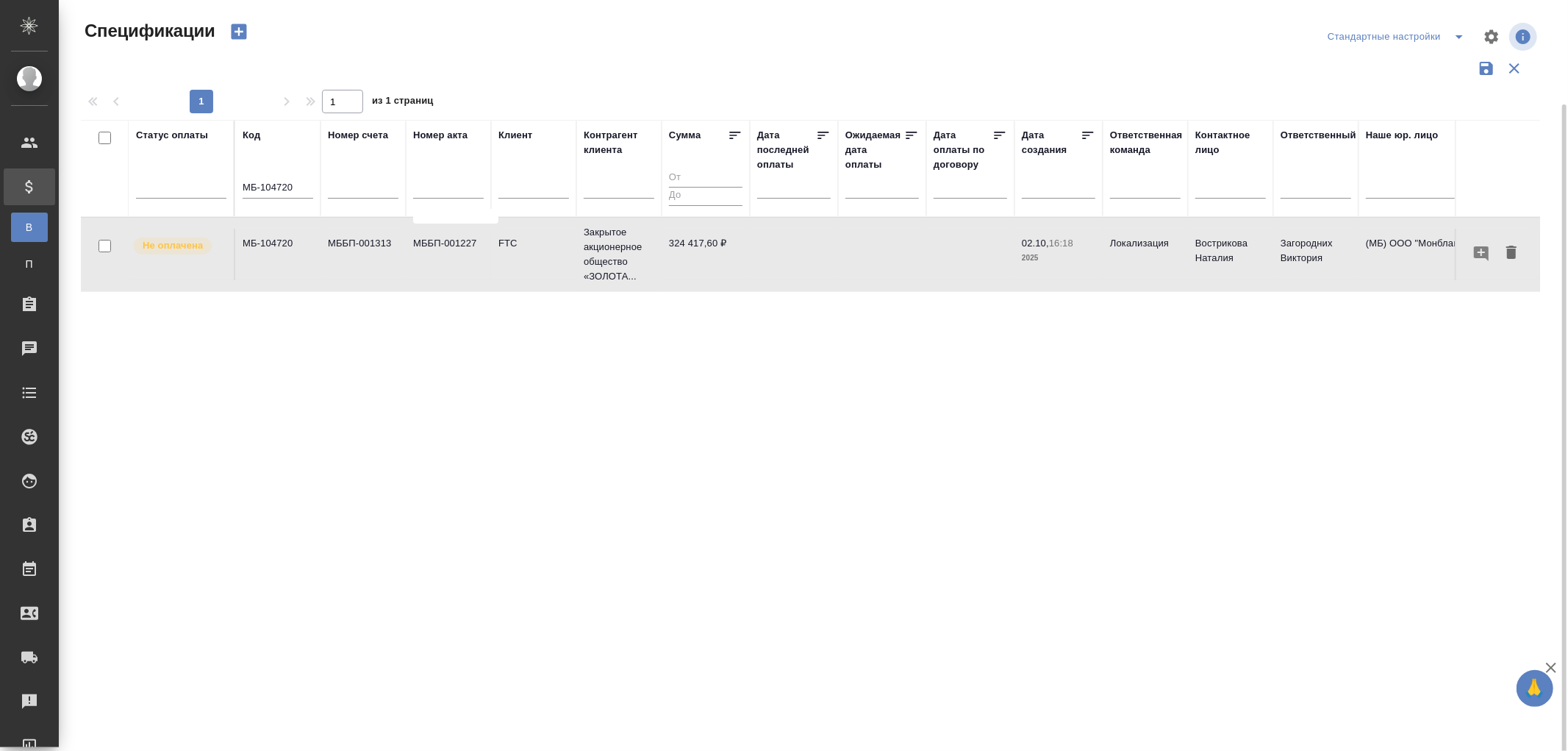
scroll to position [53, 0]
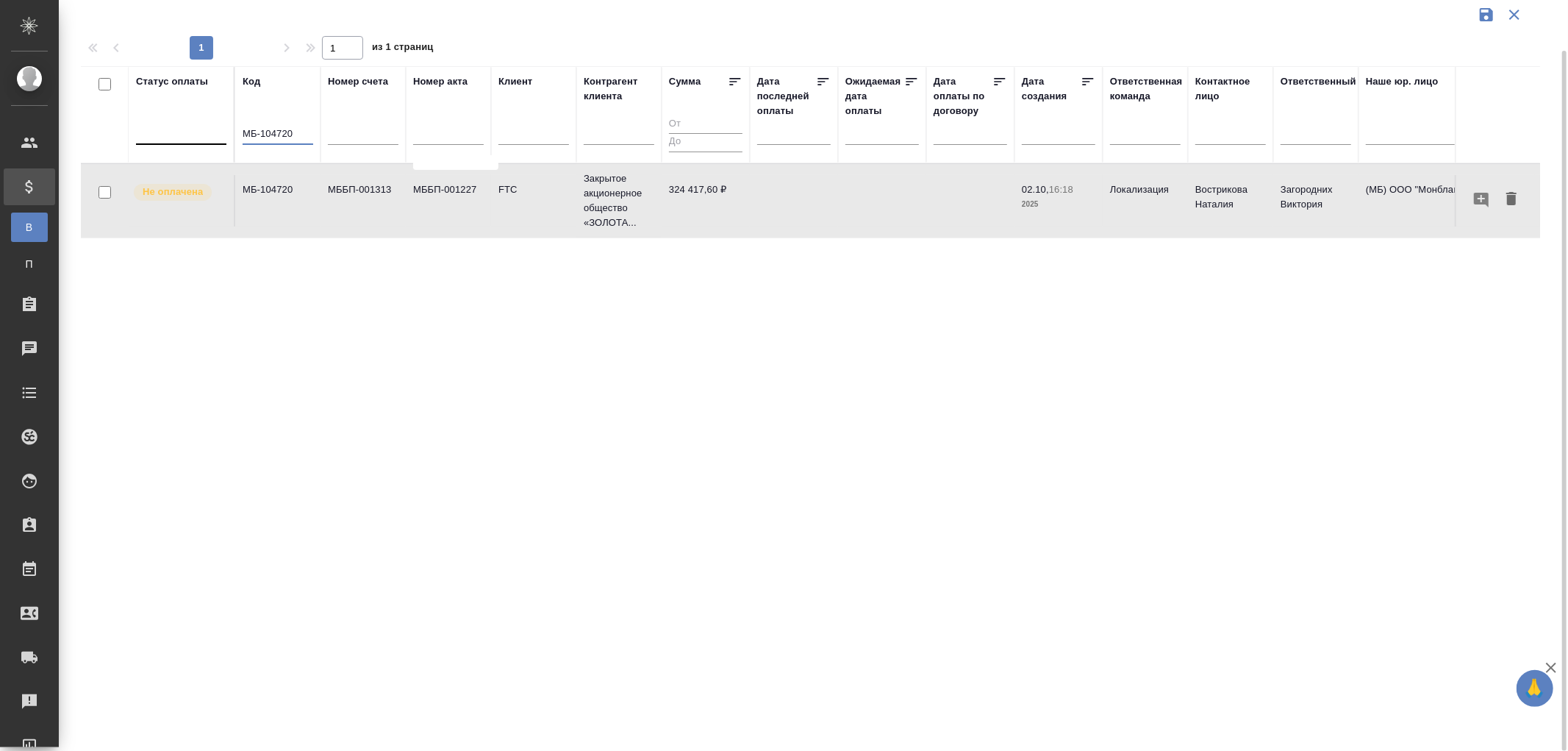
drag, startPoint x: 305, startPoint y: 140, endPoint x: 215, endPoint y: 127, distance: 90.9
click at [215, 127] on tr "Статус оплаты Код МБ-104720 Номер счета Номер акта Клиент Контрагент клиента Су…" at bounding box center [1035, 114] width 1908 height 97
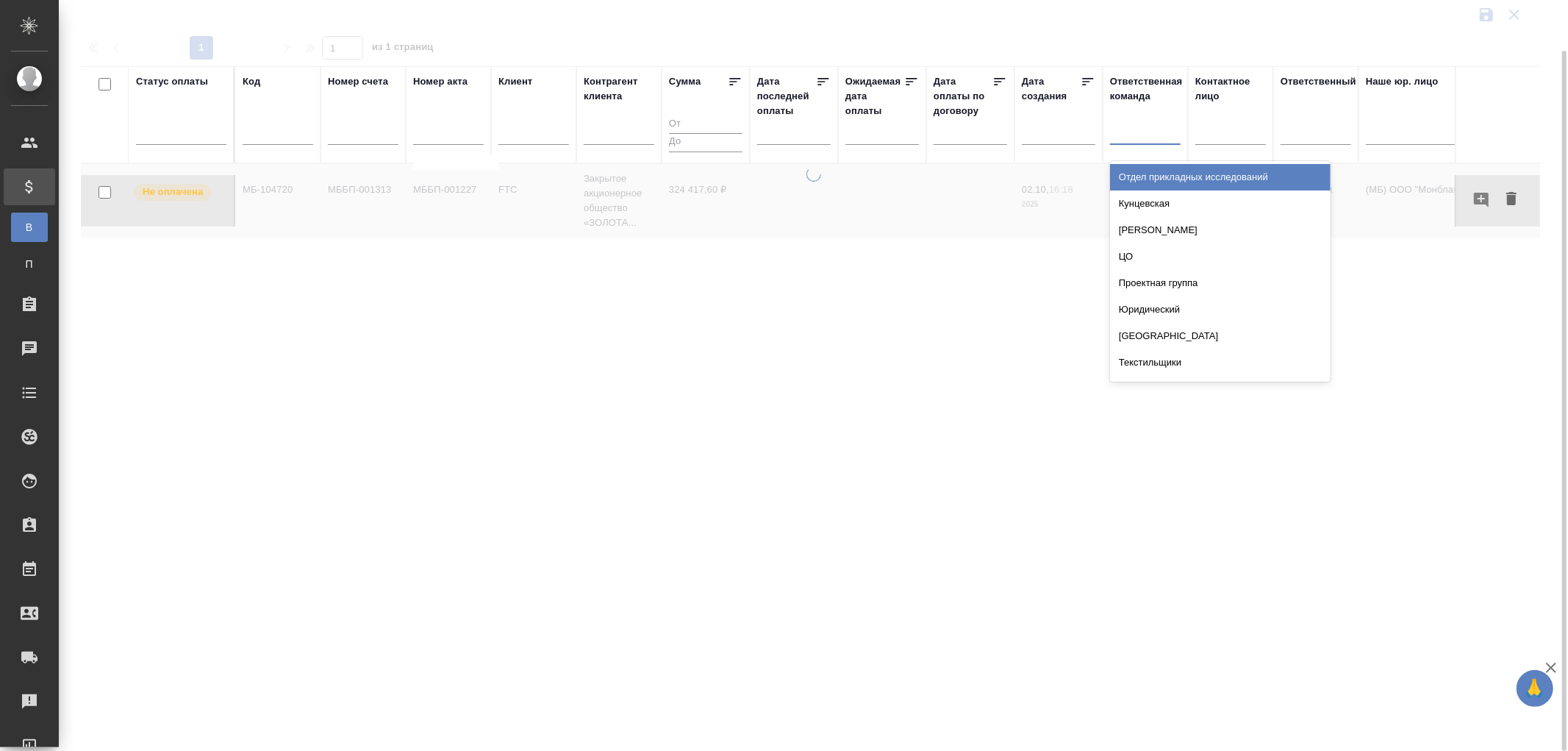
click at [1136, 135] on div at bounding box center [1145, 130] width 71 height 22
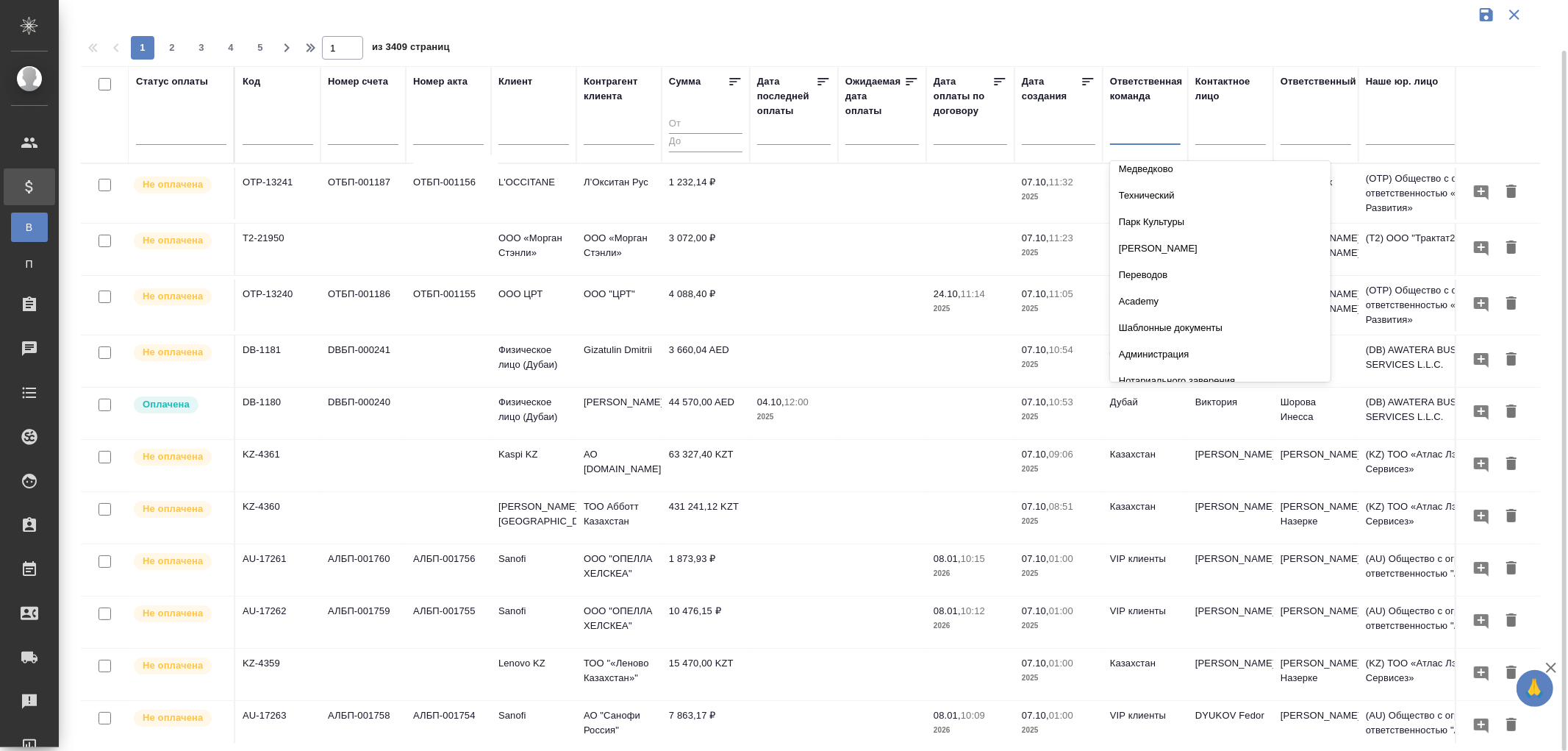
scroll to position [326, 0]
click at [1145, 195] on div "Технический" at bounding box center [1220, 194] width 221 height 27
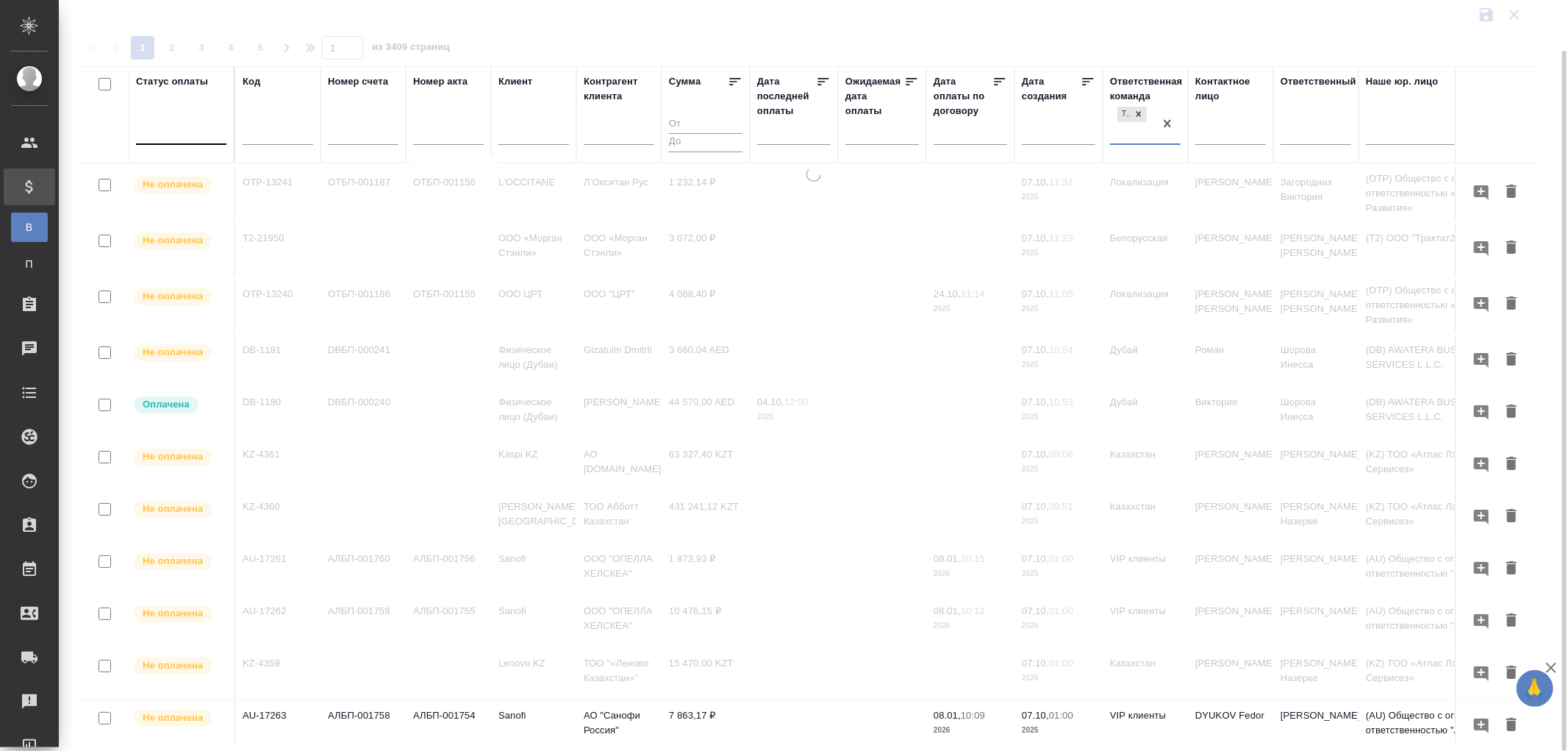
click at [184, 140] on div at bounding box center [181, 130] width 91 height 22
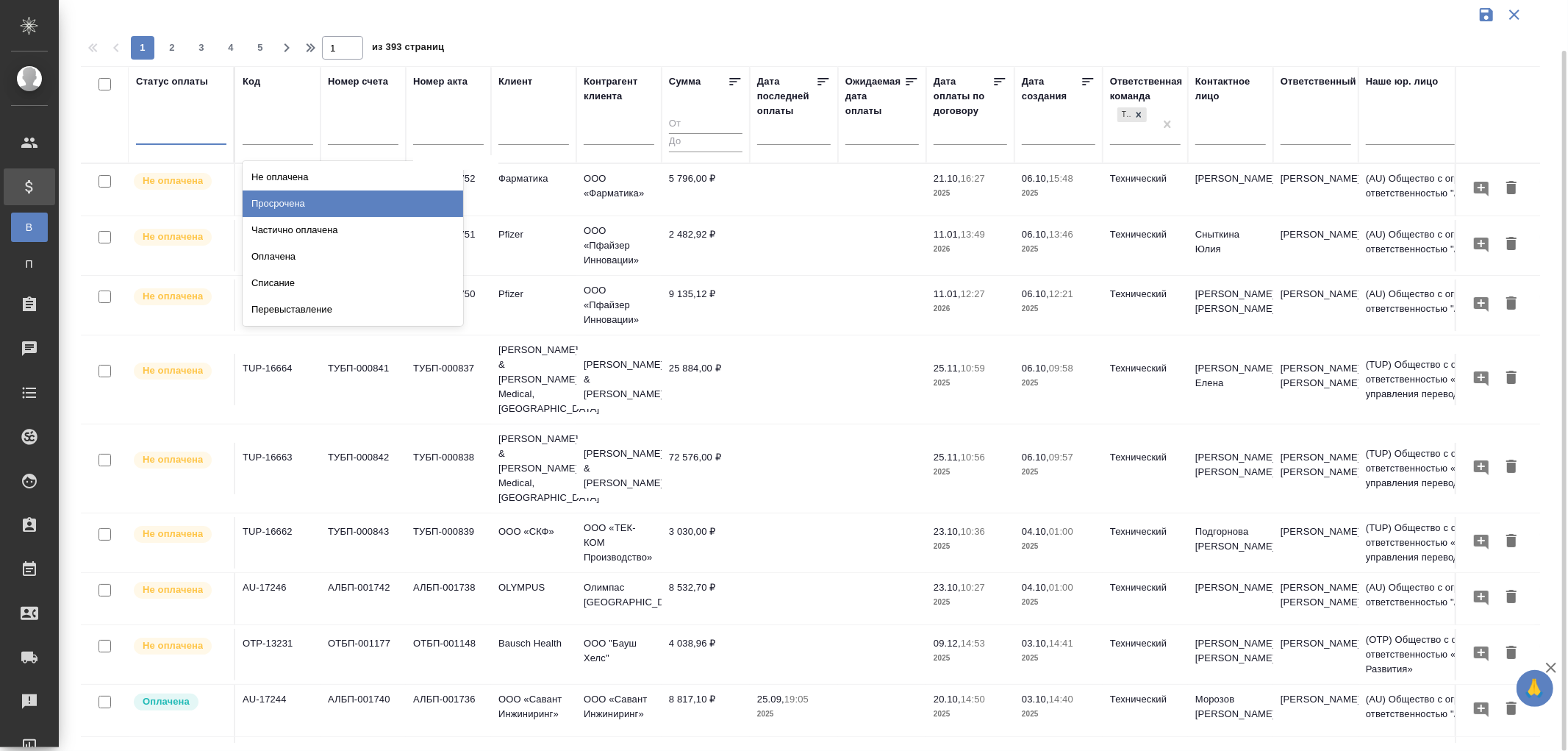
click at [294, 202] on div "Просрочена" at bounding box center [353, 203] width 221 height 27
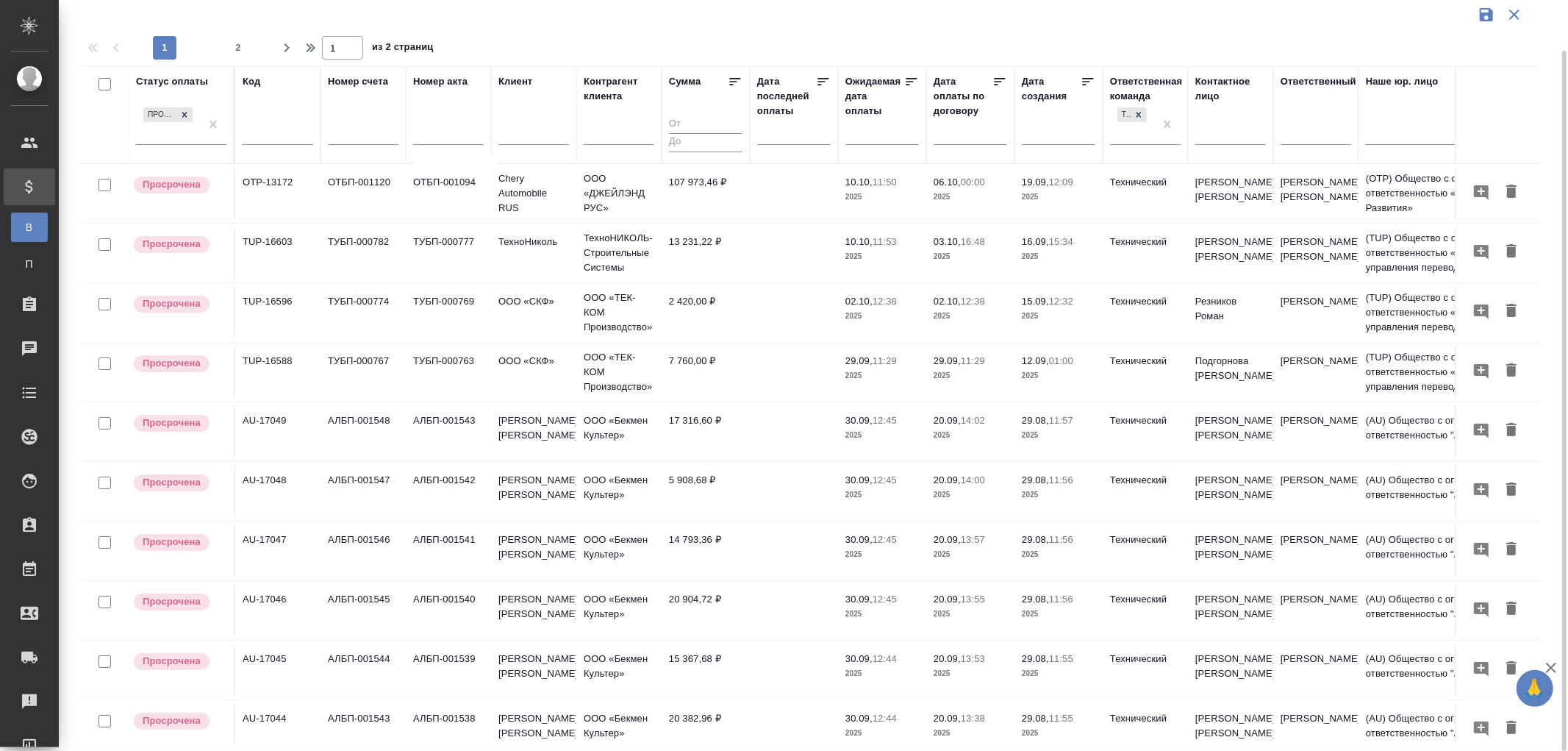
click at [893, 244] on p "11:53" at bounding box center [884, 240] width 25 height 11
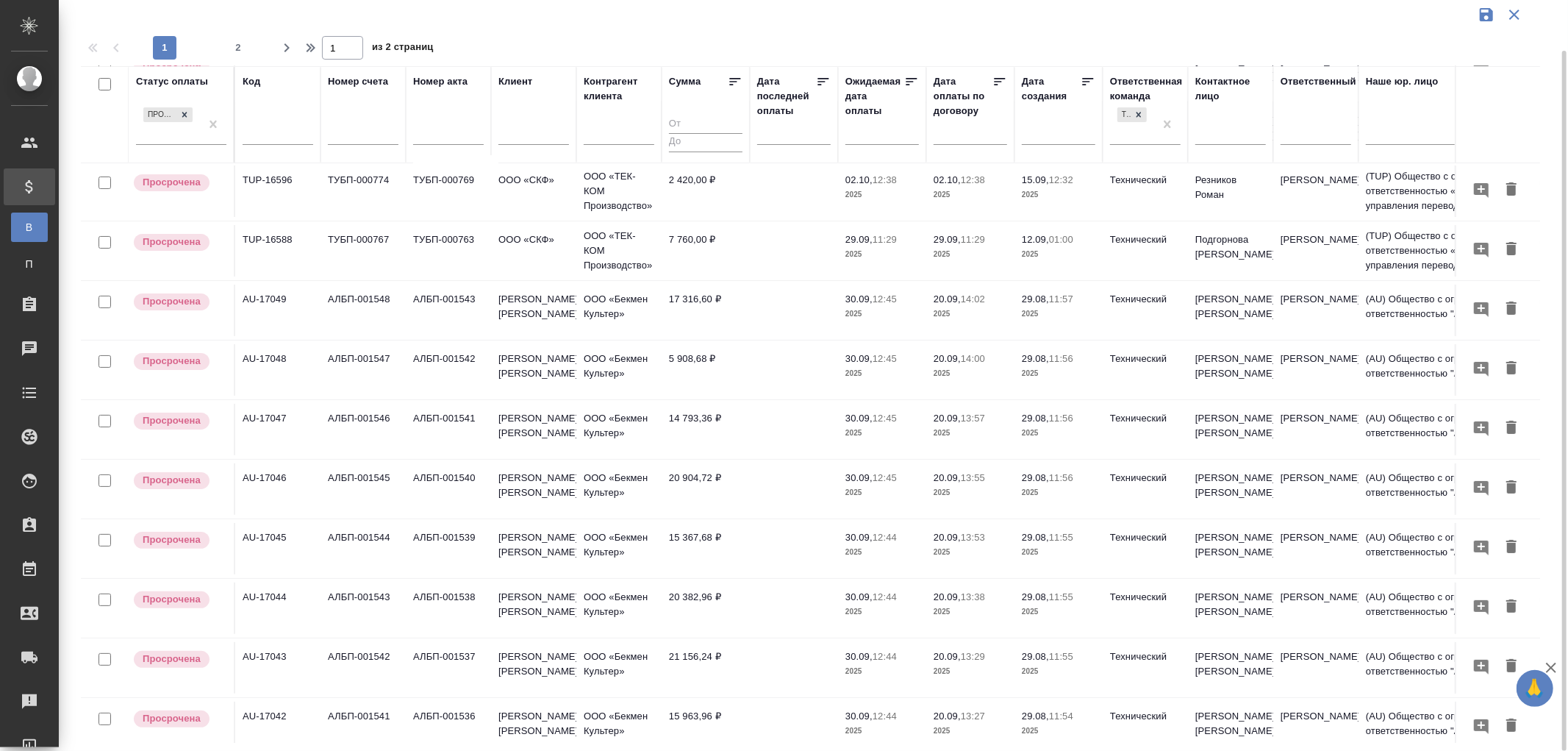
scroll to position [0, 0]
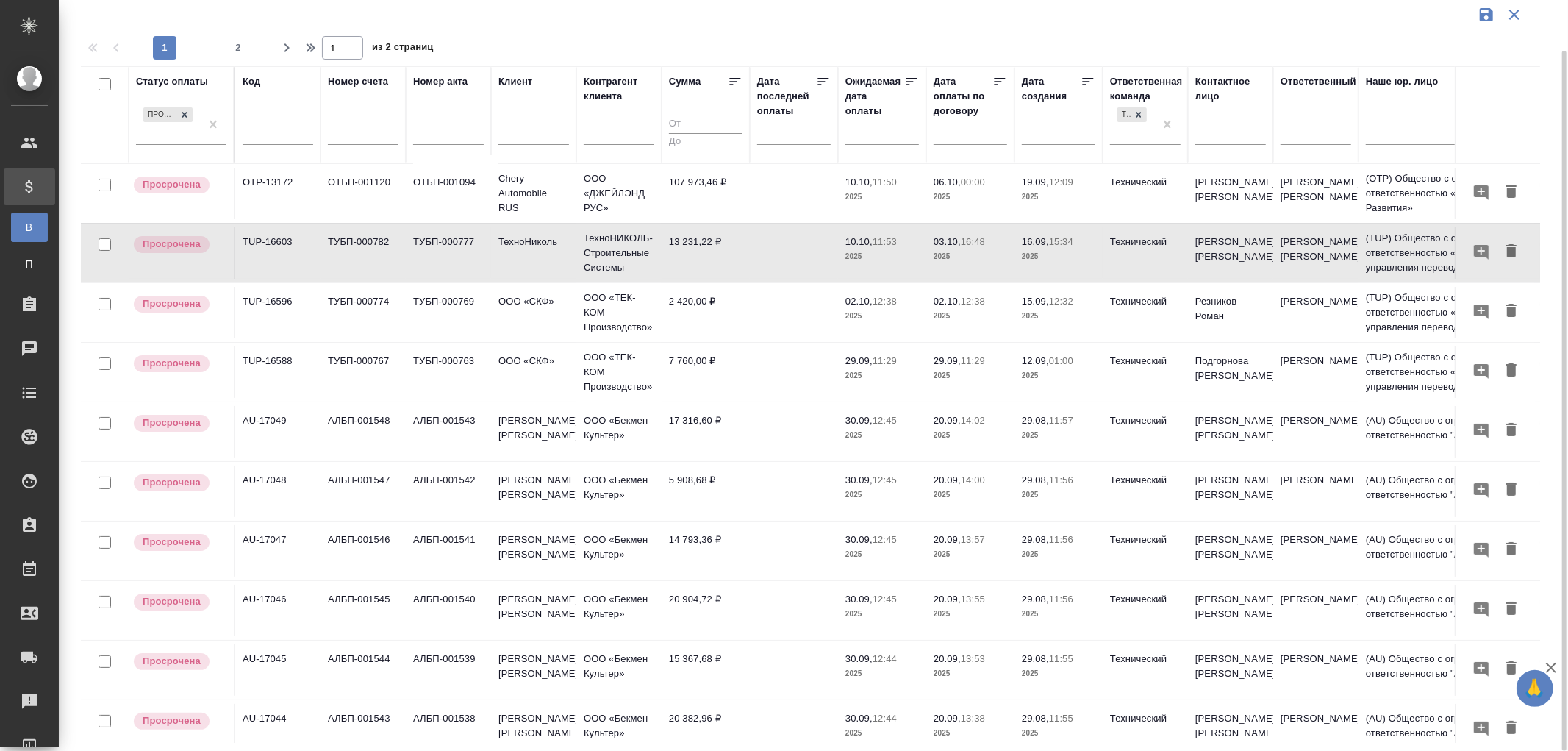
click at [692, 179] on td "107 973,46 ₽" at bounding box center [706, 193] width 89 height 51
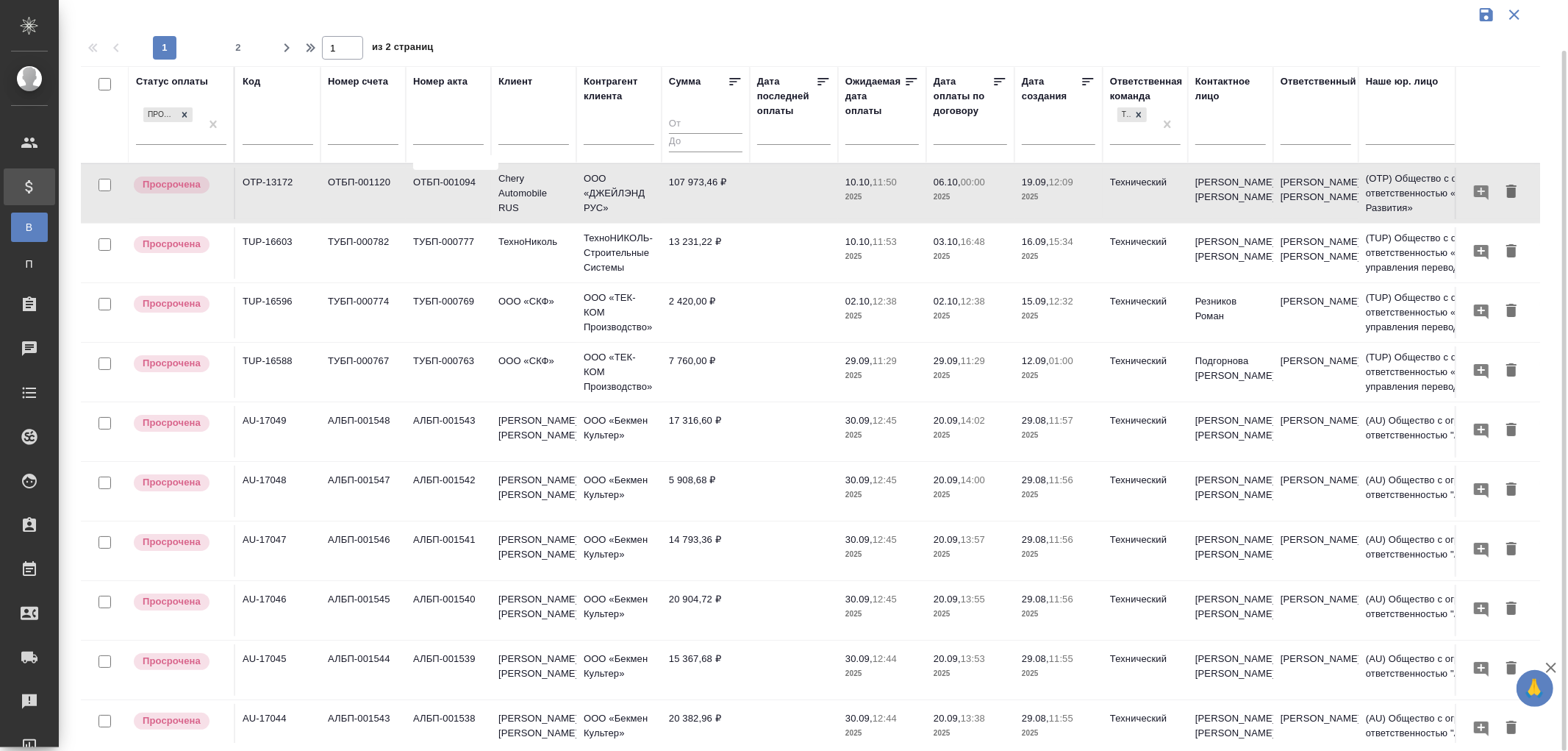
click at [691, 244] on td "13 231,22 ₽" at bounding box center [706, 252] width 89 height 51
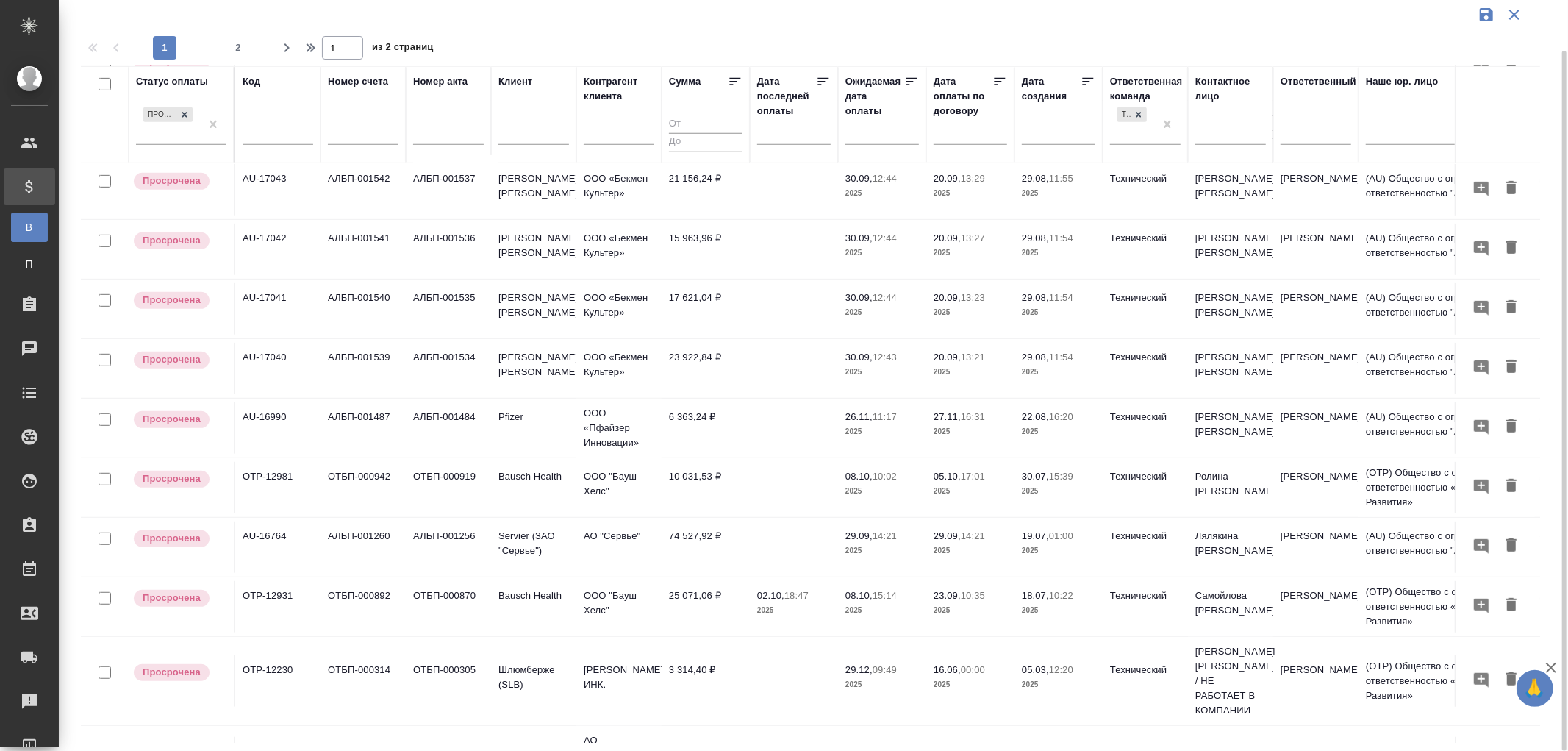
scroll to position [652, 0]
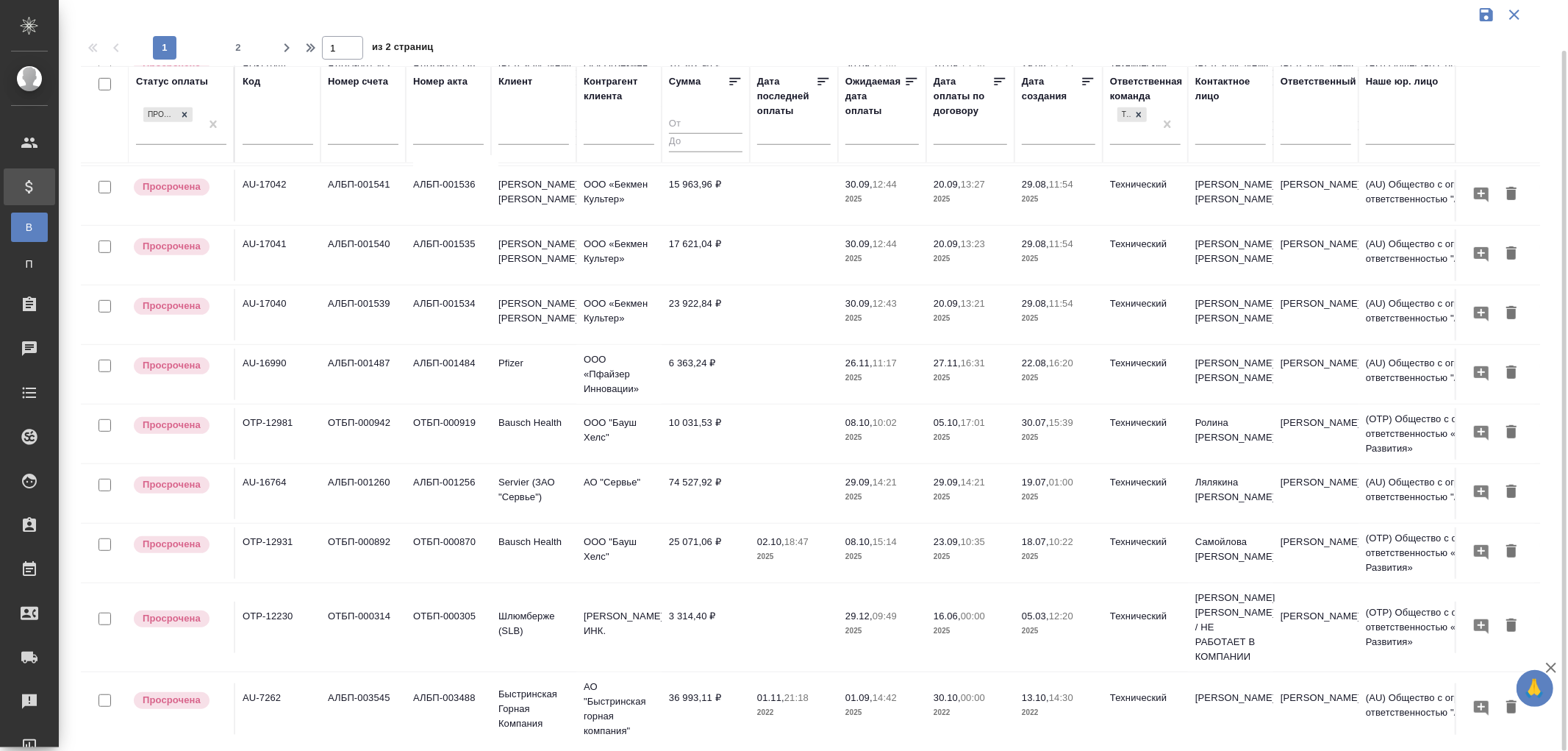
click at [702, 478] on td "74 527,92 ₽" at bounding box center [706, 493] width 89 height 51
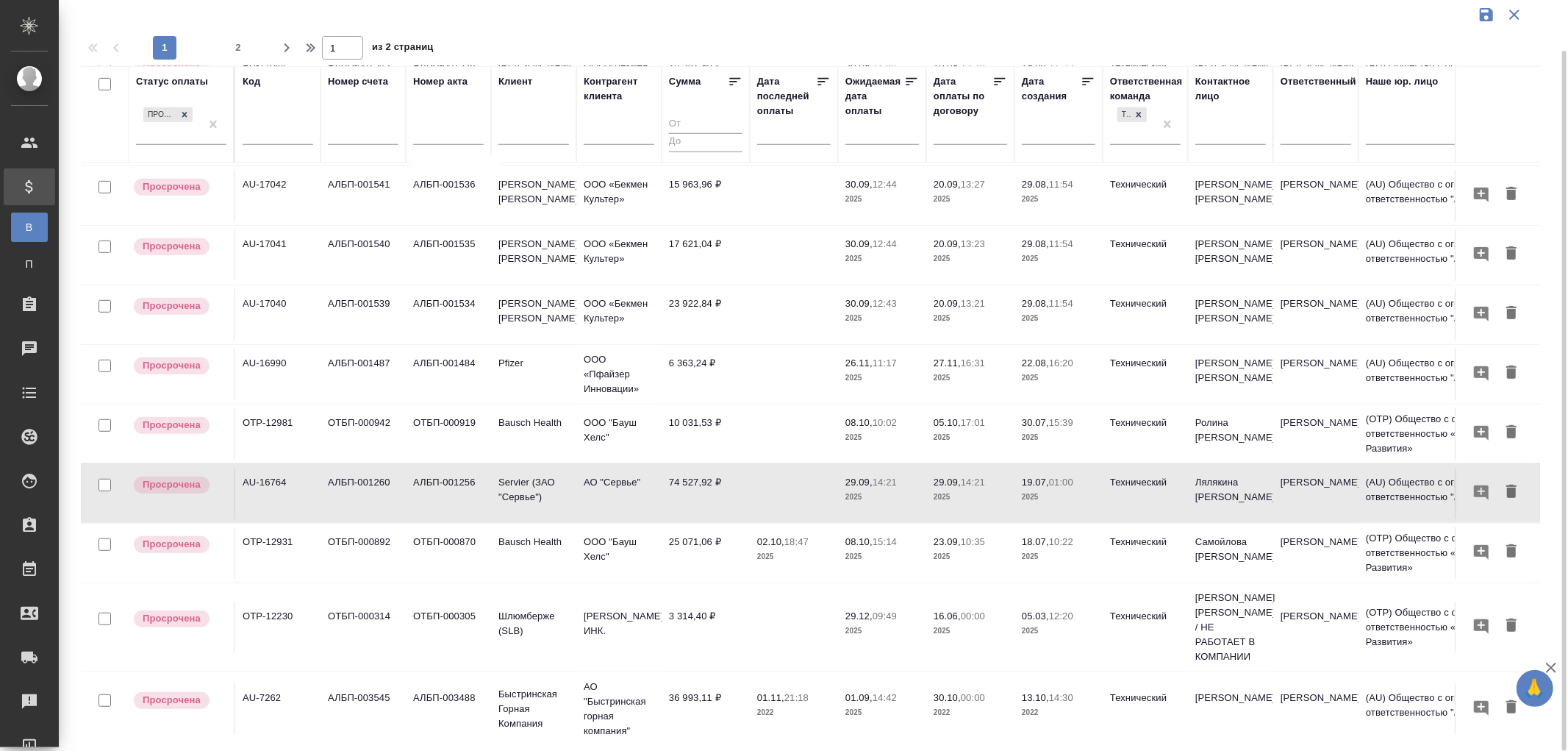
click at [702, 478] on td "74 527,92 ₽" at bounding box center [706, 493] width 89 height 51
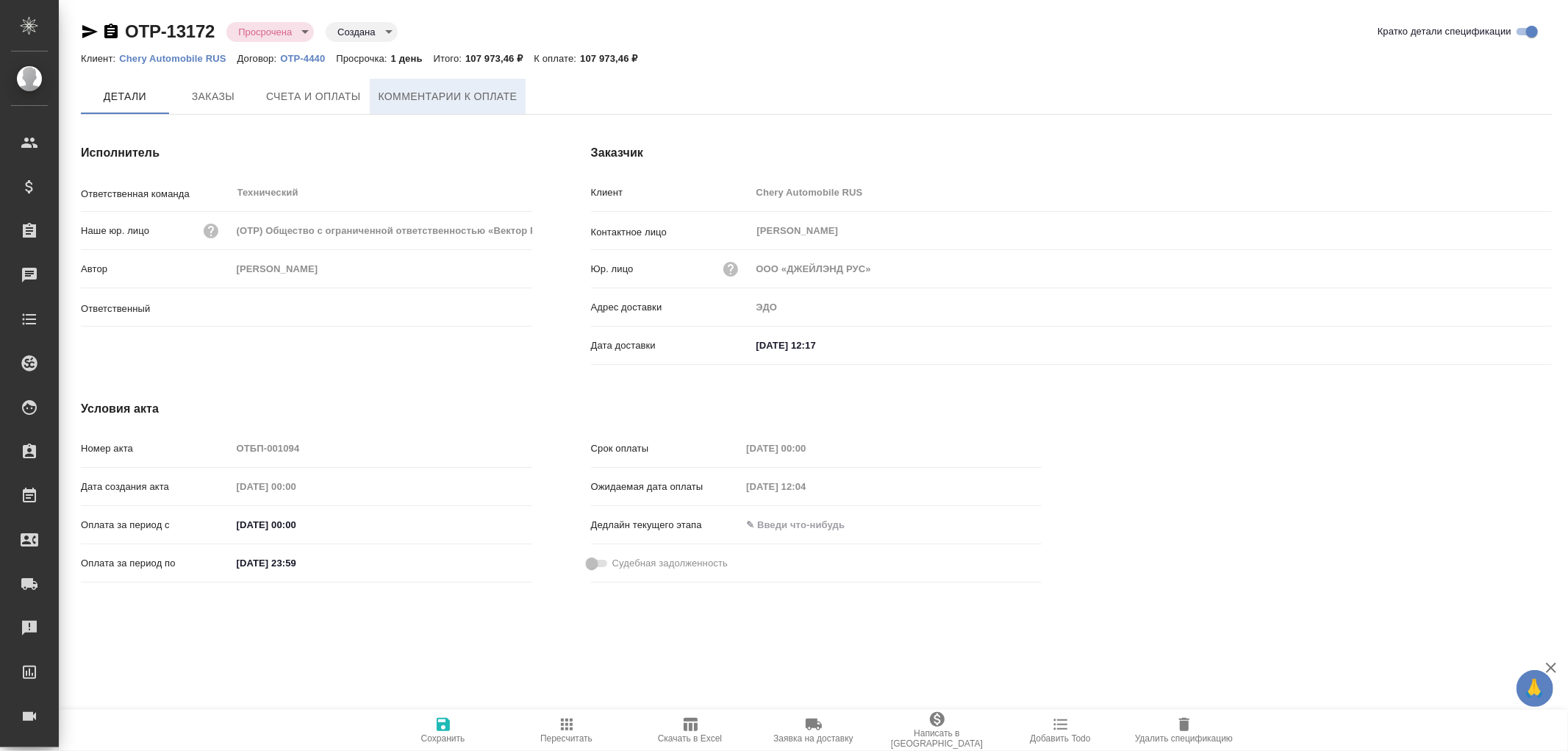
type input "[PERSON_NAME]"
click at [409, 93] on span "Комментарии к оплате" at bounding box center [447, 97] width 139 height 19
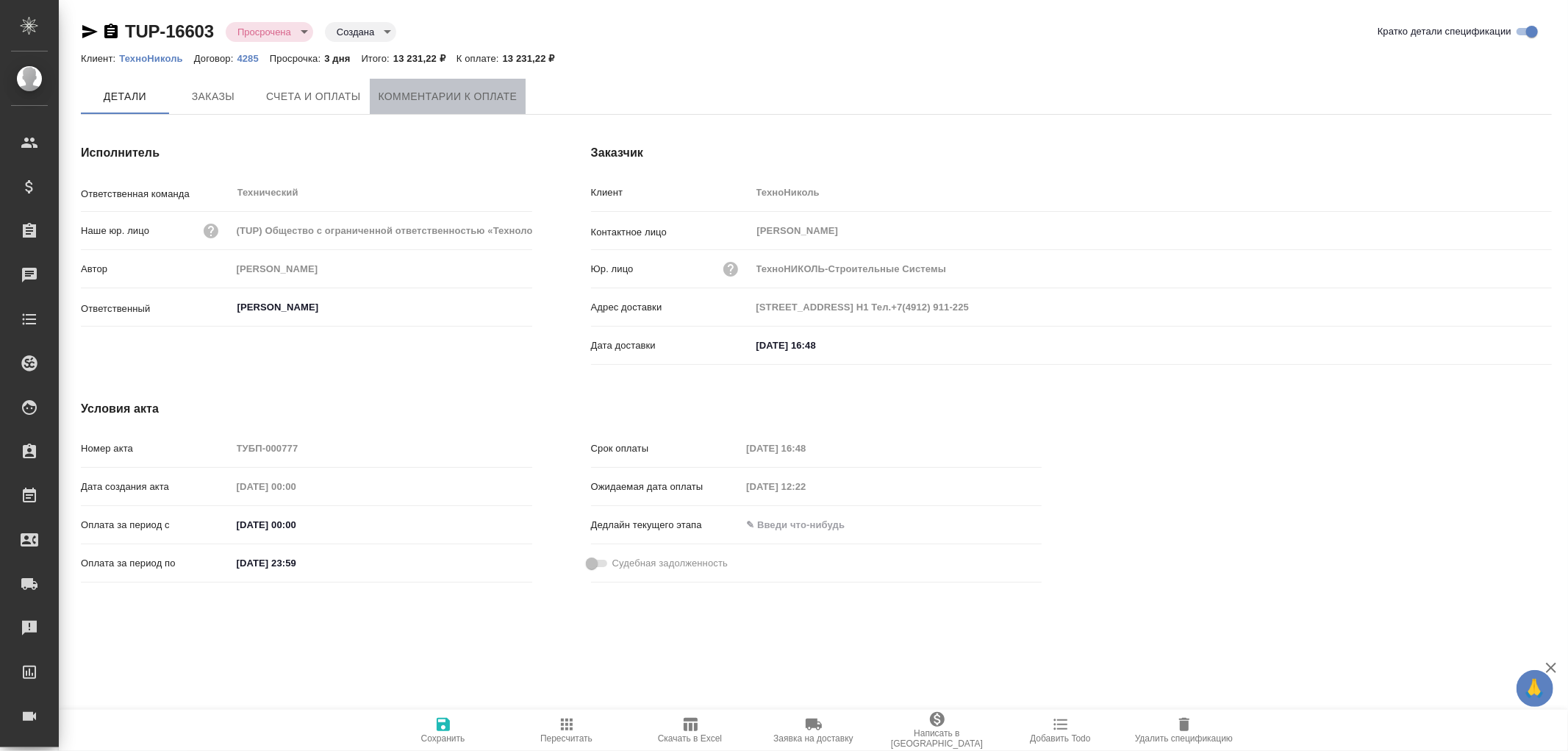
click at [436, 88] on span "Комментарии к оплате" at bounding box center [447, 97] width 139 height 19
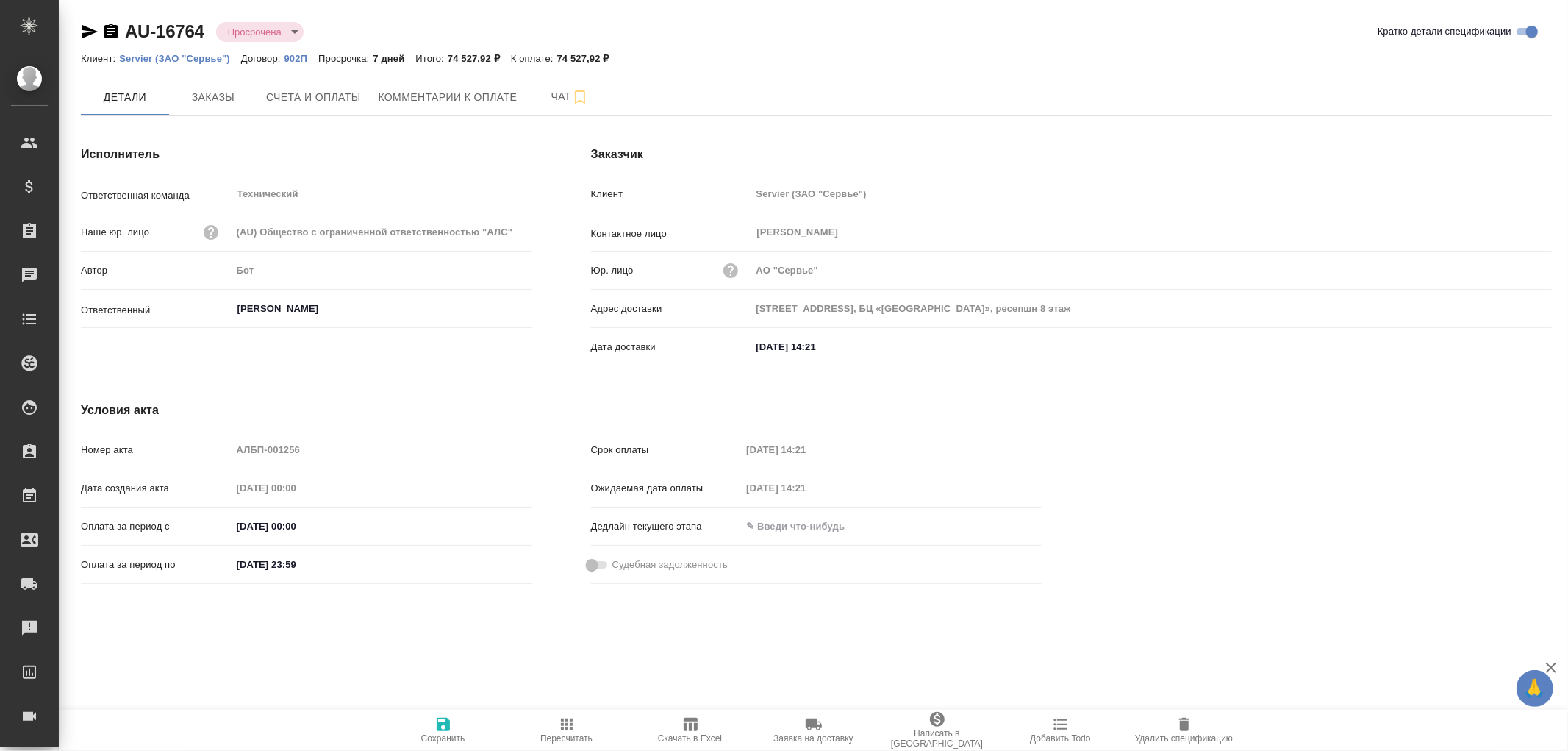
click at [108, 31] on icon "button" at bounding box center [111, 32] width 18 height 18
